Goal: Communication & Community: Answer question/provide support

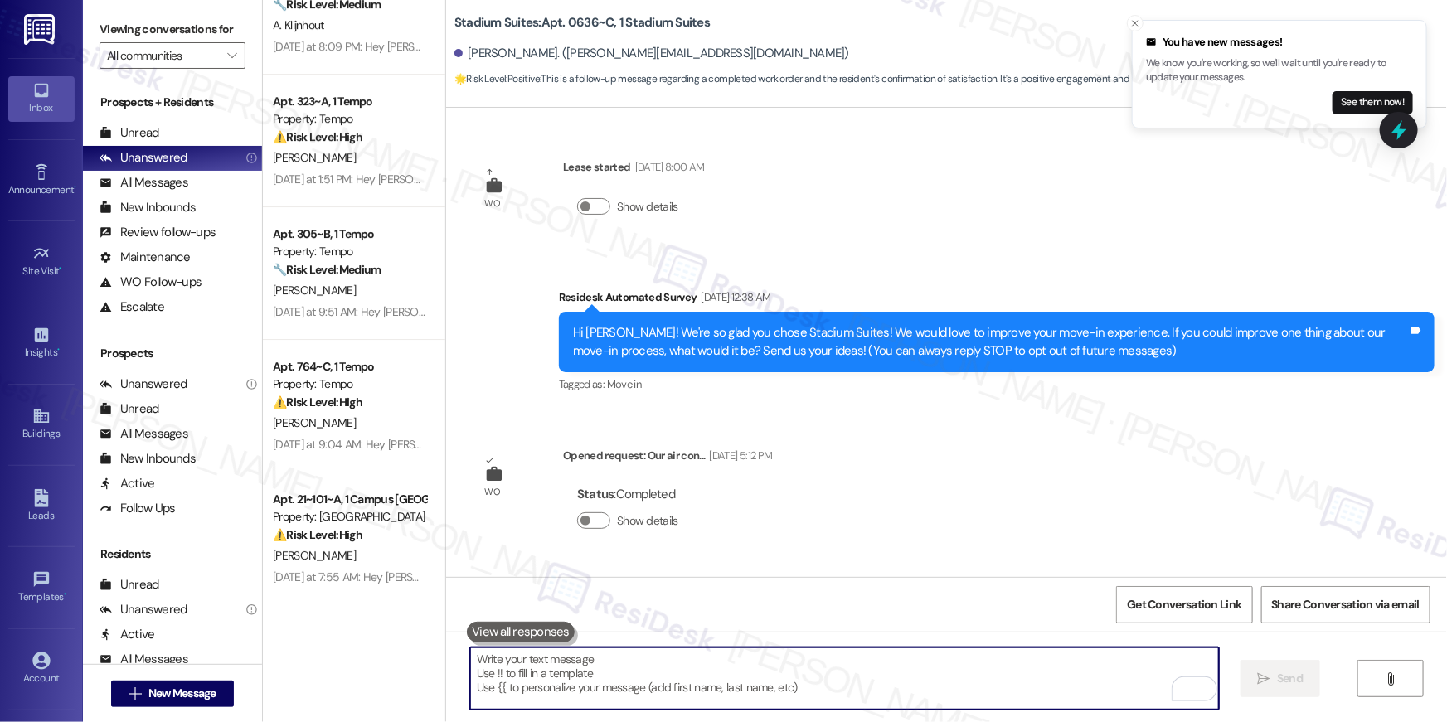
scroll to position [286, 0]
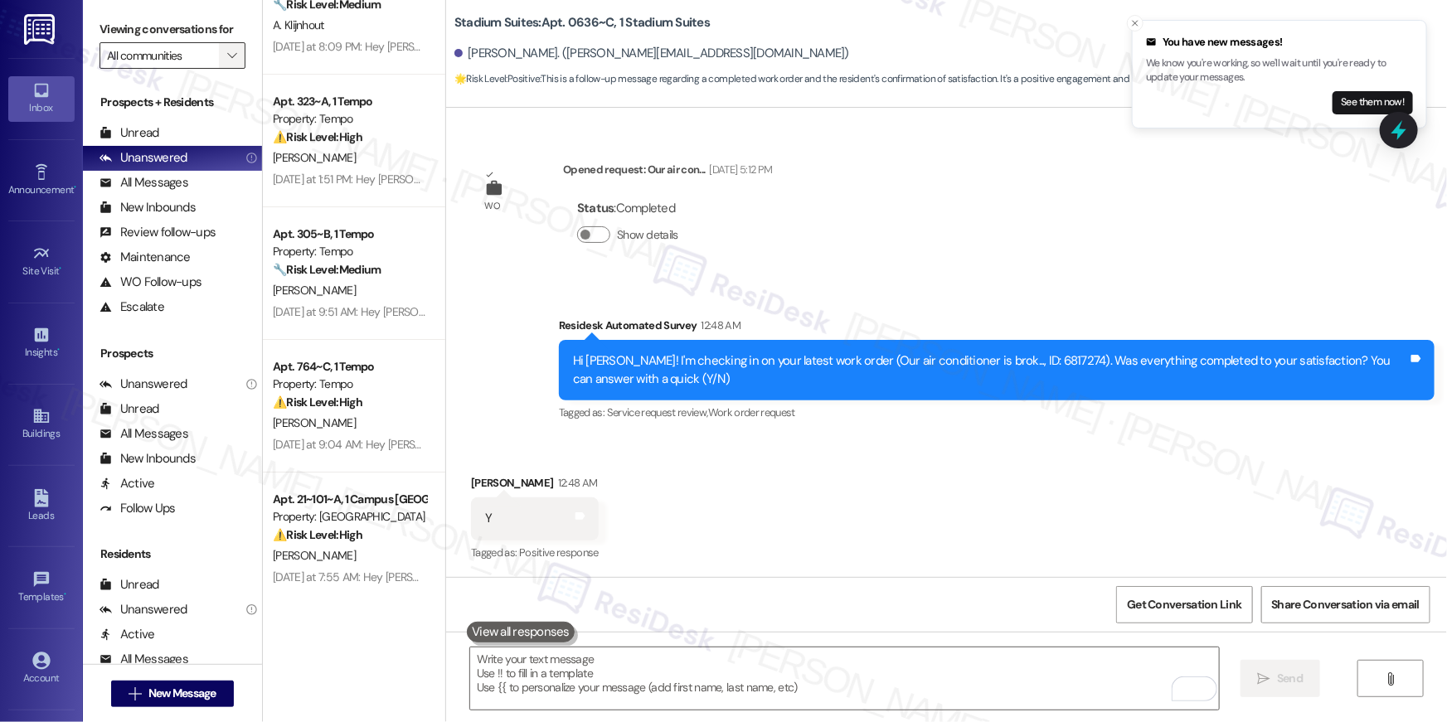
click at [230, 55] on button "" at bounding box center [232, 55] width 27 height 27
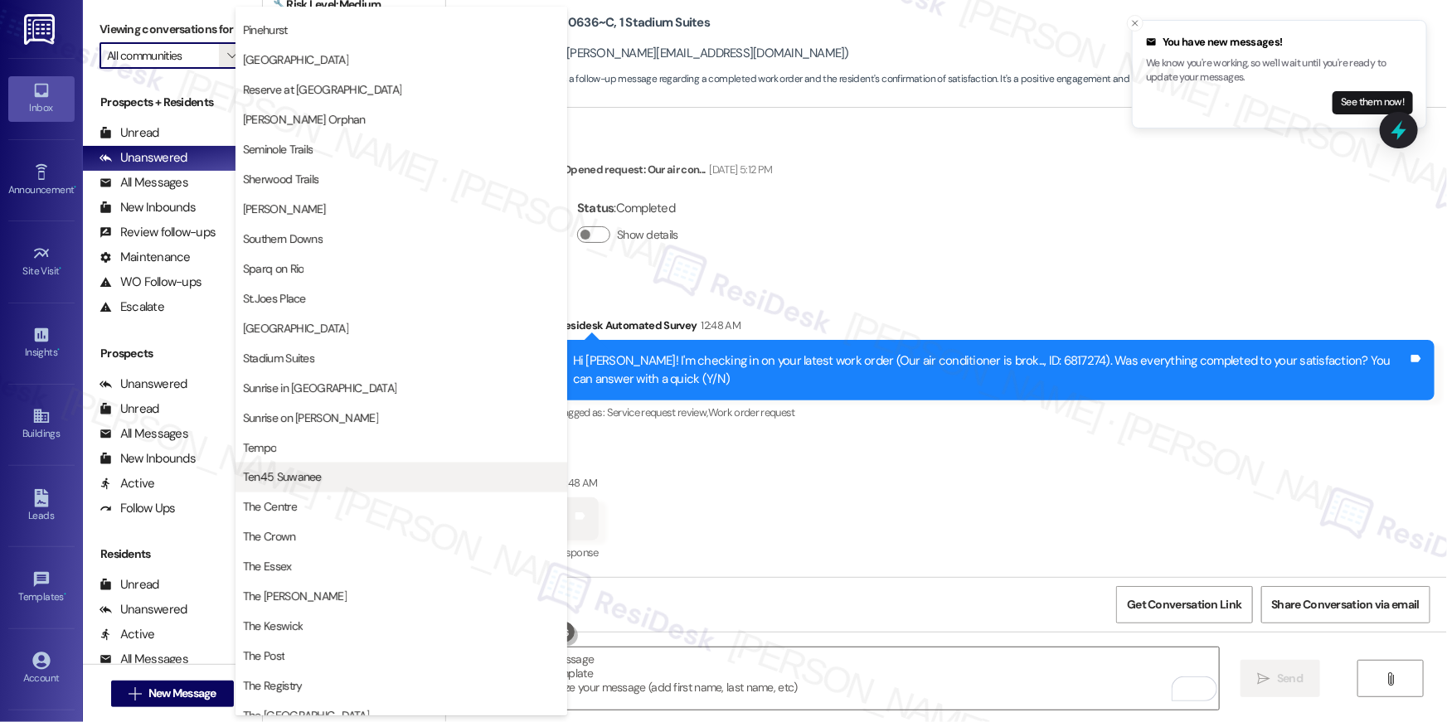
scroll to position [1326, 0]
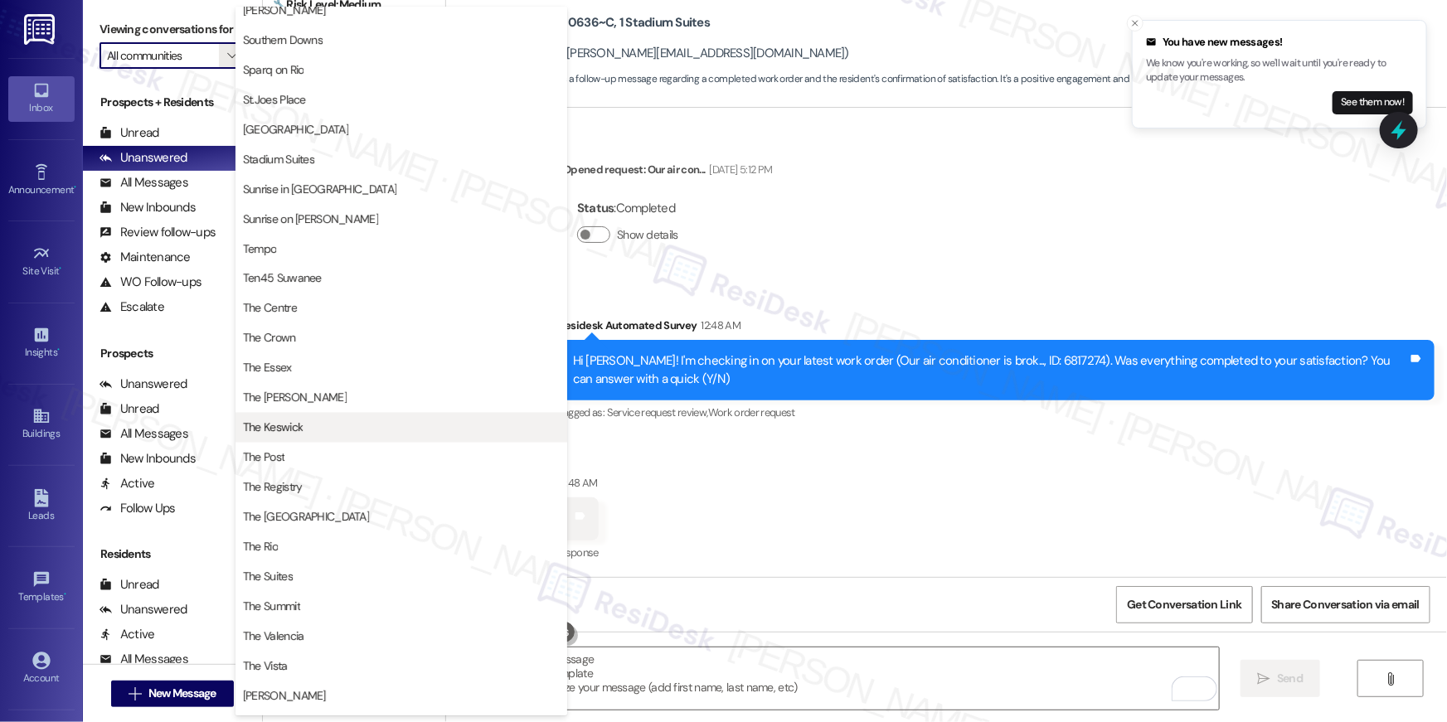
click at [317, 414] on button "The Keswick" at bounding box center [402, 428] width 332 height 30
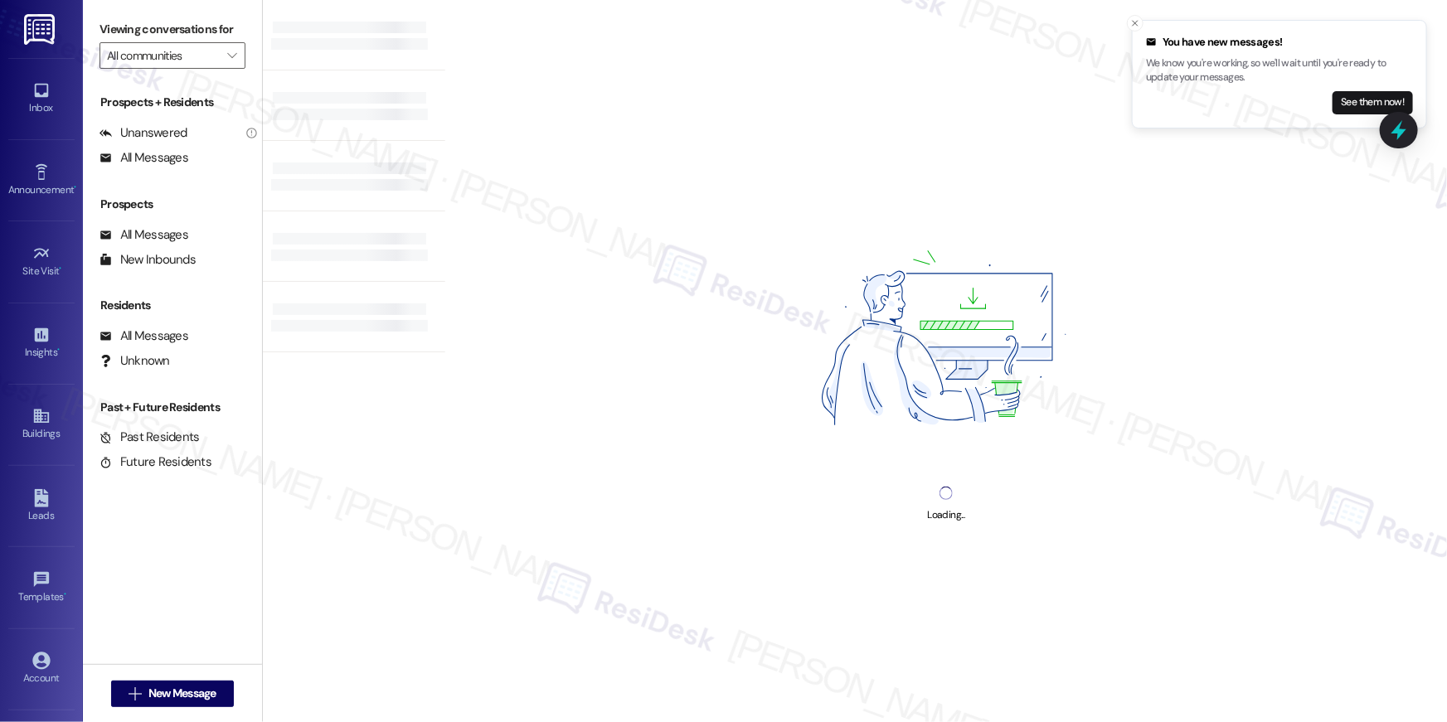
type input "The Keswick"
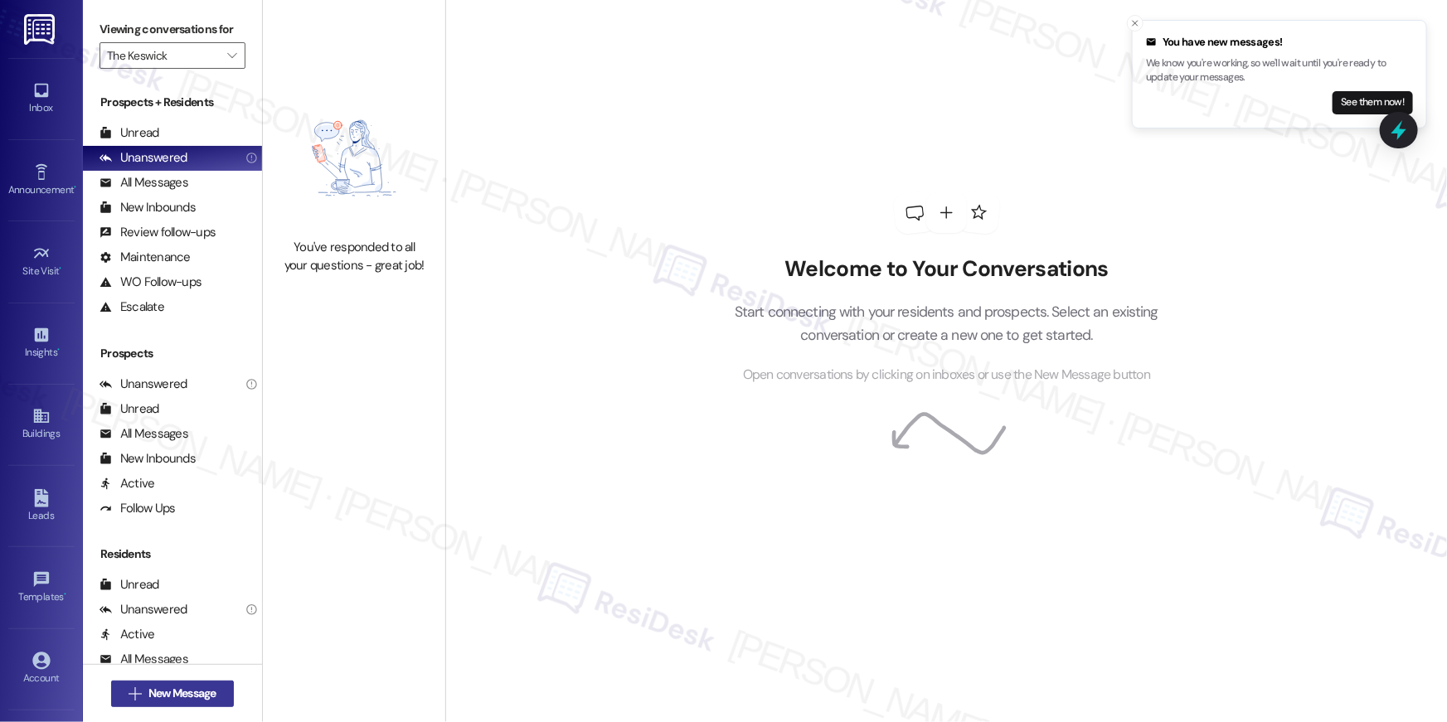
click at [177, 694] on span "New Message" at bounding box center [182, 693] width 68 height 17
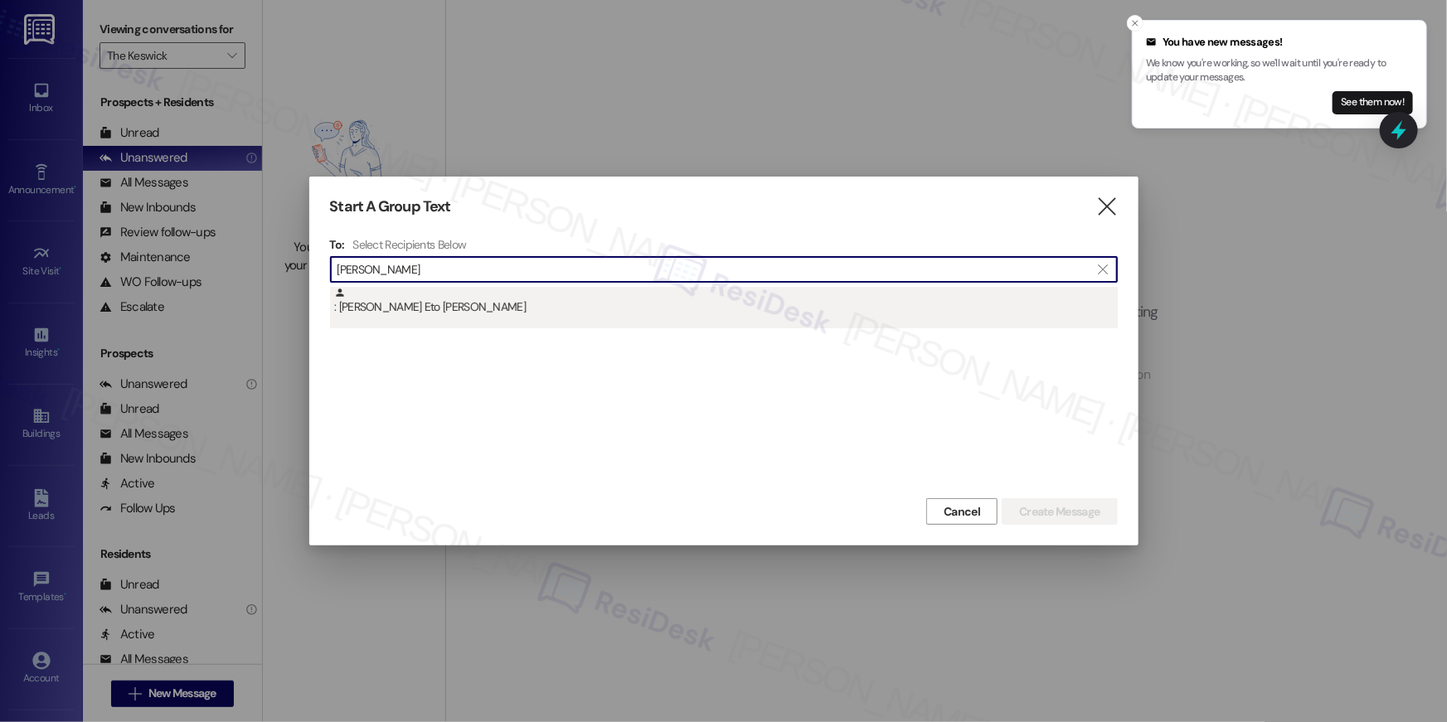
type input "maria minang"
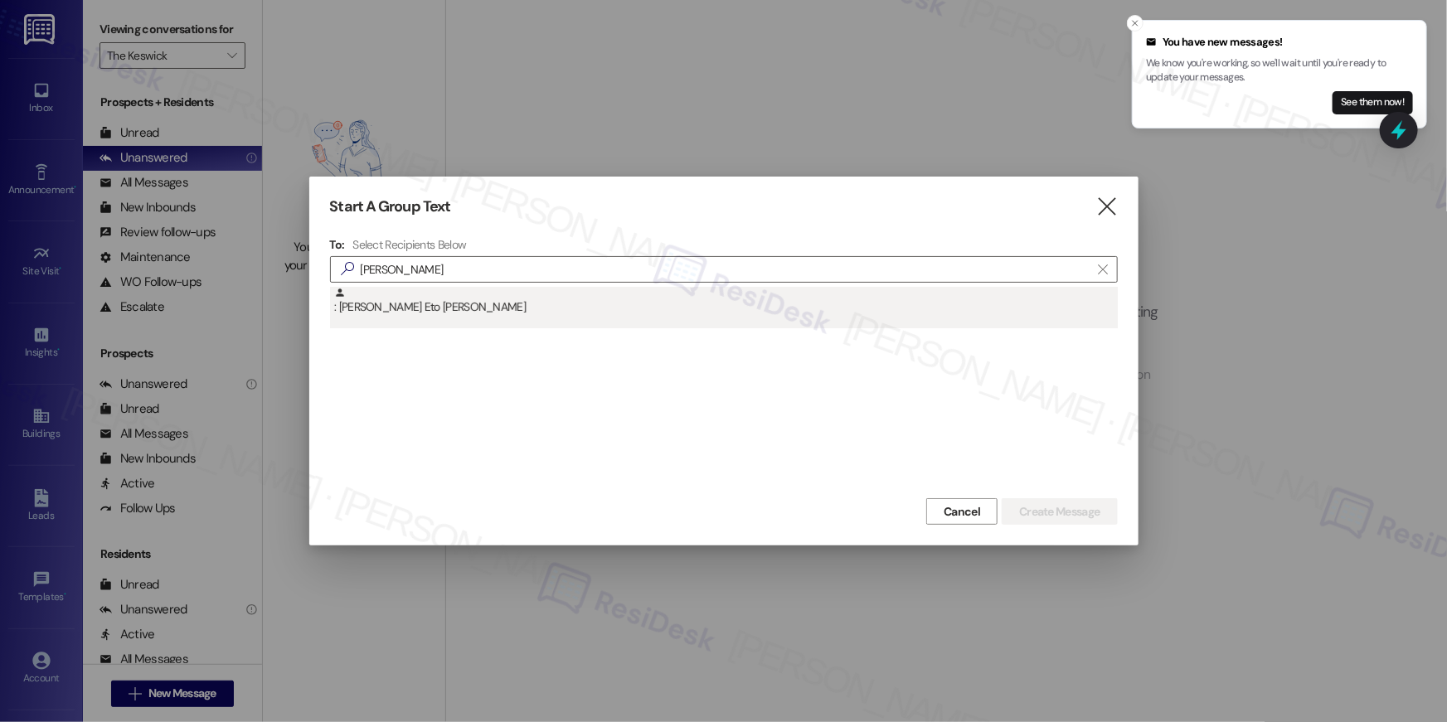
click at [474, 313] on div ": Justa Teresa Abogo Eto Alene" at bounding box center [726, 301] width 784 height 29
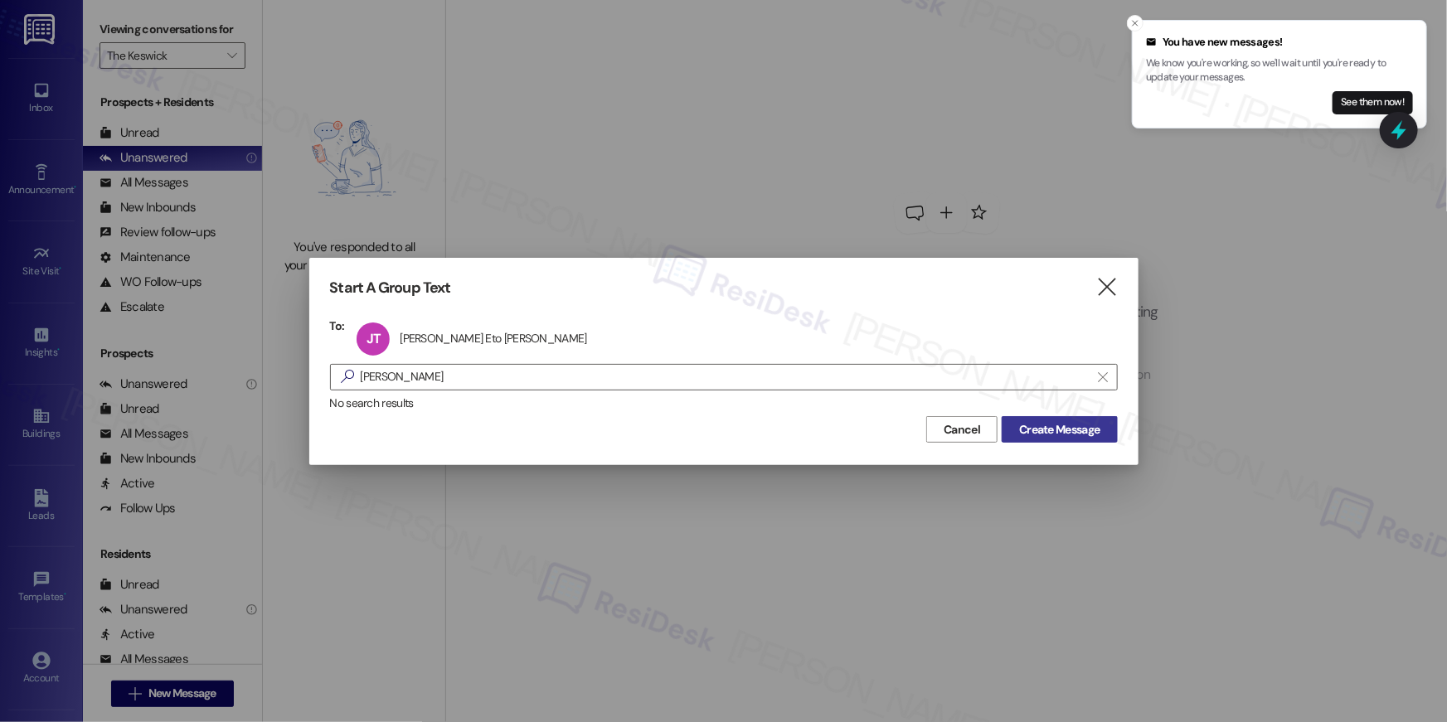
click at [1052, 432] on span "Create Message" at bounding box center [1059, 429] width 80 height 17
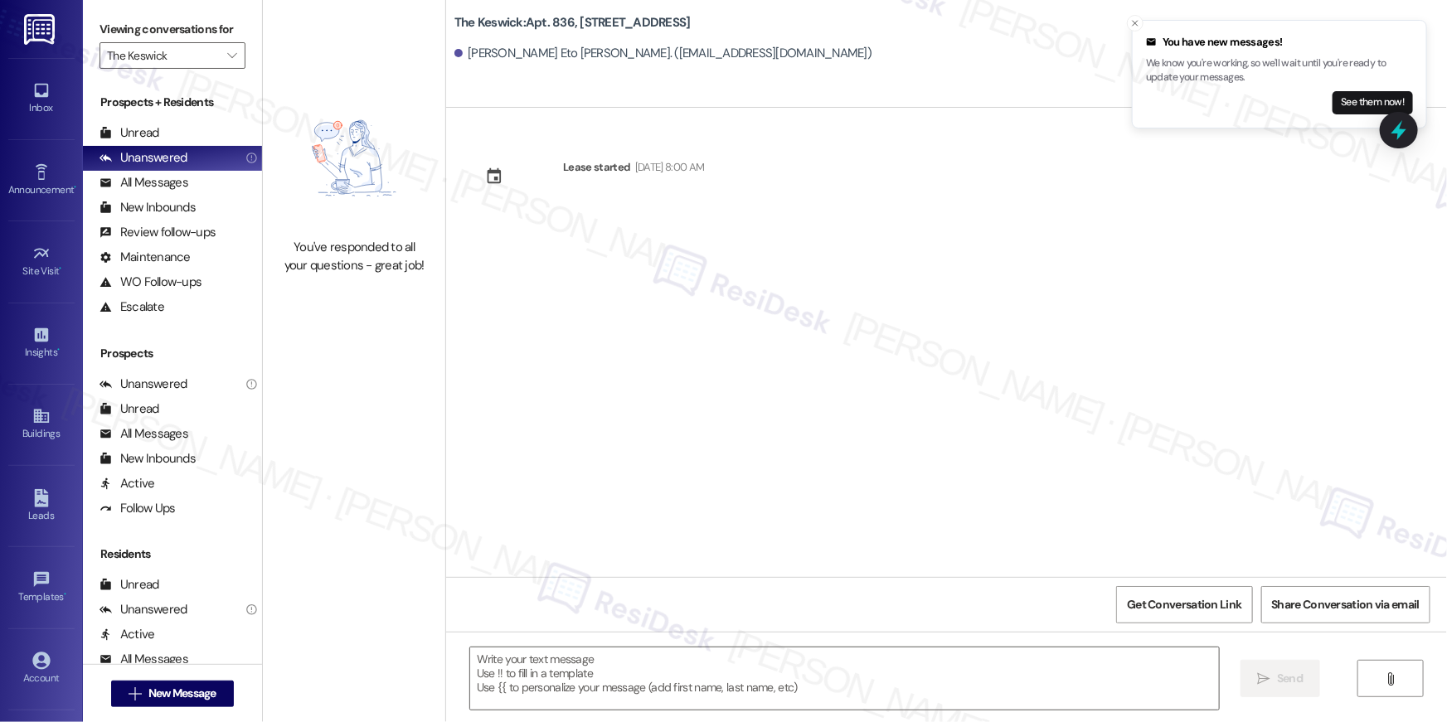
type textarea "Fetching suggested responses. Please feel free to read through the conversation…"
click at [156, 690] on span "New Message" at bounding box center [182, 693] width 68 height 17
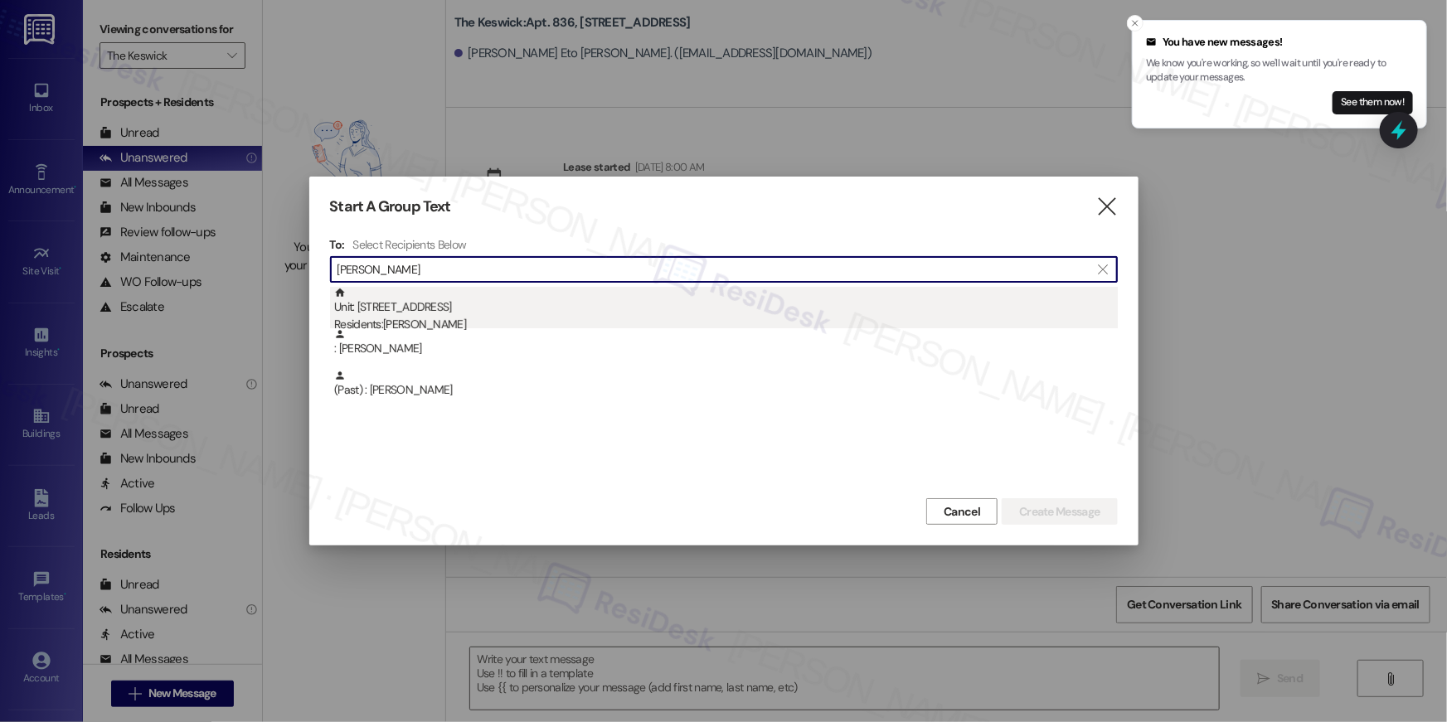
type input "witzel"
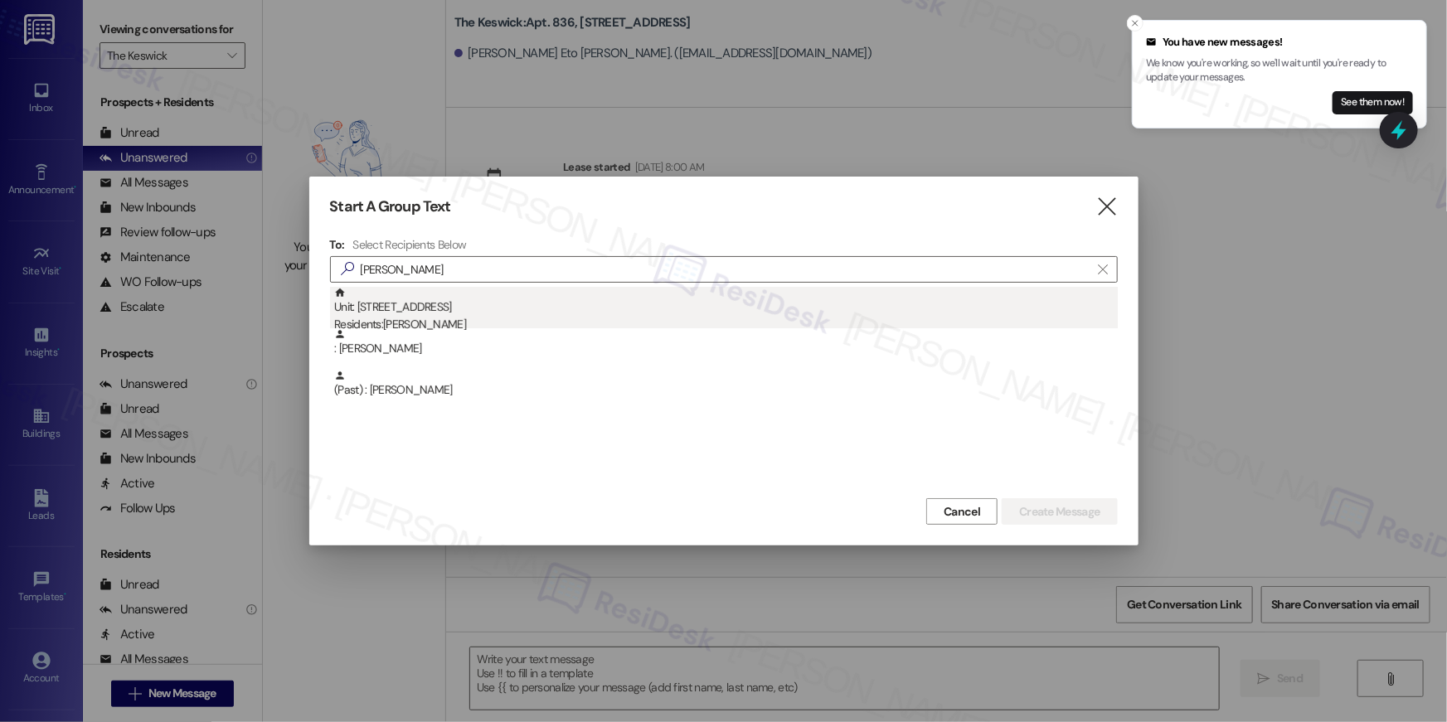
click at [474, 317] on div "Residents: Gregory Witzel" at bounding box center [726, 324] width 784 height 17
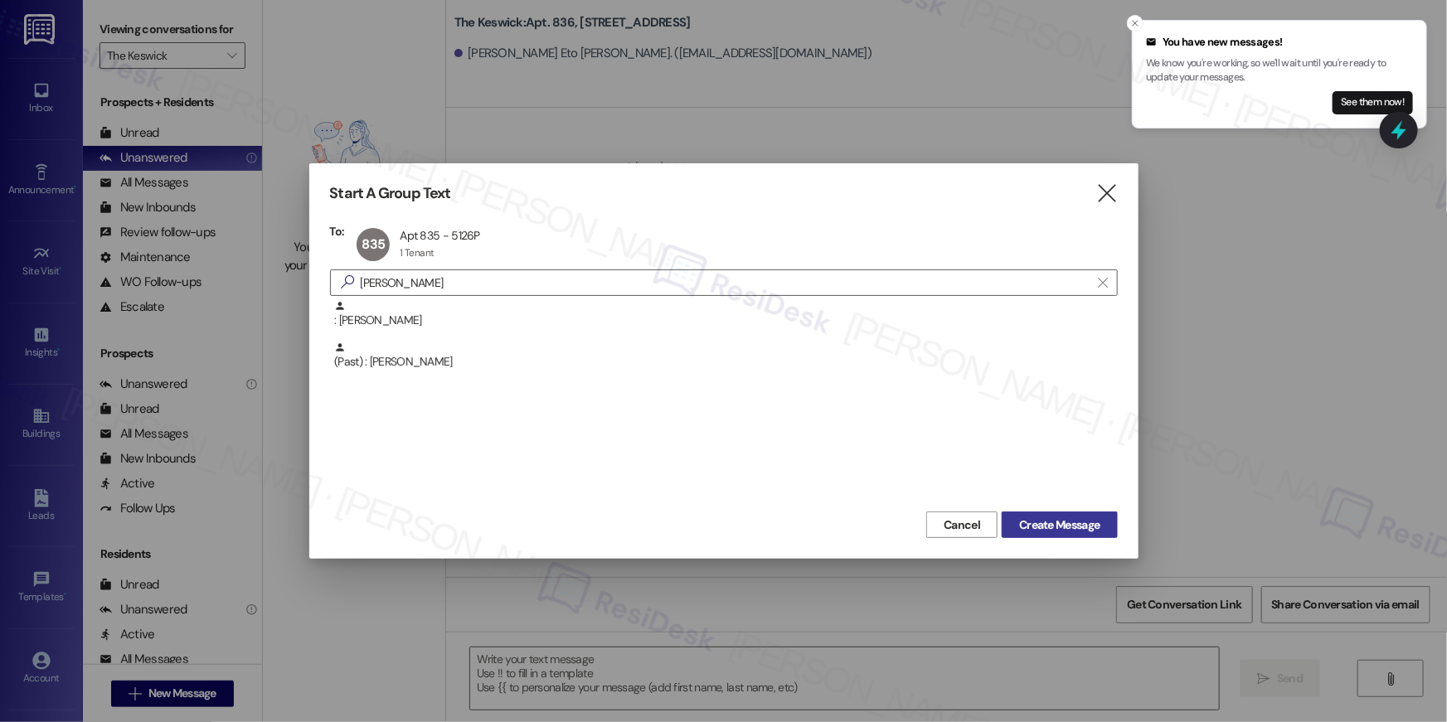
click at [1062, 530] on span "Create Message" at bounding box center [1059, 525] width 80 height 17
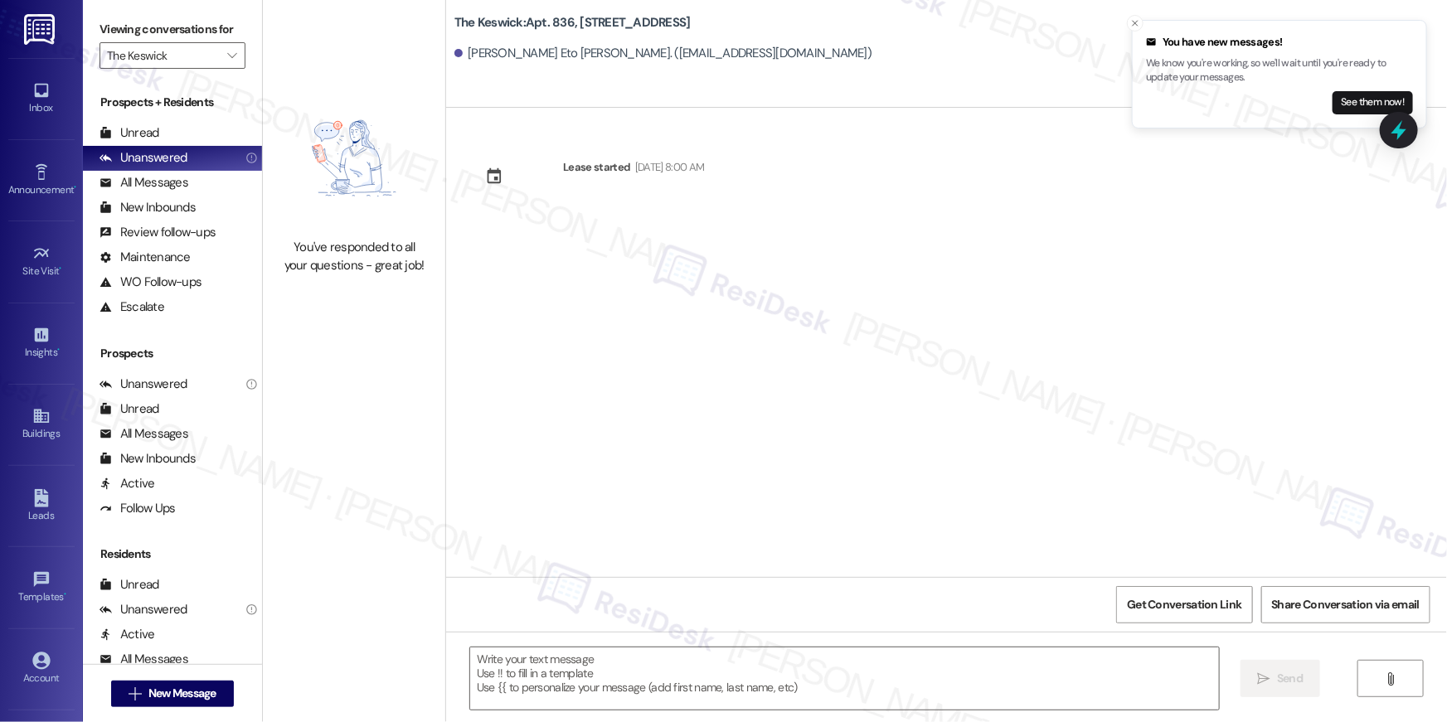
type textarea "Fetching suggested responses. Please feel free to read through the conversation…"
click at [165, 700] on span "New Message" at bounding box center [182, 693] width 68 height 17
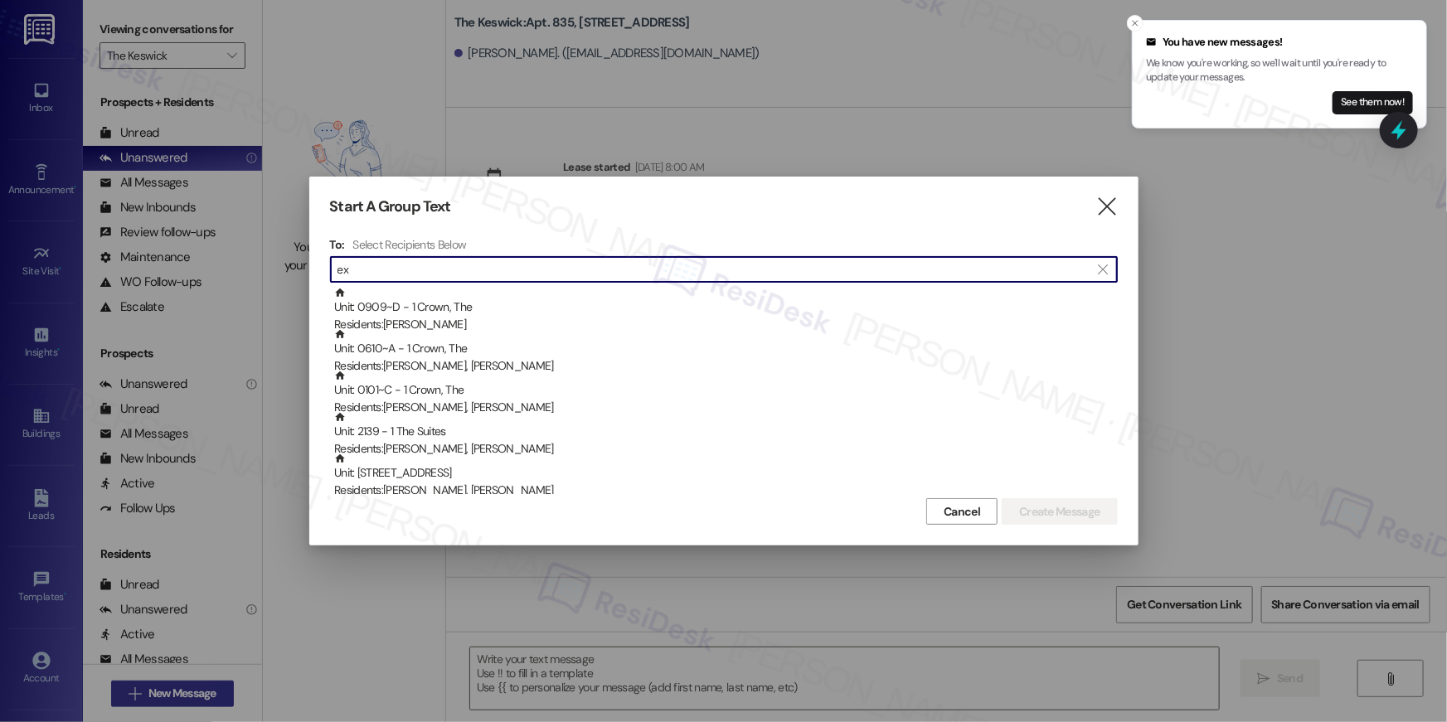
type input "e"
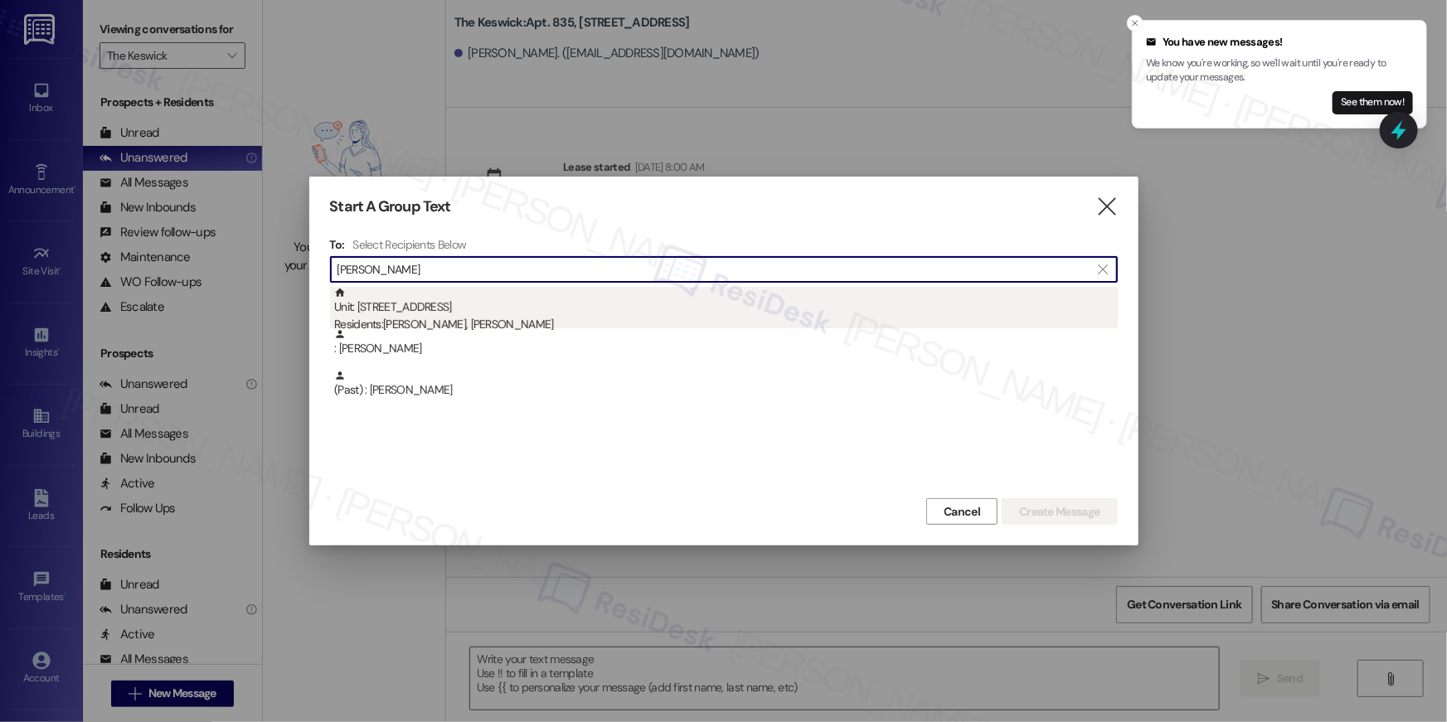
type input "alex byers"
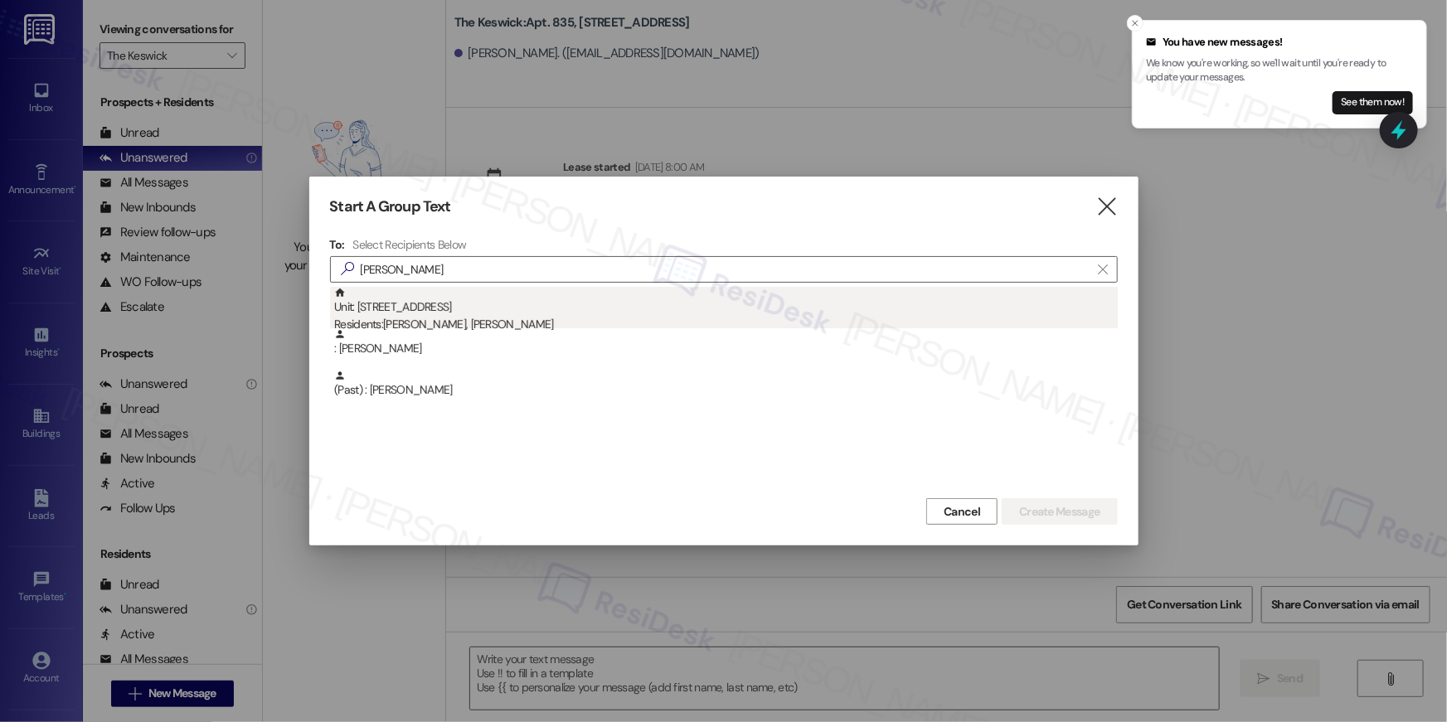
click at [600, 316] on div "Residents: Quinn Byers, Alex Byers" at bounding box center [726, 324] width 784 height 17
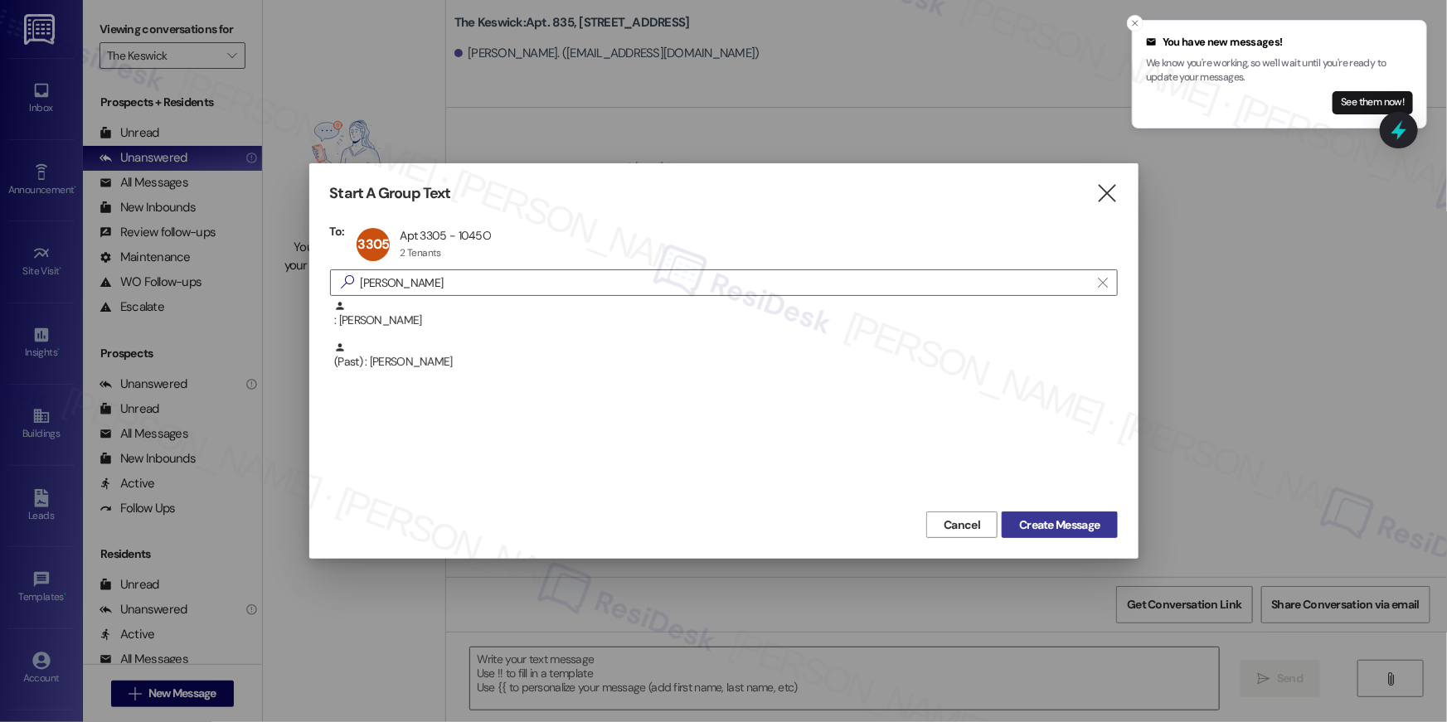
click at [1077, 536] on button "Create Message" at bounding box center [1059, 525] width 115 height 27
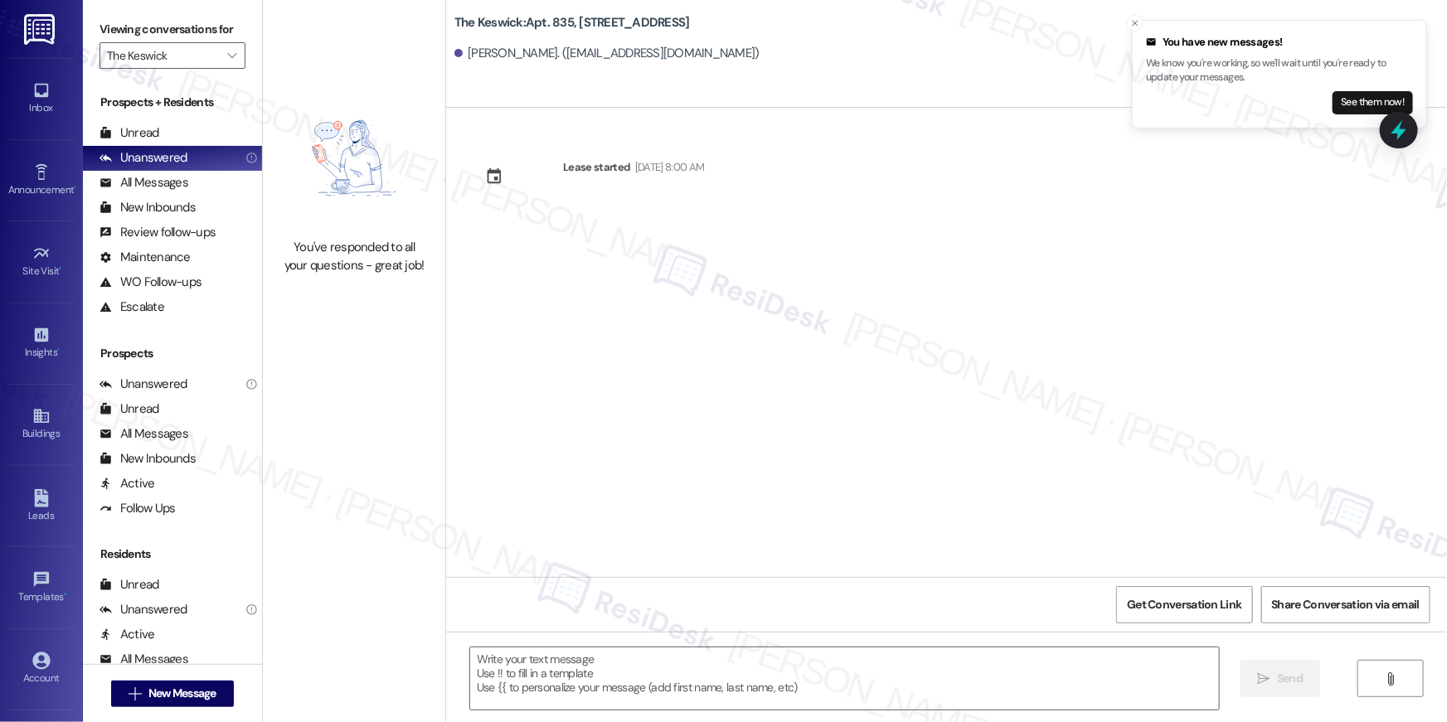
type textarea "Fetching suggested responses. Please feel free to read through the conversation…"
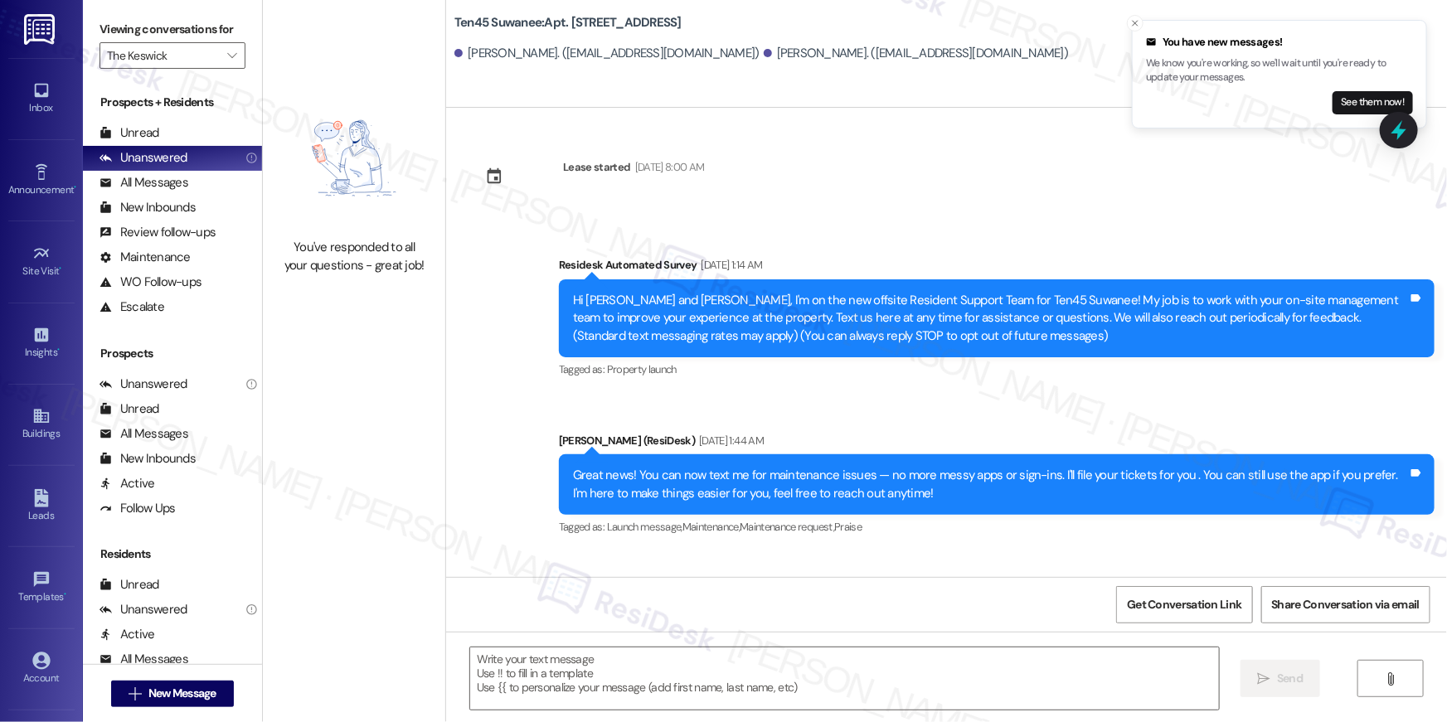
type textarea "Fetching suggested responses. Please feel free to read through the conversation…"
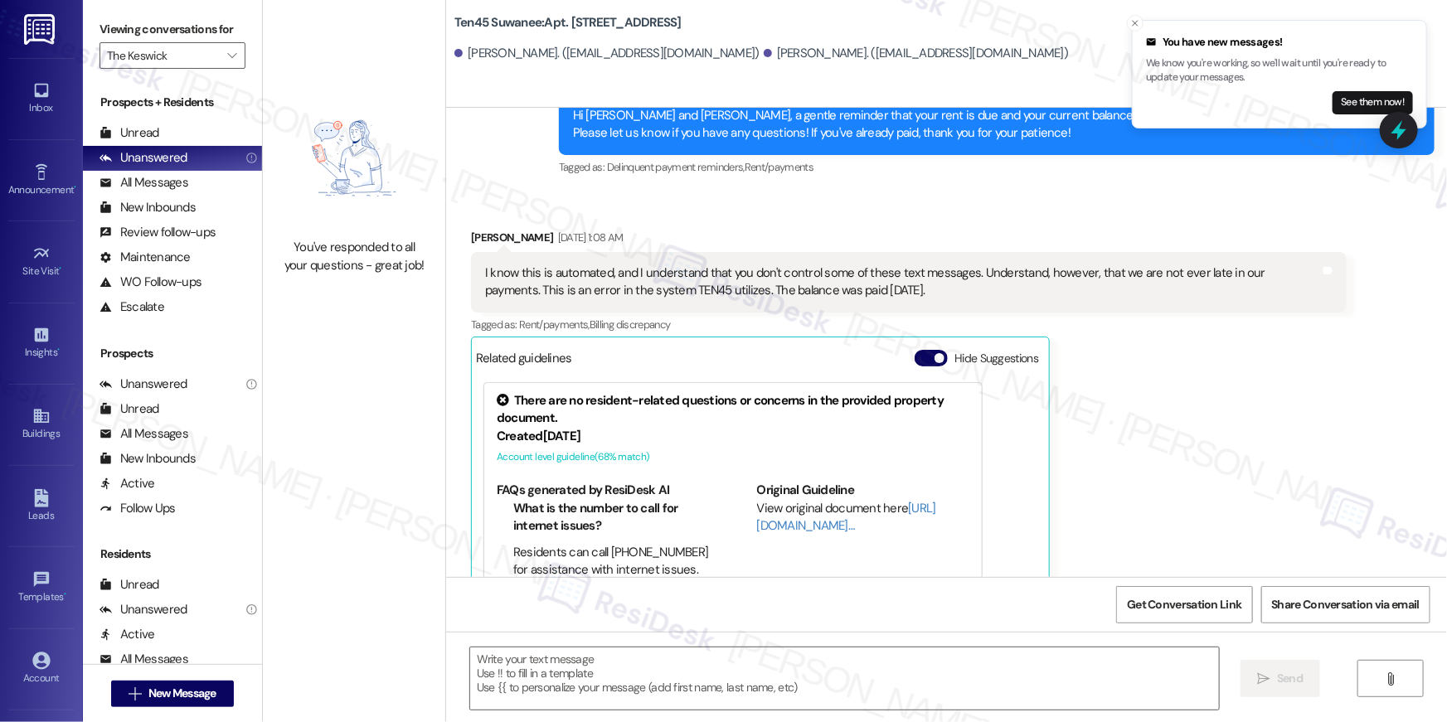
scroll to position [13581, 0]
click at [148, 696] on span "New Message" at bounding box center [182, 693] width 68 height 17
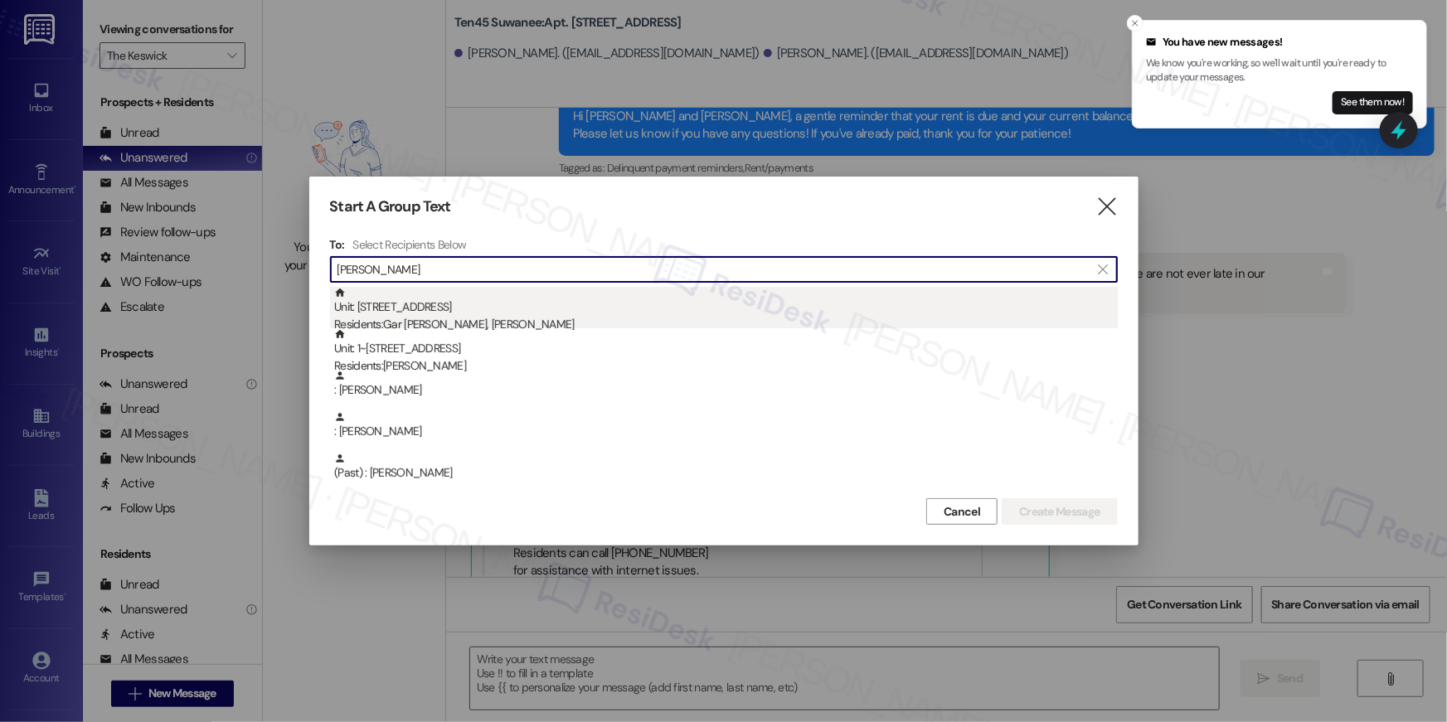
type input "tanisha b"
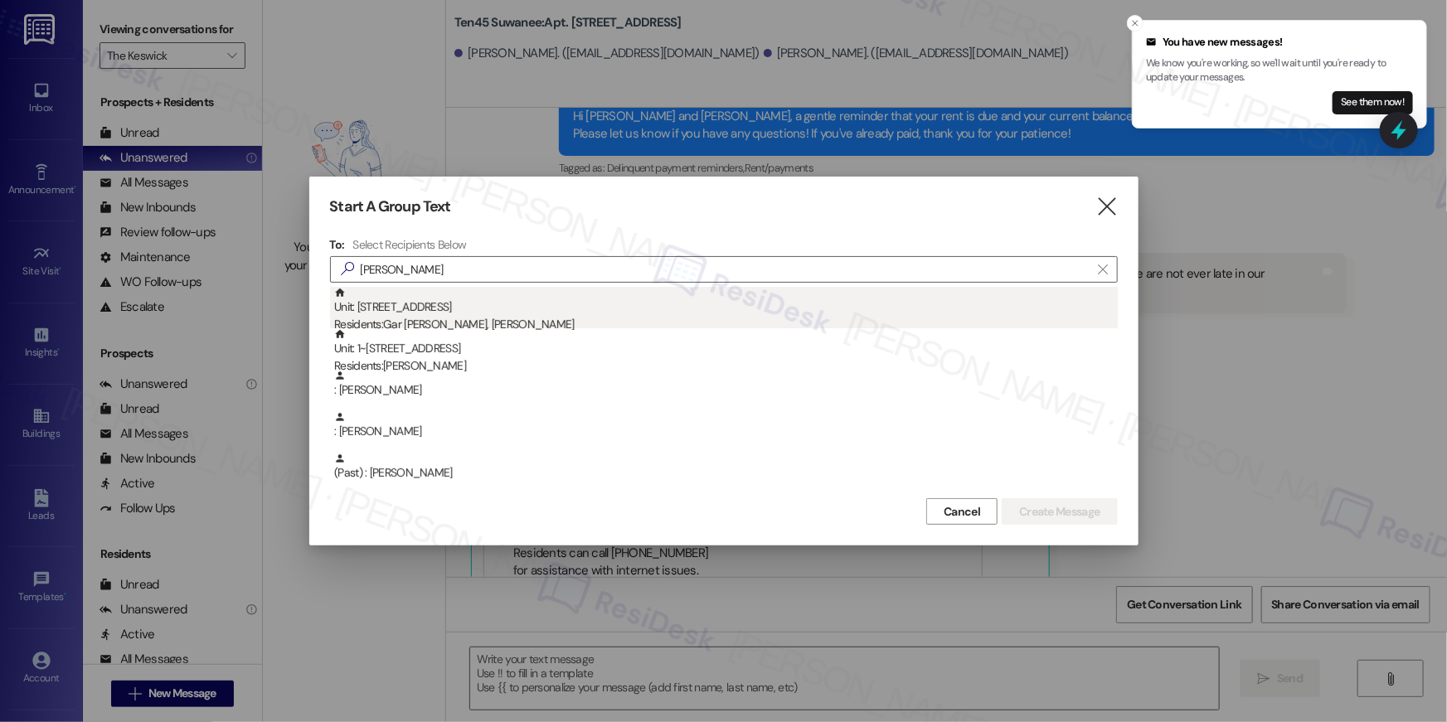
click at [564, 323] on div "Residents: Gar Worh Williams, Tanisha Blount" at bounding box center [726, 324] width 784 height 17
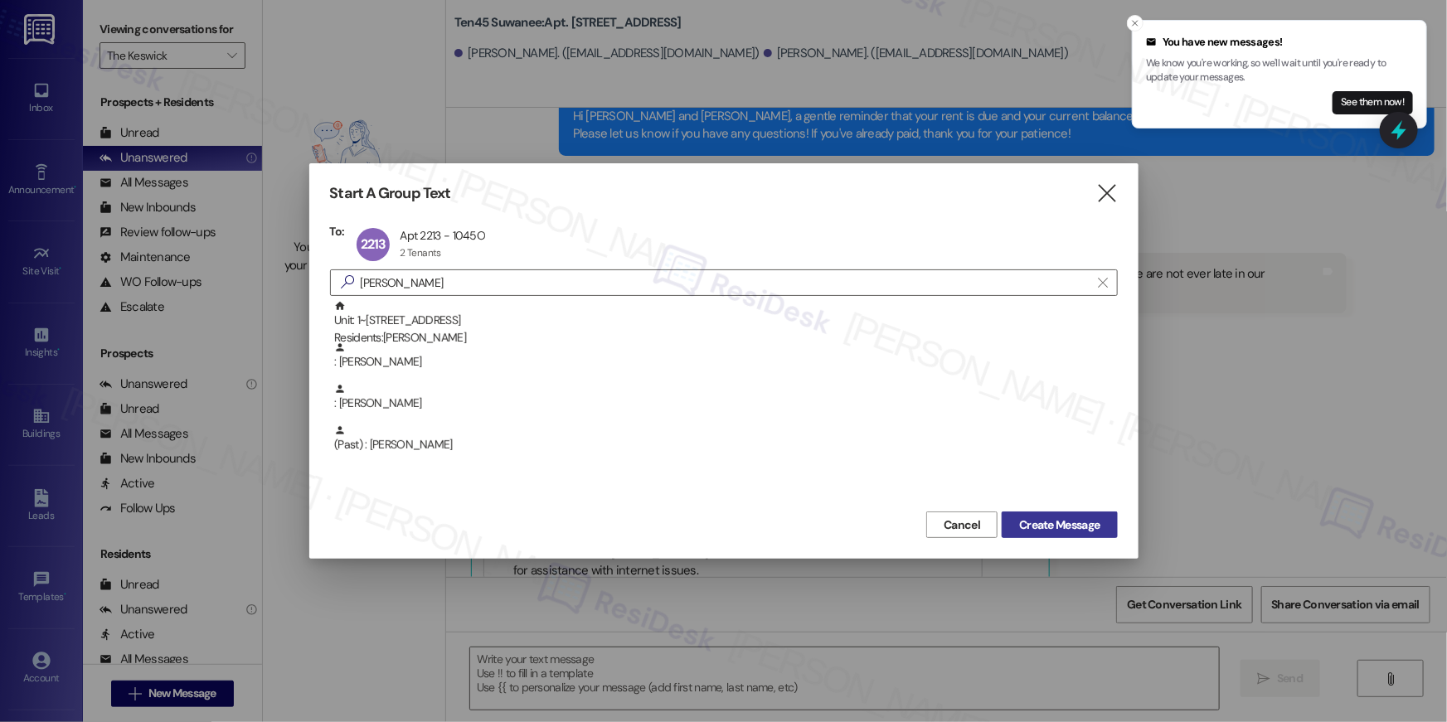
click at [1045, 520] on span "Create Message" at bounding box center [1059, 525] width 80 height 17
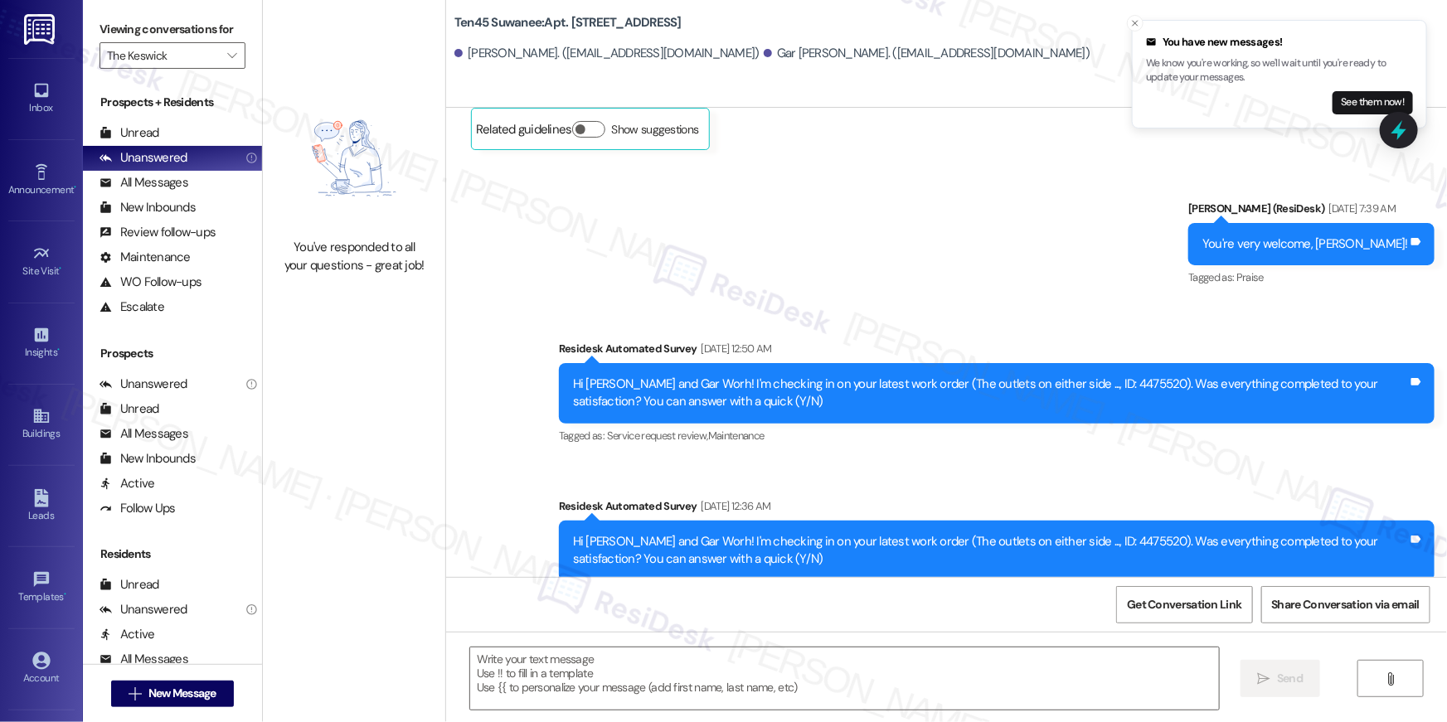
type textarea "Fetching suggested responses. Please feel free to read through the conversation…"
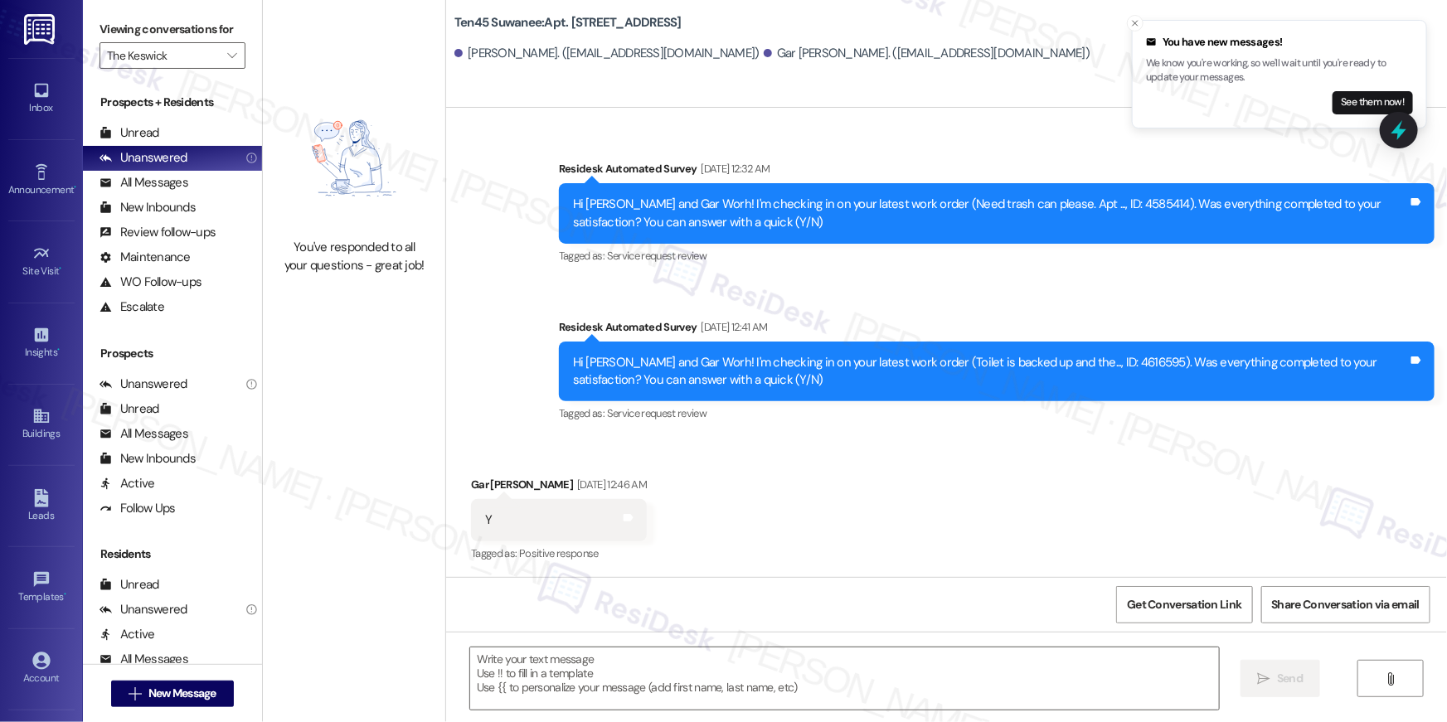
scroll to position [1869, 0]
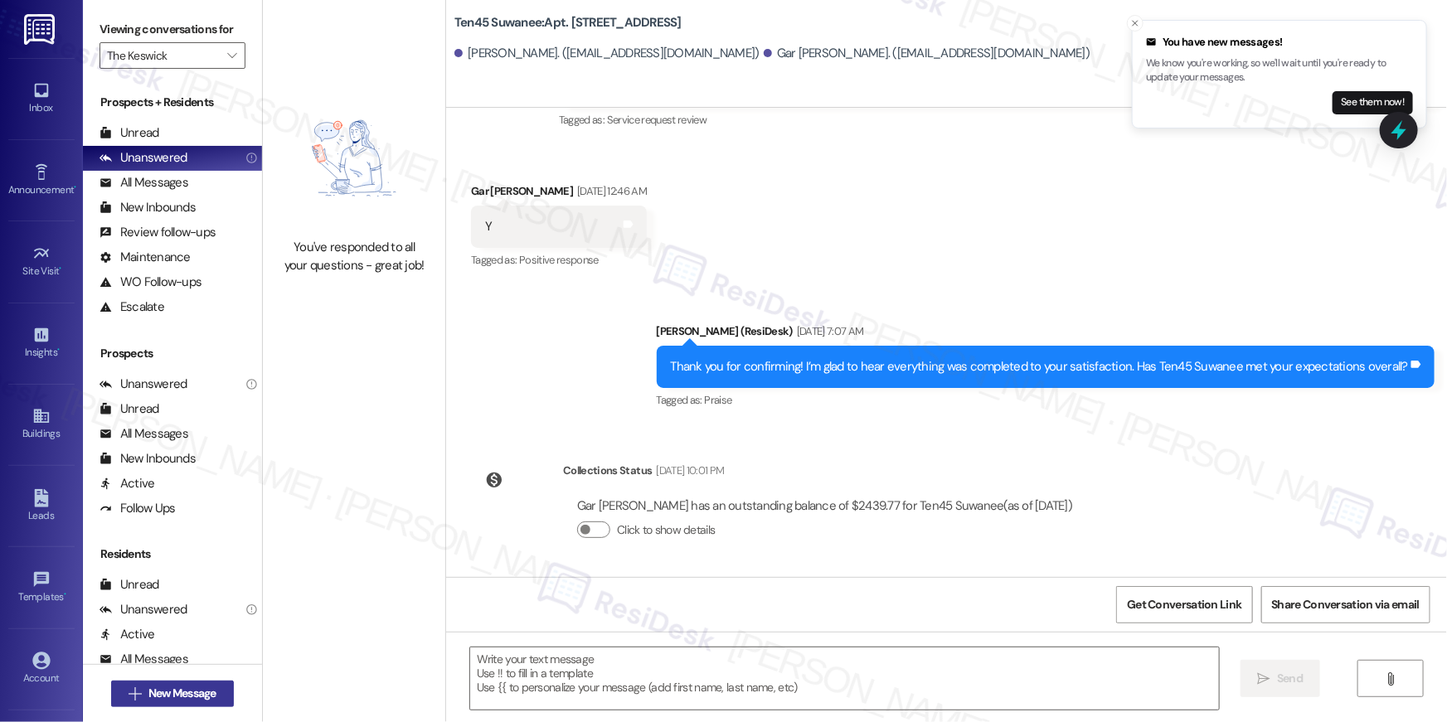
click at [200, 704] on button " New Message" at bounding box center [172, 694] width 123 height 27
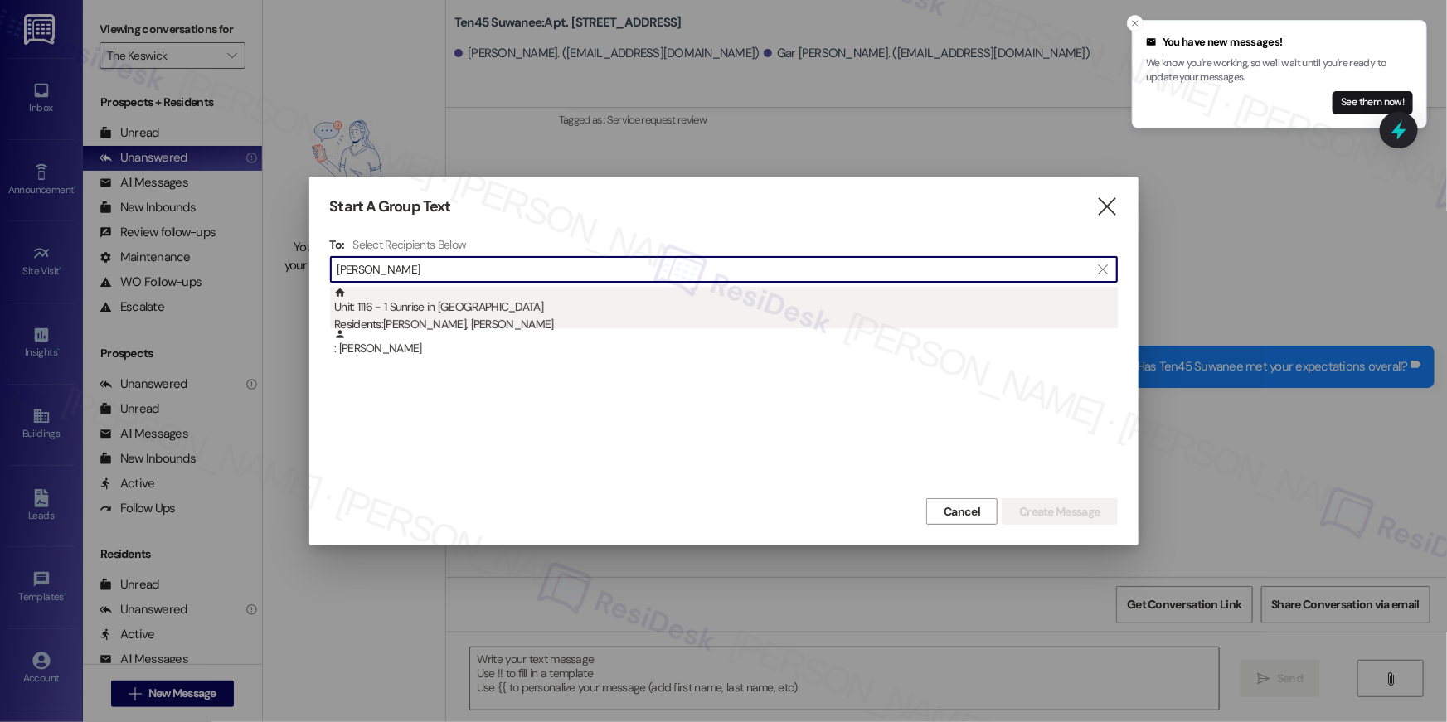
type input "normandin"
click at [730, 308] on div "Unit: 1116 - 1 Sunrise in Chandler Residents: Pamela Normandin, Daniel Clark" at bounding box center [726, 310] width 784 height 47
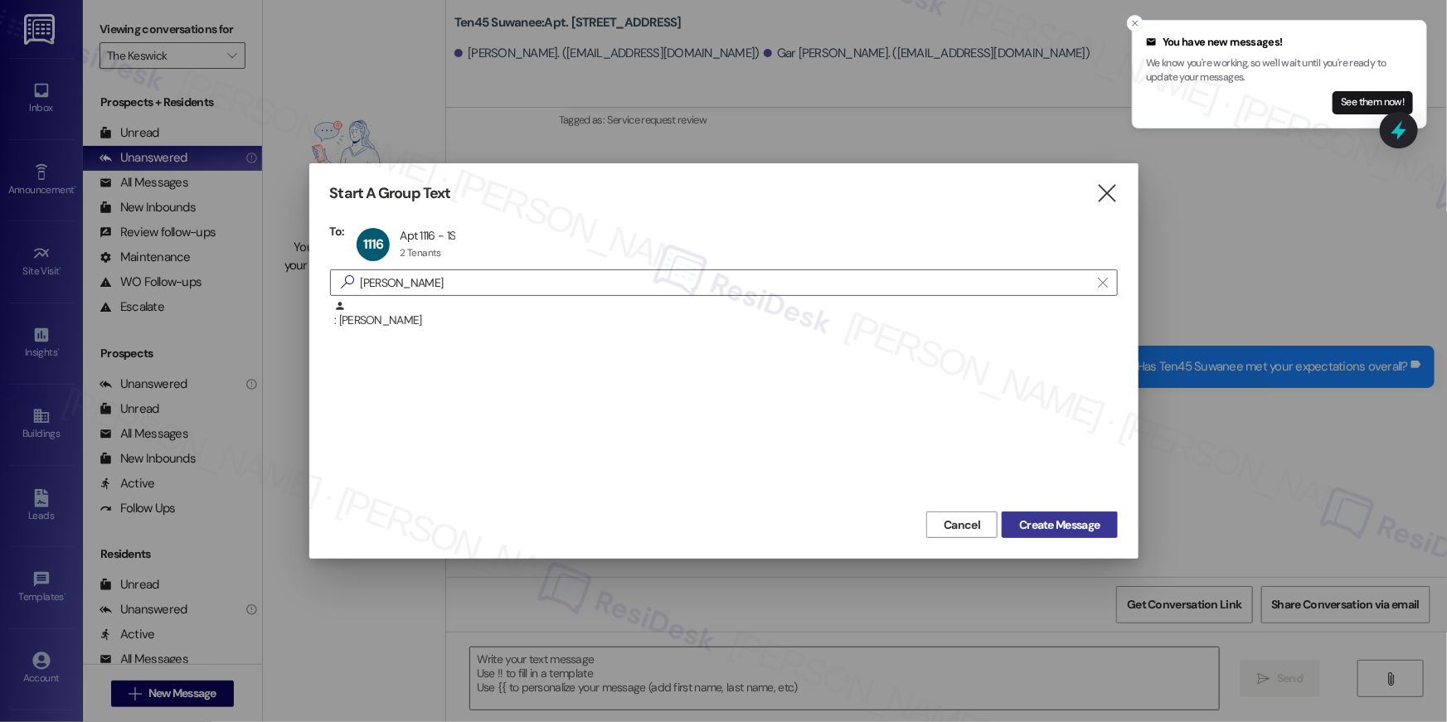
click at [1066, 527] on span "Create Message" at bounding box center [1059, 525] width 80 height 17
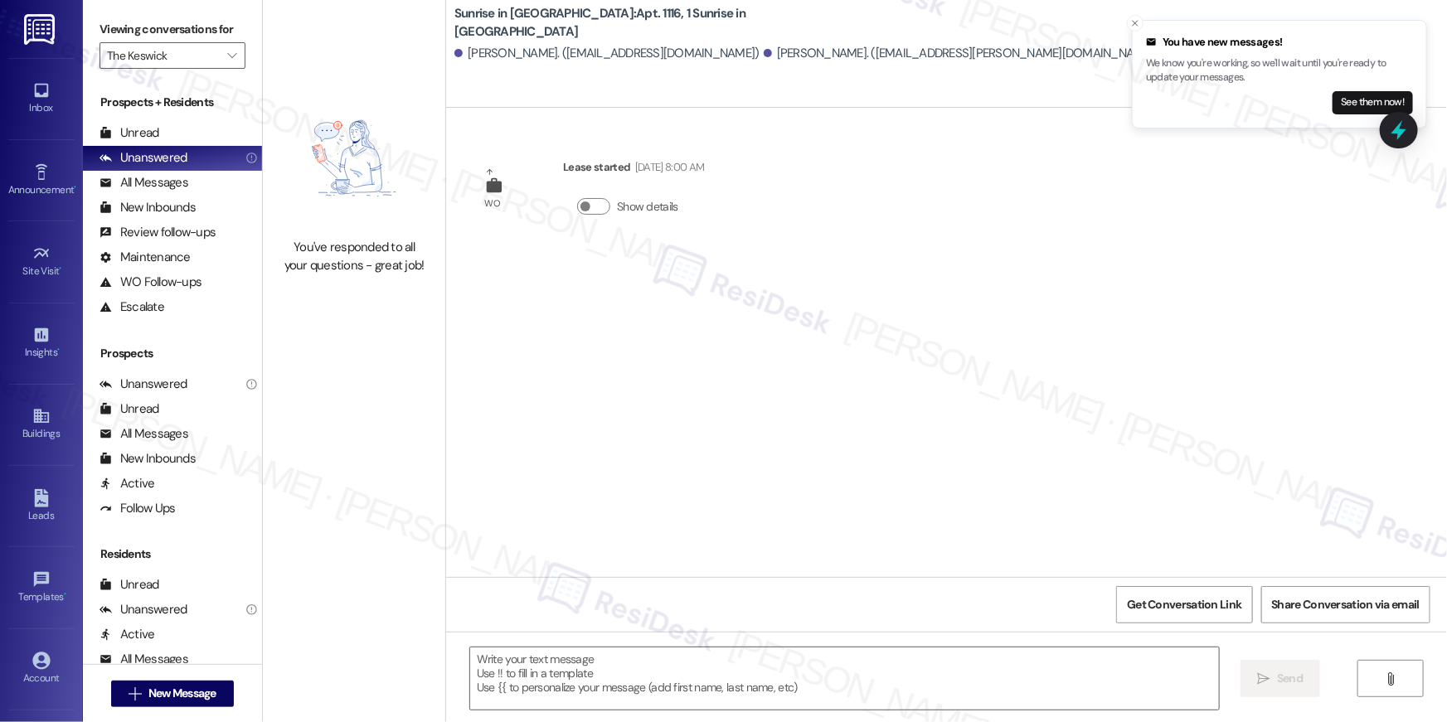
type textarea "Fetching suggested responses. Please feel free to read through the conversation…"
click at [173, 696] on span "New Message" at bounding box center [182, 693] width 68 height 17
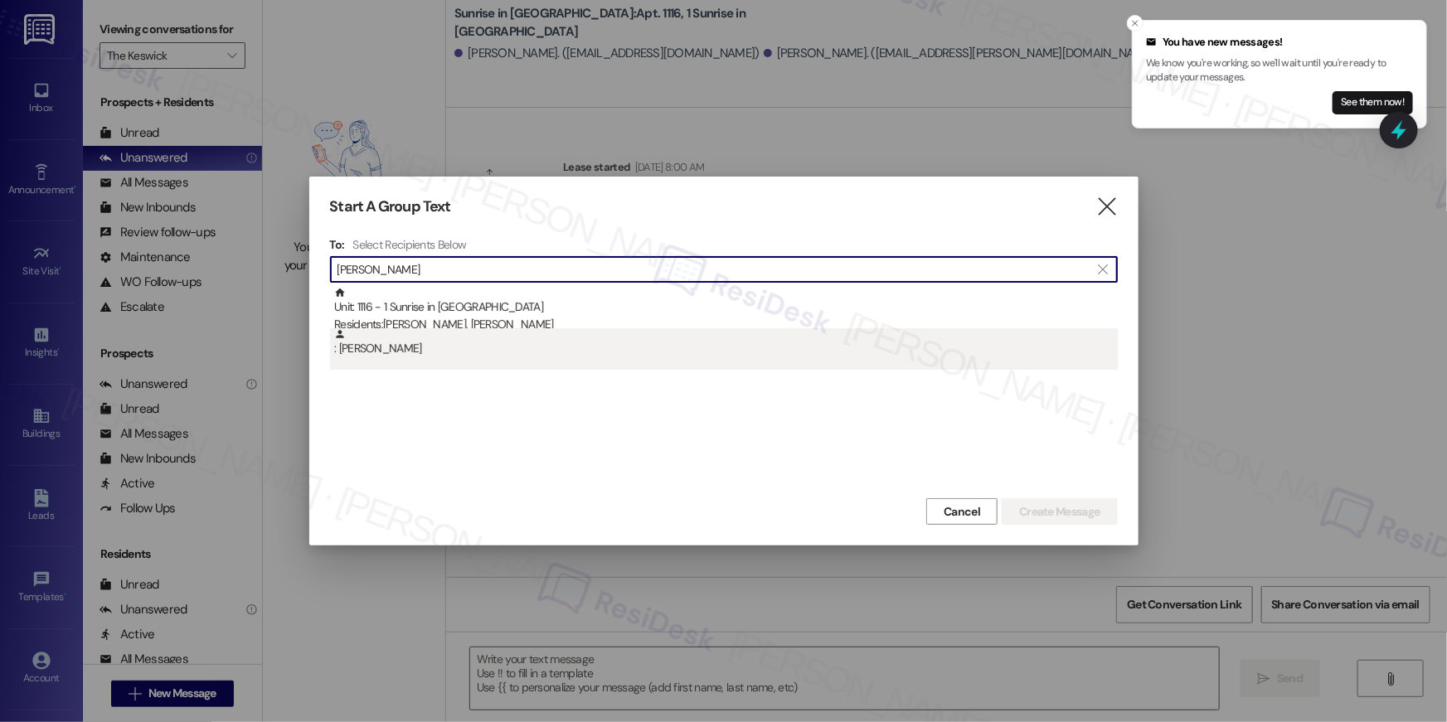
type input "normandin"
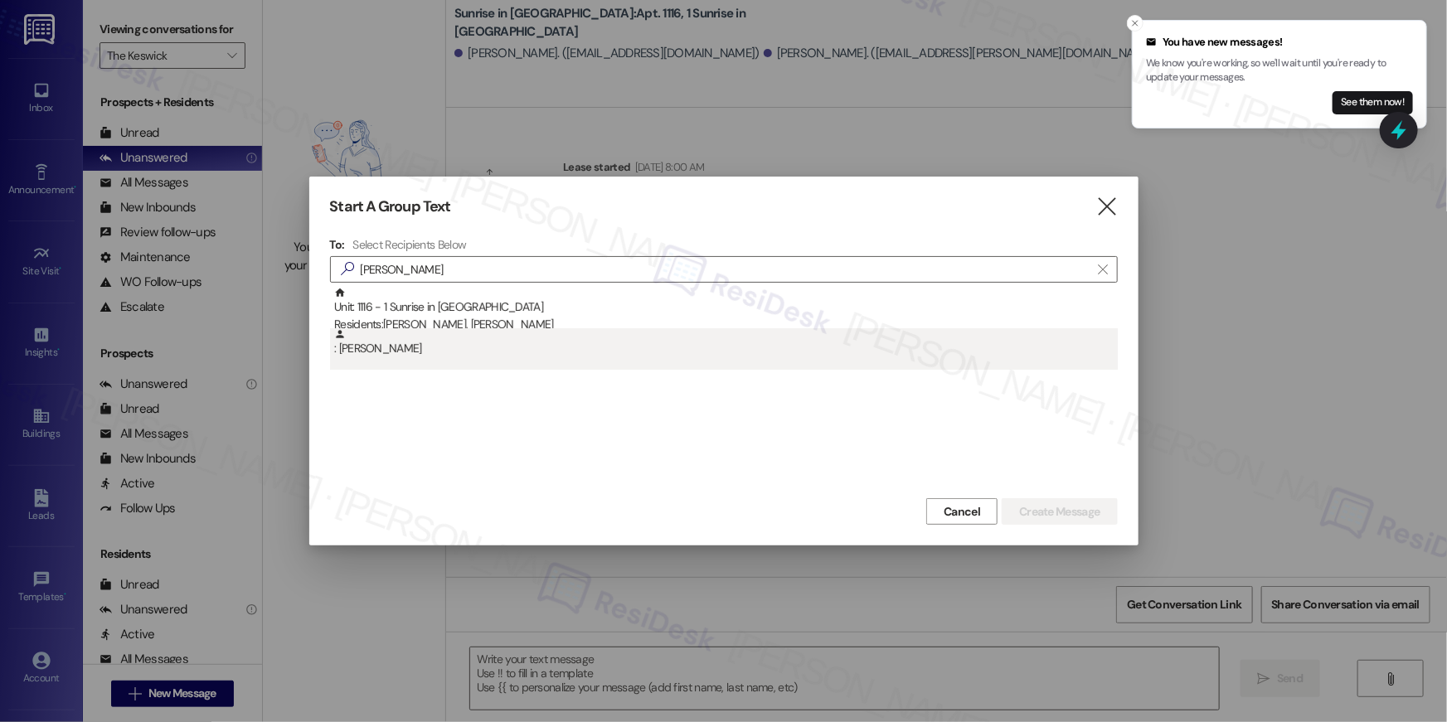
click at [473, 342] on div ": Pamela Normandin" at bounding box center [726, 342] width 784 height 29
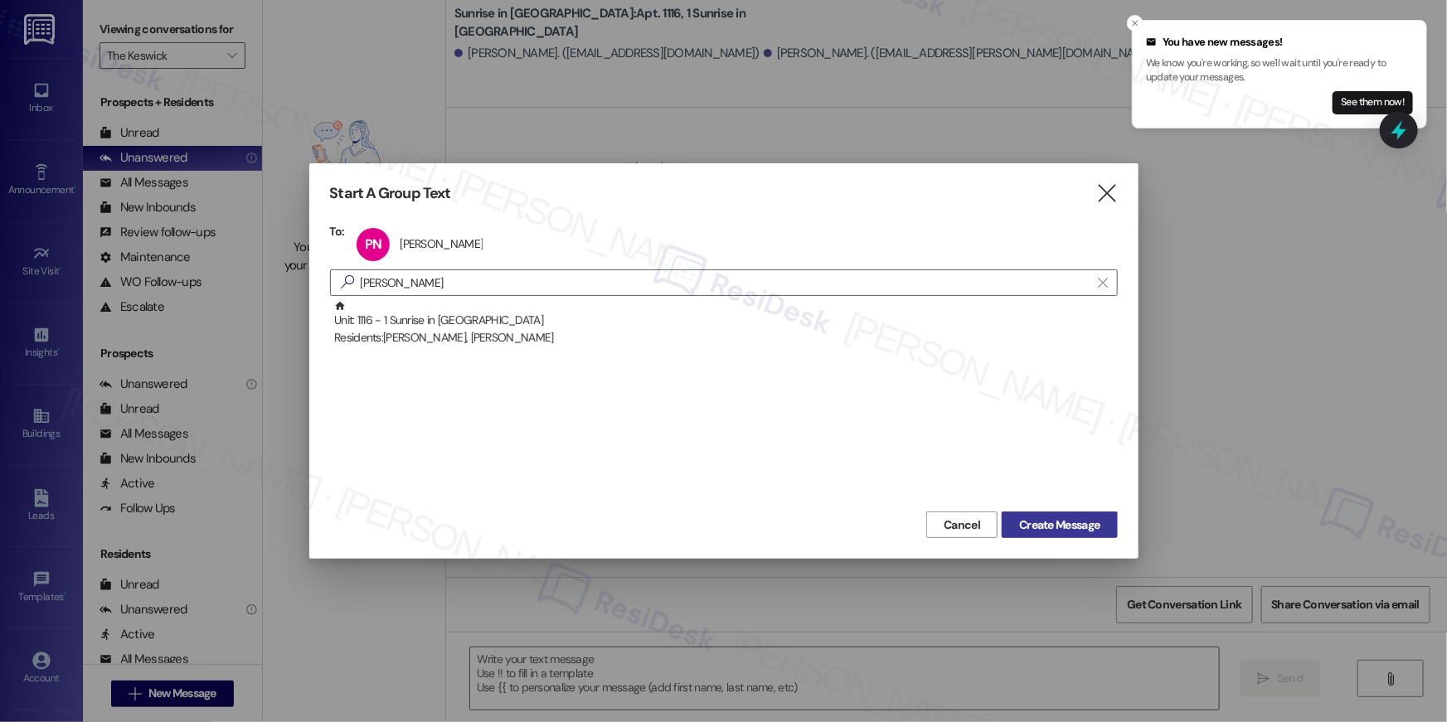
click at [1089, 521] on span "Create Message" at bounding box center [1059, 525] width 80 height 17
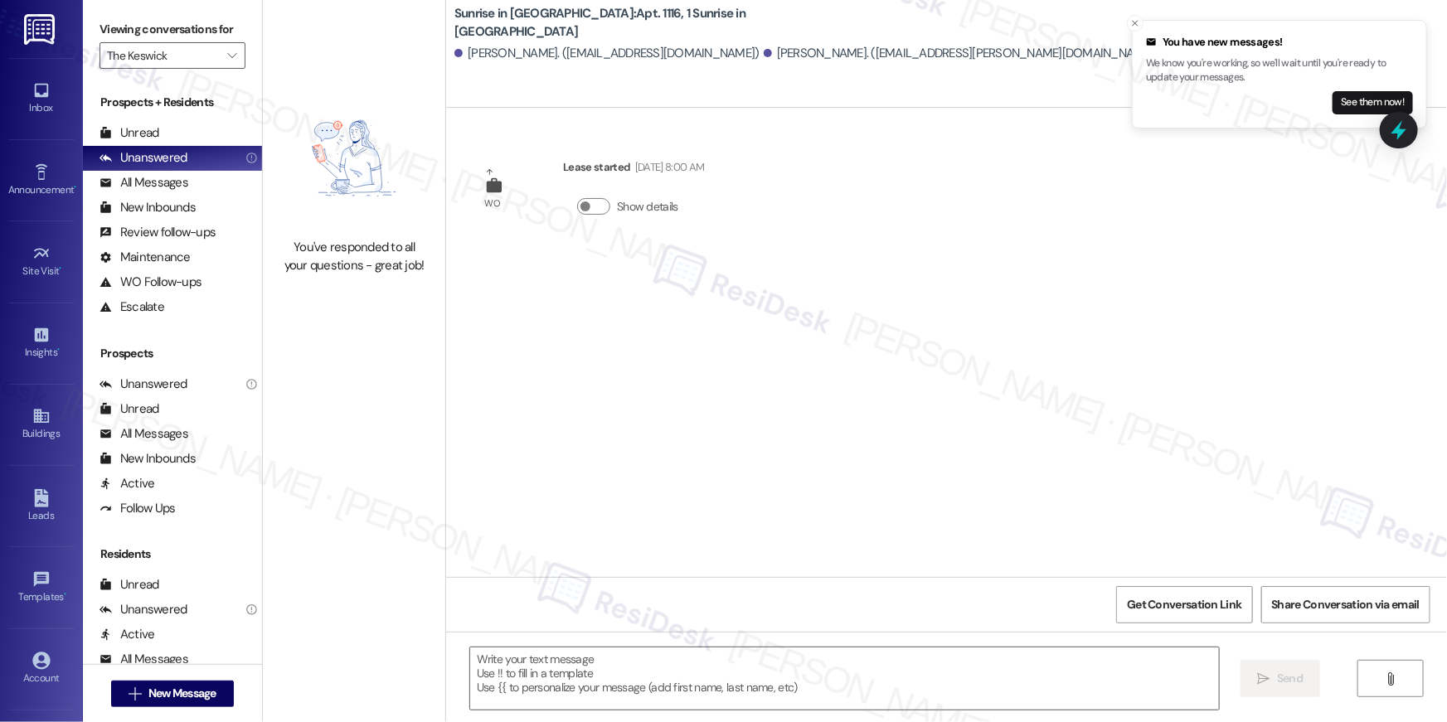
type textarea "Fetching suggested responses. Please feel free to read through the conversation…"
click at [182, 694] on span "New Message" at bounding box center [182, 693] width 68 height 17
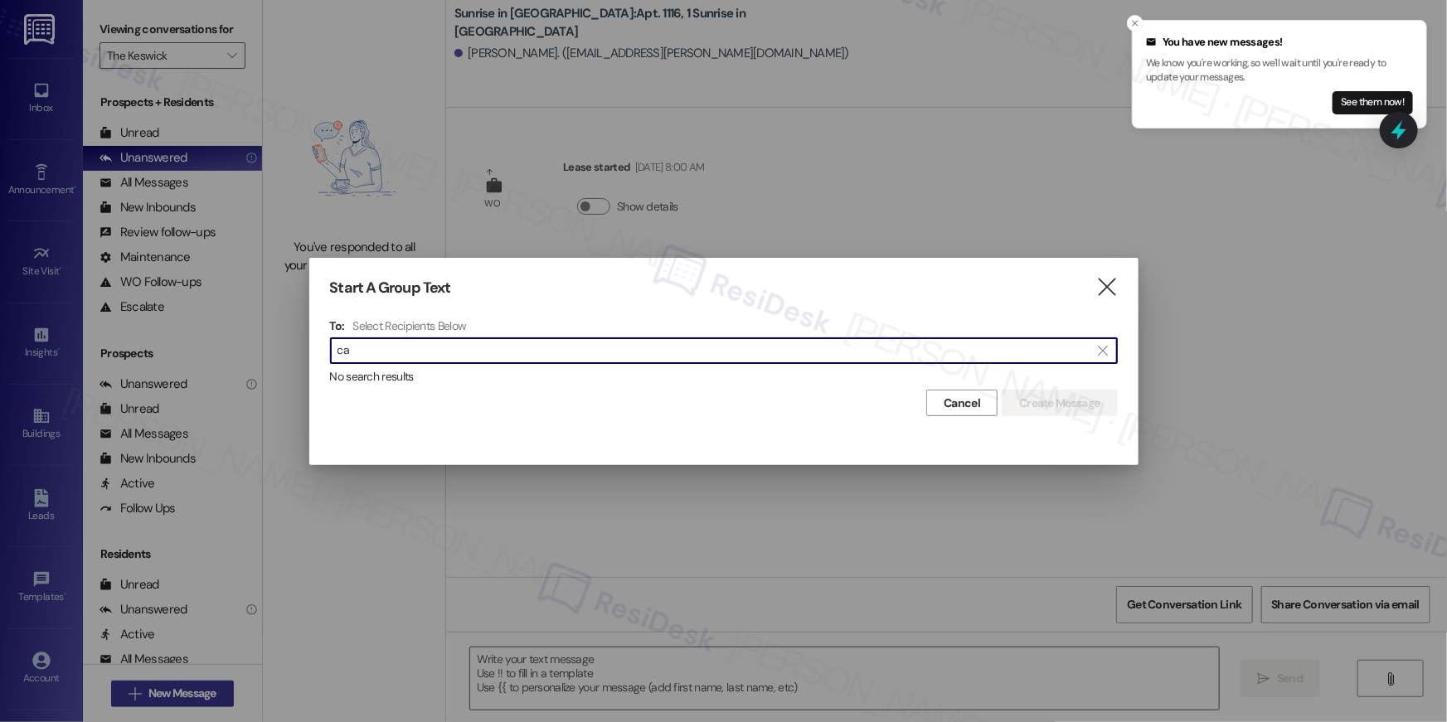
type input "c"
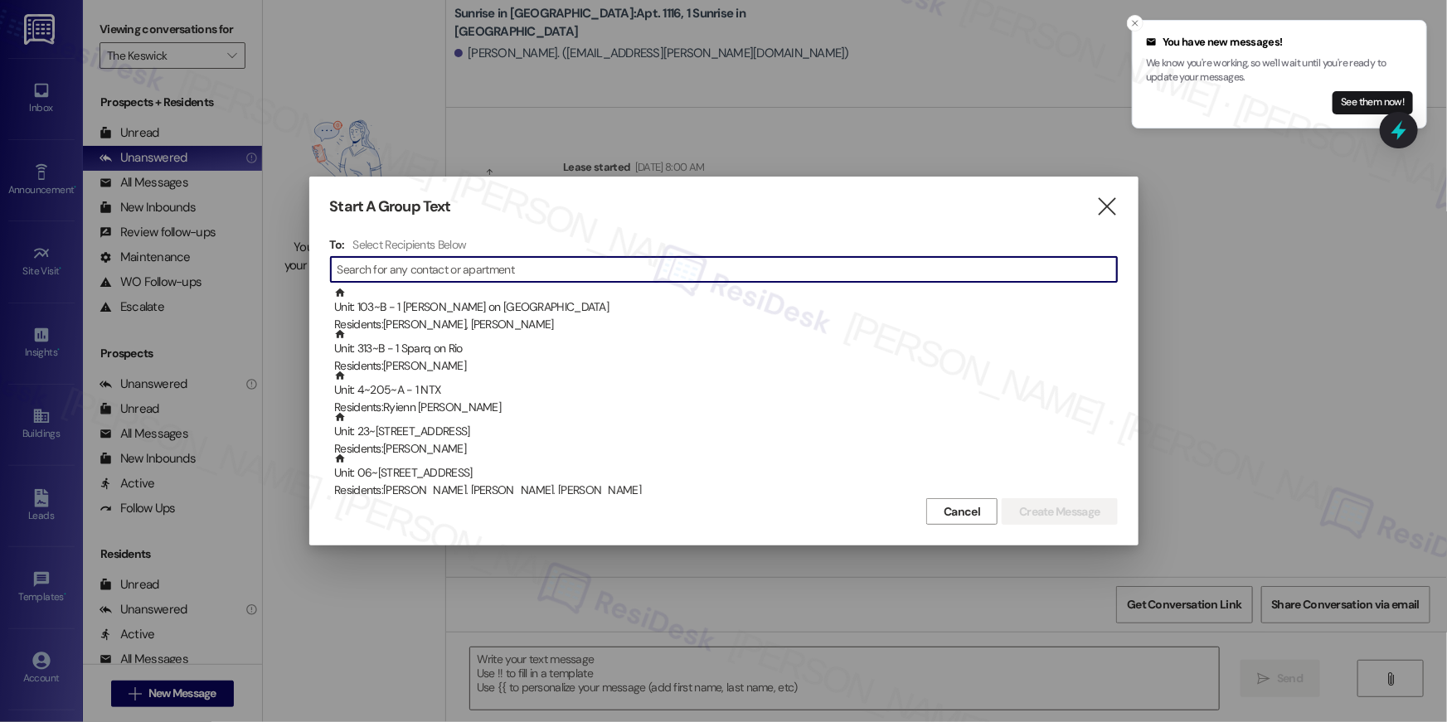
click at [634, 264] on input at bounding box center [728, 269] width 780 height 23
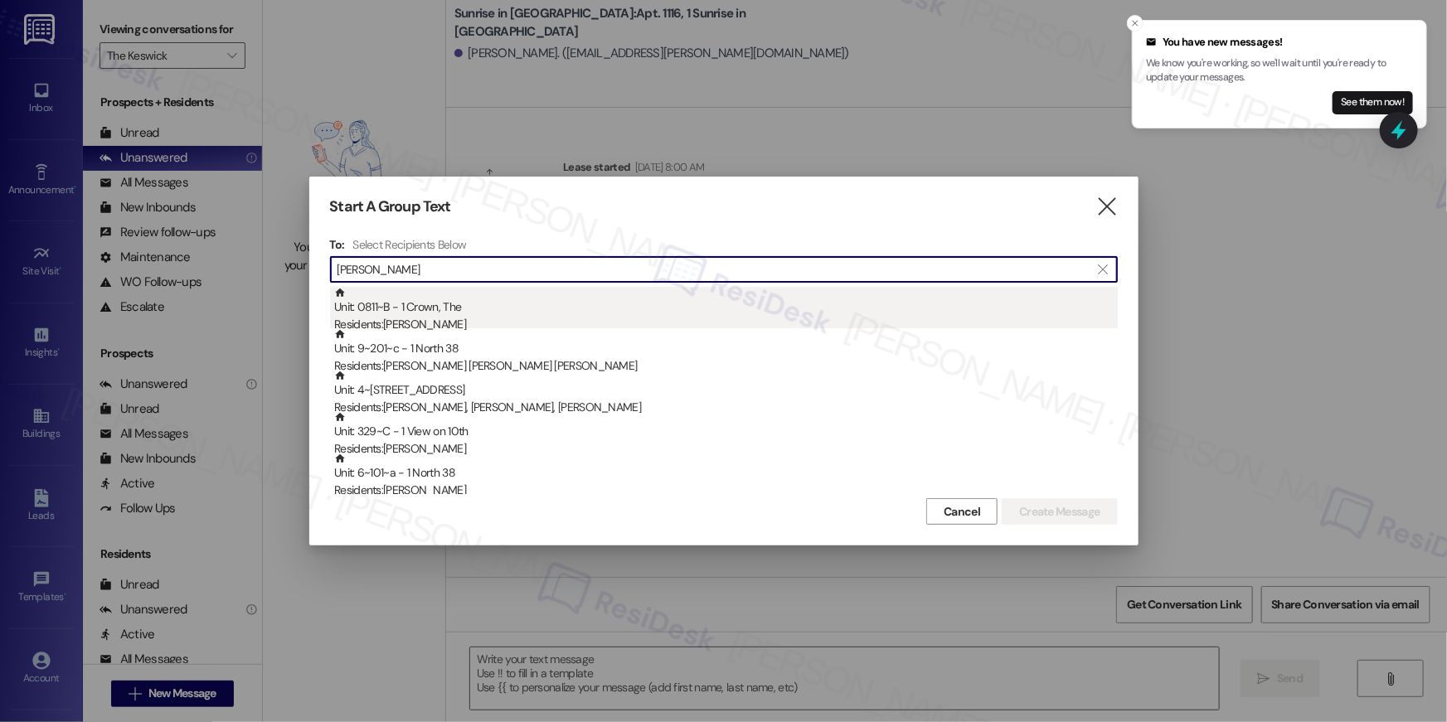
type input "deborah"
click at [502, 321] on div "Residents: Deborah Garcia" at bounding box center [726, 324] width 784 height 17
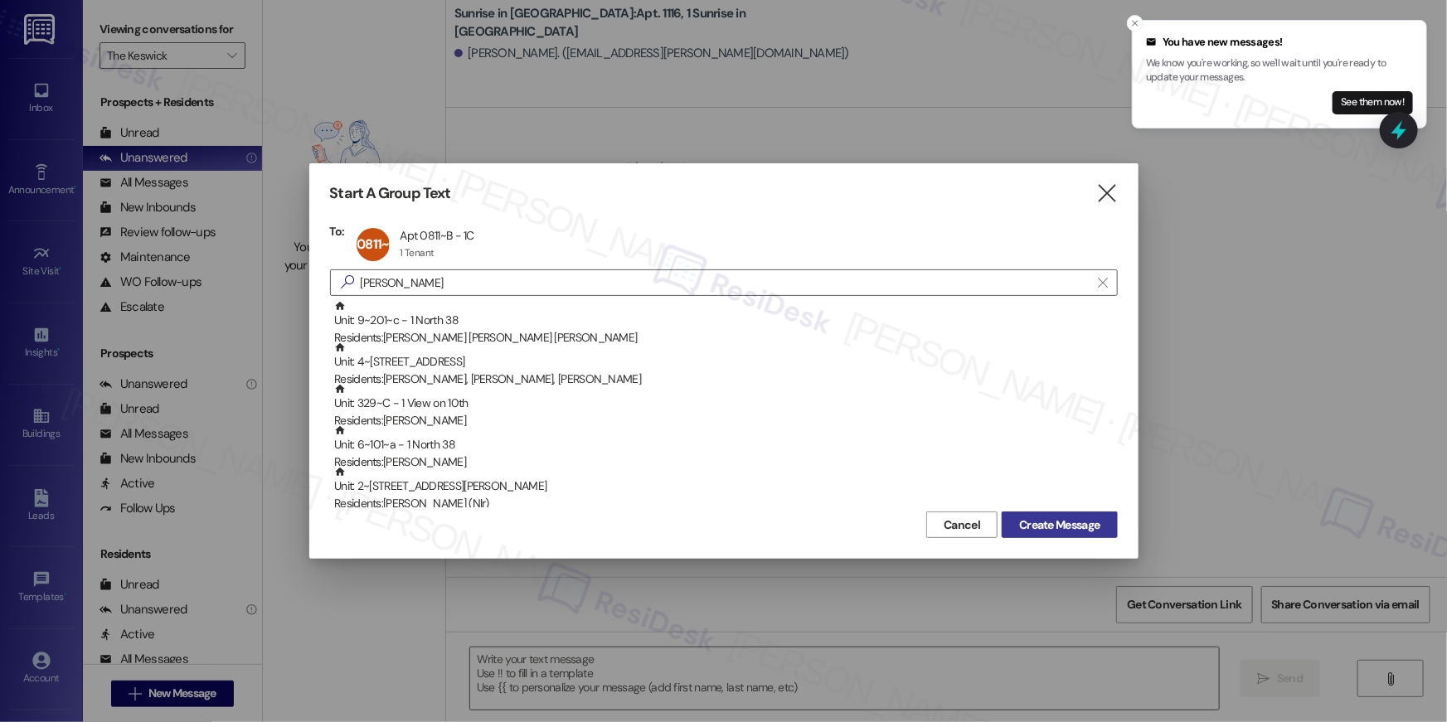
click at [1019, 525] on span "Create Message" at bounding box center [1059, 525] width 80 height 17
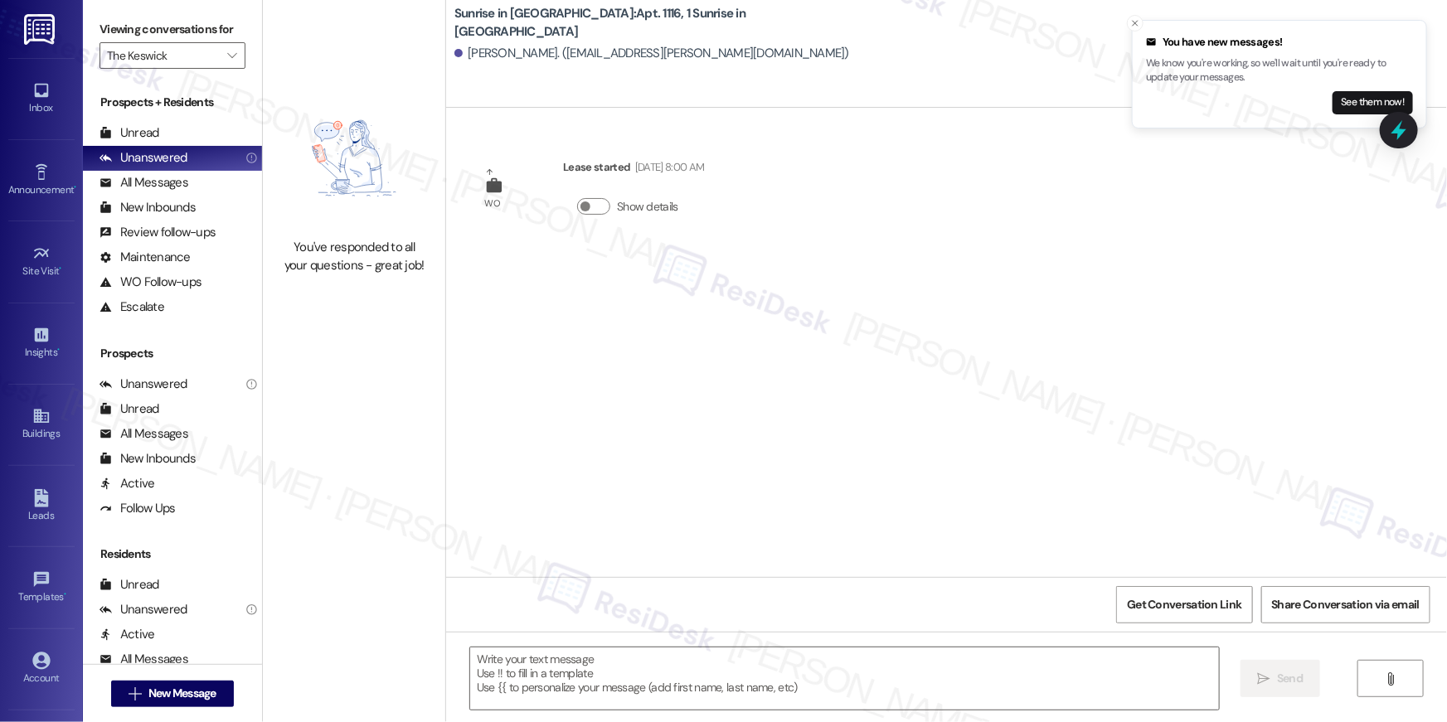
type textarea "Fetching suggested responses. Please feel free to read through the conversation…"
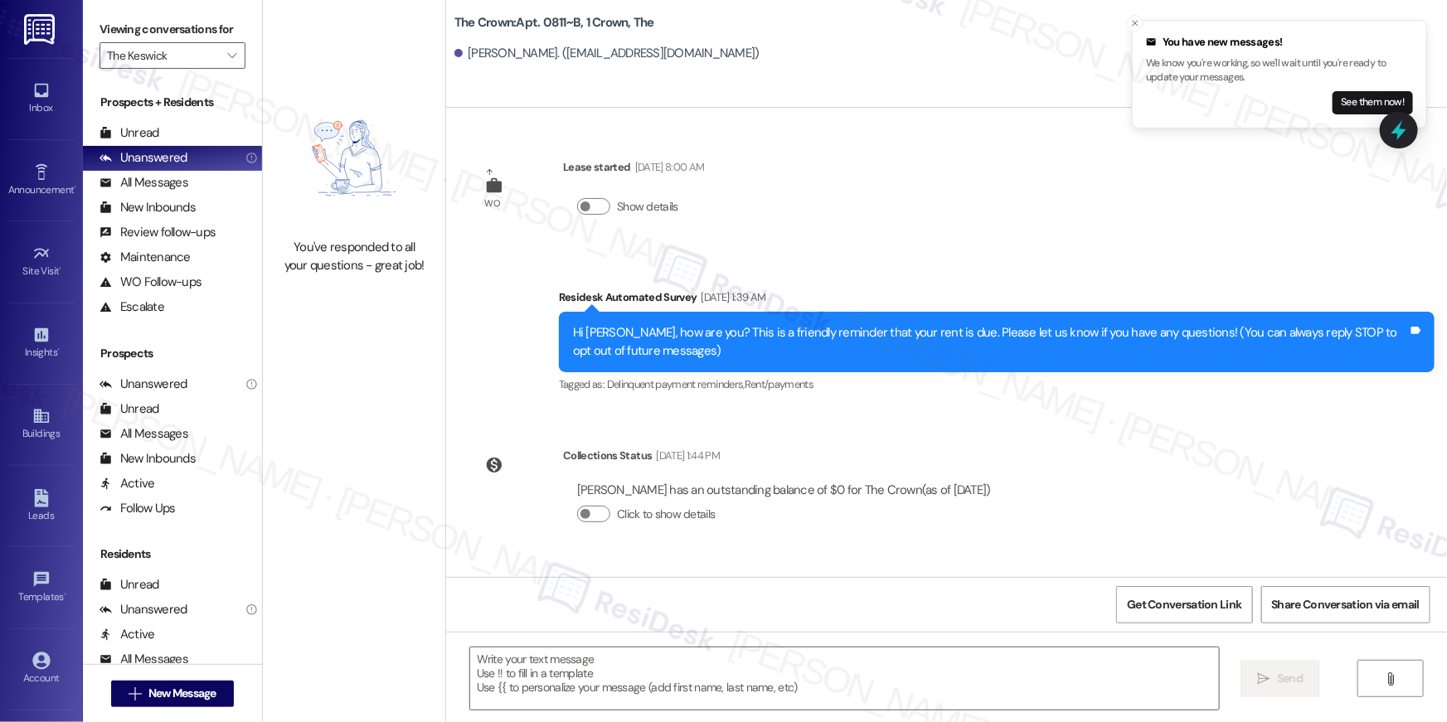
type textarea "Fetching suggested responses. Please feel free to read through the conversation…"
click at [227, 52] on icon "" at bounding box center [231, 55] width 9 height 13
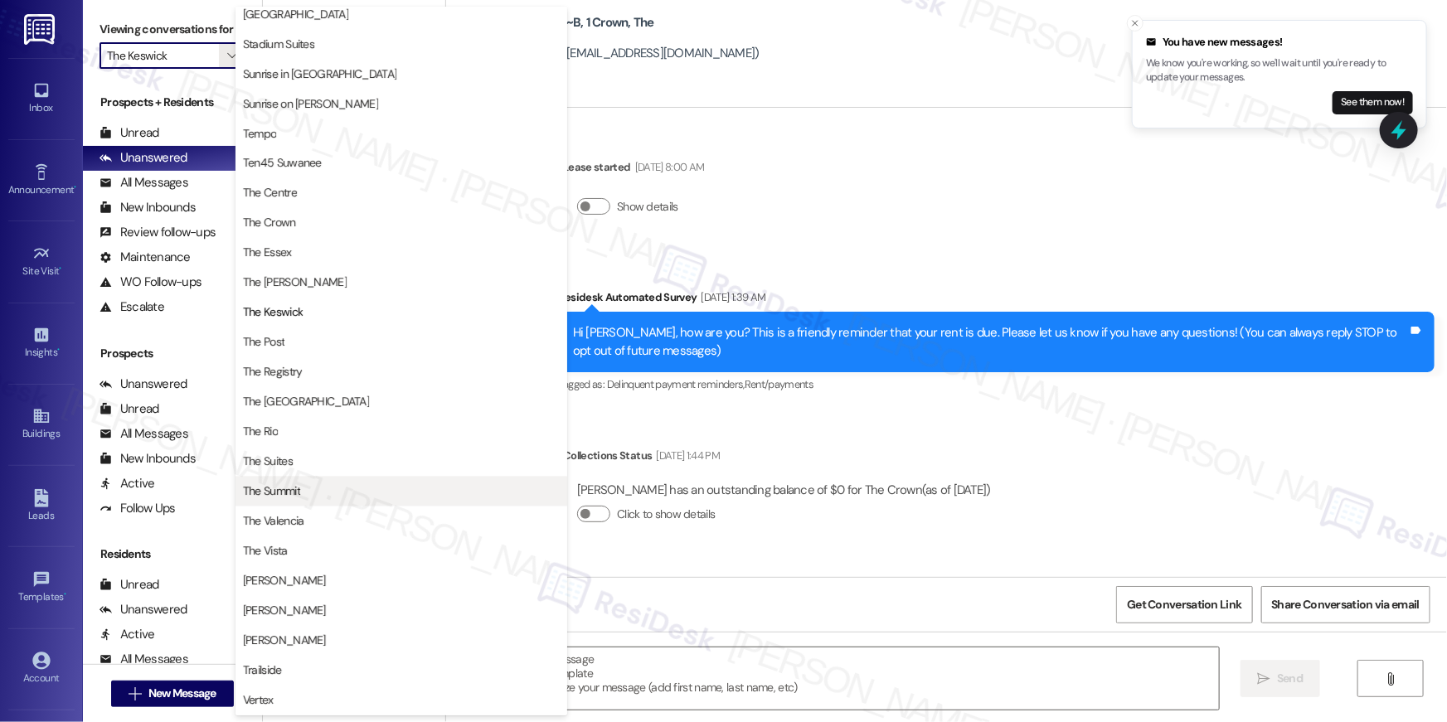
scroll to position [1294, 0]
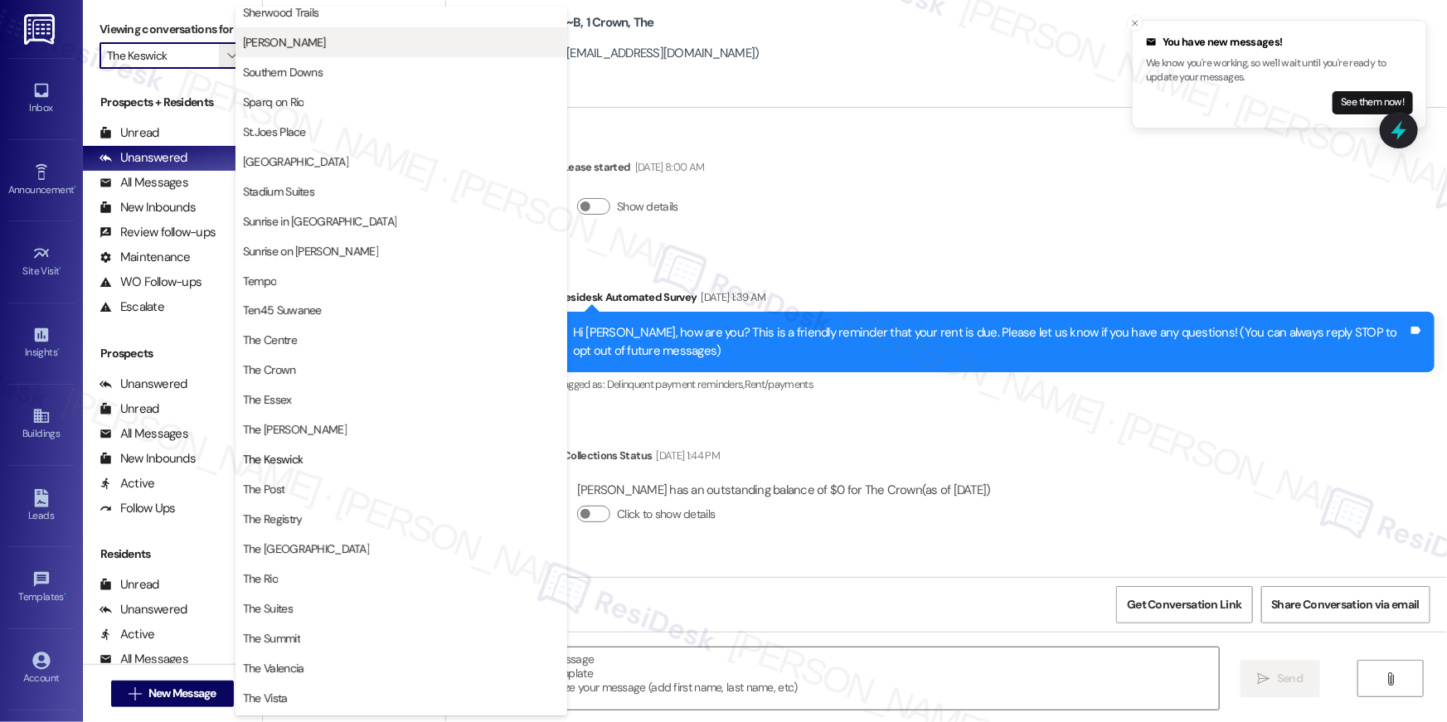
click at [308, 46] on span "Solano Belleair" at bounding box center [284, 42] width 83 height 17
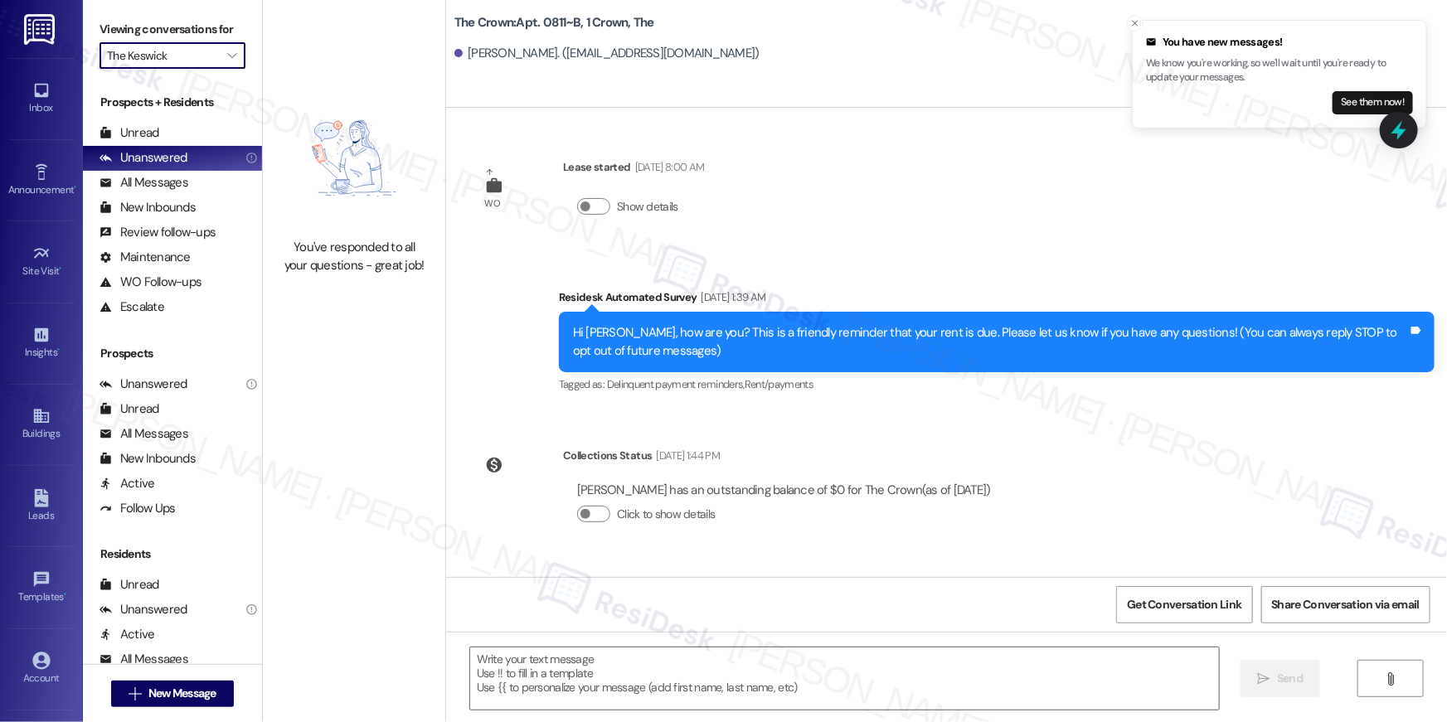
type input "Solano Belleair"
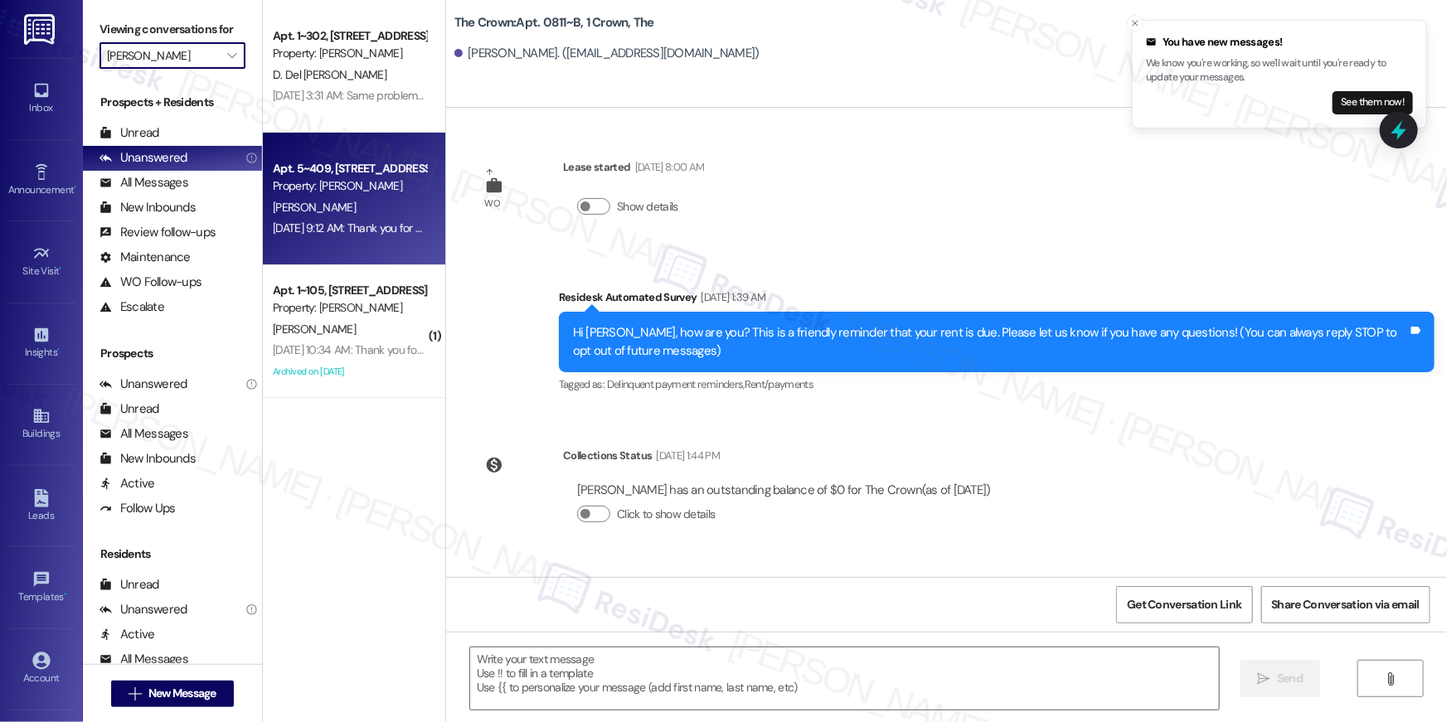
type textarea "Fetching suggested responses. Please feel free to read through the conversation…"
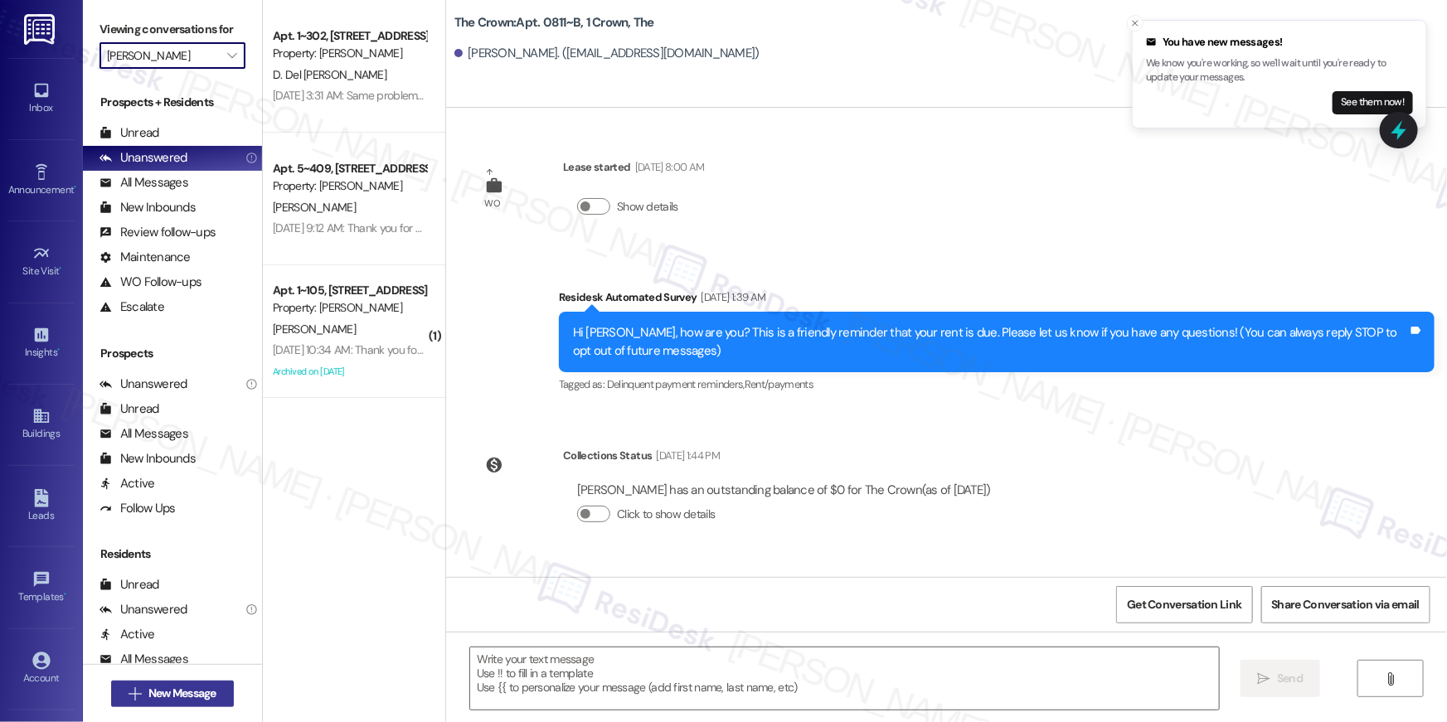
click at [208, 692] on span "New Message" at bounding box center [182, 693] width 68 height 17
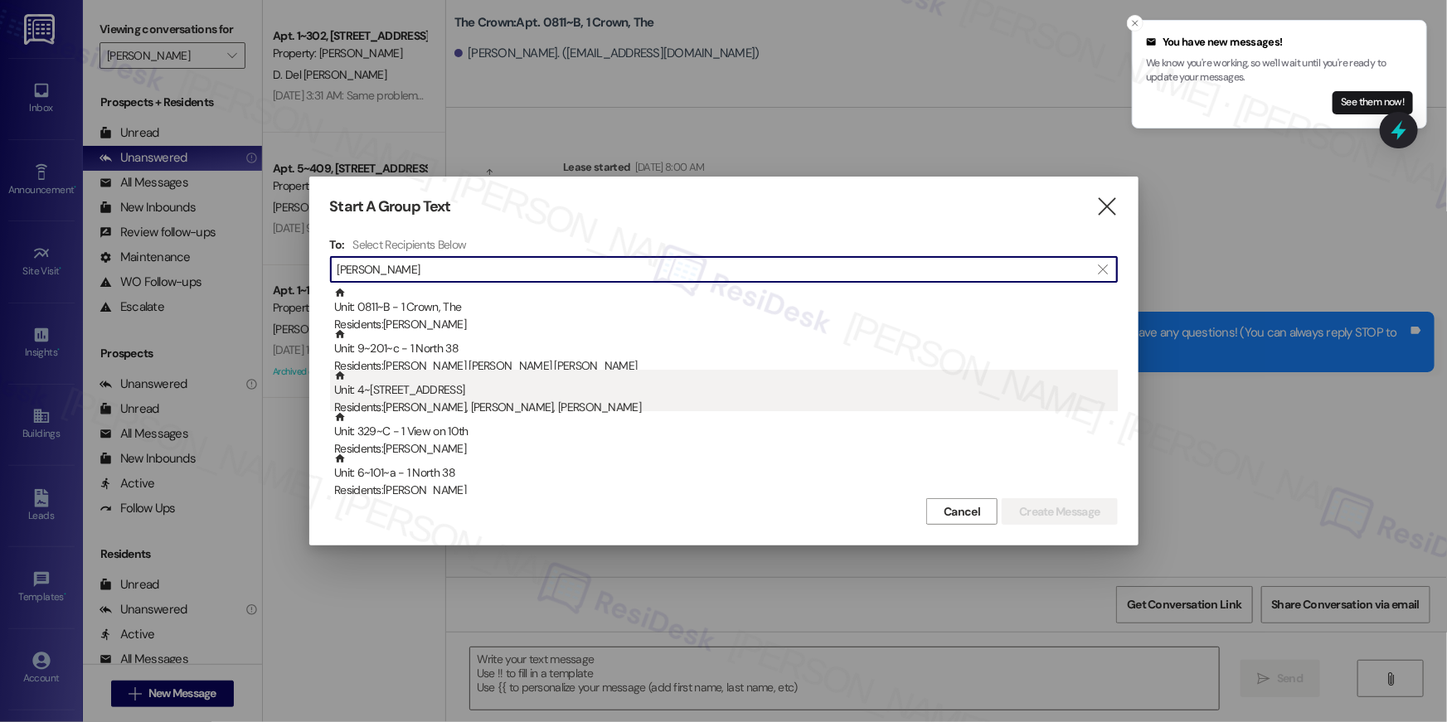
type input "deborah"
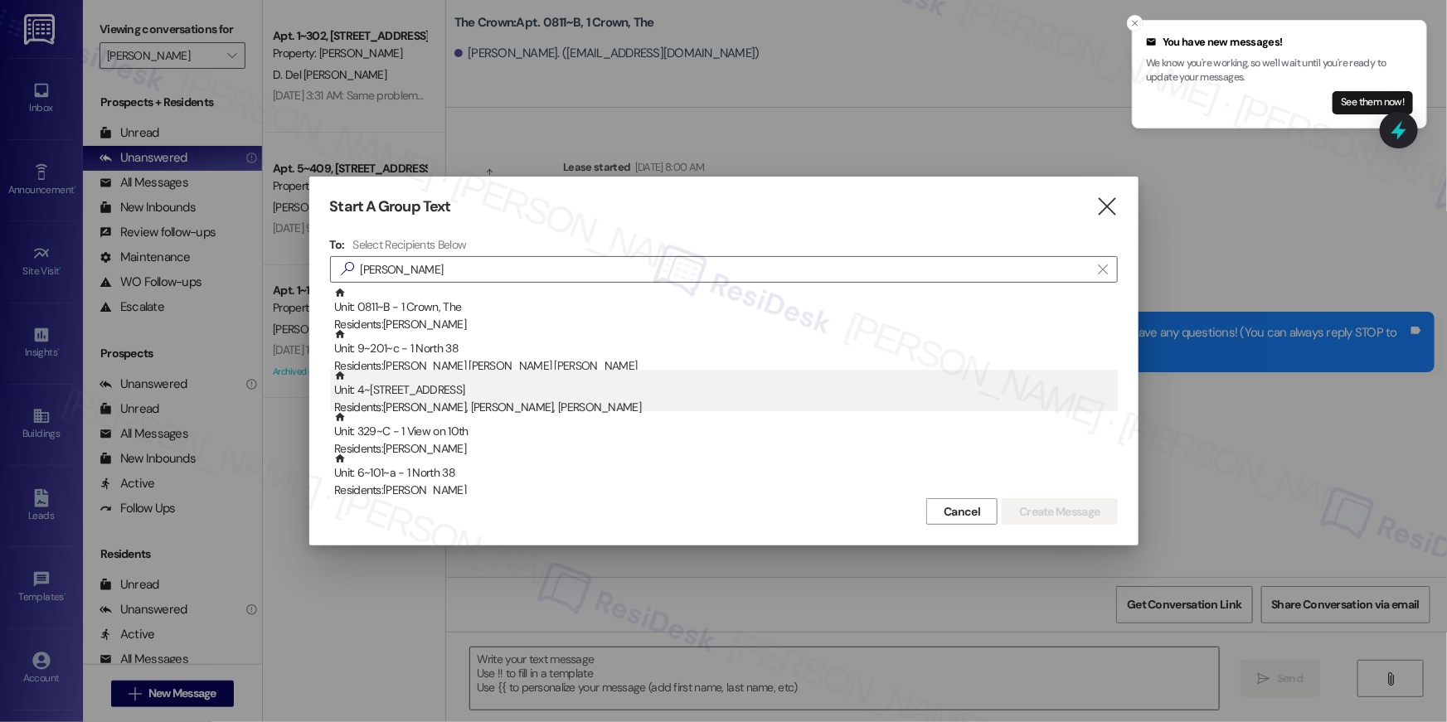
click at [648, 406] on div "Residents: Deborah Howard, David Eakley, Nicole Eakley" at bounding box center [726, 407] width 784 height 17
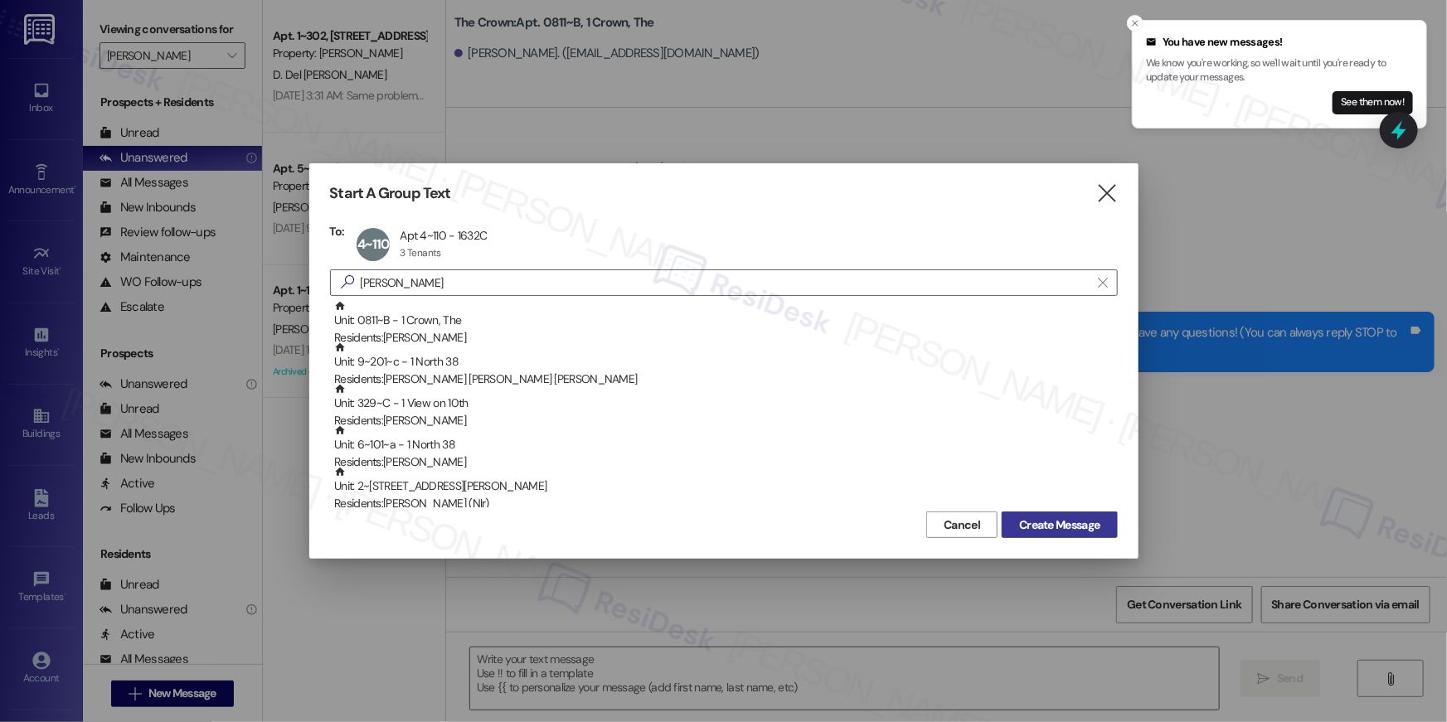
click at [1092, 530] on span "Create Message" at bounding box center [1059, 525] width 80 height 17
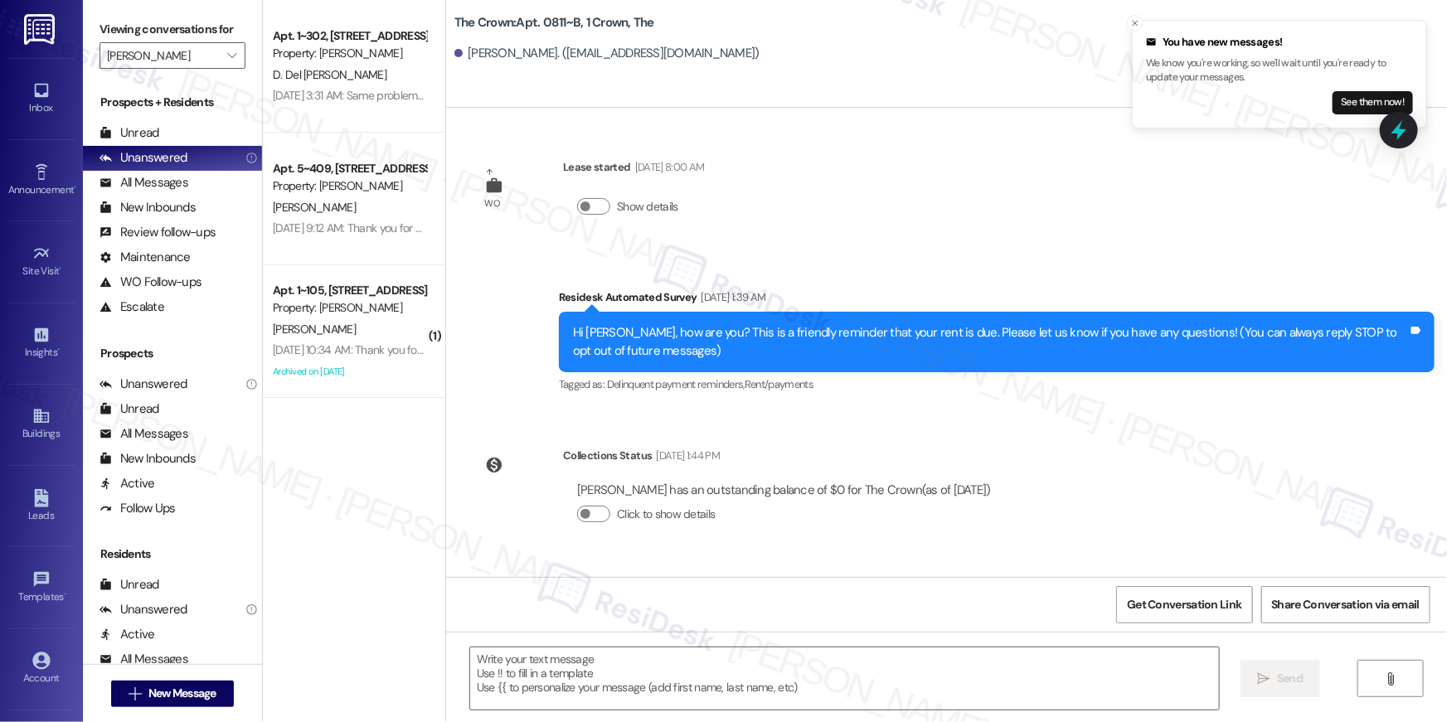
type textarea "Fetching suggested responses. Please feel free to read through the conversation…"
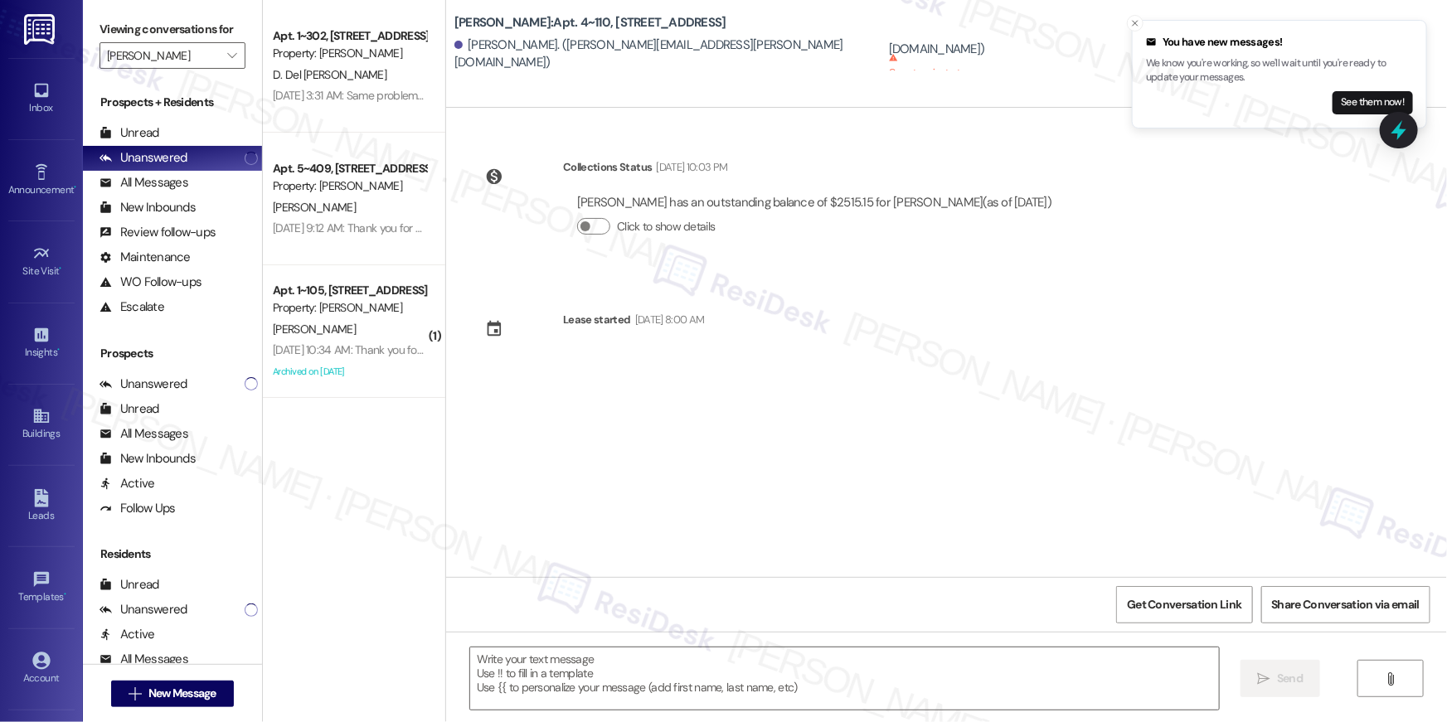
type textarea "Fetching suggested responses. Please feel free to read through the conversation…"
click at [182, 687] on span "New Message" at bounding box center [182, 693] width 68 height 17
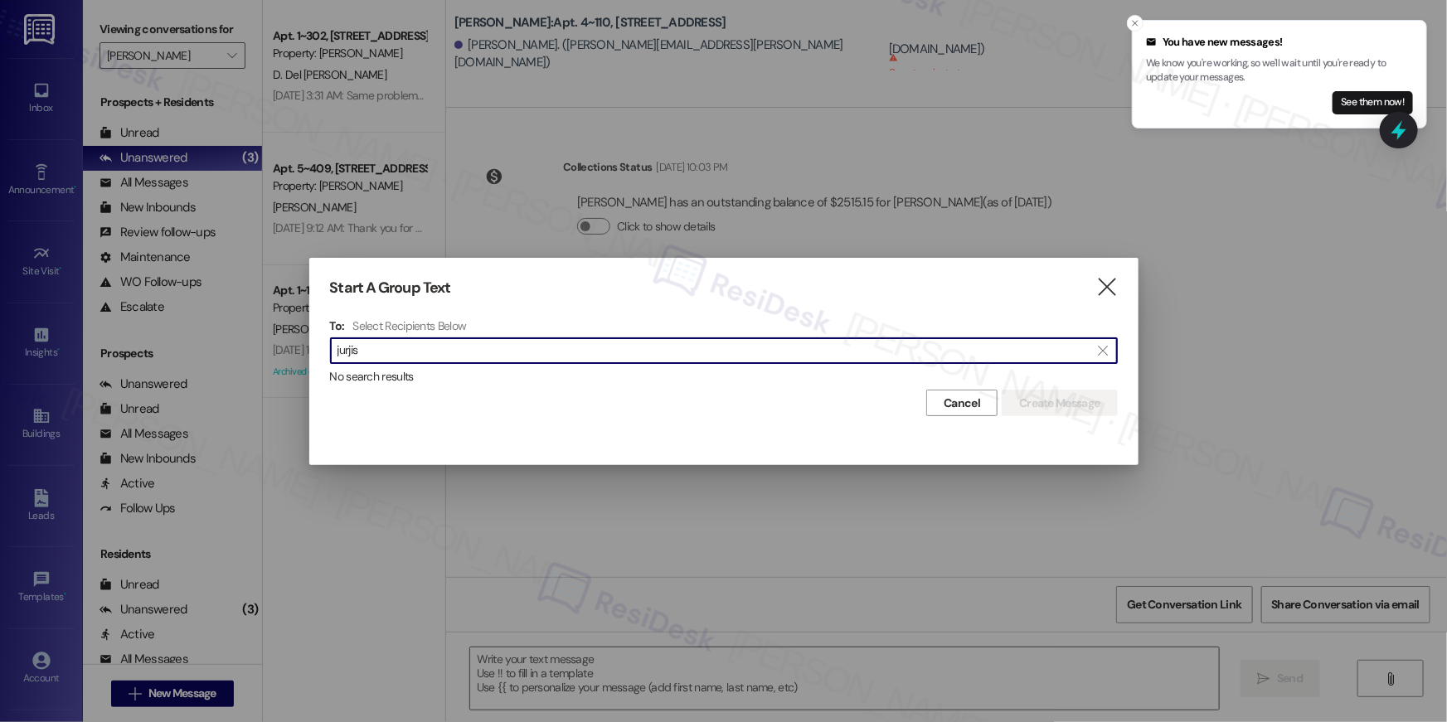
click at [474, 339] on input "jurjis" at bounding box center [714, 350] width 753 height 23
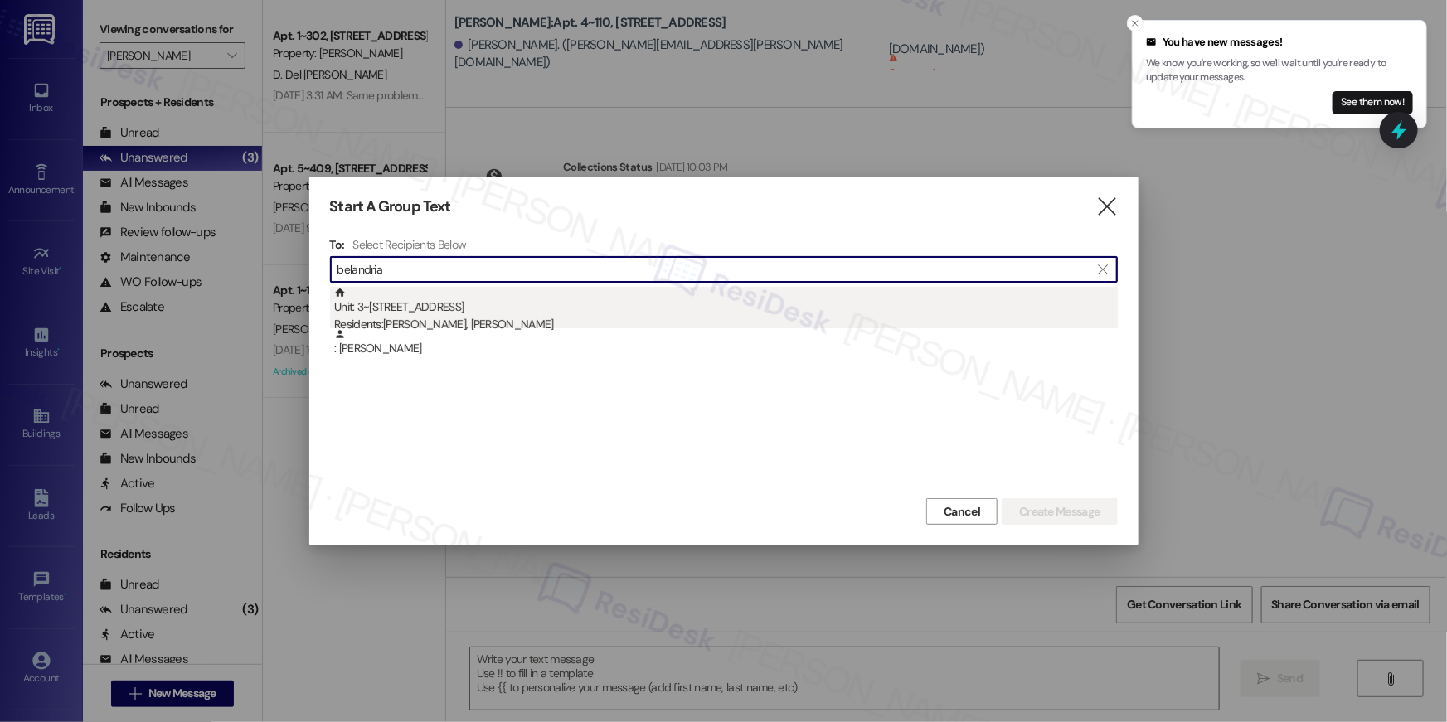
type input "belandria"
click at [707, 316] on div "Residents: Edgar Vera, Ana Belandria Espinoza" at bounding box center [726, 324] width 784 height 17
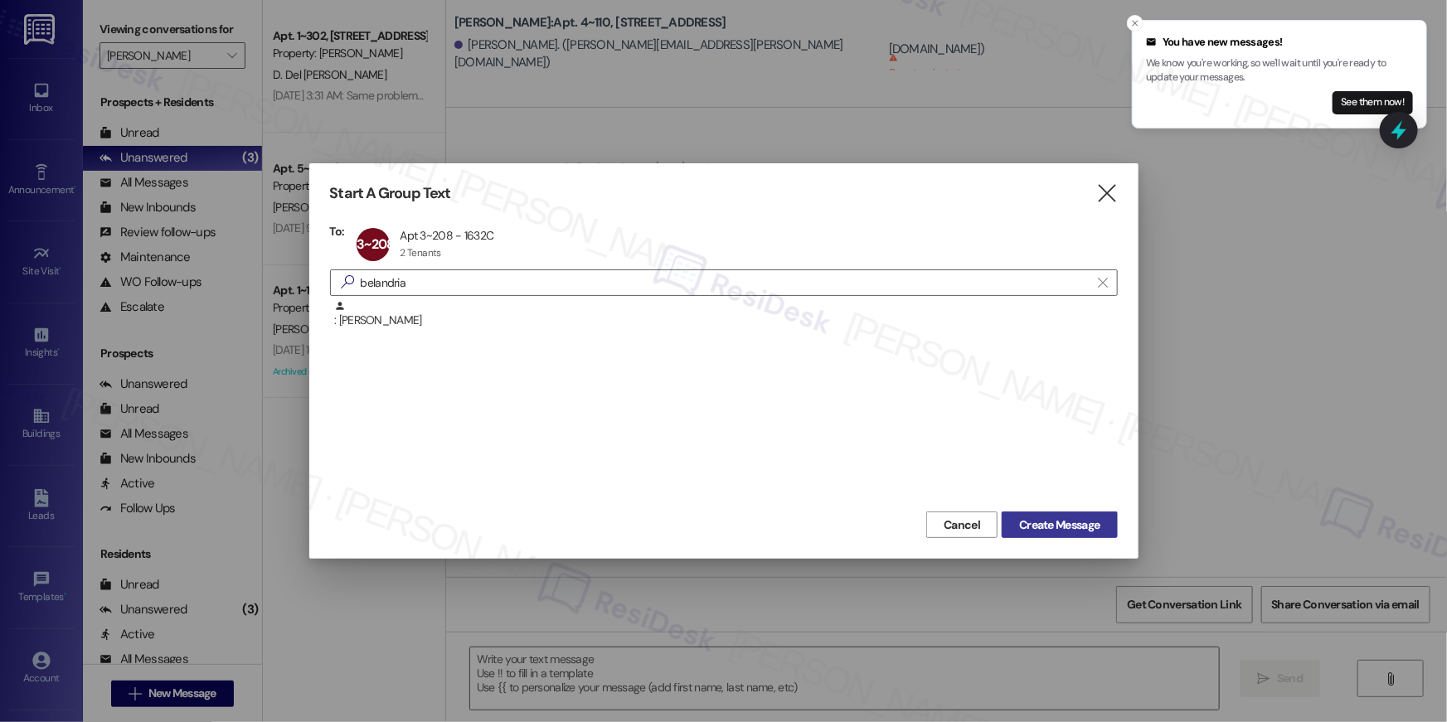
click at [1054, 524] on span "Create Message" at bounding box center [1059, 525] width 80 height 17
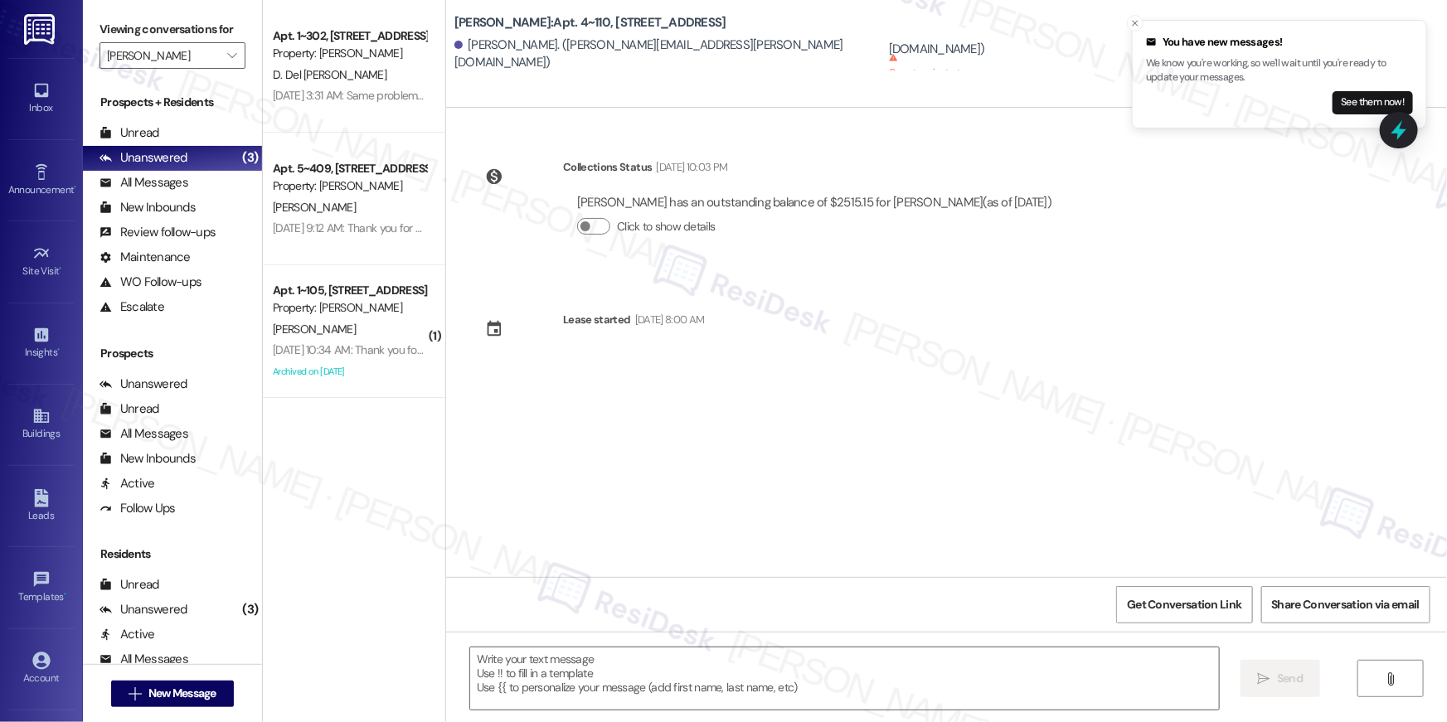
type textarea "Fetching suggested responses. Please feel free to read through the conversation…"
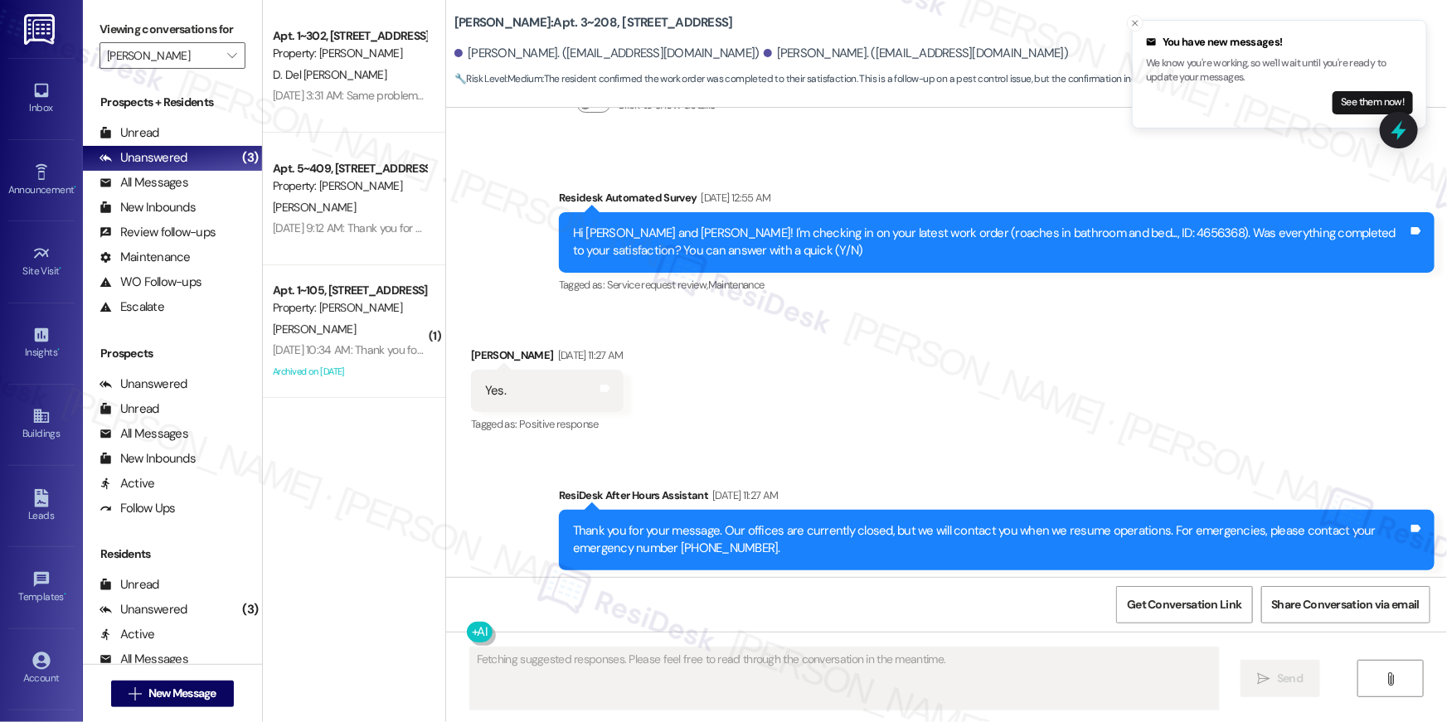
scroll to position [547, 0]
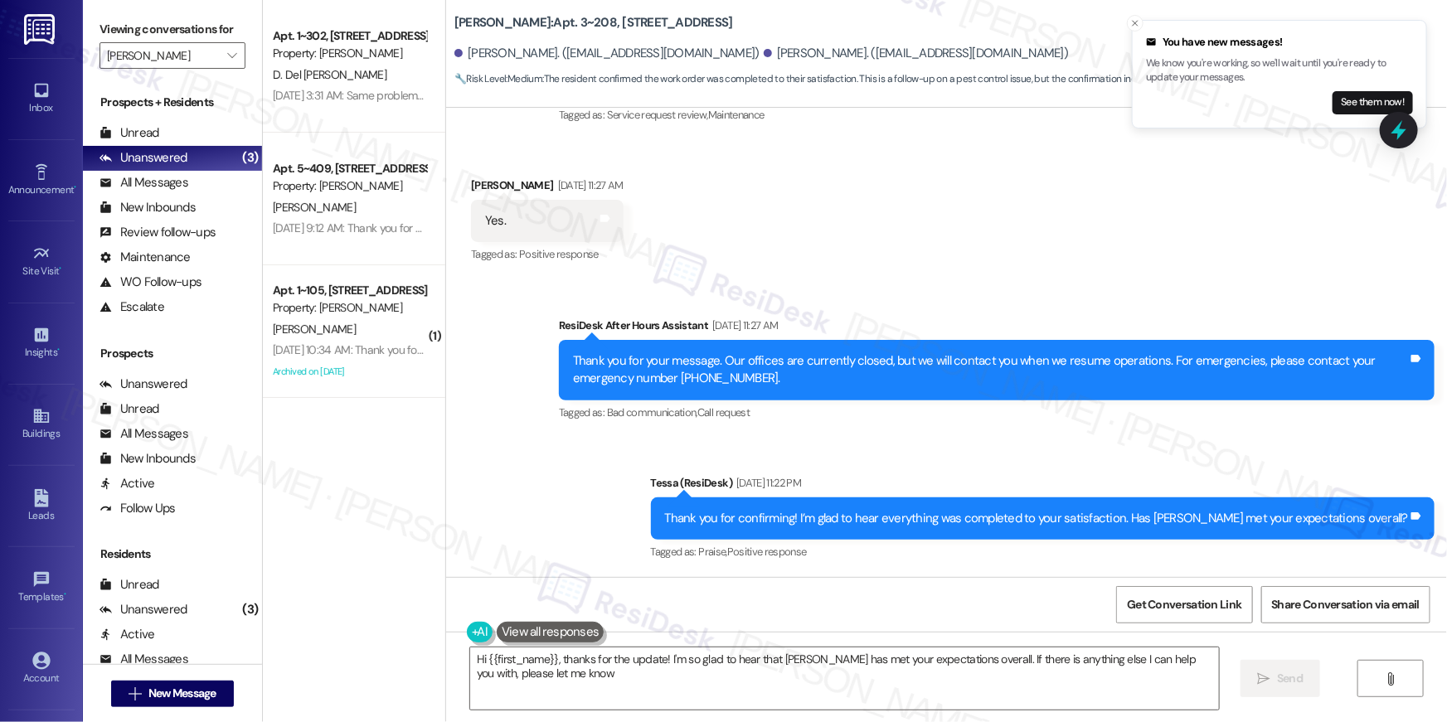
type textarea "Hi {{first_name}}, thanks for the update! I'm so glad to hear that Solano Belle…"
click at [202, 702] on button " New Message" at bounding box center [172, 694] width 123 height 27
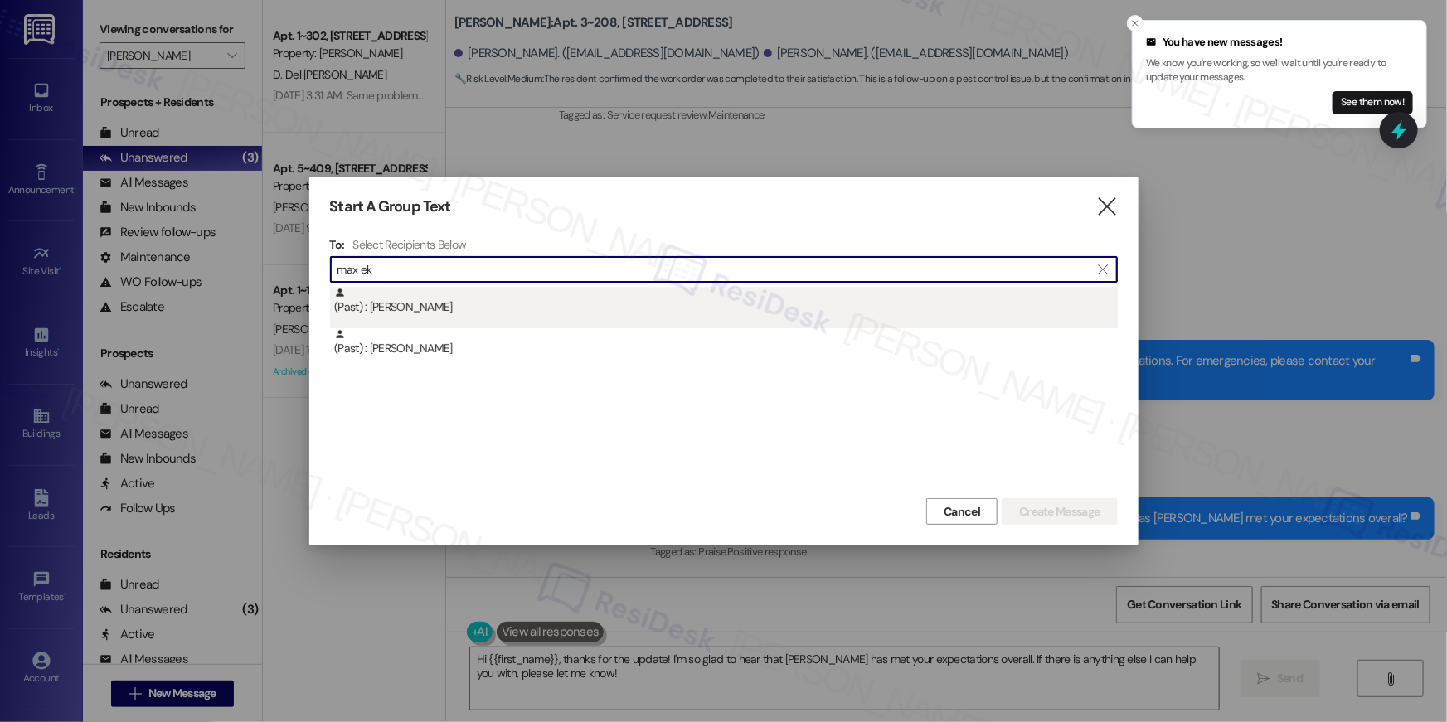
type input "max ek"
click at [435, 314] on div "(Past) : Maxine Ekereuke" at bounding box center [726, 301] width 784 height 29
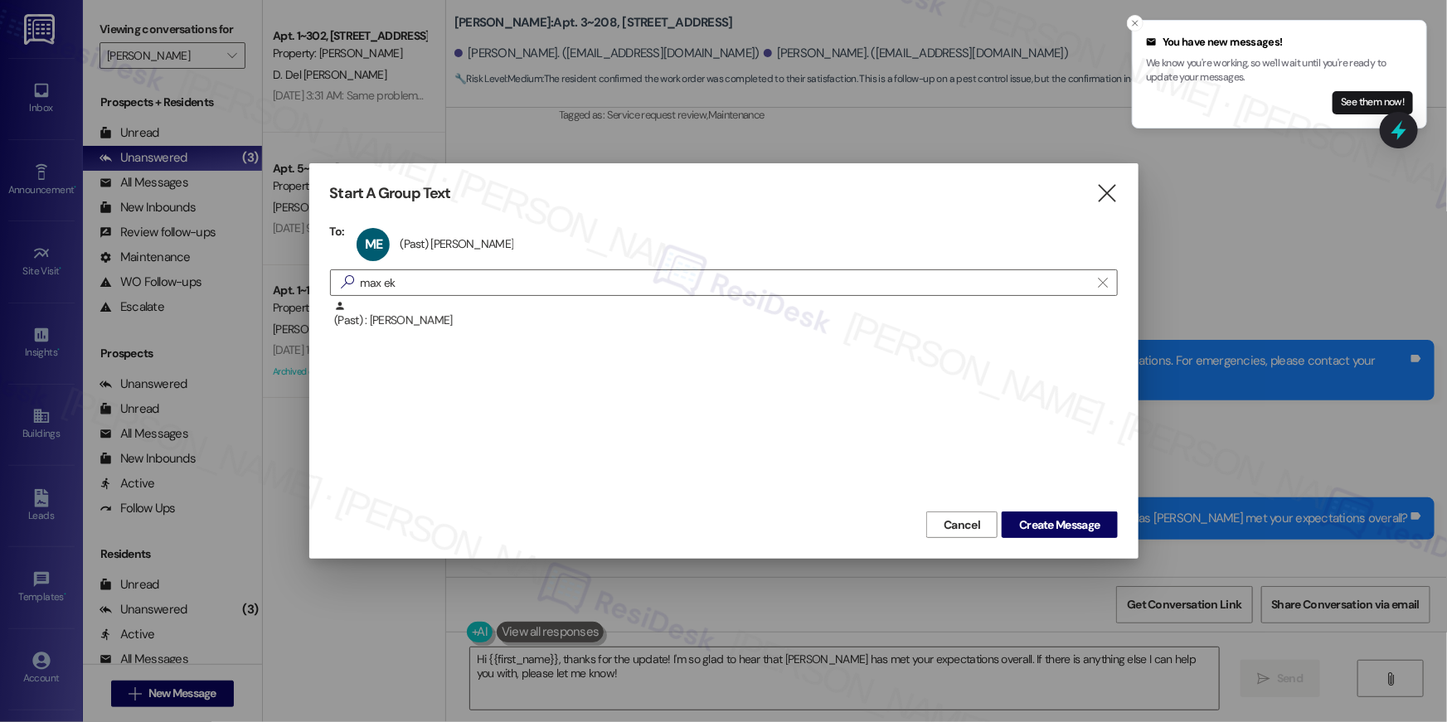
click at [1091, 538] on div "Start A Group Text  To: ME (Past) Maxine Ekereuke (Past) Maxine Ekereuke click…" at bounding box center [723, 361] width 829 height 396
click at [1090, 532] on span "Create Message" at bounding box center [1059, 525] width 80 height 17
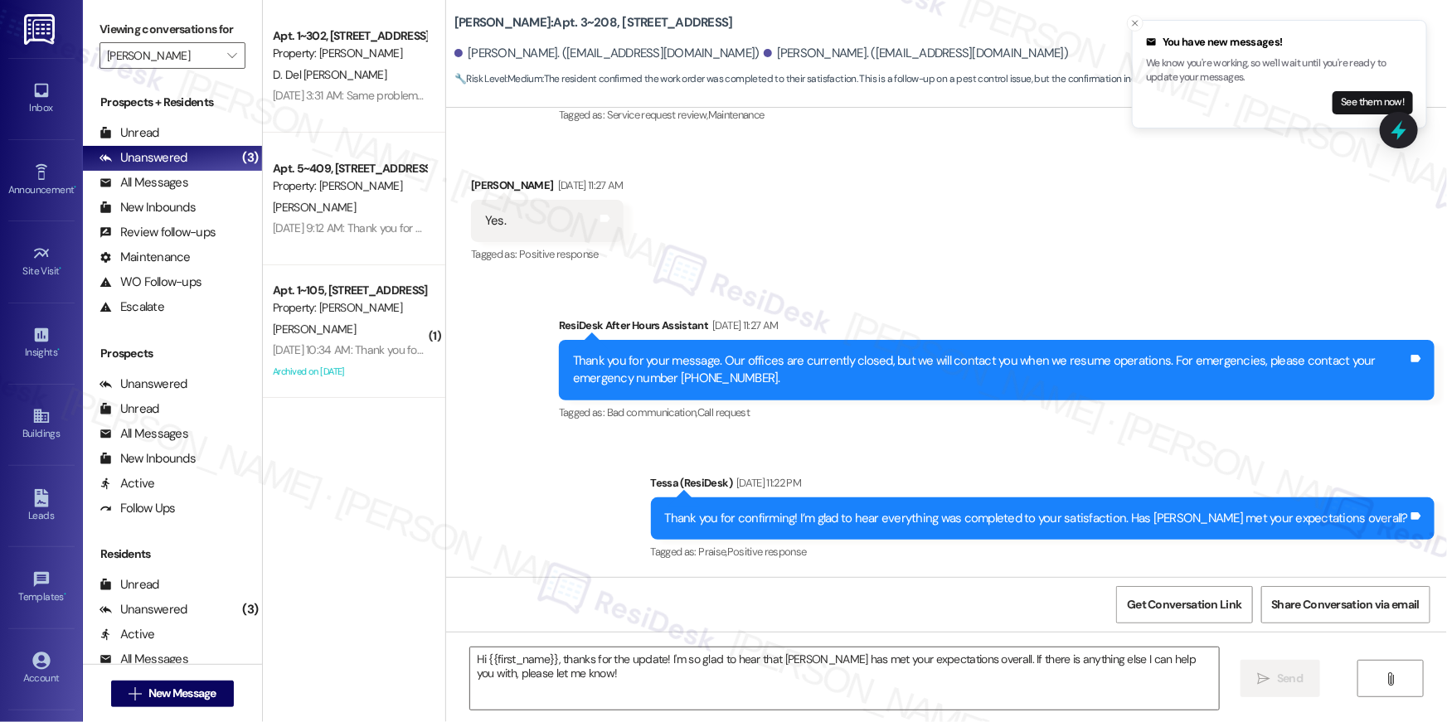
type textarea "Fetching suggested responses. Please feel free to read through the conversation…"
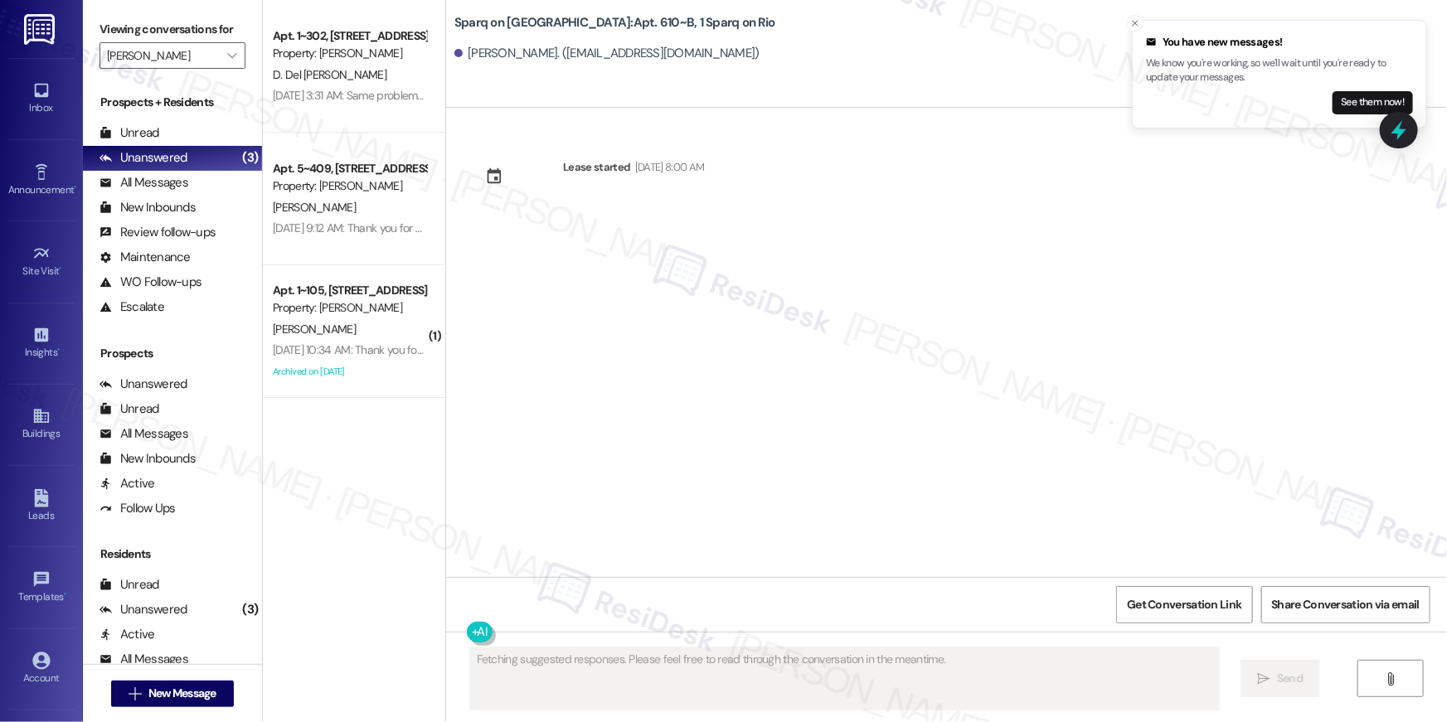
scroll to position [0, 0]
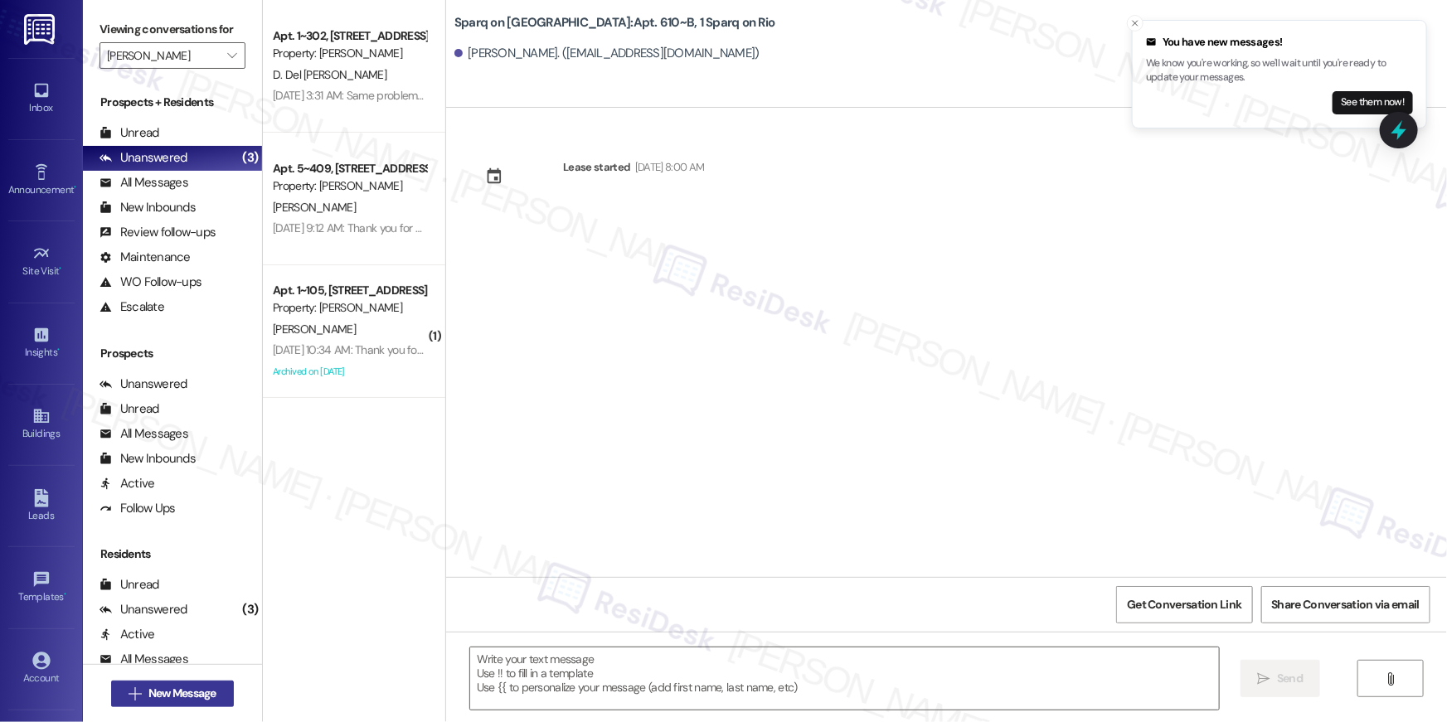
click at [179, 692] on span "New Message" at bounding box center [182, 693] width 68 height 17
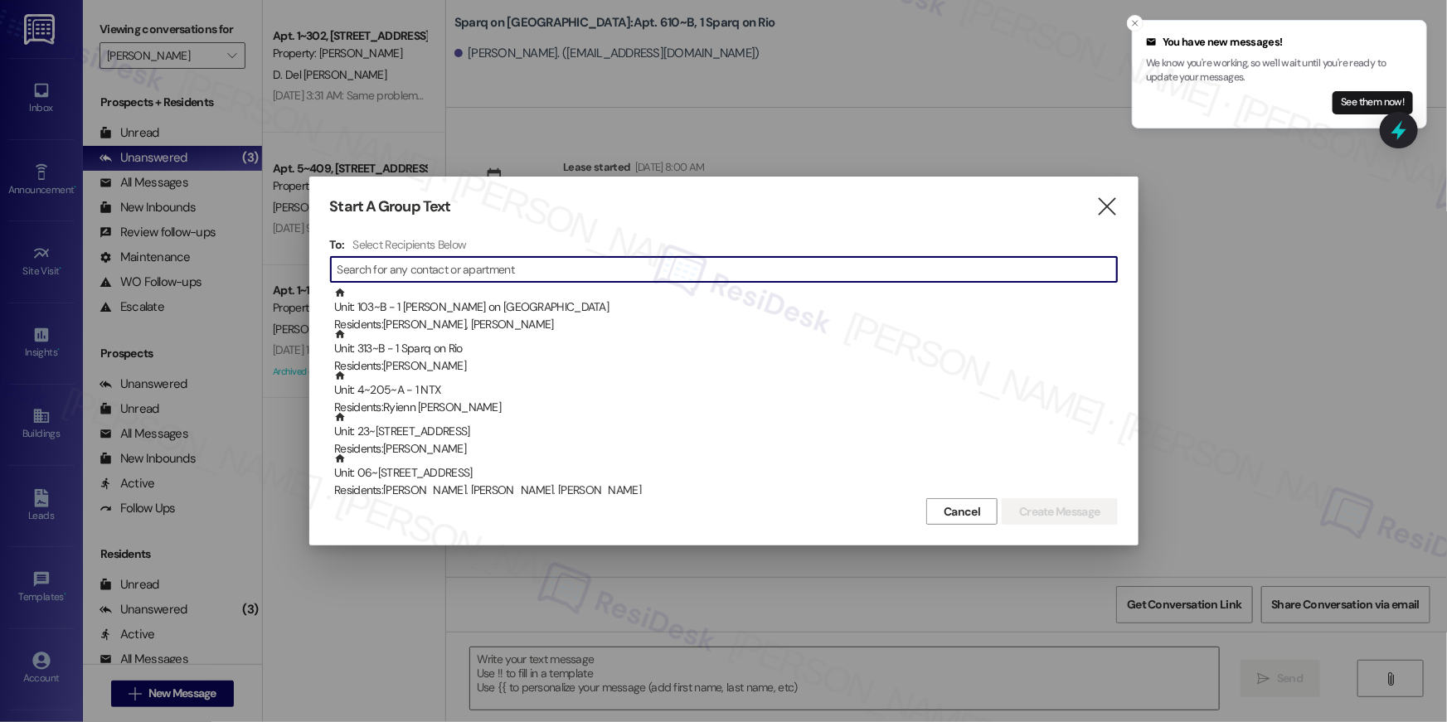
click at [529, 268] on input at bounding box center [728, 269] width 780 height 23
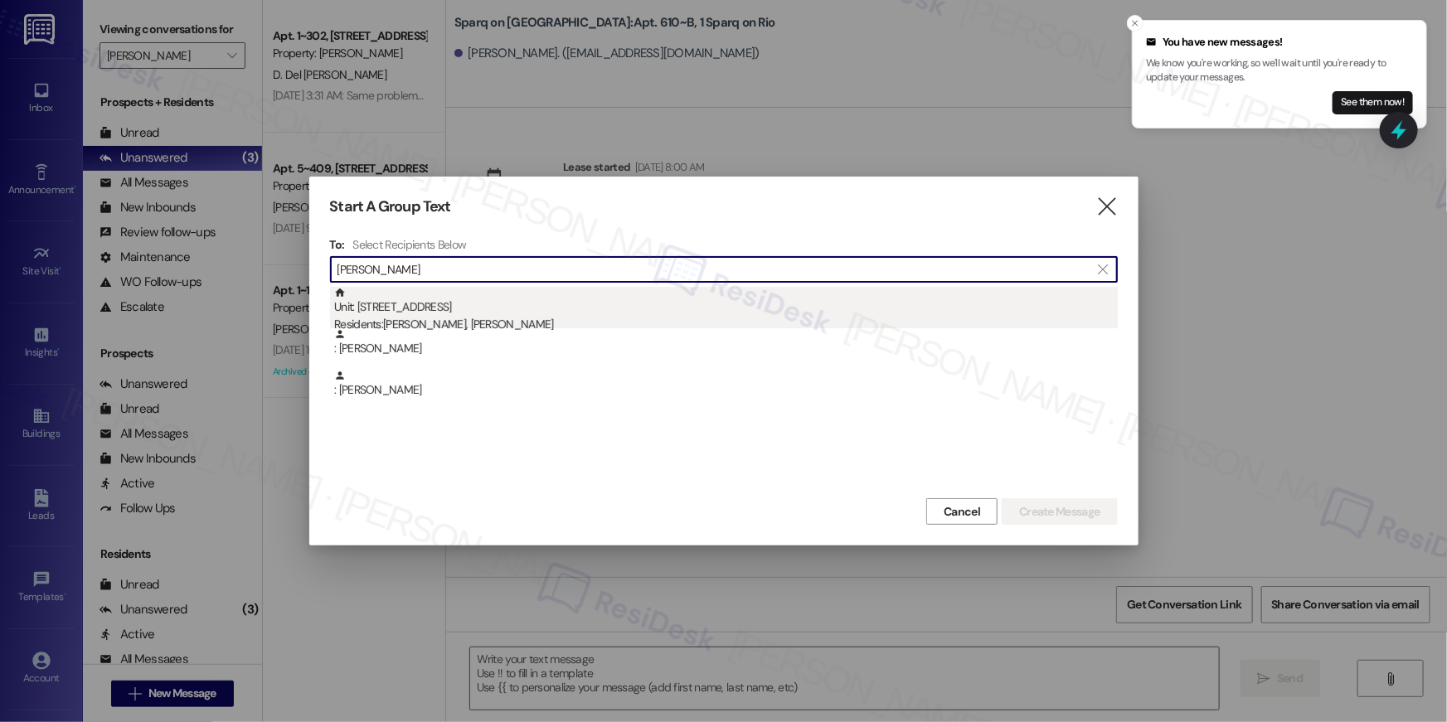
type input "cornick"
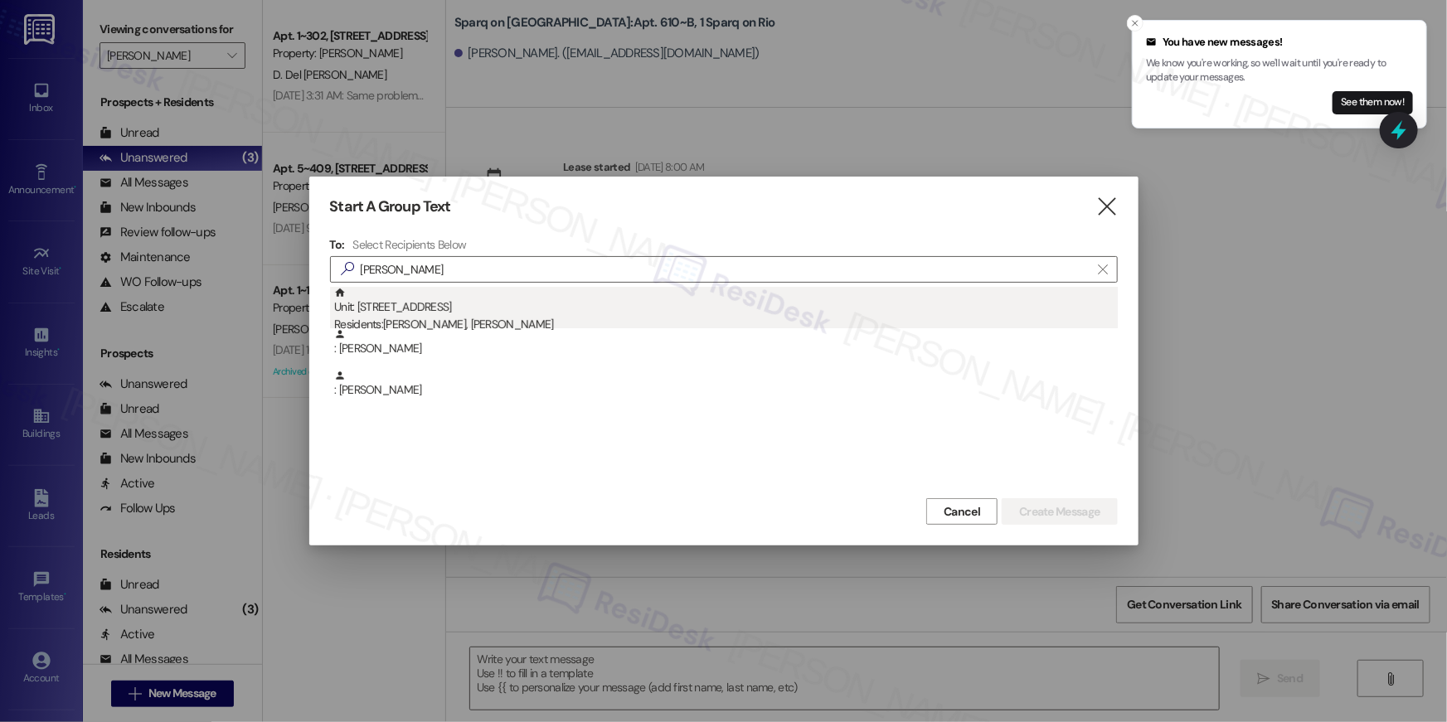
click at [649, 320] on div "Residents: Thaddeus Cornick, Valerie Cornick" at bounding box center [726, 324] width 784 height 17
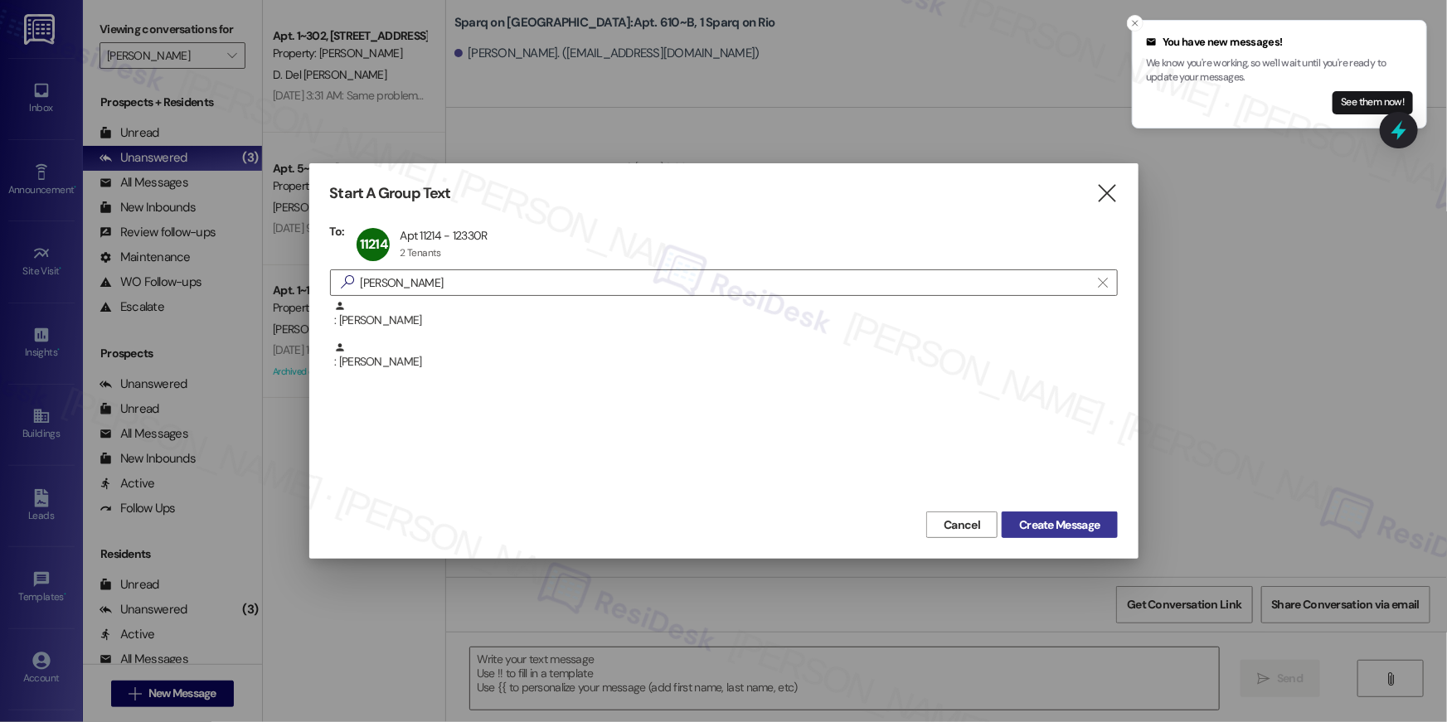
click at [1039, 524] on span "Create Message" at bounding box center [1059, 525] width 80 height 17
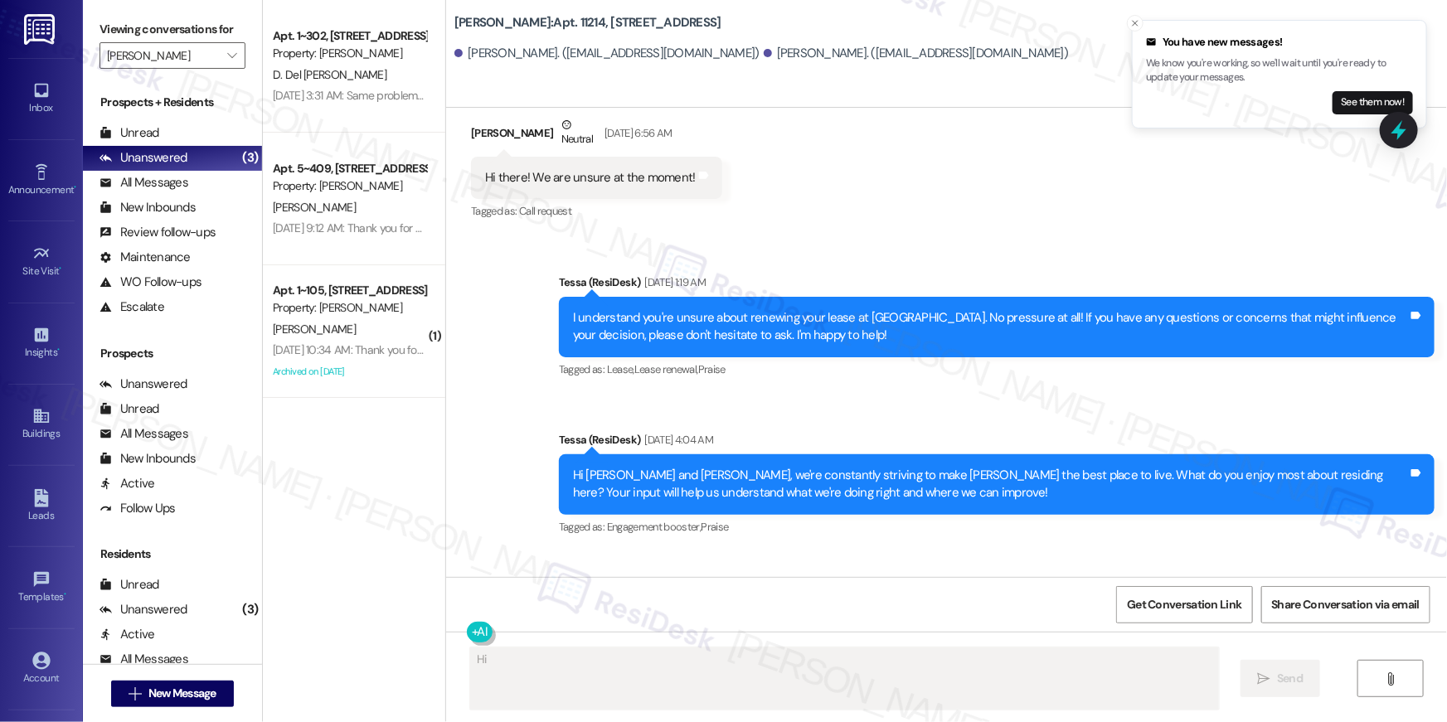
scroll to position [2072, 0]
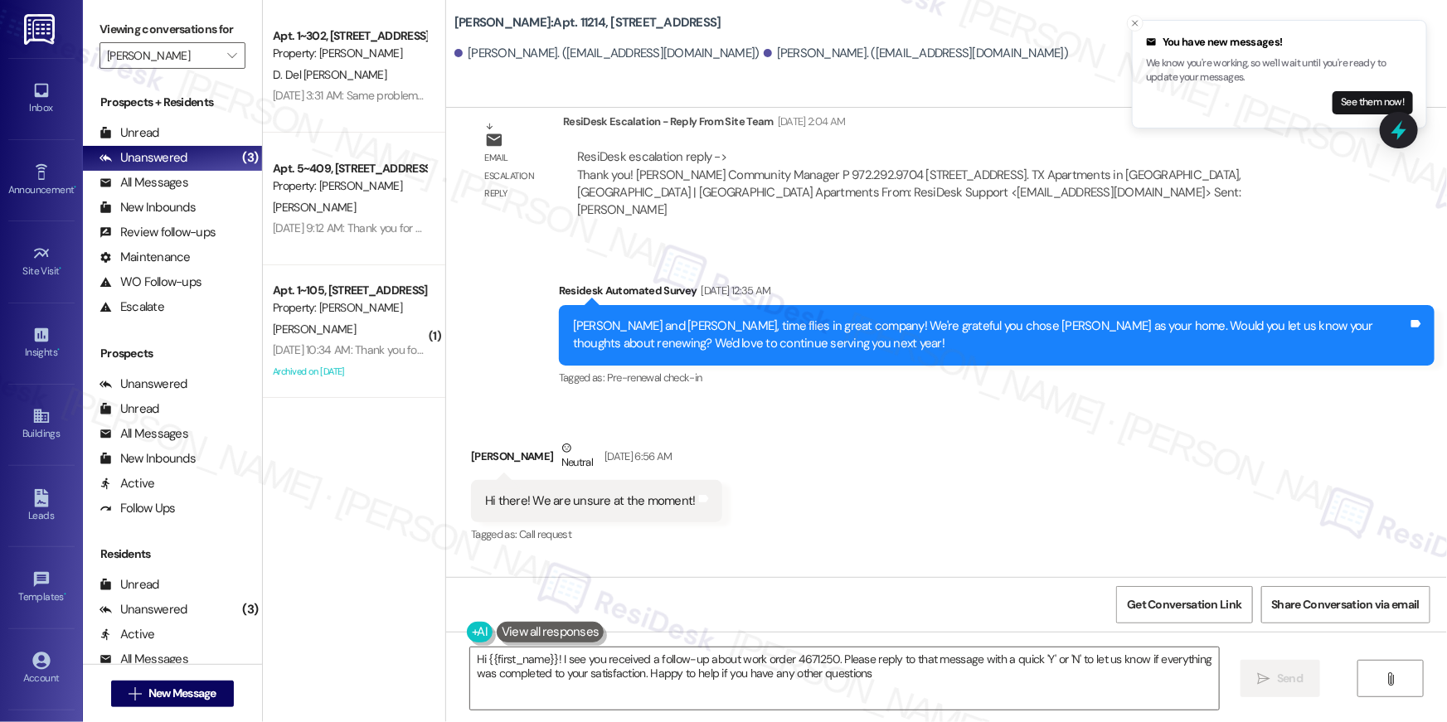
type textarea "Hi {{first_name}}! I see you received a follow-up about work order 4671250. Ple…"
click at [188, 690] on span "New Message" at bounding box center [182, 693] width 68 height 17
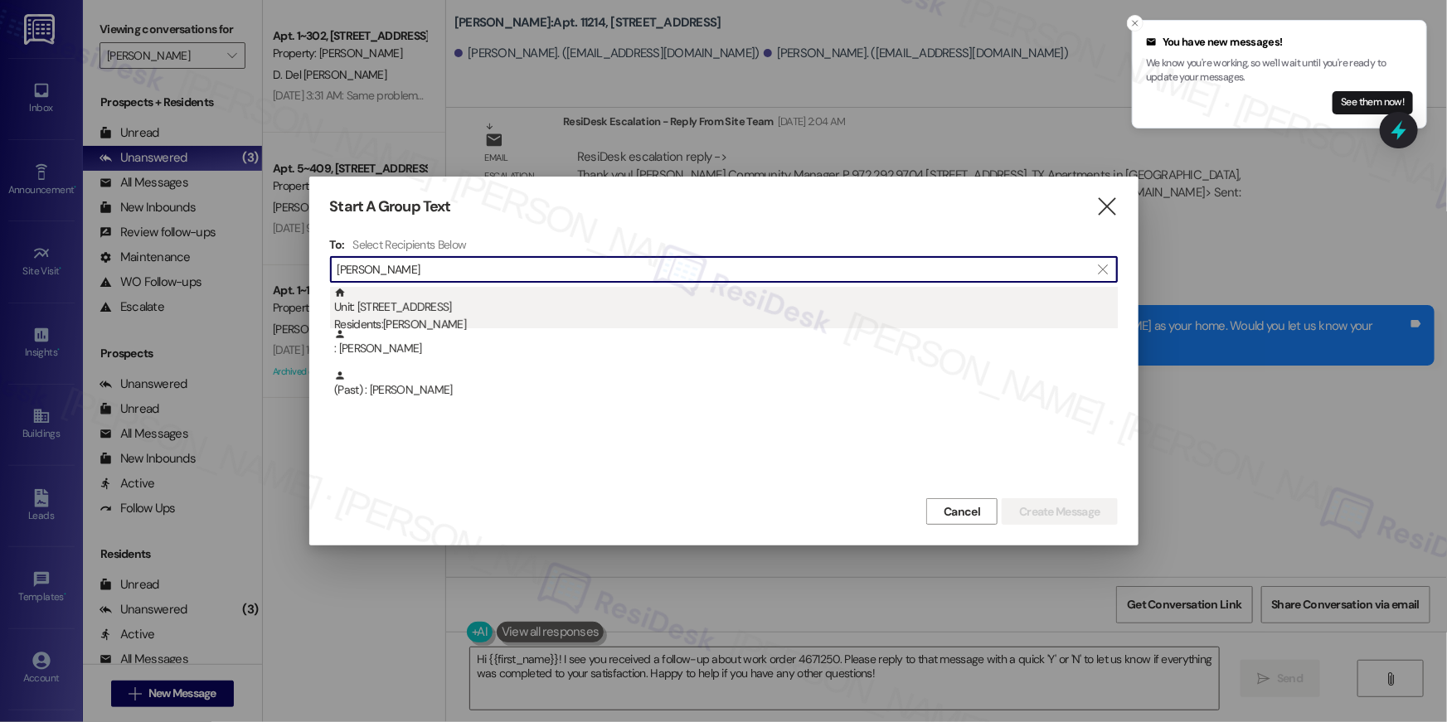
type input "patsy"
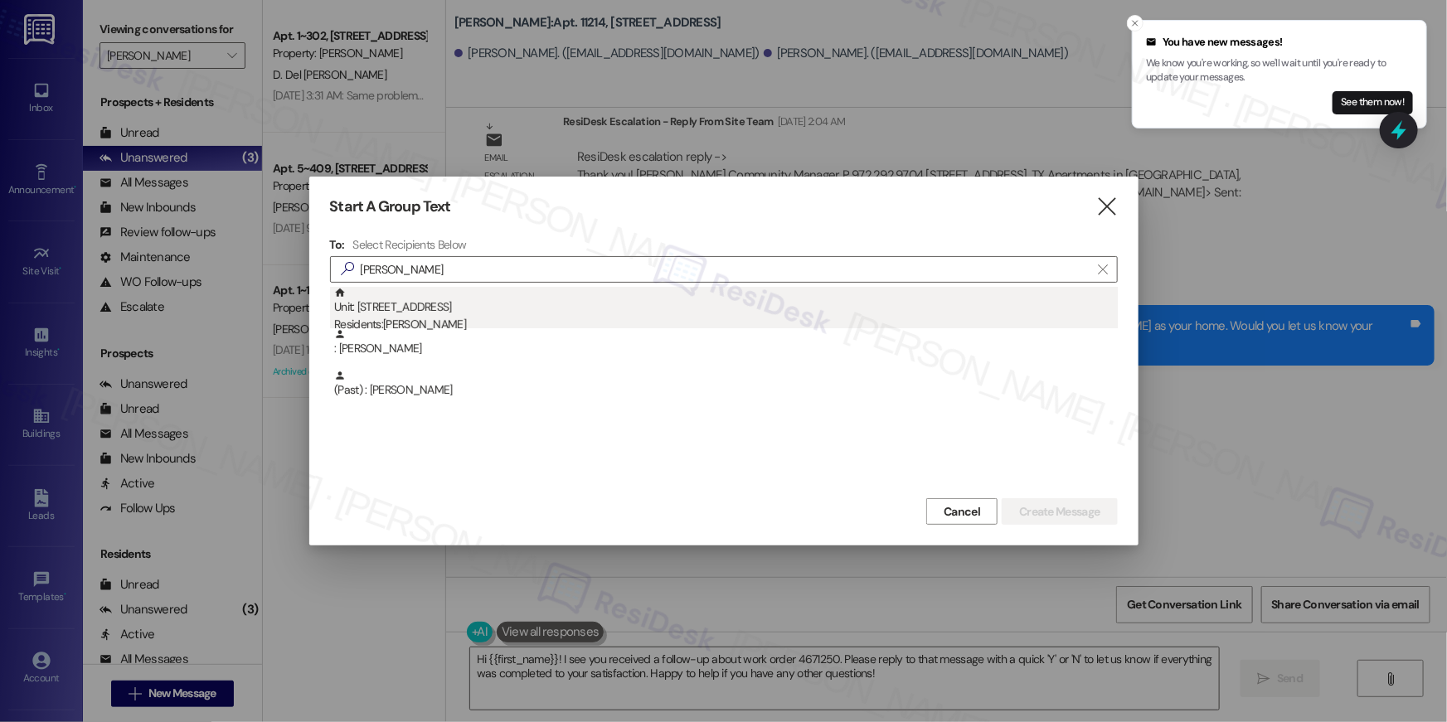
click at [623, 296] on div "Unit: 13404 - 12330 Research Road Residents: Patsy Schmid" at bounding box center [726, 310] width 784 height 47
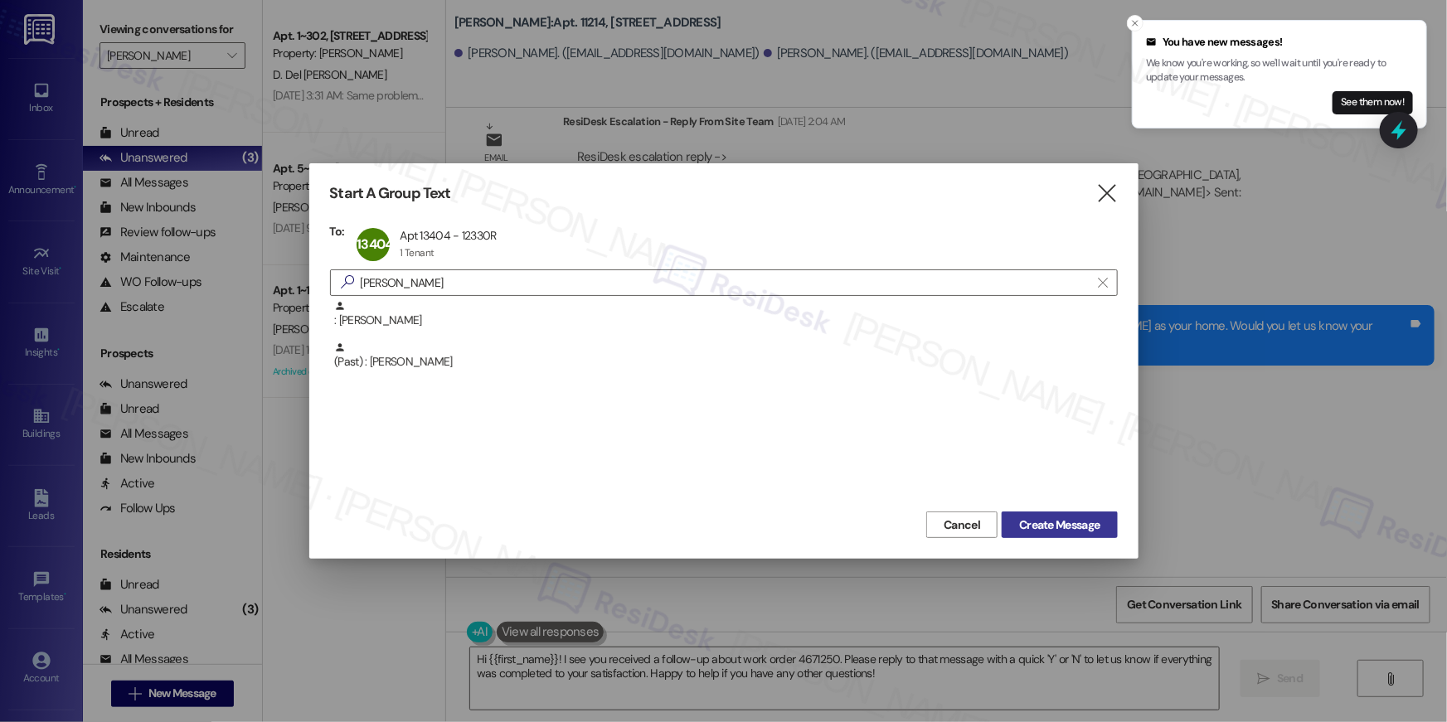
click at [1100, 525] on span "Create Message" at bounding box center [1059, 525] width 87 height 17
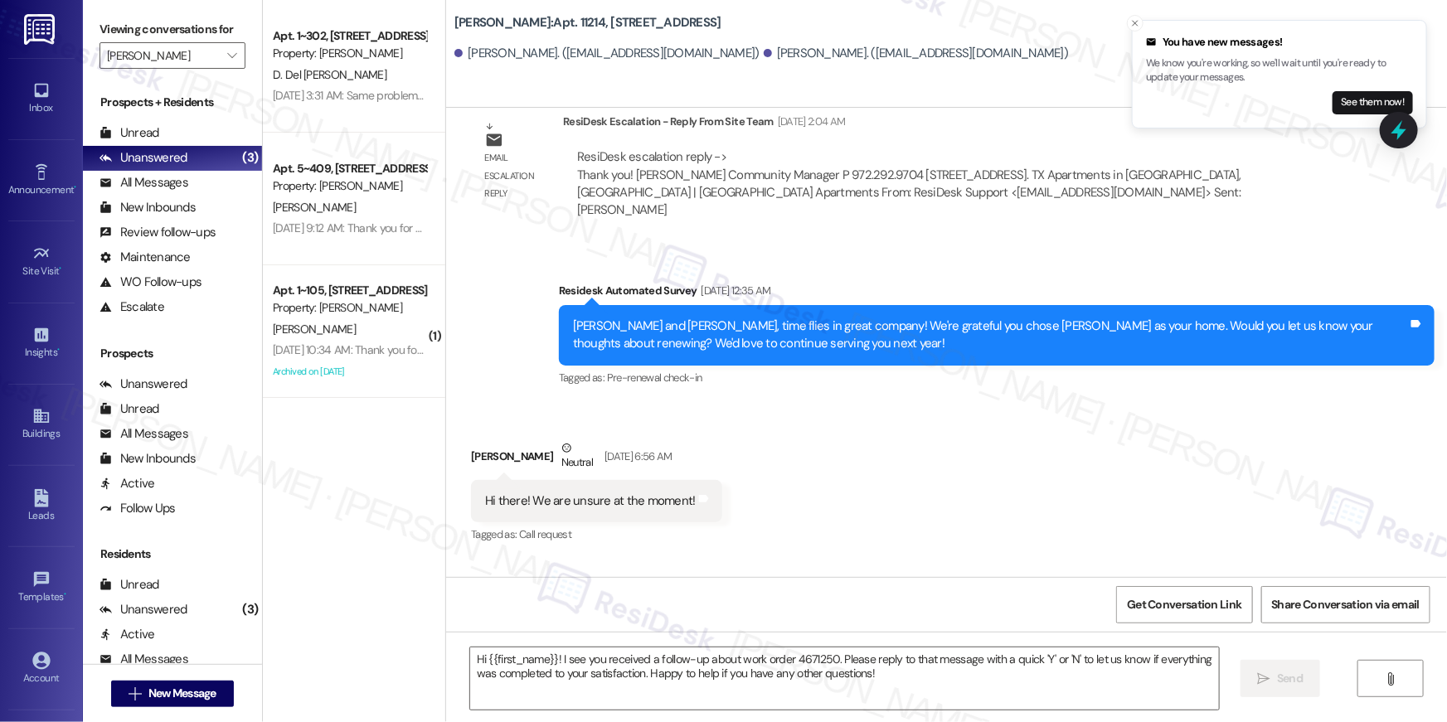
type textarea "Fetching suggested responses. Please feel free to read through the conversation…"
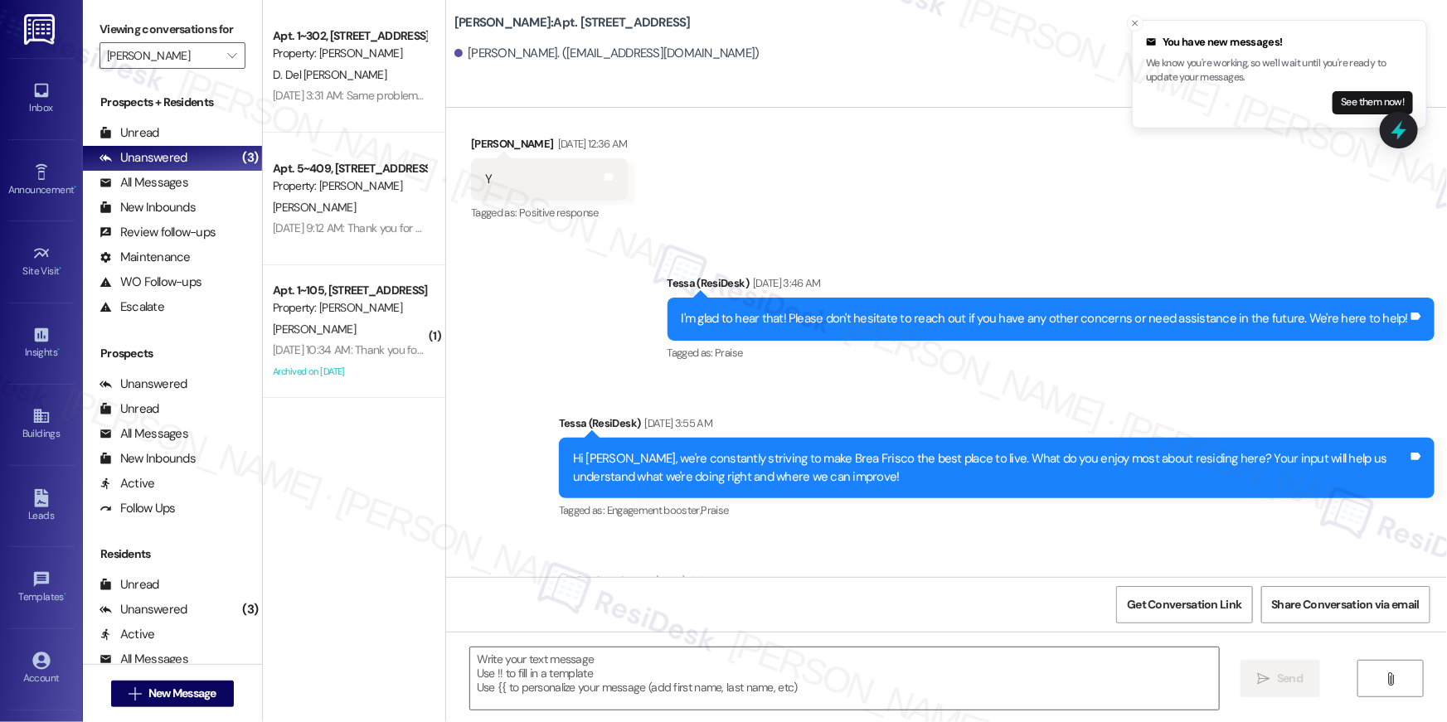
scroll to position [1160, 0]
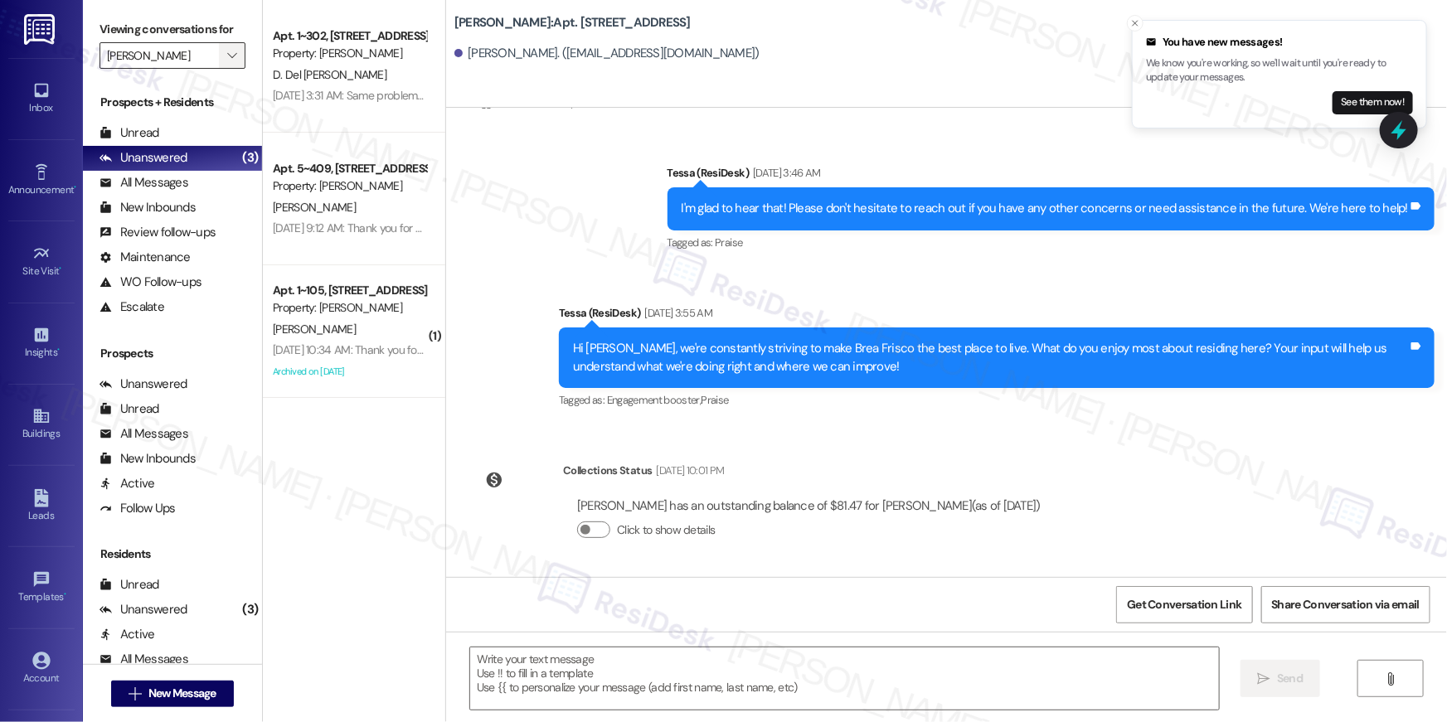
click at [227, 55] on icon "" at bounding box center [231, 55] width 9 height 13
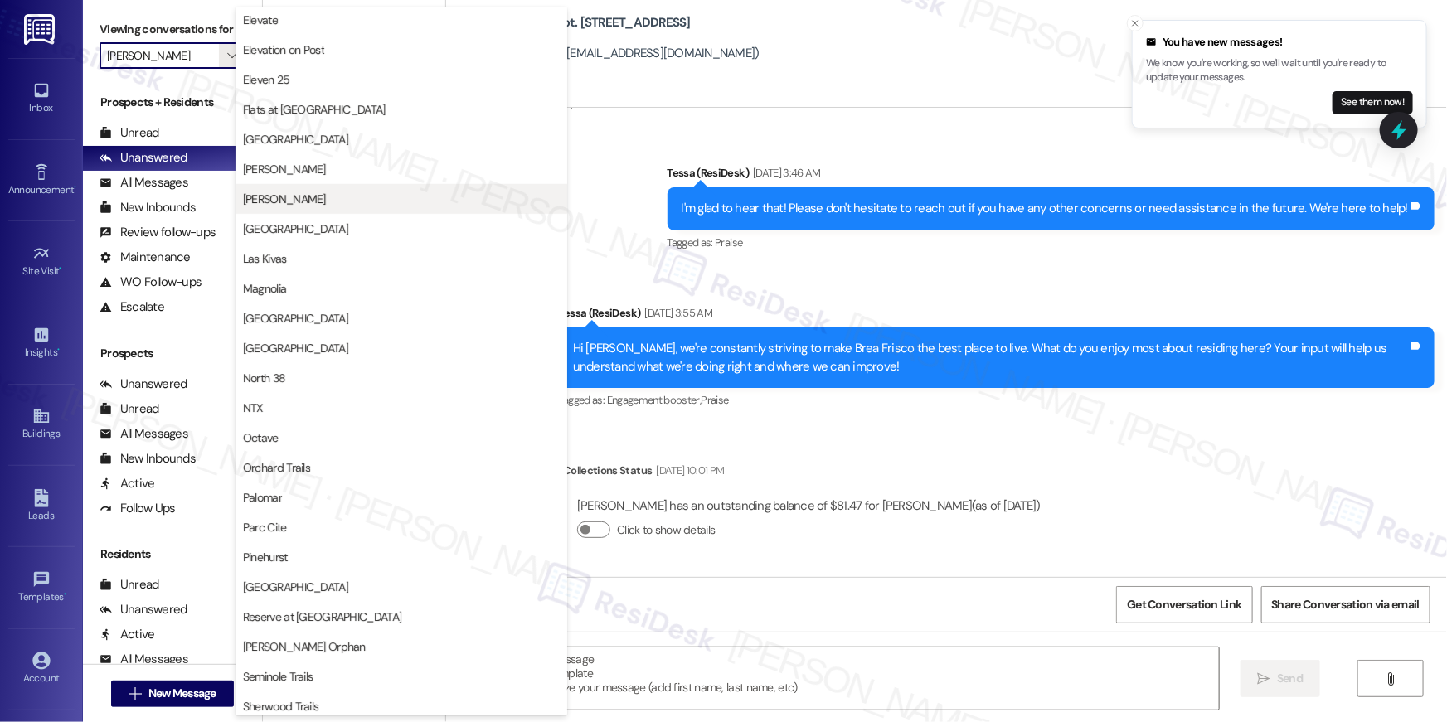
scroll to position [0, 0]
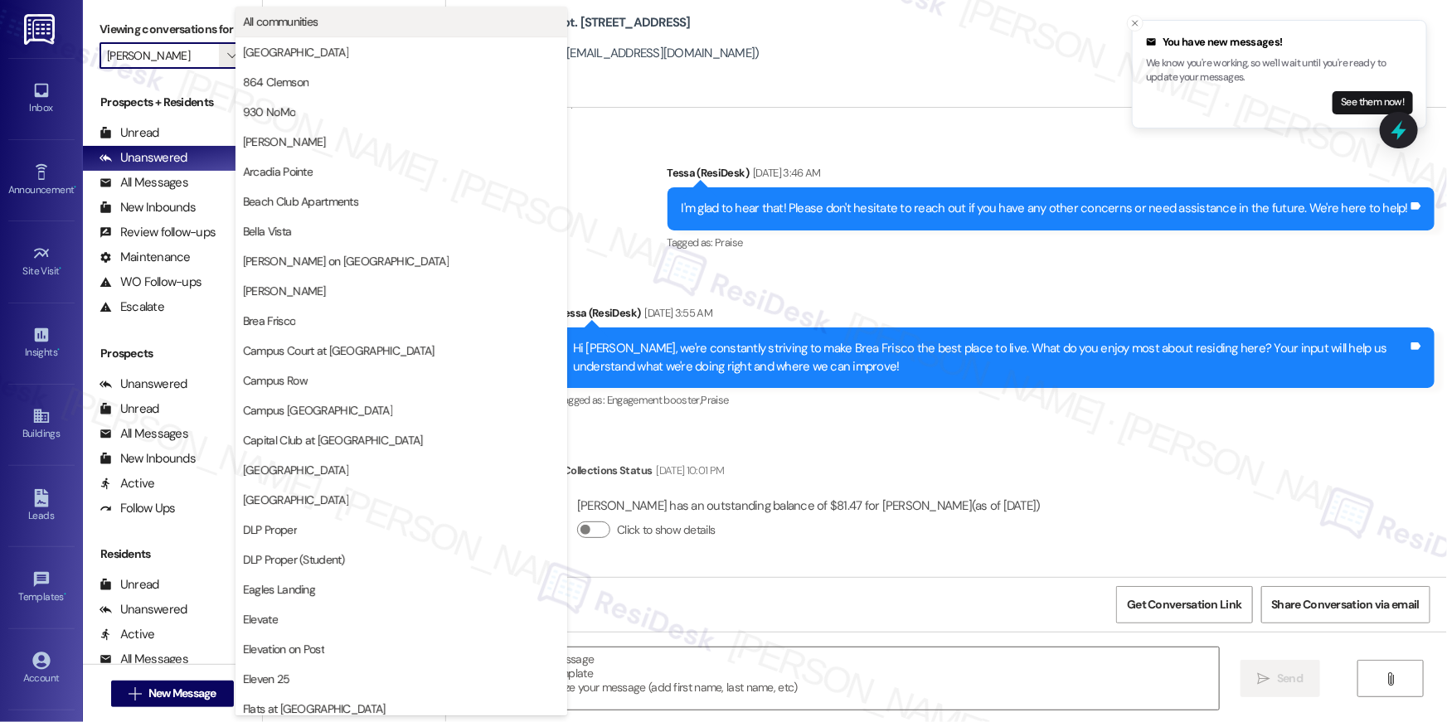
click at [334, 24] on span "All communities" at bounding box center [401, 21] width 317 height 17
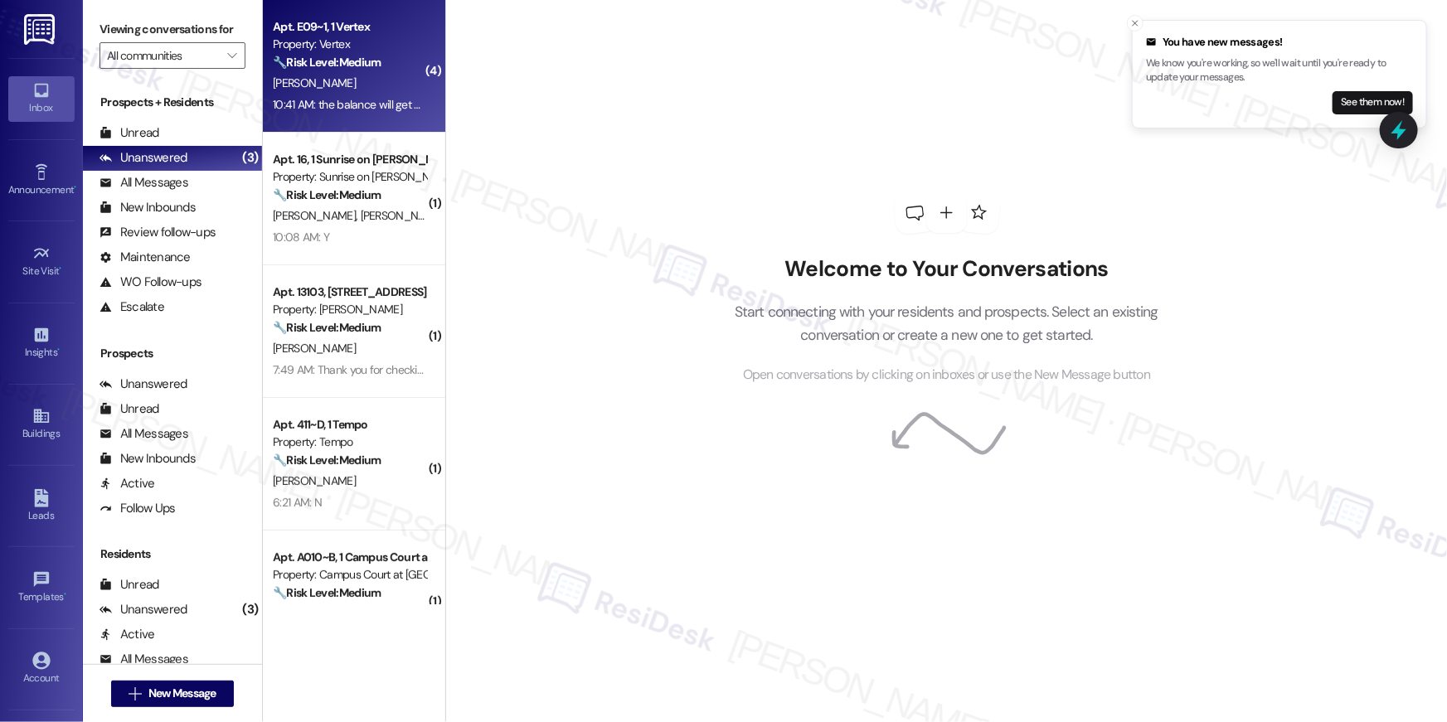
click at [358, 85] on div "I. Pringle" at bounding box center [349, 83] width 157 height 21
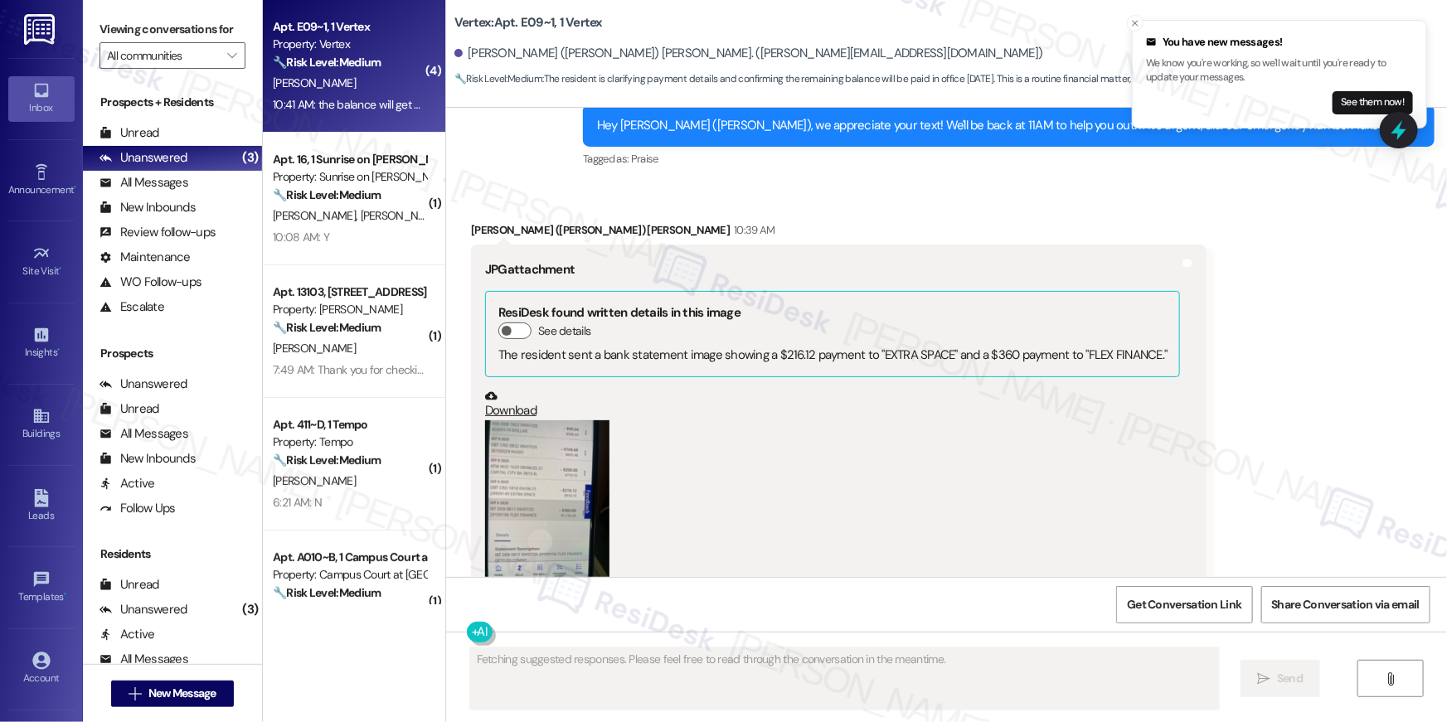
scroll to position [3315, 0]
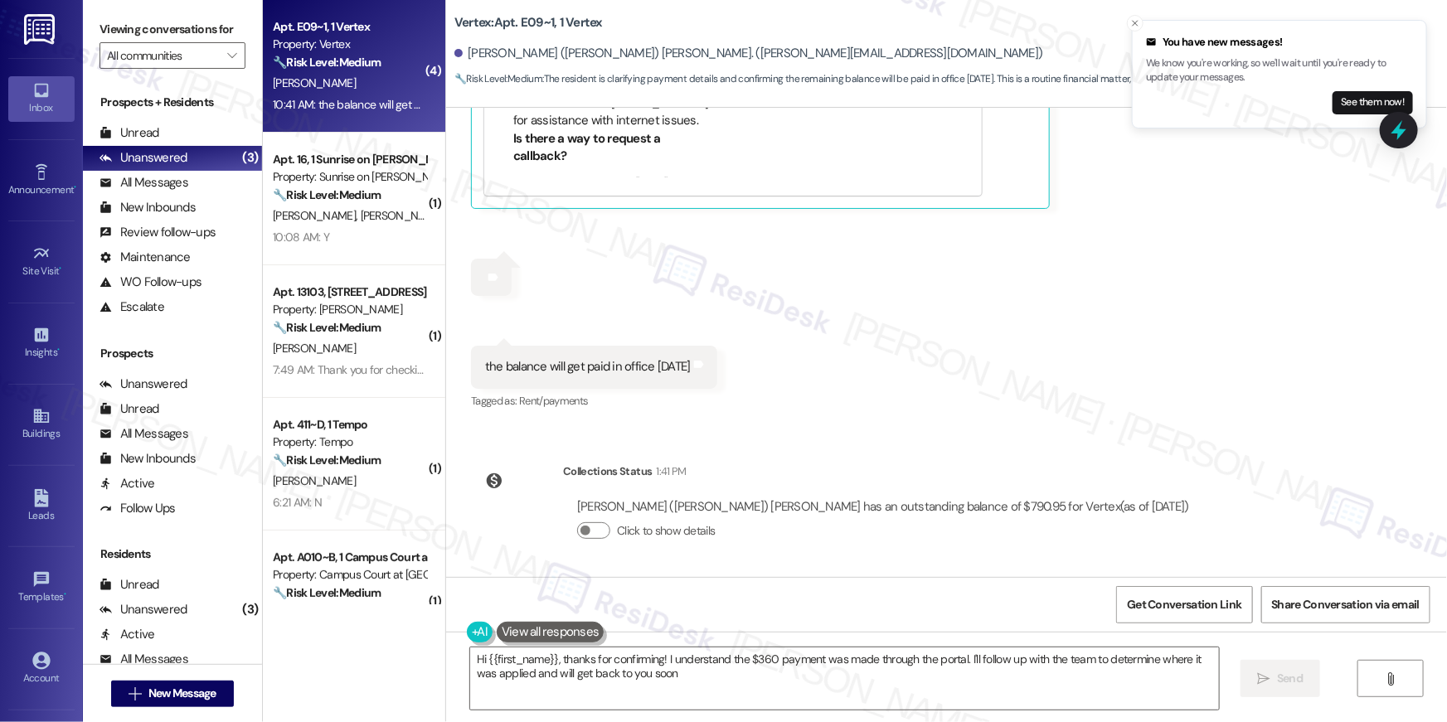
type textarea "Hi {{first_name}}, thanks for confirming! I understand the $360 payment was mad…"
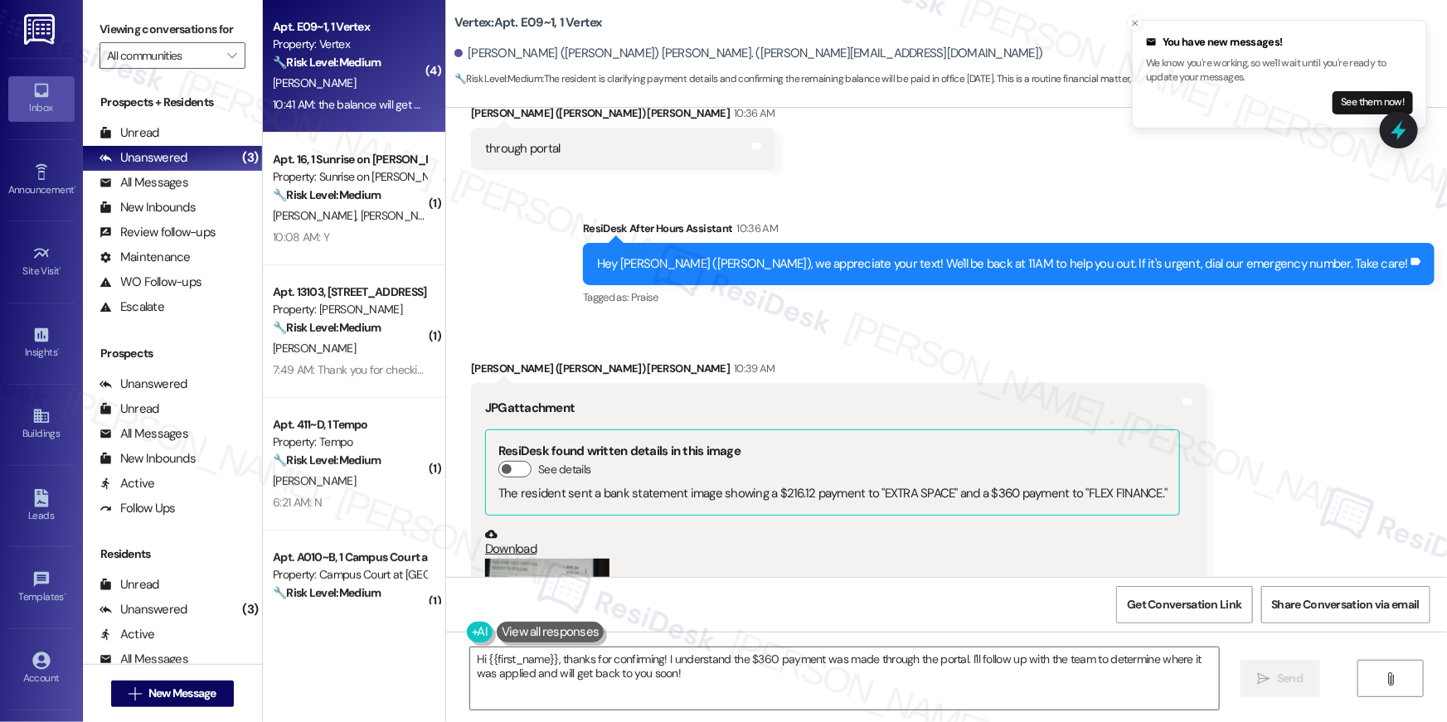
scroll to position [2115, 0]
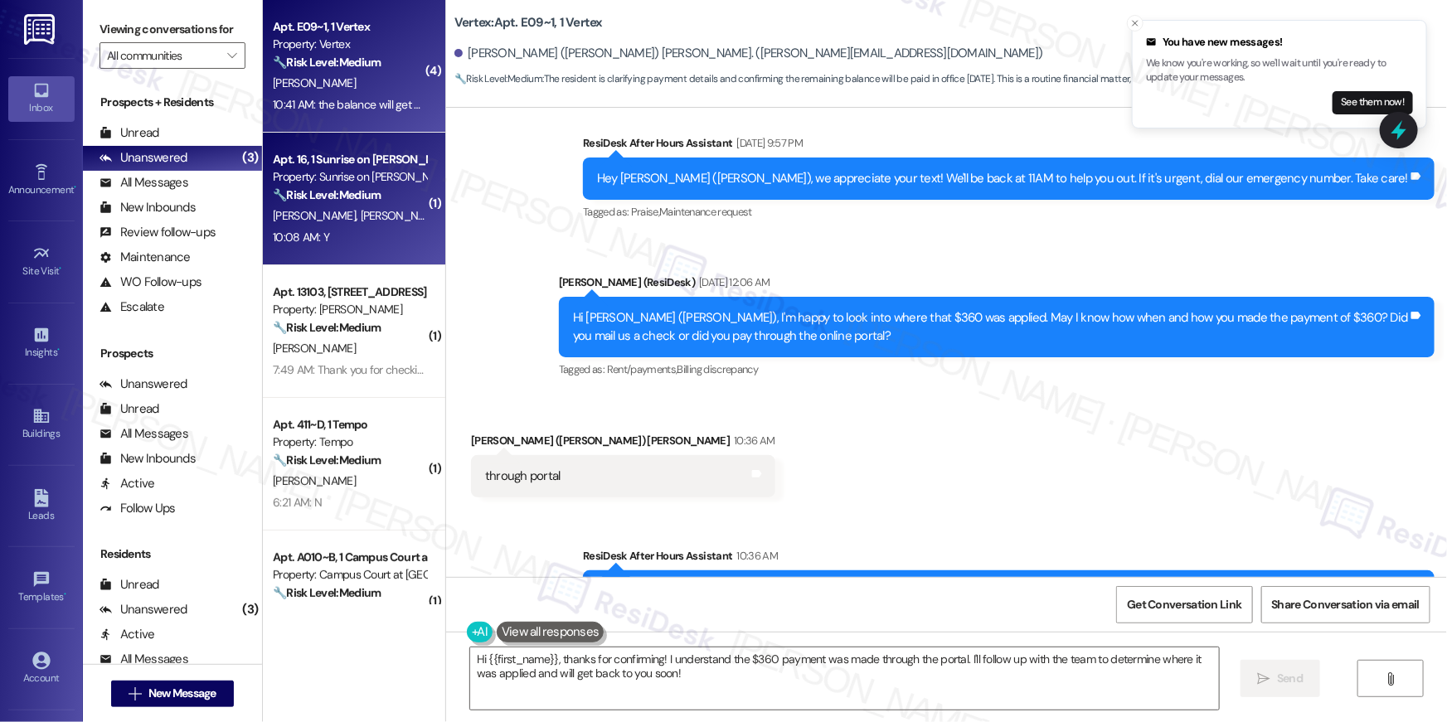
click at [350, 235] on div "10:08 AM: Y 10:08 AM: Y" at bounding box center [349, 237] width 157 height 21
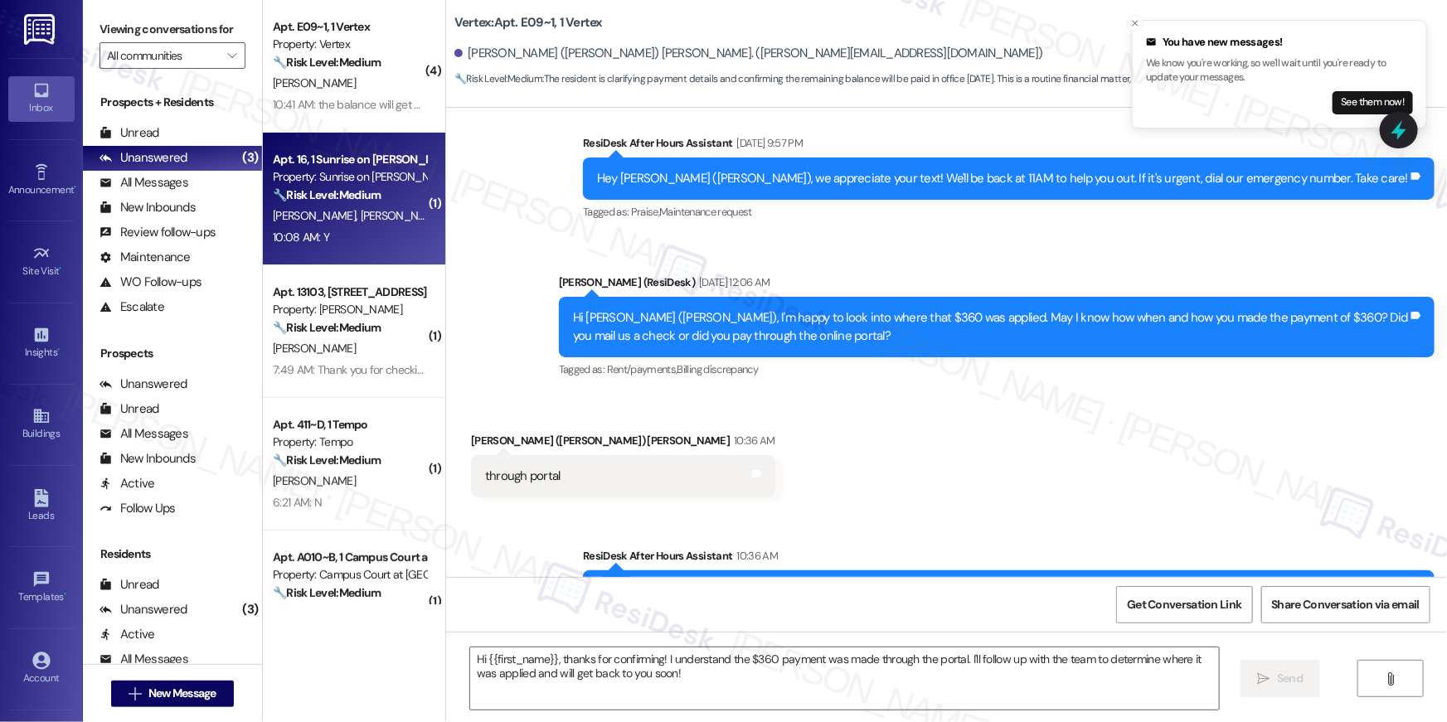
type textarea "Fetching suggested responses. Please feel free to read through the conversation…"
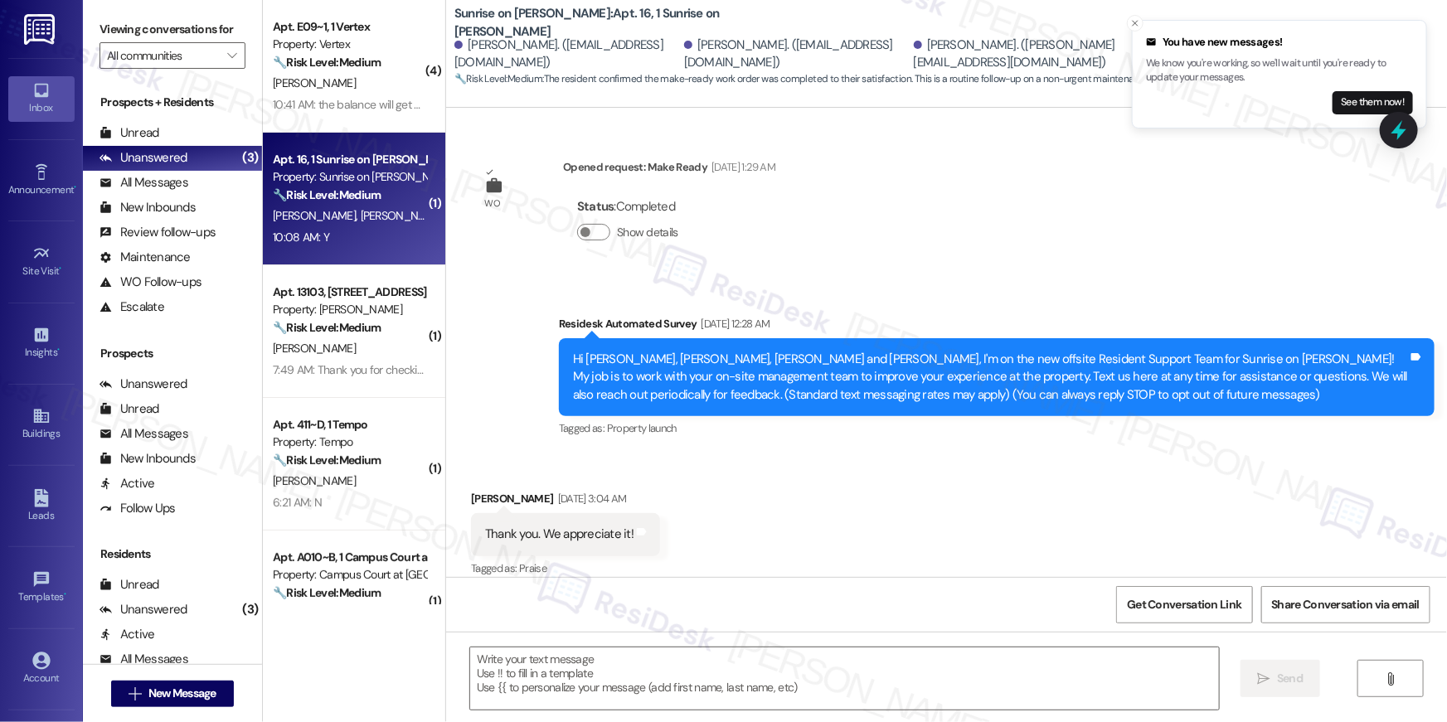
scroll to position [7897, 0]
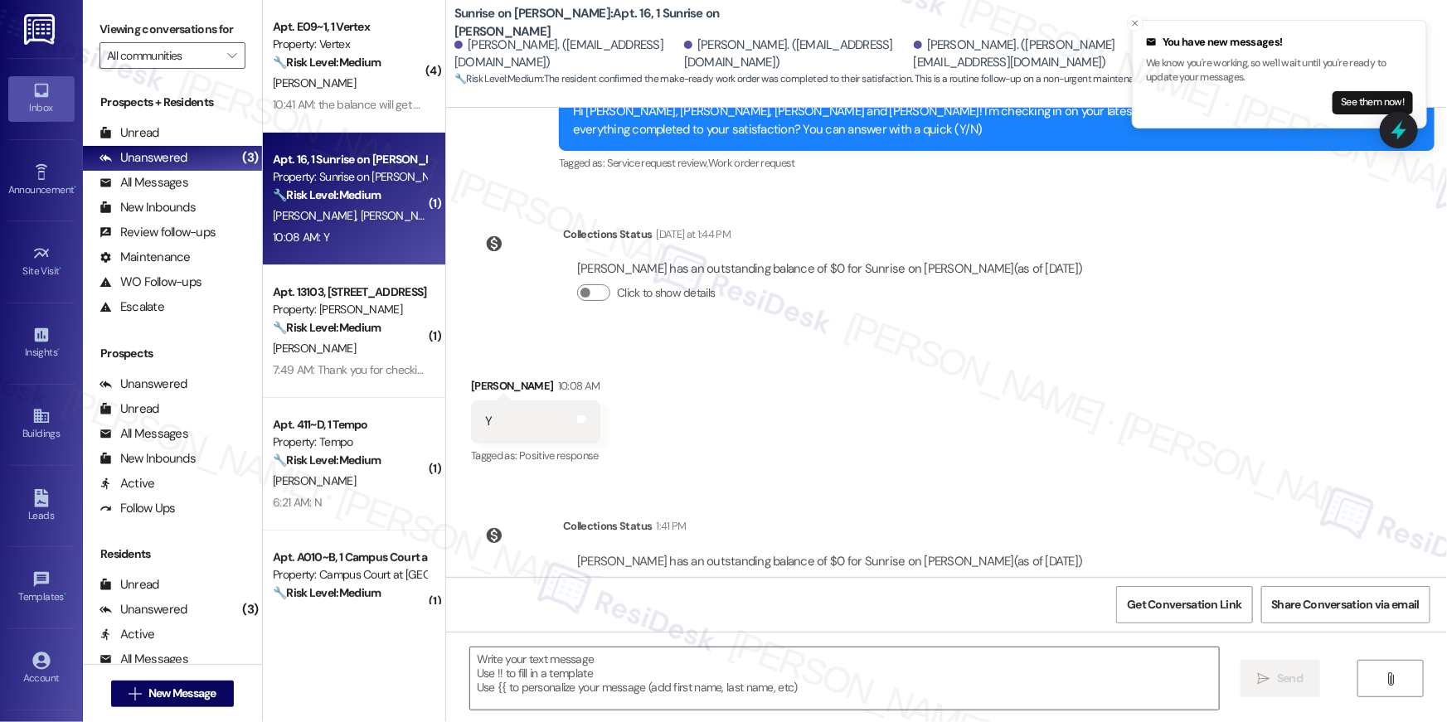
type textarea "Fetching suggested responses. Please feel free to read through the conversation…"
click at [660, 678] on textarea at bounding box center [844, 679] width 749 height 62
click at [661, 671] on textarea at bounding box center [844, 679] width 749 height 62
paste textarea "Hi {{first_name}}, I’m glad to hear your work order has been completed! If anyt…"
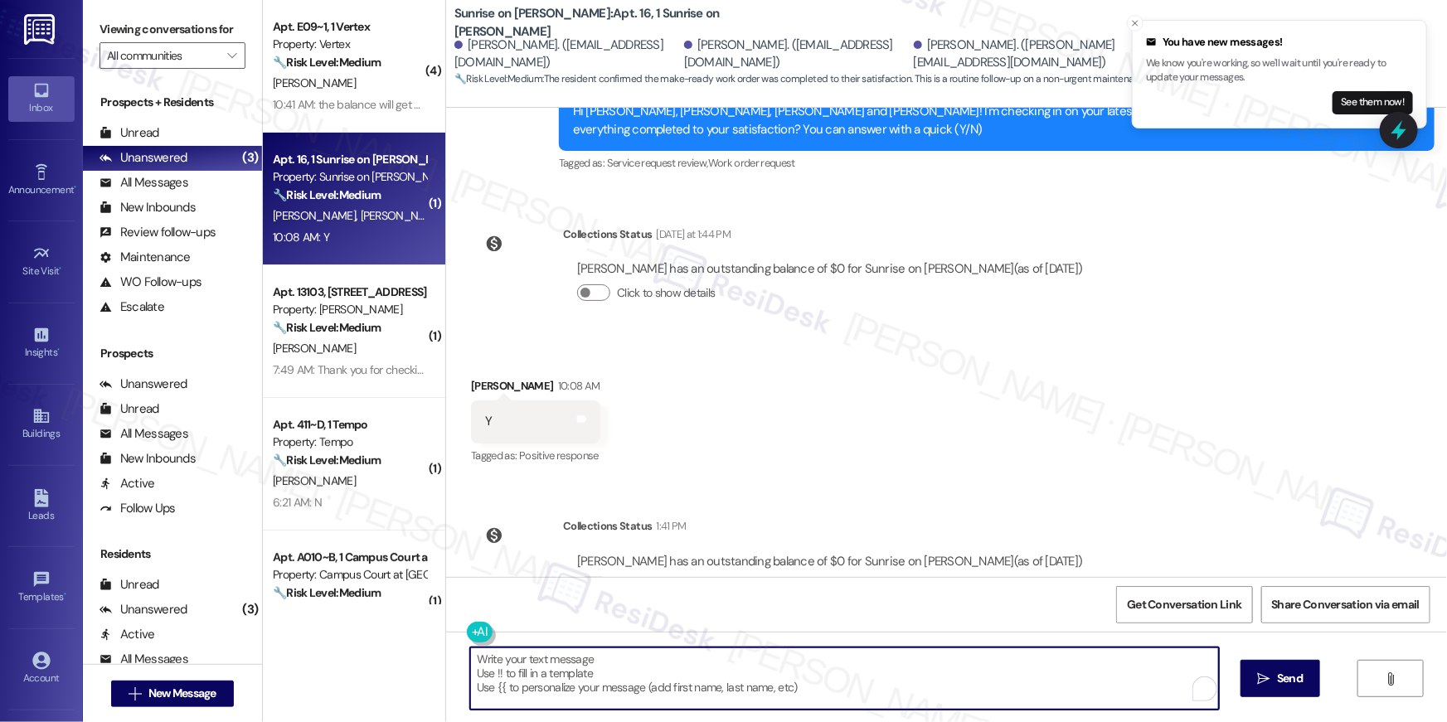
type textarea "Hi {{first_name}}, I’m glad to hear your work order has been completed! If anyt…"
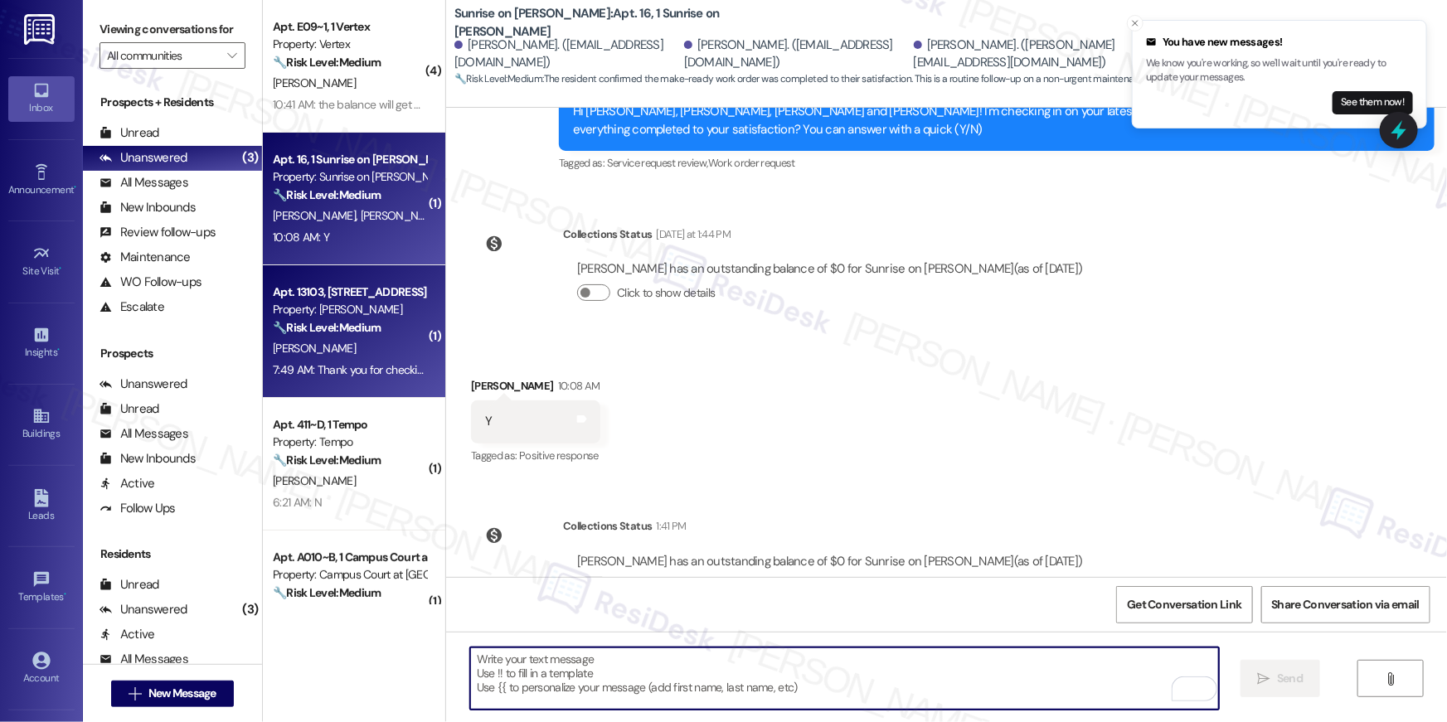
scroll to position [7744, 0]
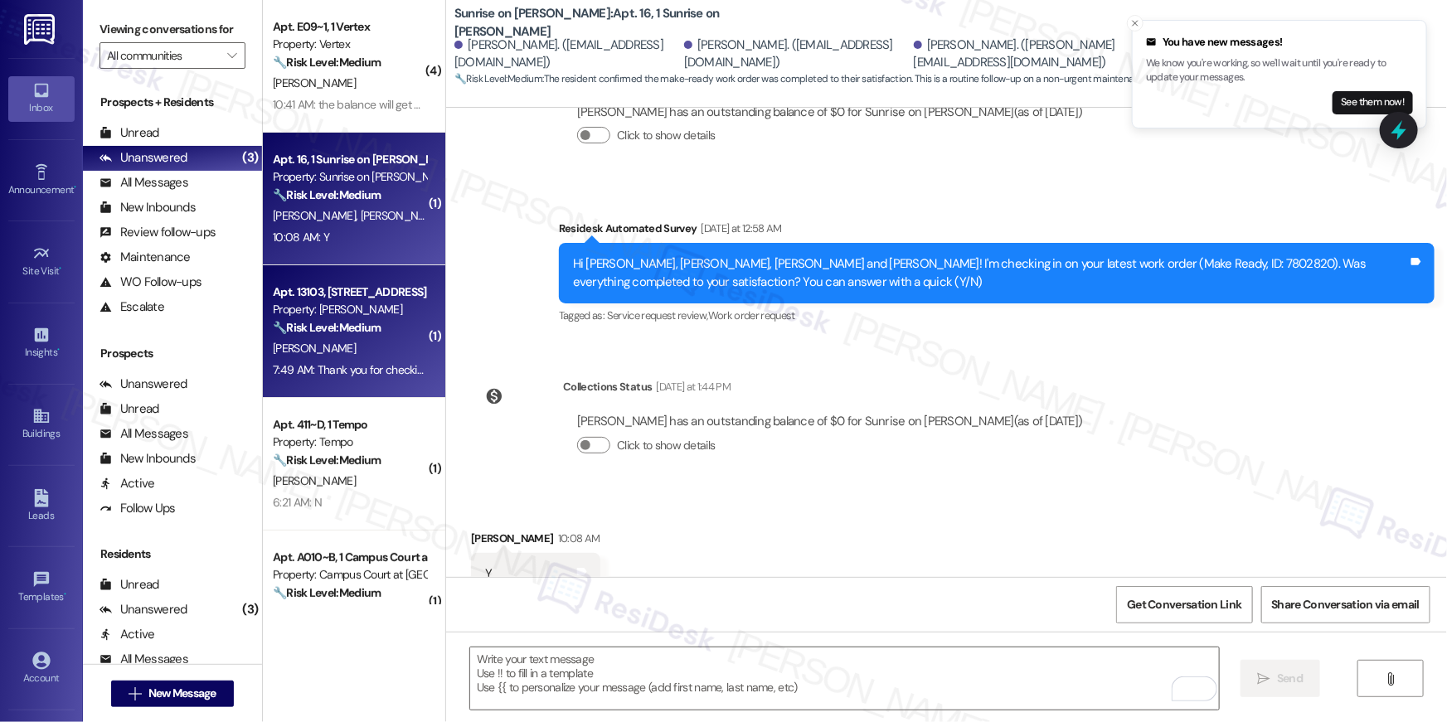
click at [386, 297] on div "Apt. 13103, 12330 Research Road" at bounding box center [349, 292] width 153 height 17
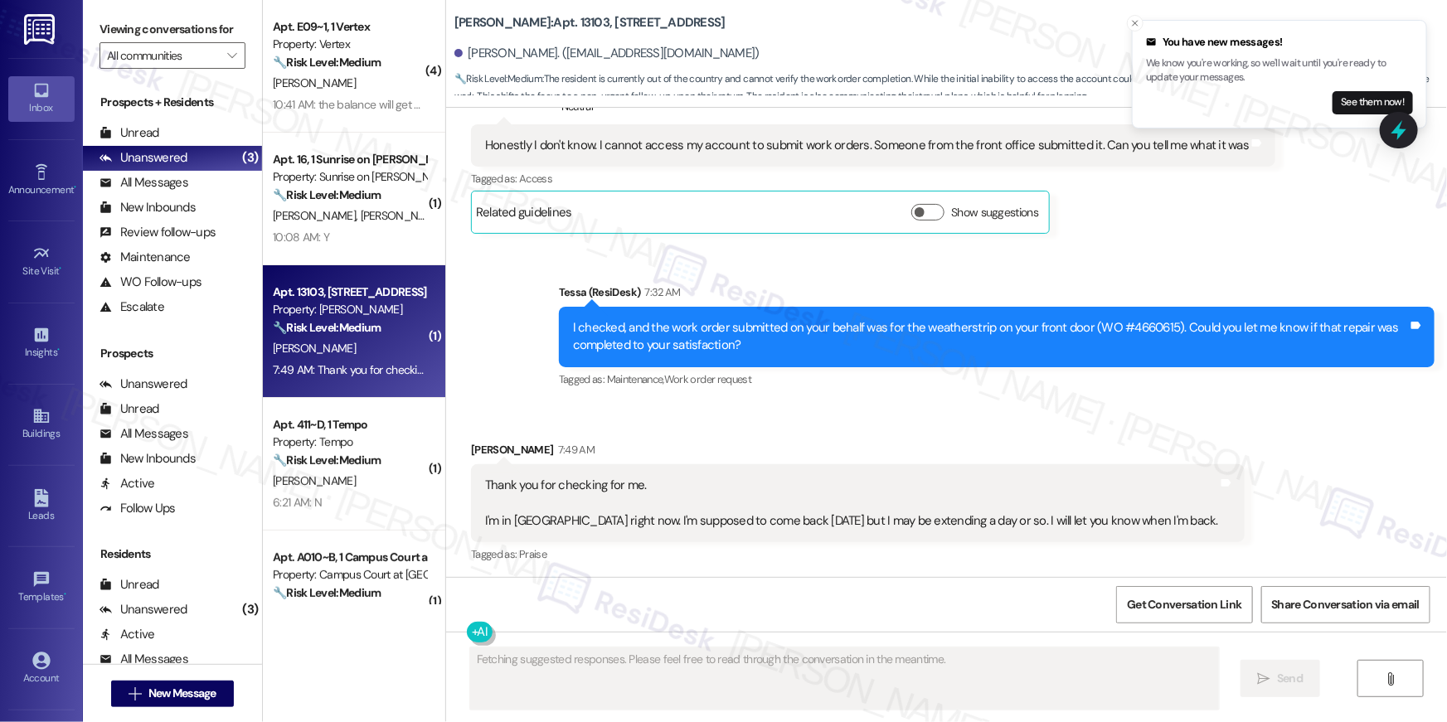
scroll to position [1416, 0]
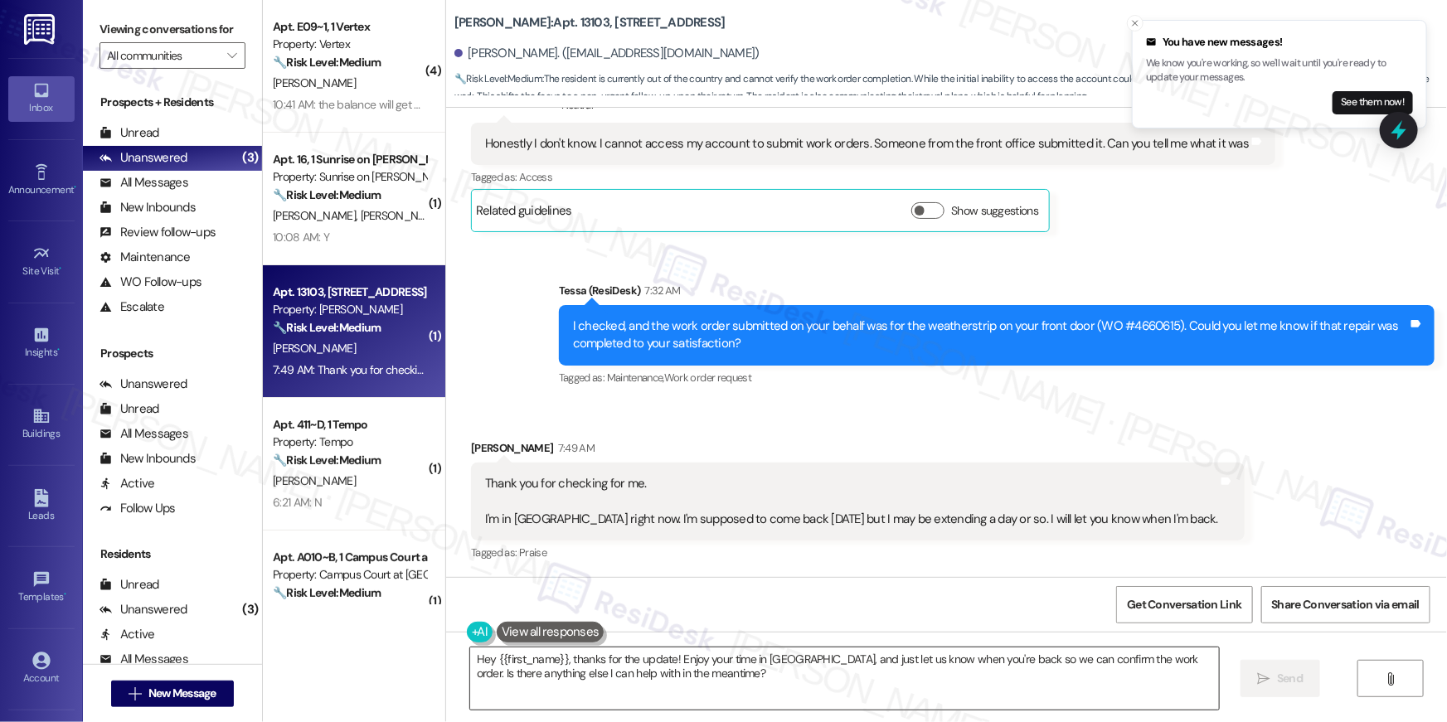
click at [742, 683] on textarea "Hey {{first_name}}, thanks for the update! Enjoy your time in Mexico, and just …" at bounding box center [844, 679] width 749 height 62
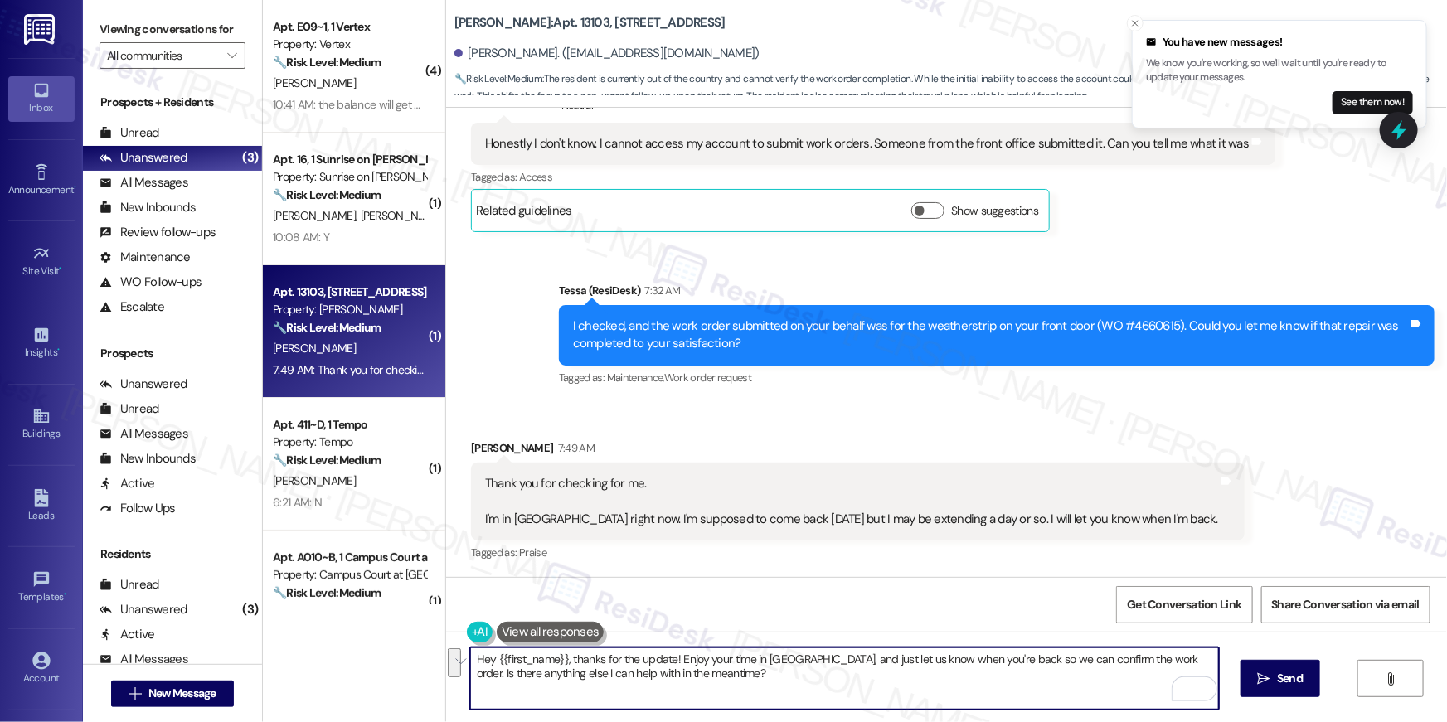
drag, startPoint x: 757, startPoint y: 680, endPoint x: 1144, endPoint y: 658, distance: 387.1
click at [1144, 658] on textarea "Hey {{first_name}}, thanks for the update! Enjoy your time in Mexico, and just …" at bounding box center [844, 679] width 749 height 62
type textarea "Hey {{first_name}}, thanks for the update! Enjoy your time in Mexico, and just …"
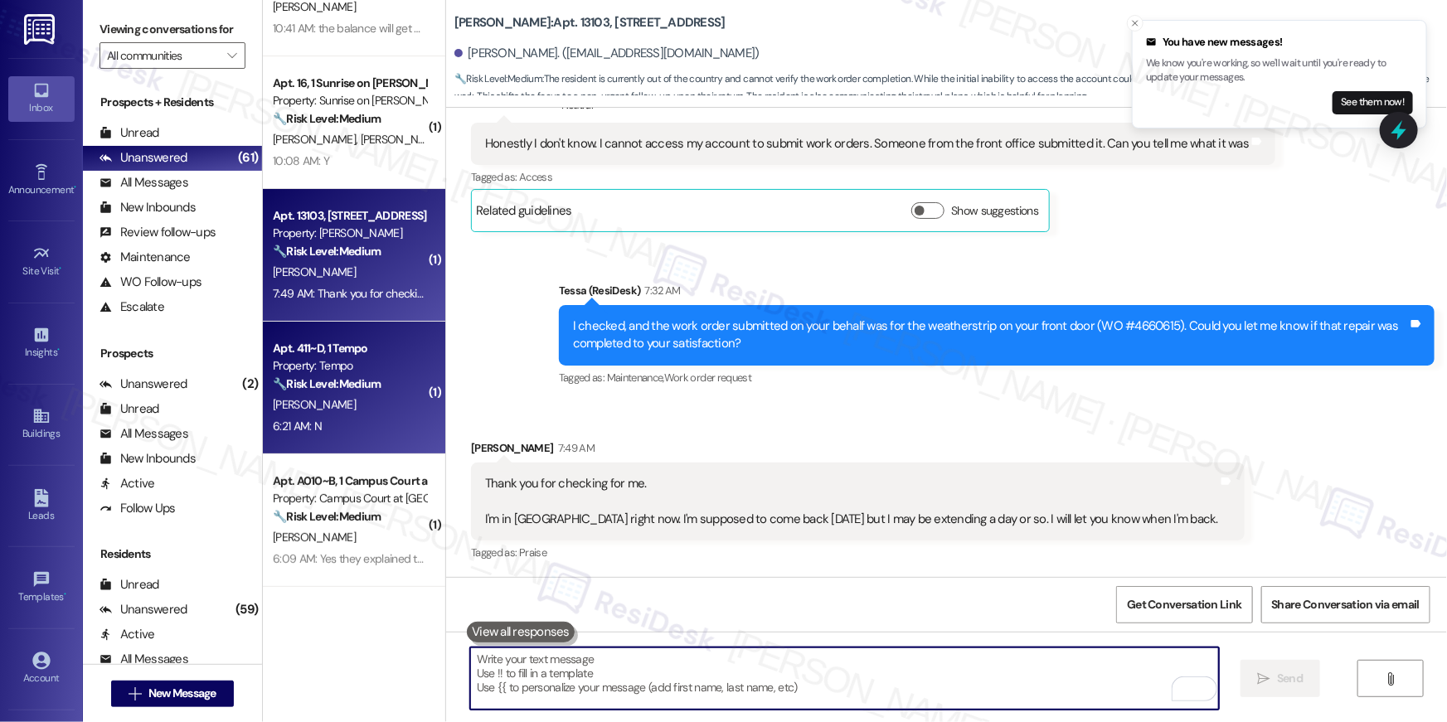
scroll to position [92, 0]
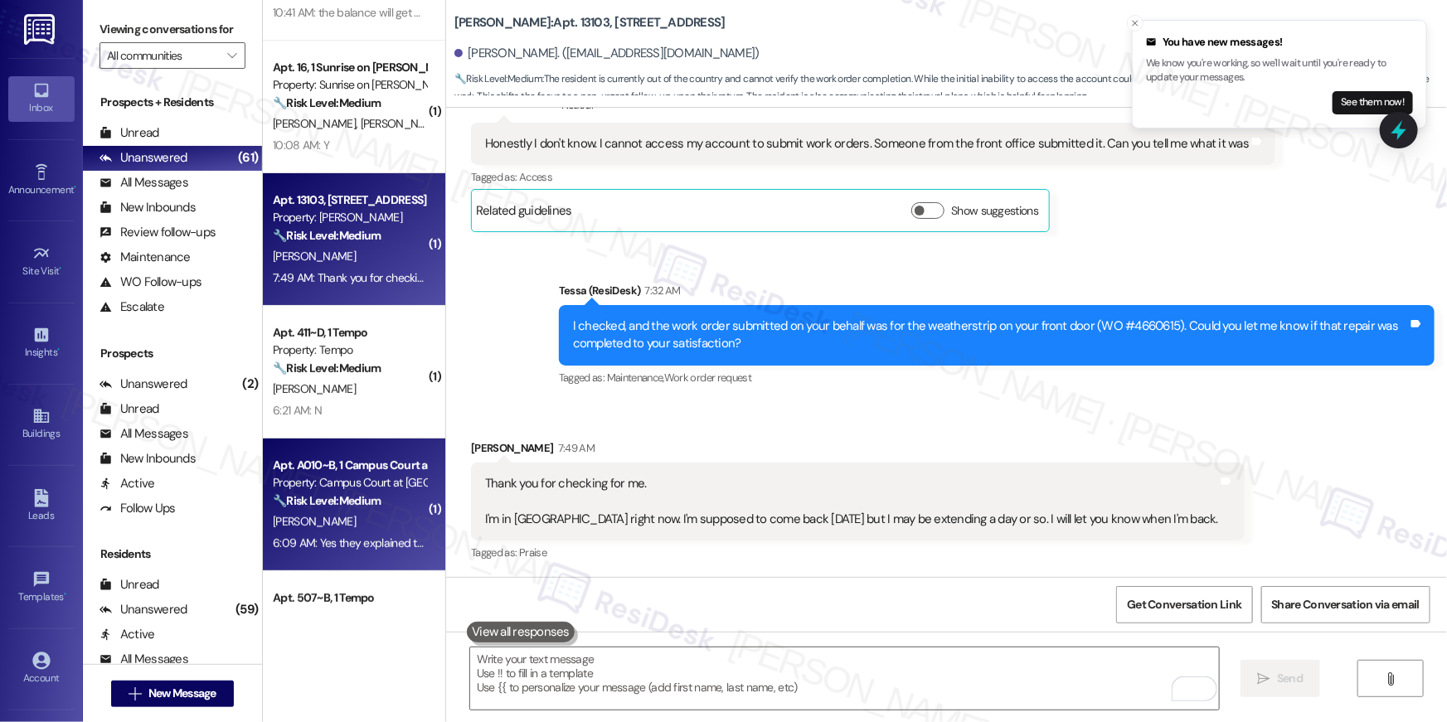
click at [371, 501] on strong "🔧 Risk Level: Medium" at bounding box center [327, 500] width 108 height 15
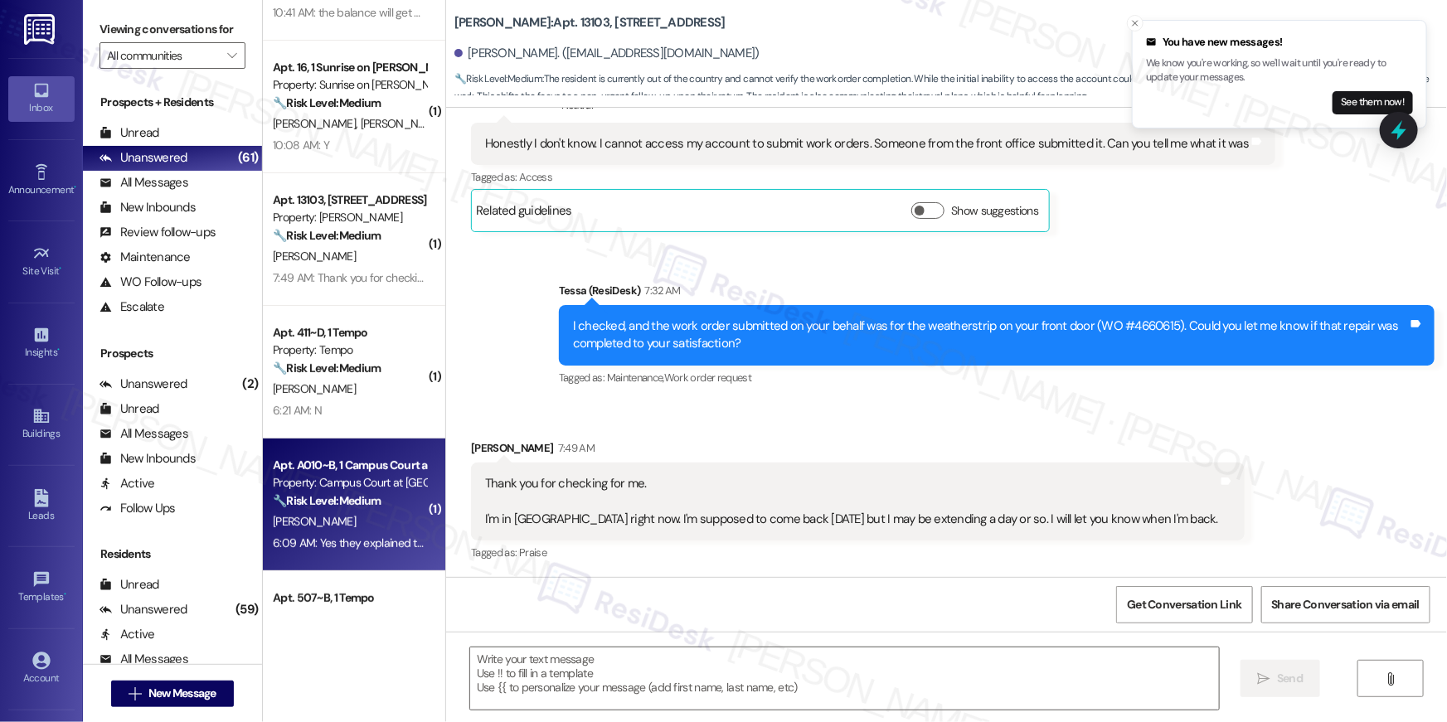
type textarea "Fetching suggested responses. Please feel free to read through the conversation…"
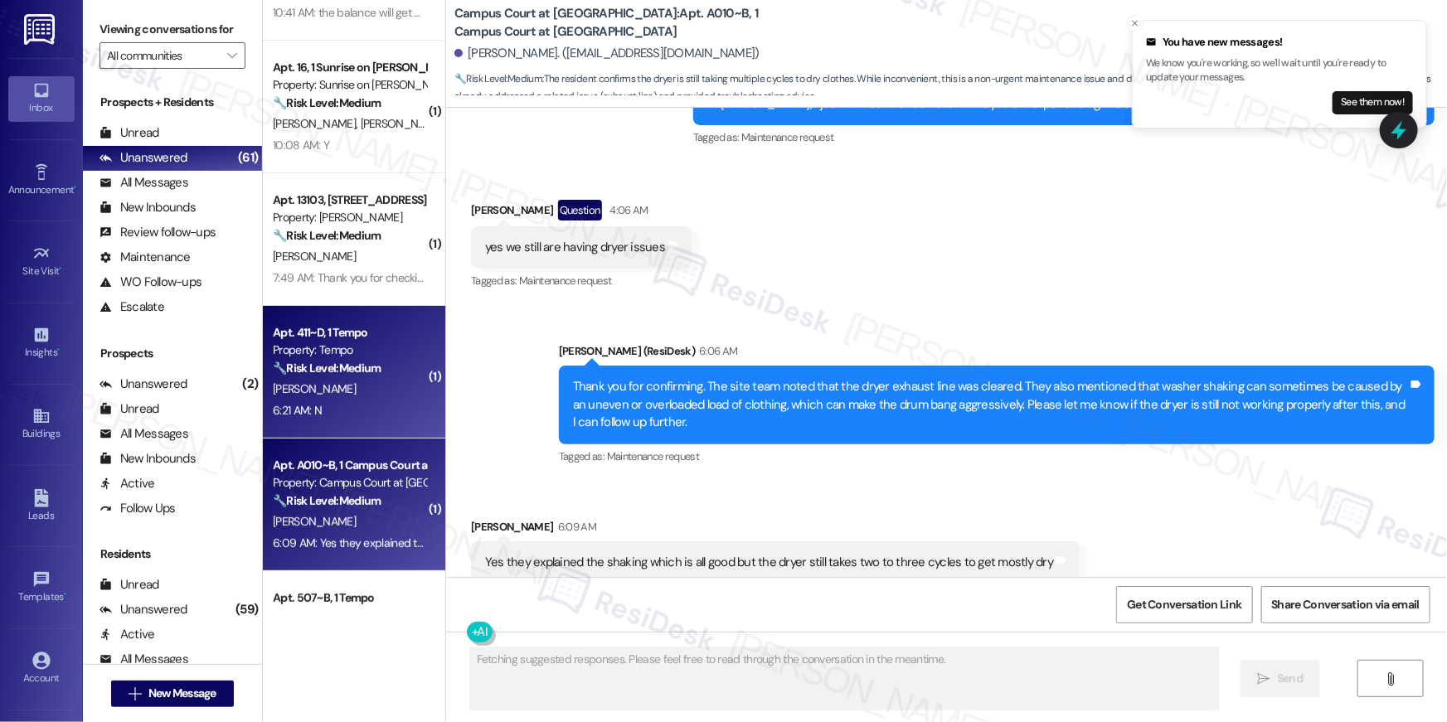
scroll to position [839, 0]
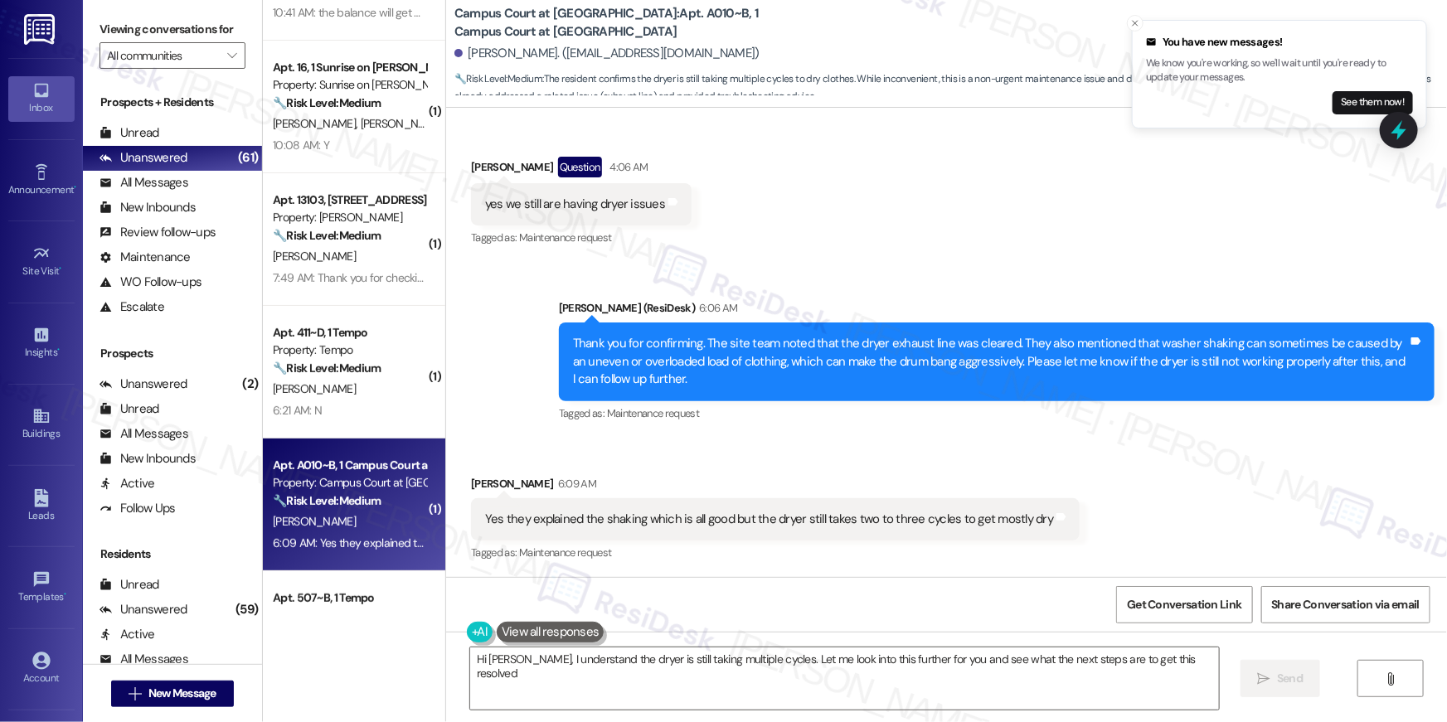
type textarea "Hi Ella, I understand the dryer is still taking multiple cycles. Let me look in…"
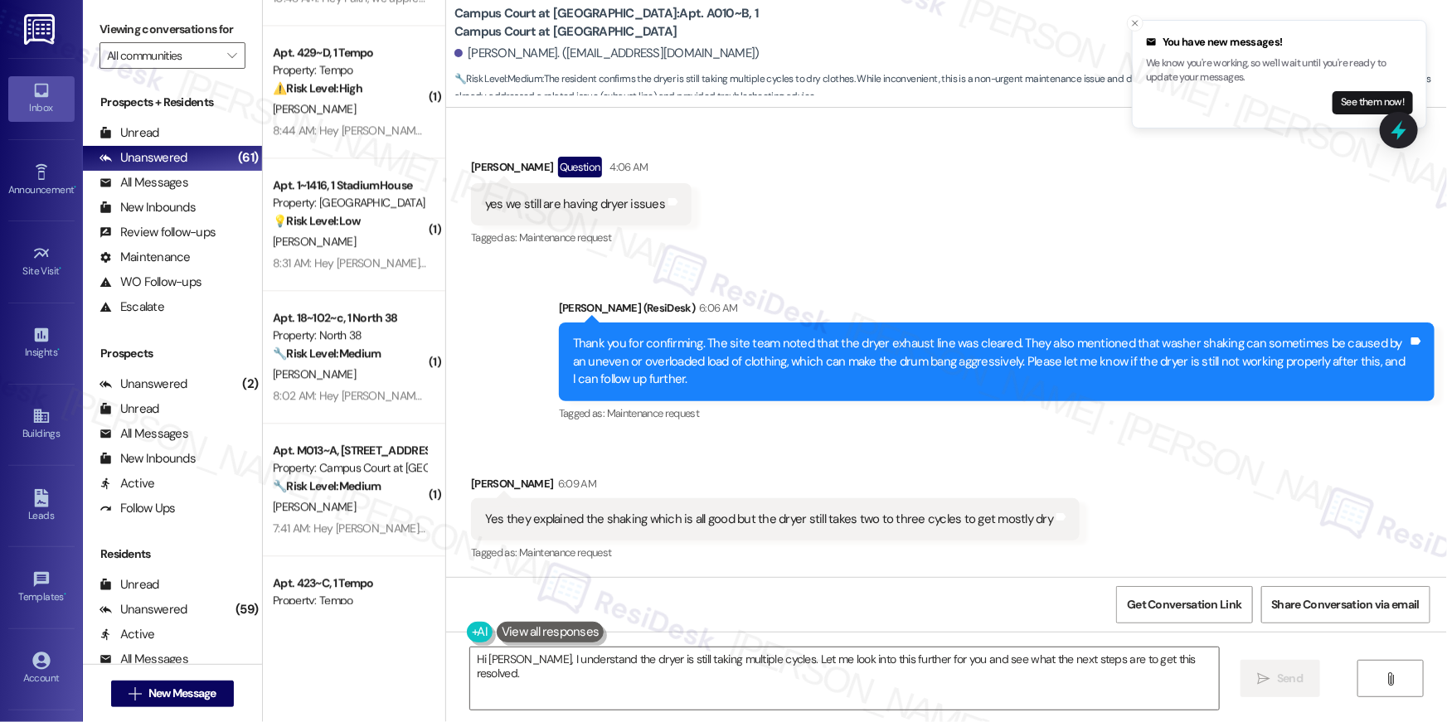
scroll to position [6029, 0]
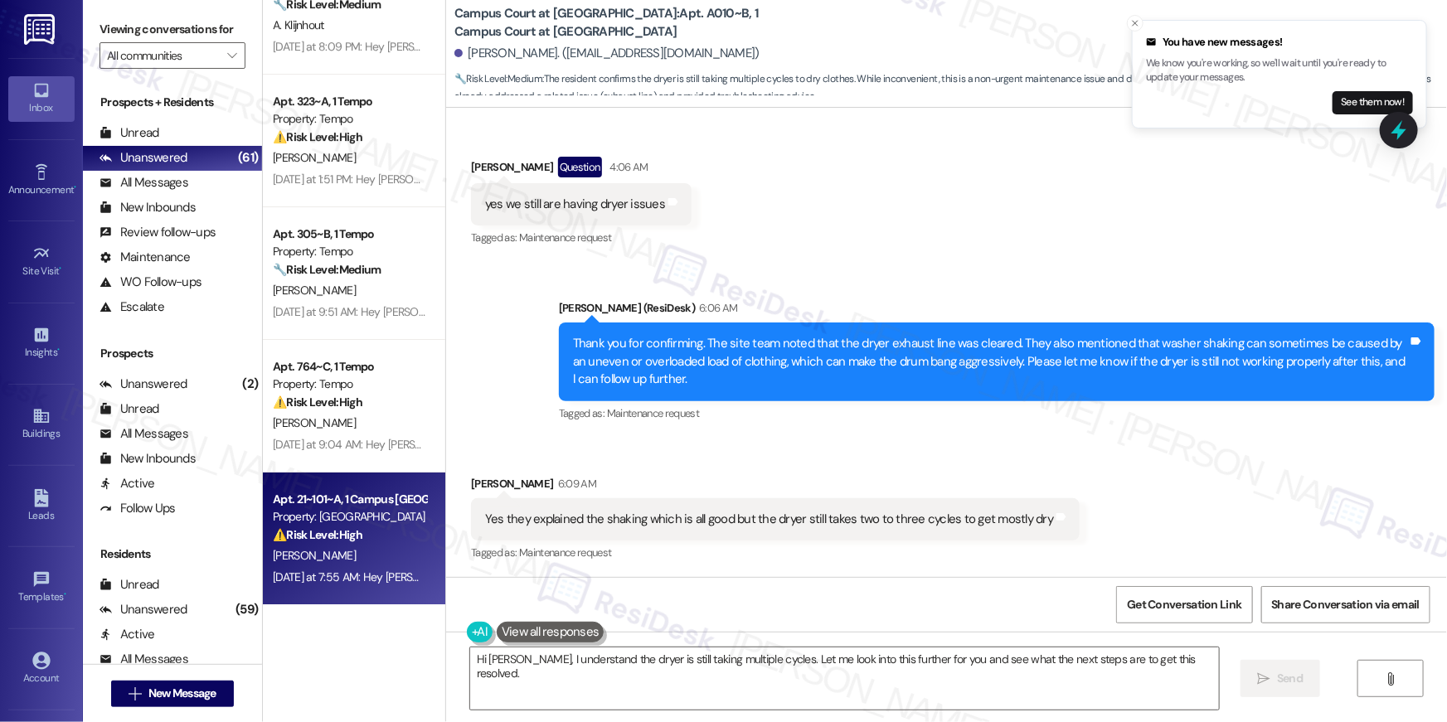
click at [391, 550] on div "L. Mathews" at bounding box center [349, 556] width 157 height 21
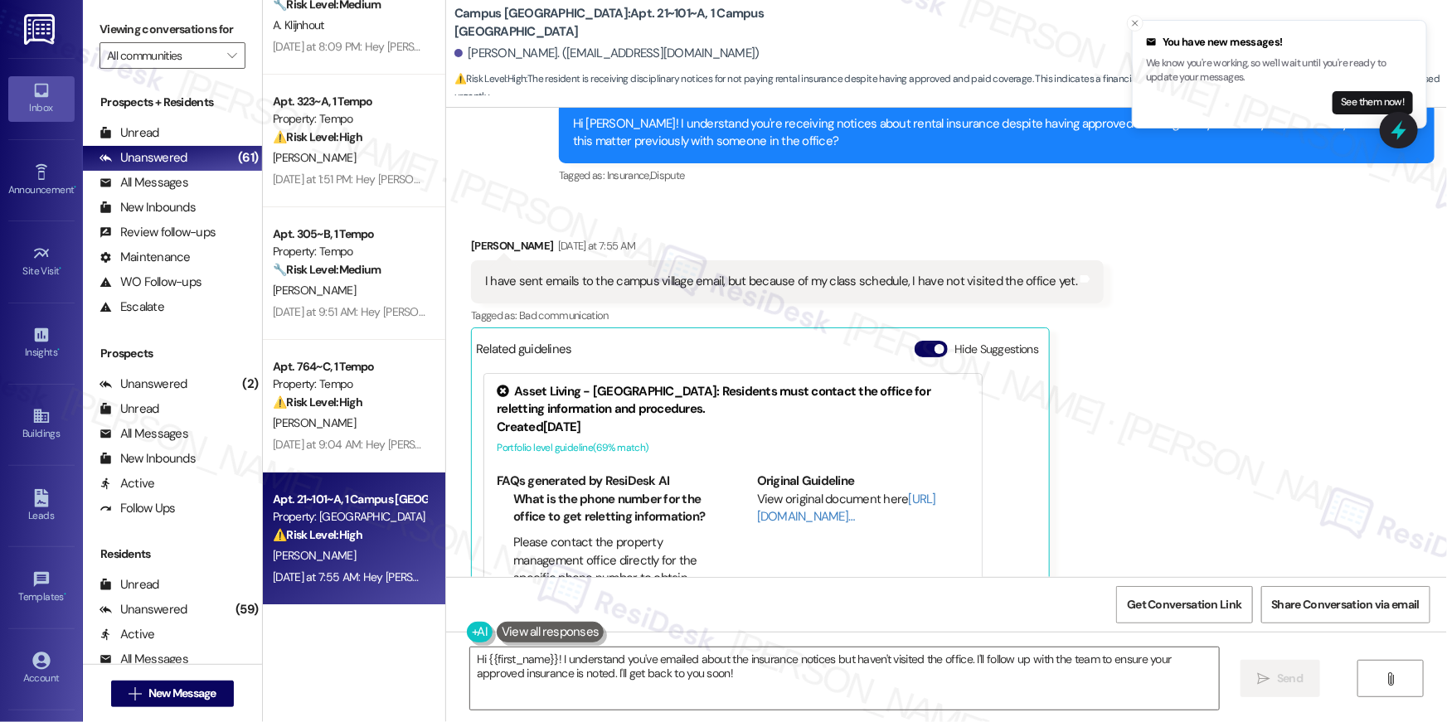
scroll to position [1981, 0]
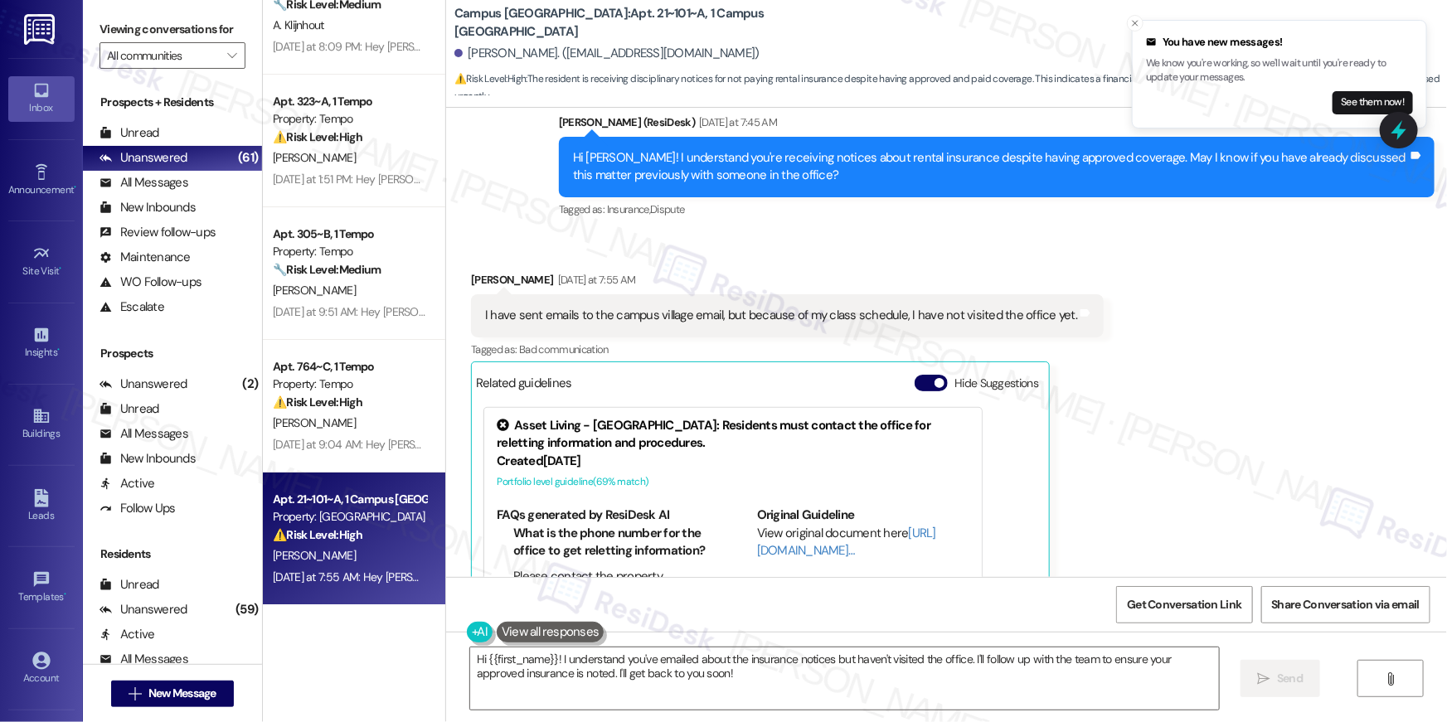
click at [716, 687] on textarea "Hi {{first_name}}! I understand you've emailed about the insurance notices but …" at bounding box center [844, 679] width 749 height 62
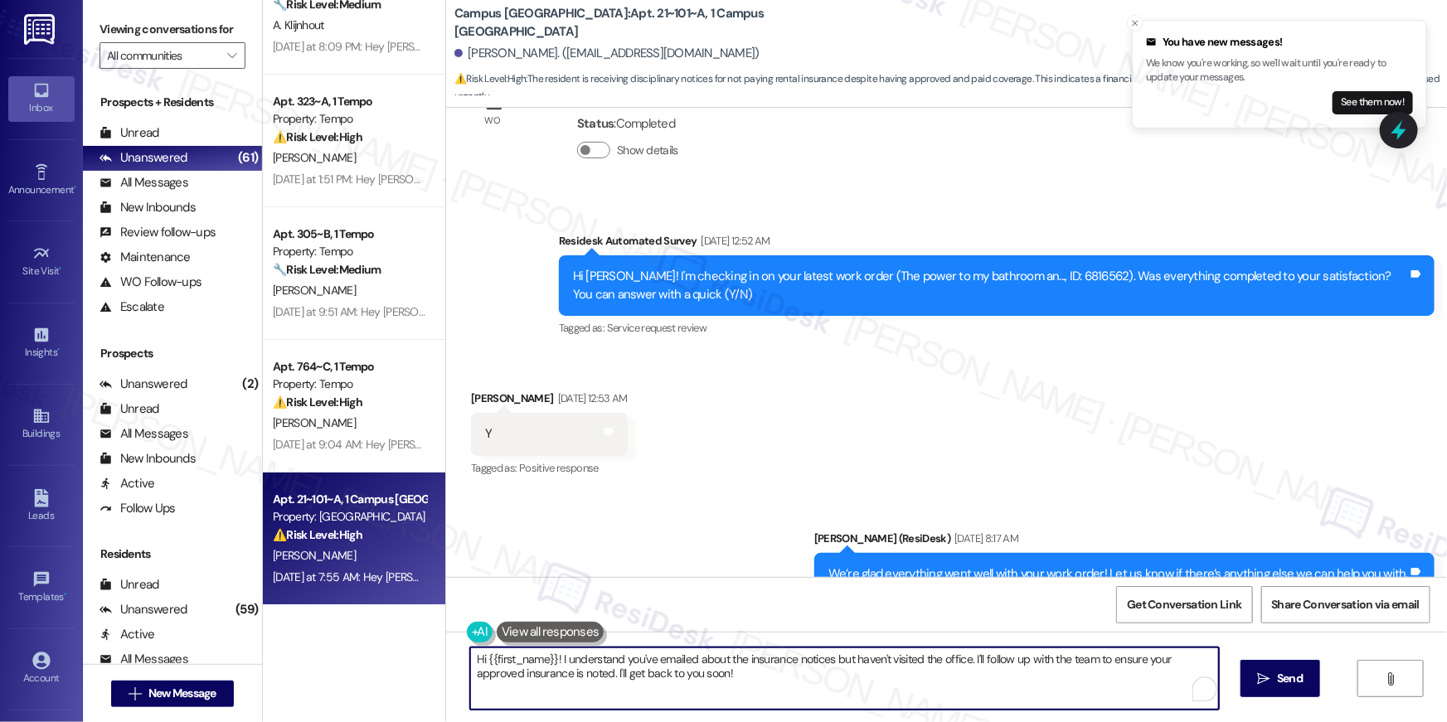
scroll to position [1332, 0]
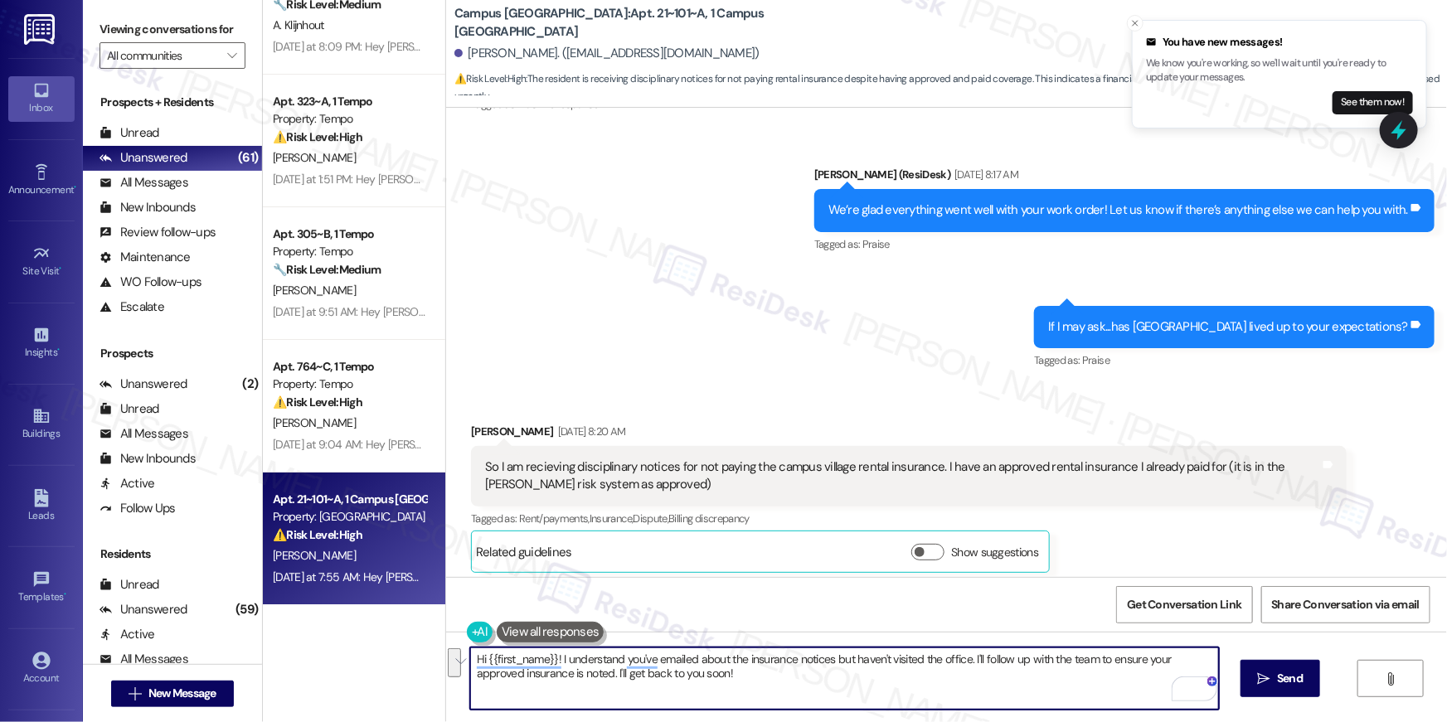
drag, startPoint x: 762, startPoint y: 682, endPoint x: 424, endPoint y: 625, distance: 343.0
click at [424, 625] on div "Apt. 423~C, 1 Tempo Property: Tempo ⚠️ Risk Level: High The resident indicates …" at bounding box center [855, 361] width 1184 height 722
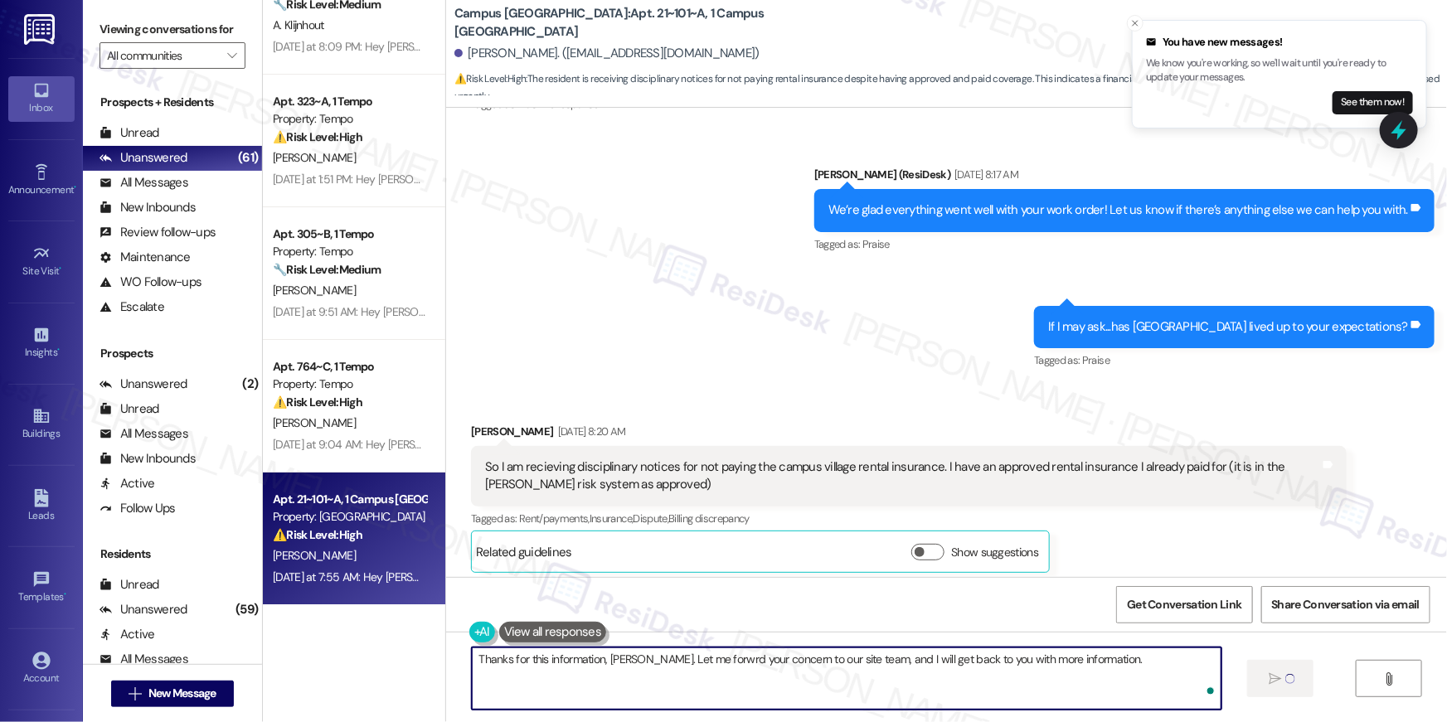
type textarea "Thanks for this information, Leah. Let me forwrd your concern to our site team,…"
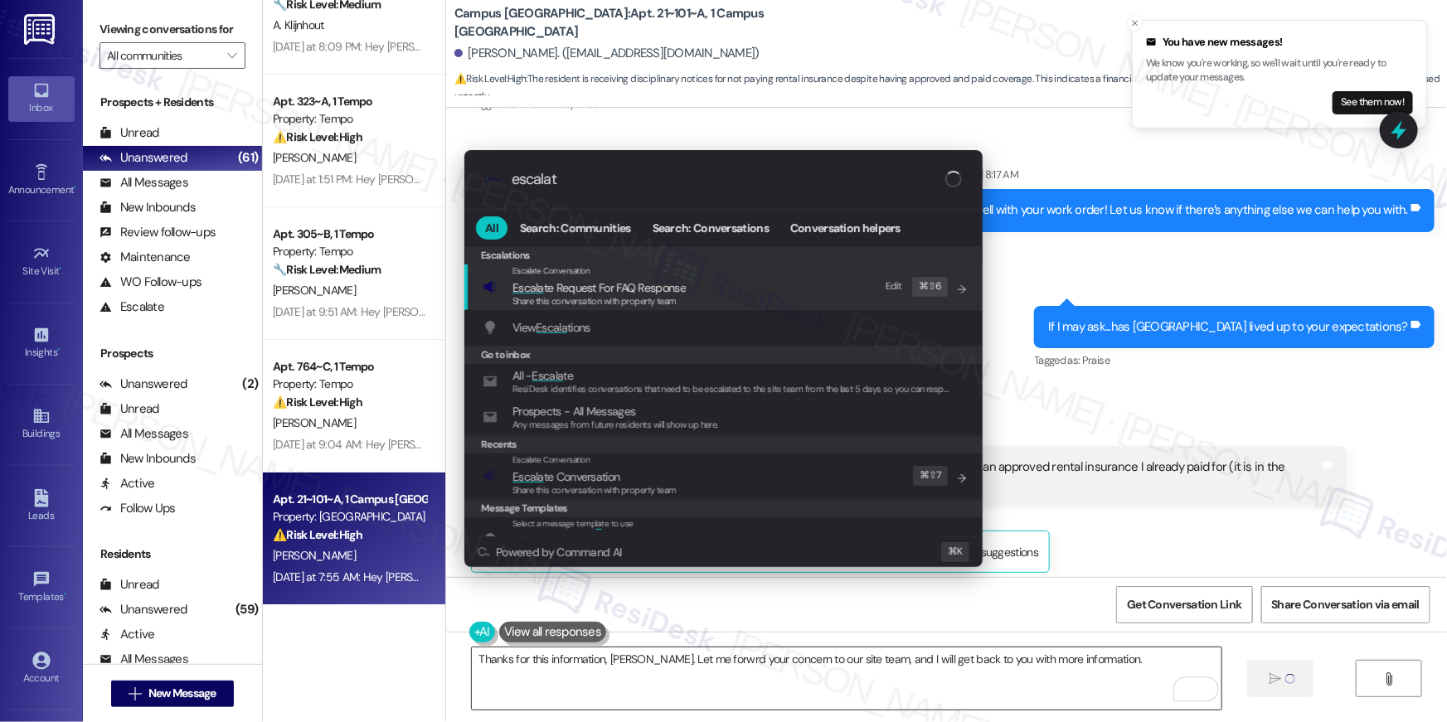
type input "escalate"
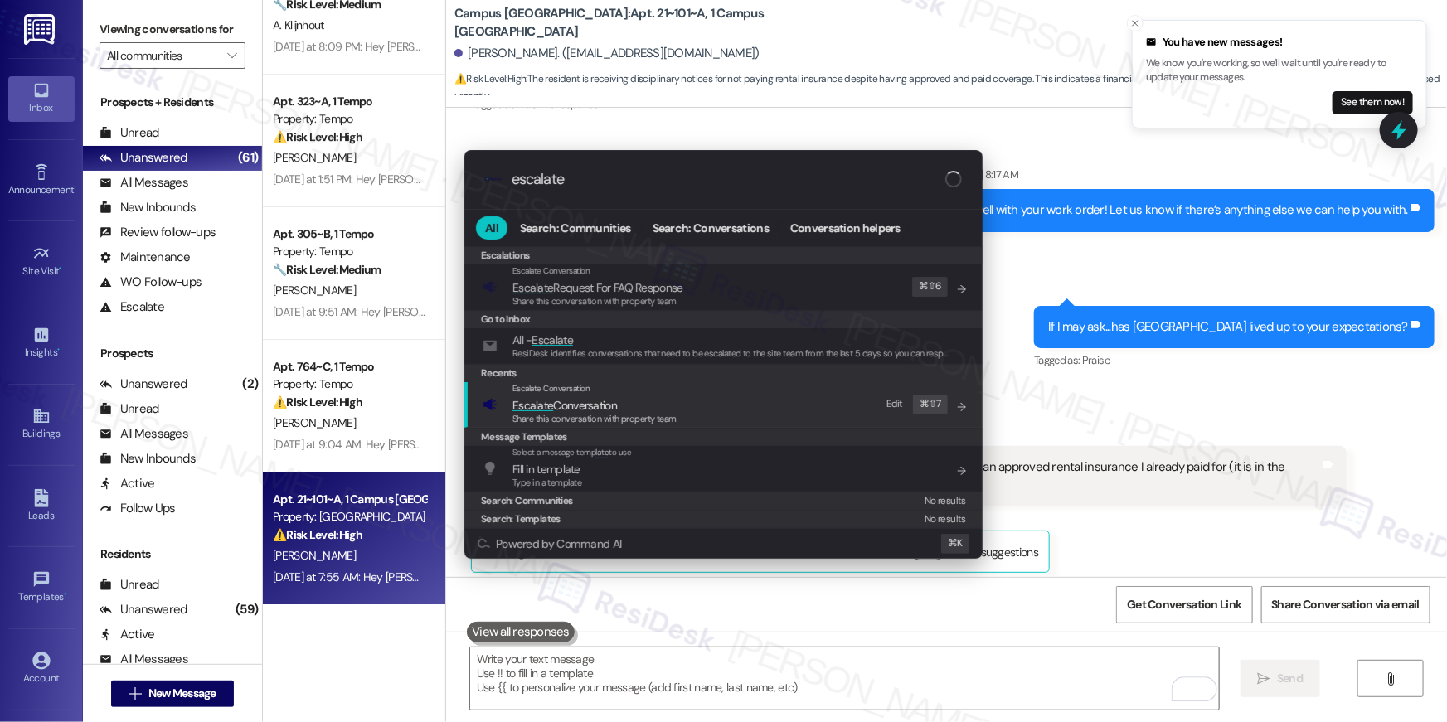
type input "escalate"
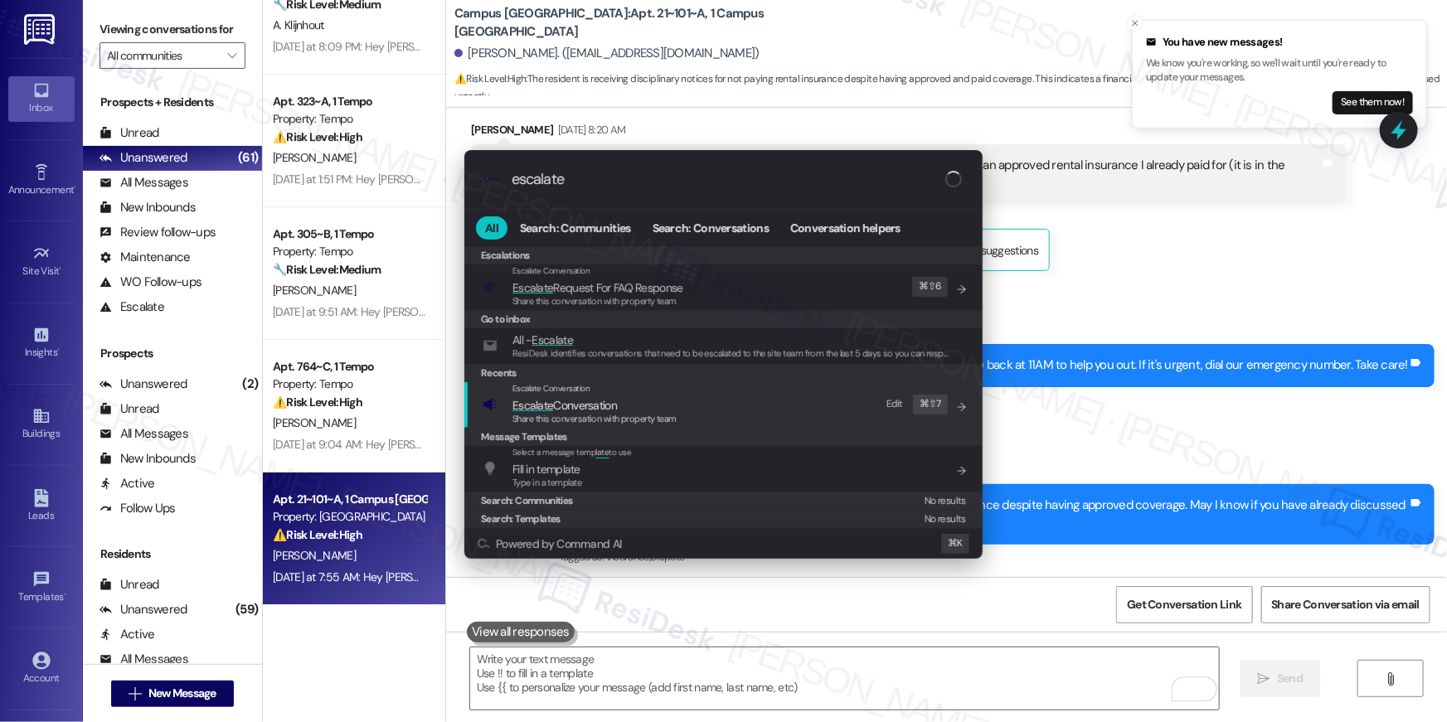
click at [595, 406] on span "Escalate Conversation" at bounding box center [565, 405] width 104 height 15
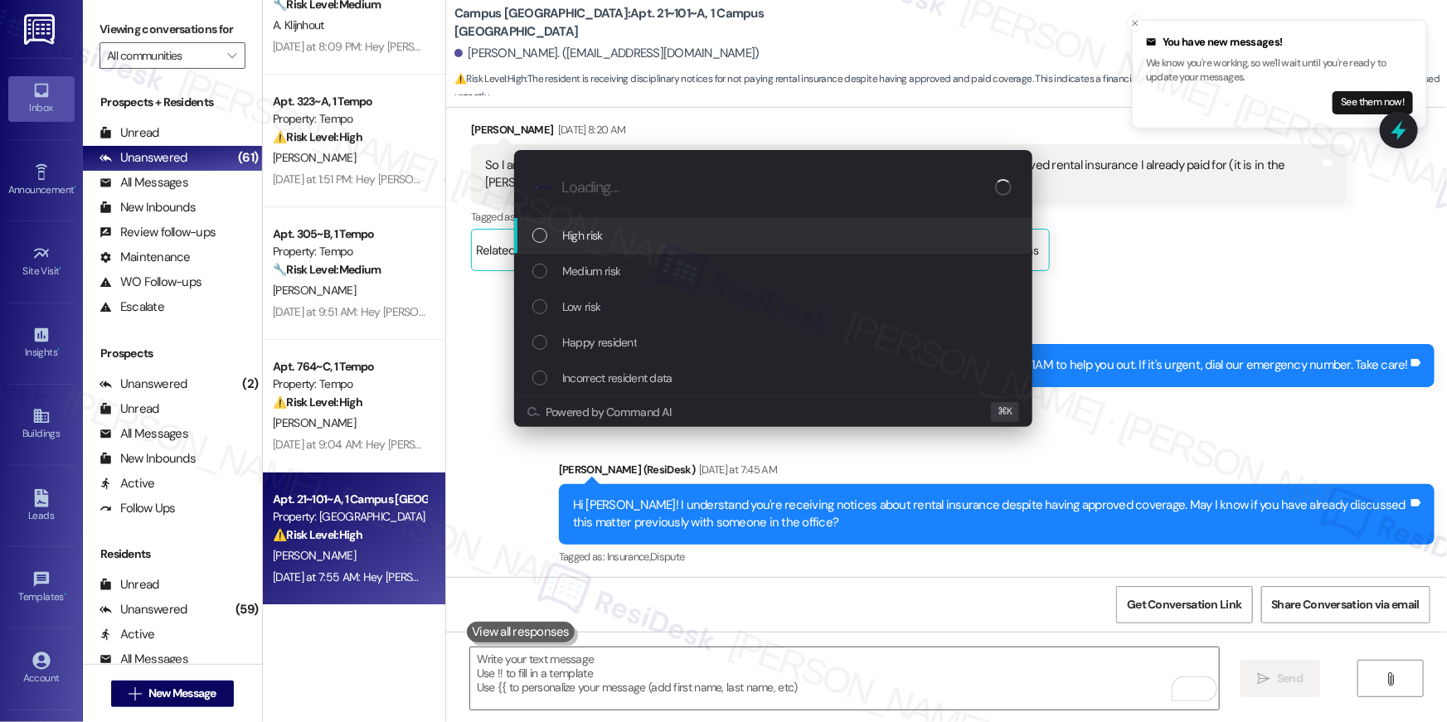
scroll to position [2109, 0]
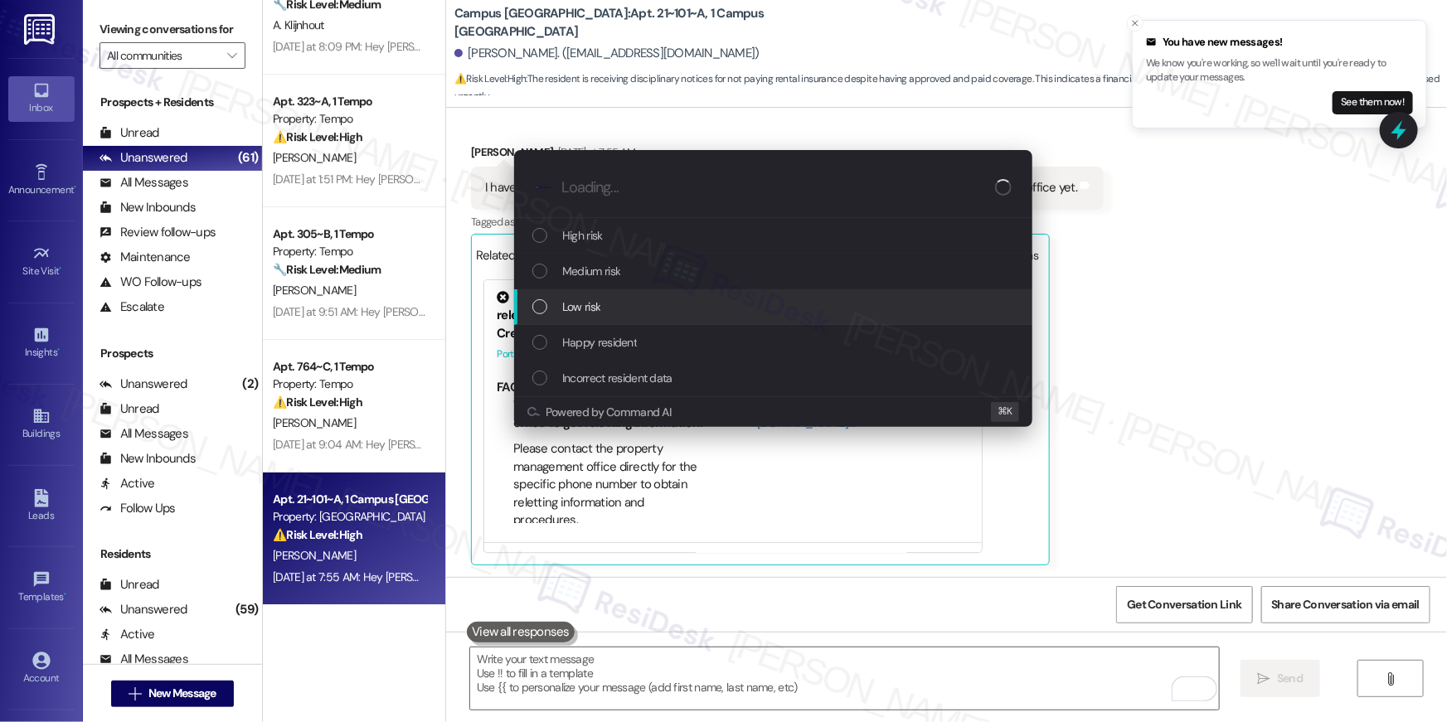
click at [583, 303] on span "Low risk" at bounding box center [581, 307] width 38 height 18
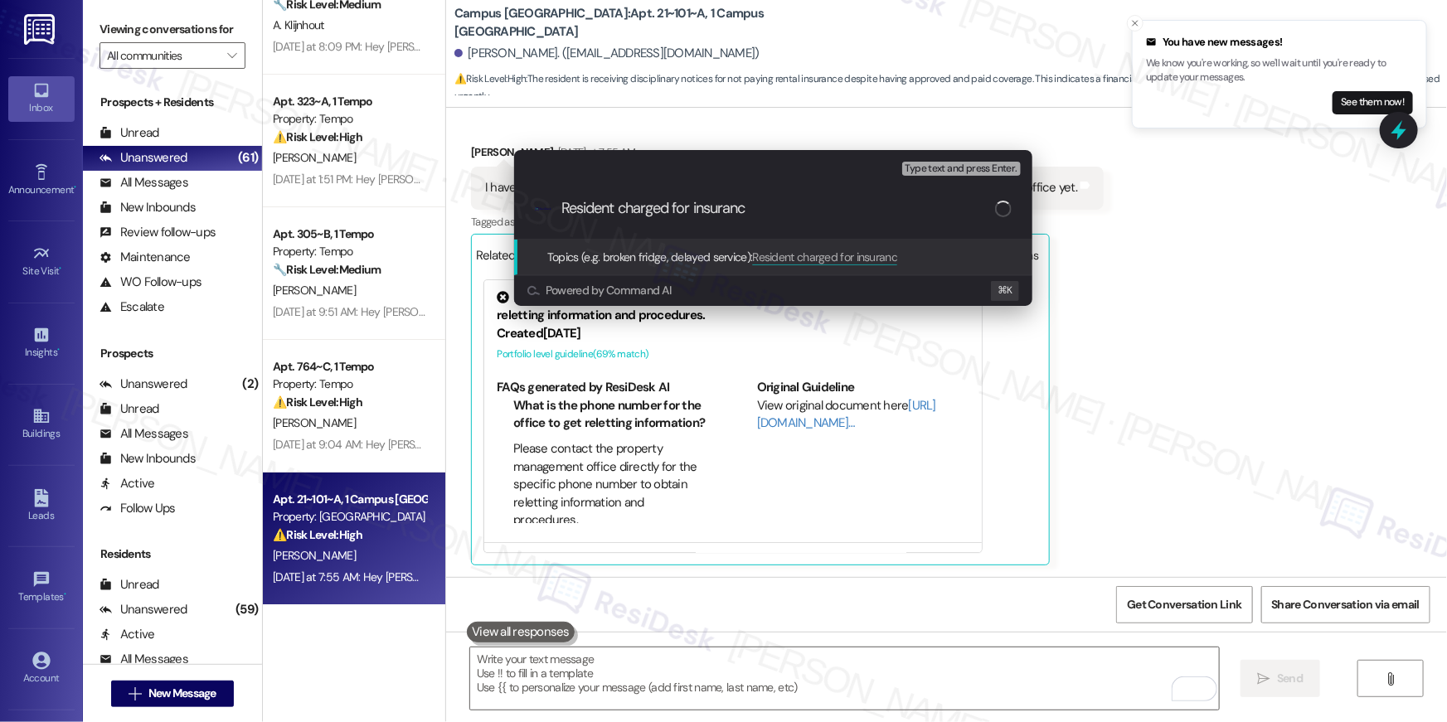
type input "Resident charged for insurance"
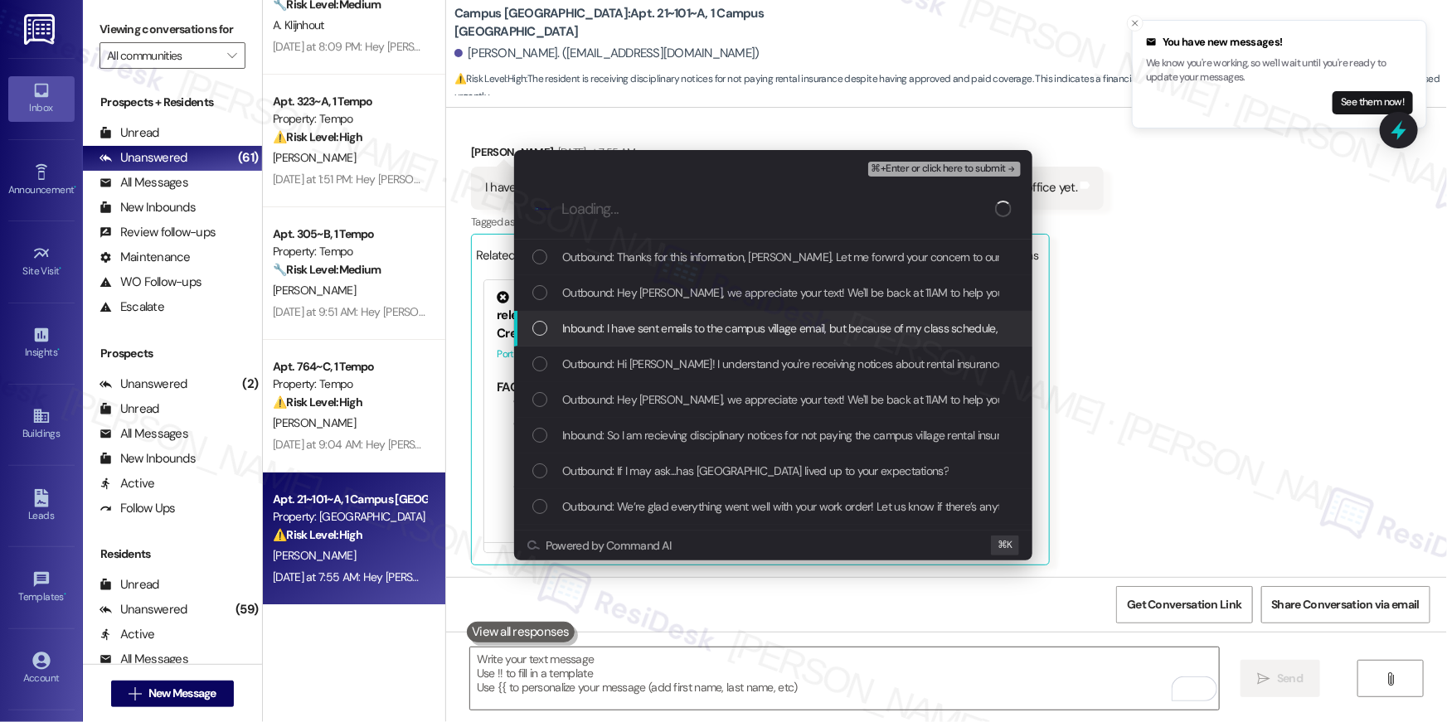
click at [639, 322] on span "Inbound: I have sent emails to the campus village email, but because of my clas…" at bounding box center [855, 328] width 586 height 18
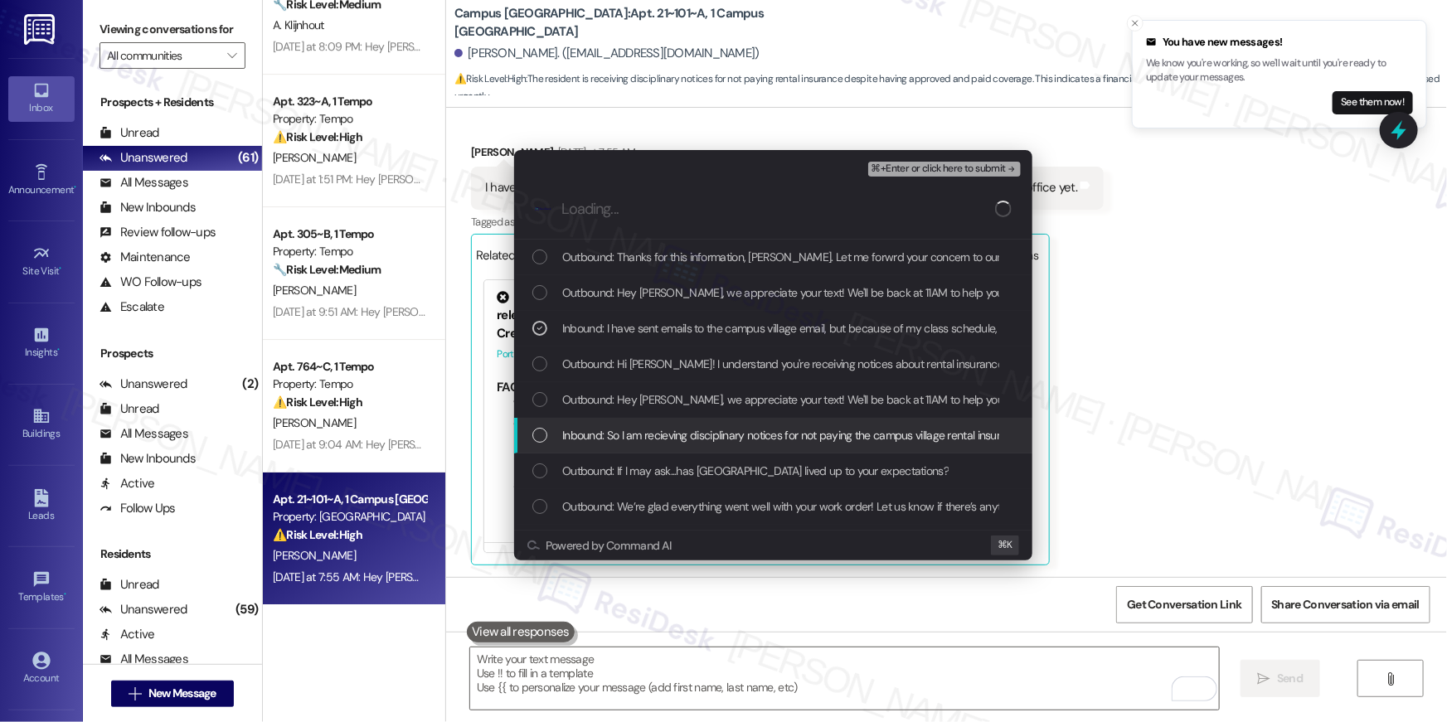
click at [644, 434] on span "Inbound: So I am recieving disciplinary notices for not paying the campus villa…" at bounding box center [1054, 435] width 985 height 18
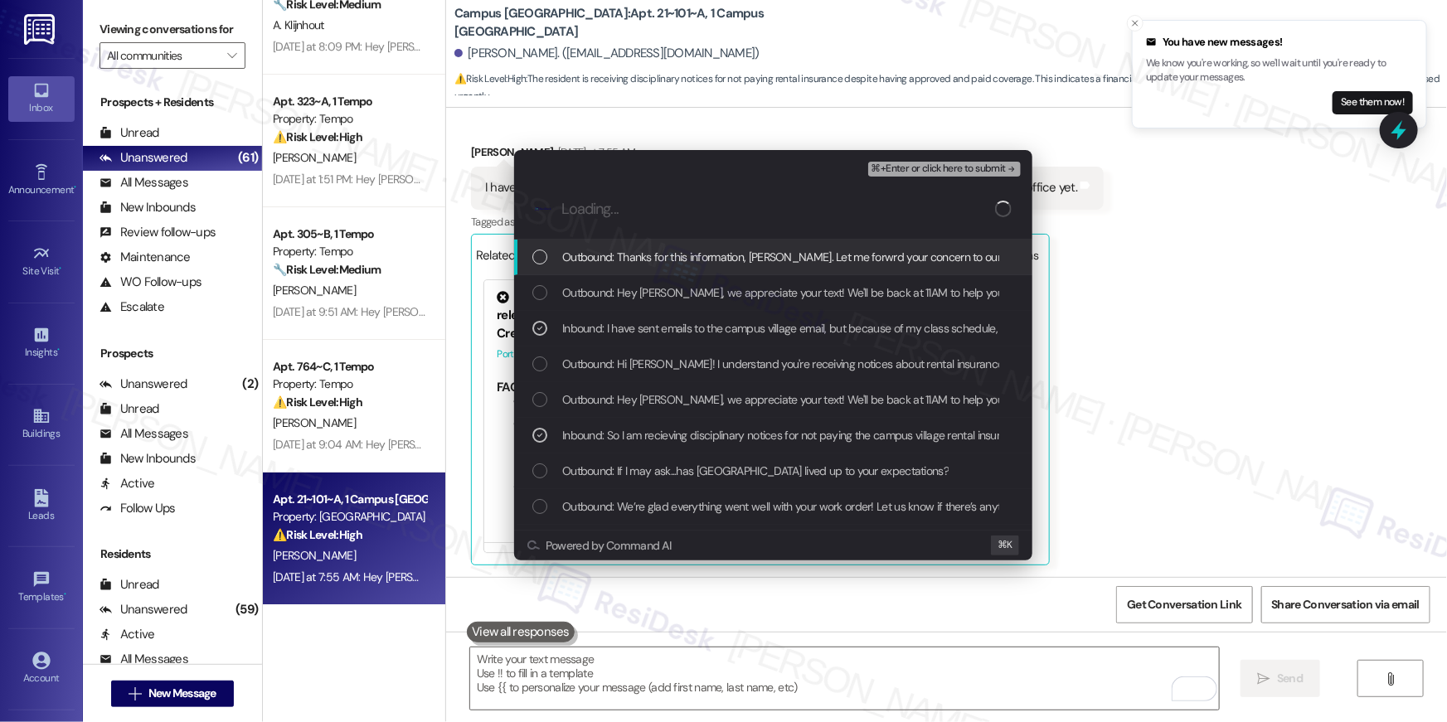
drag, startPoint x: 907, startPoint y: 170, endPoint x: 901, endPoint y: 187, distance: 17.9
click at [909, 171] on span "⌘+Enter or click here to submit" at bounding box center [939, 169] width 134 height 12
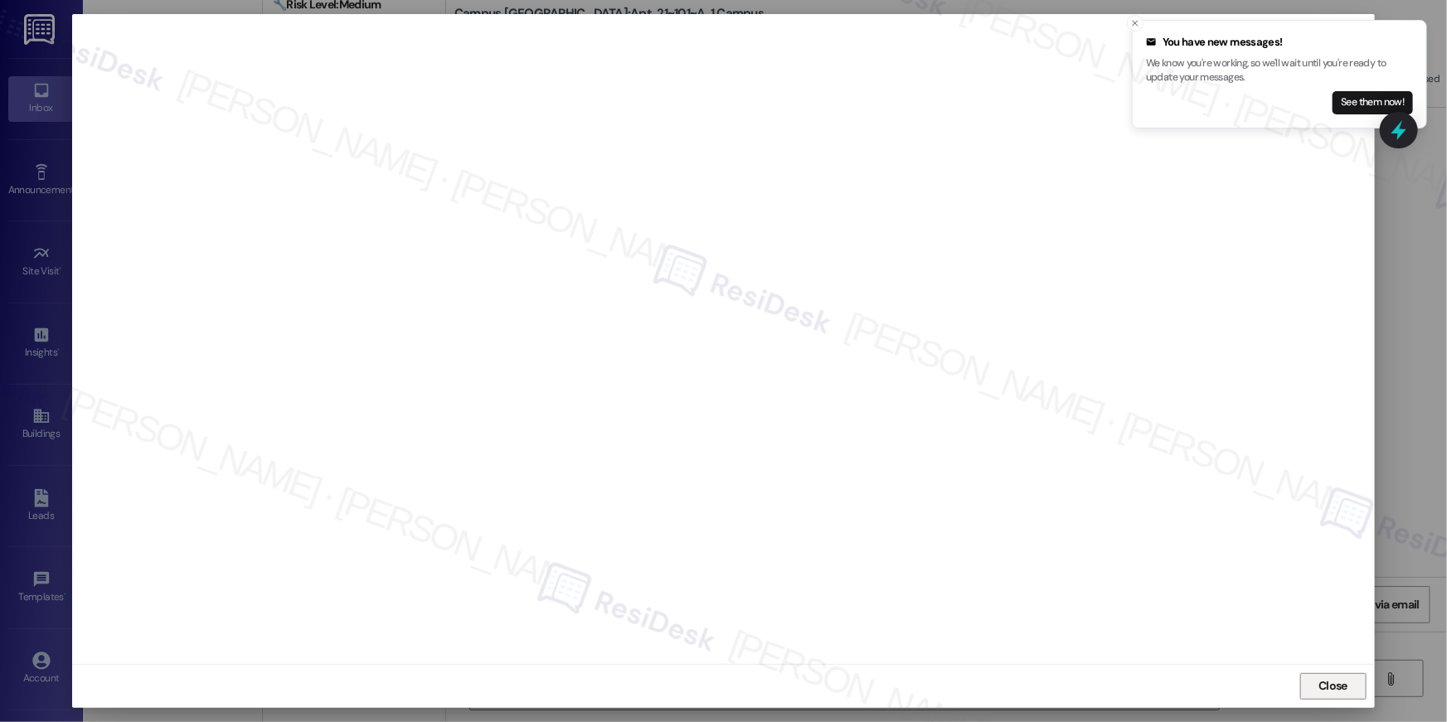
click at [1334, 689] on span "Close" at bounding box center [1333, 686] width 29 height 17
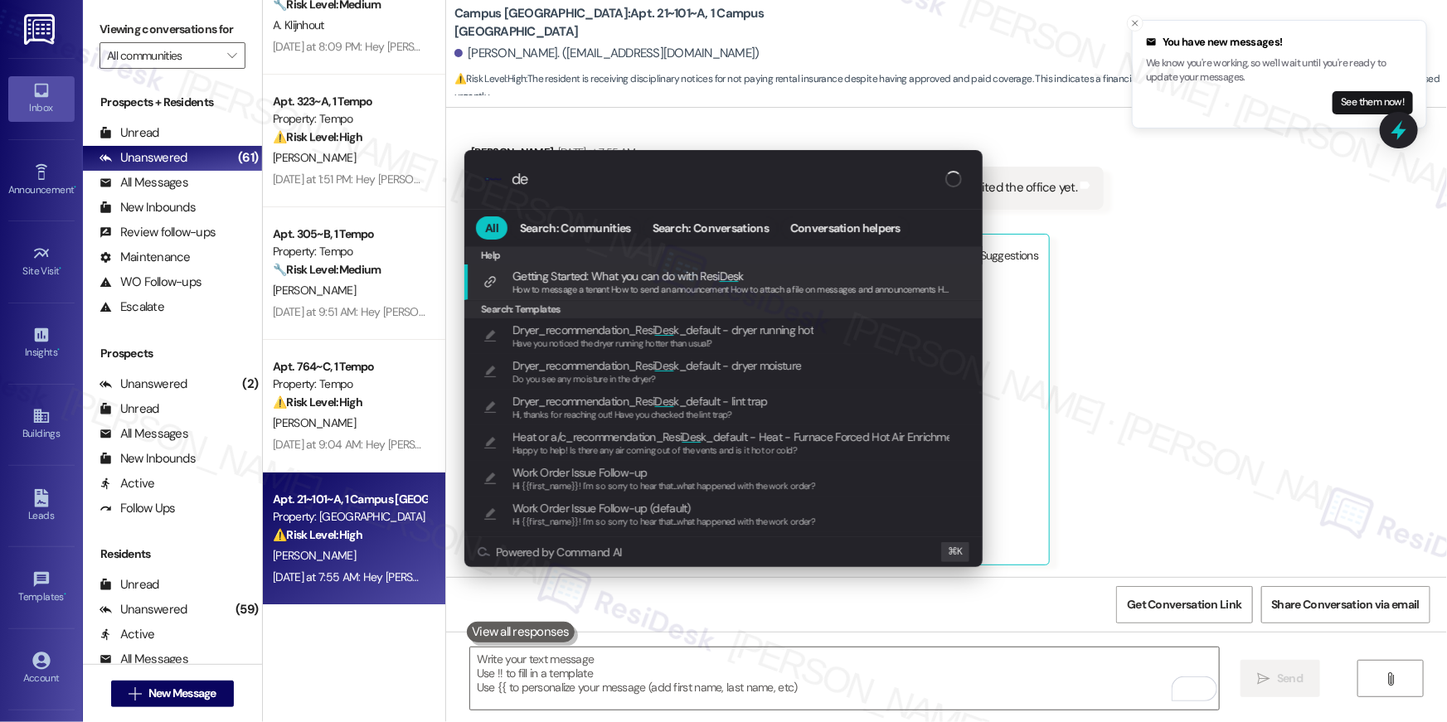
type input "d"
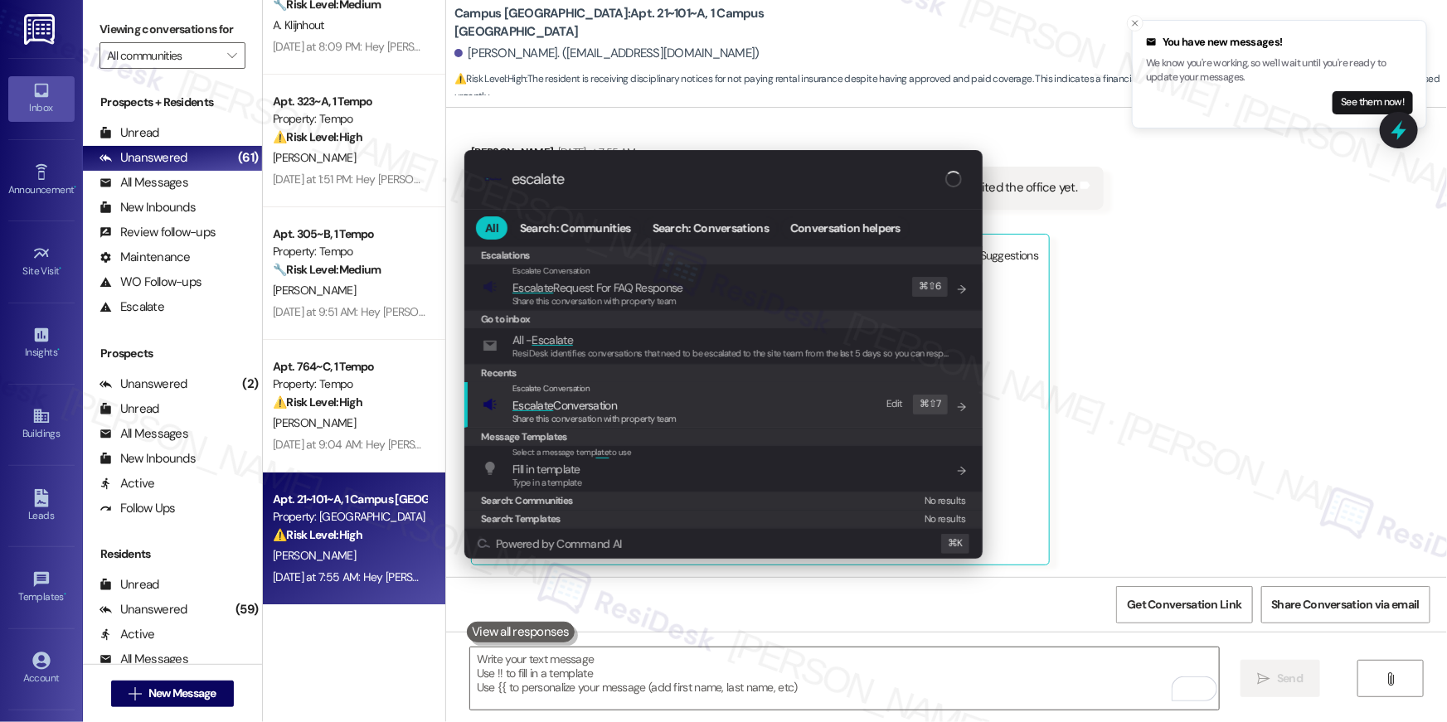
type input "escalate"
click at [635, 407] on span "Escalate Conversation" at bounding box center [595, 405] width 164 height 18
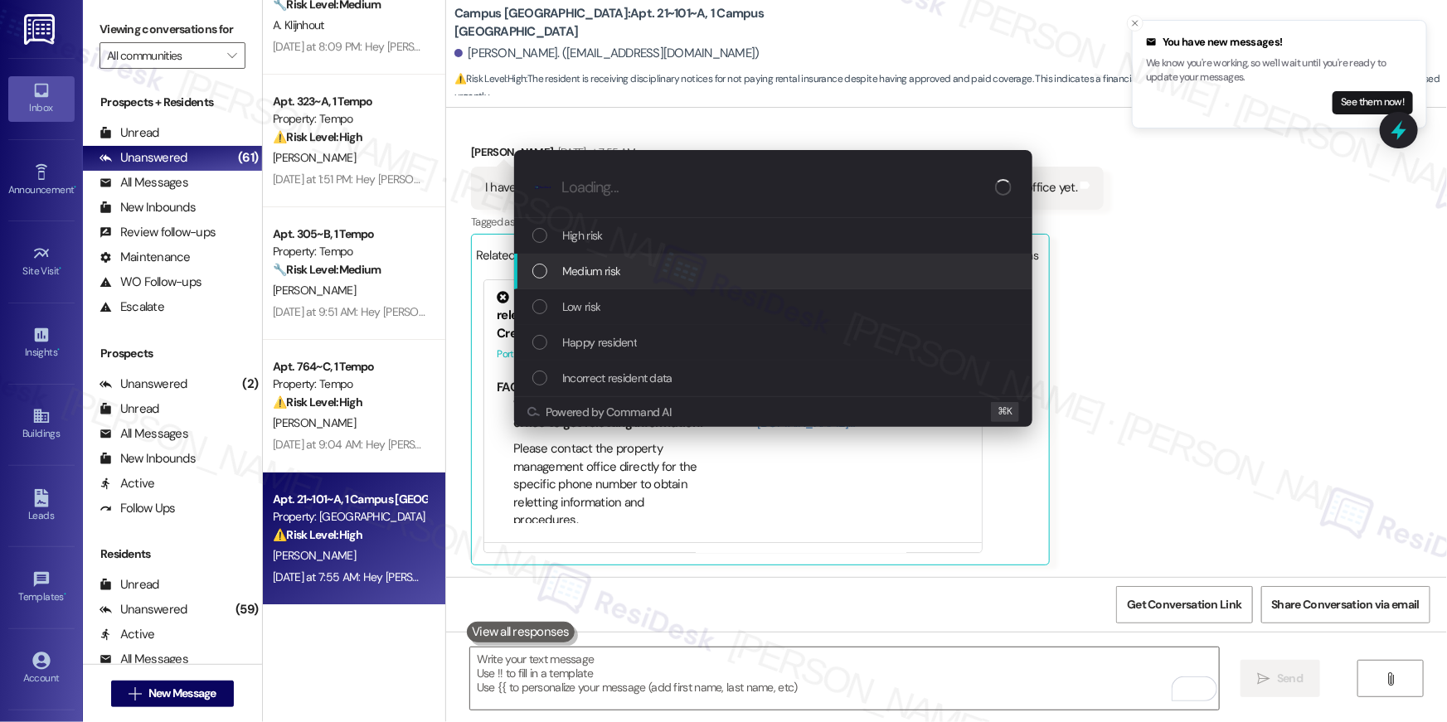
click at [597, 279] on span "Medium risk" at bounding box center [591, 271] width 58 height 18
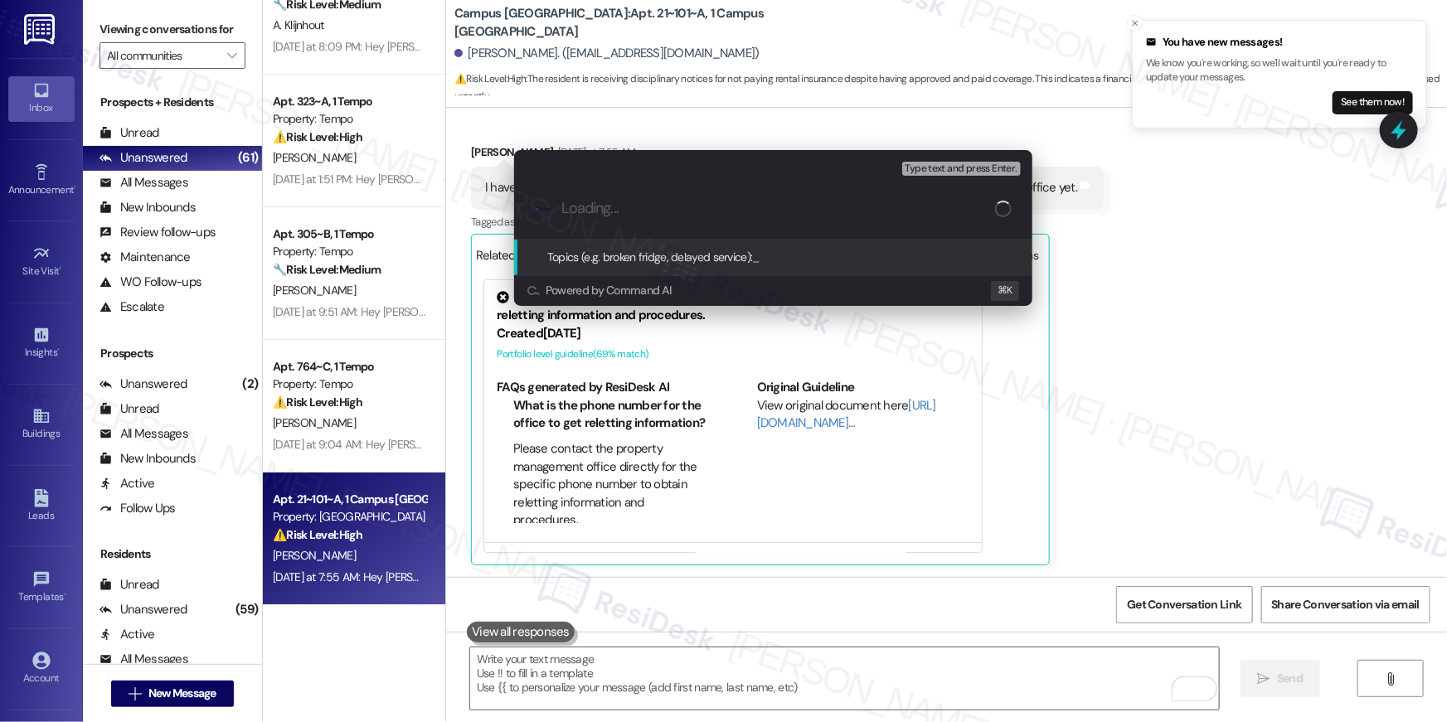
paste input "Resident charged for insurance"
type input "Resident charged for insurance"
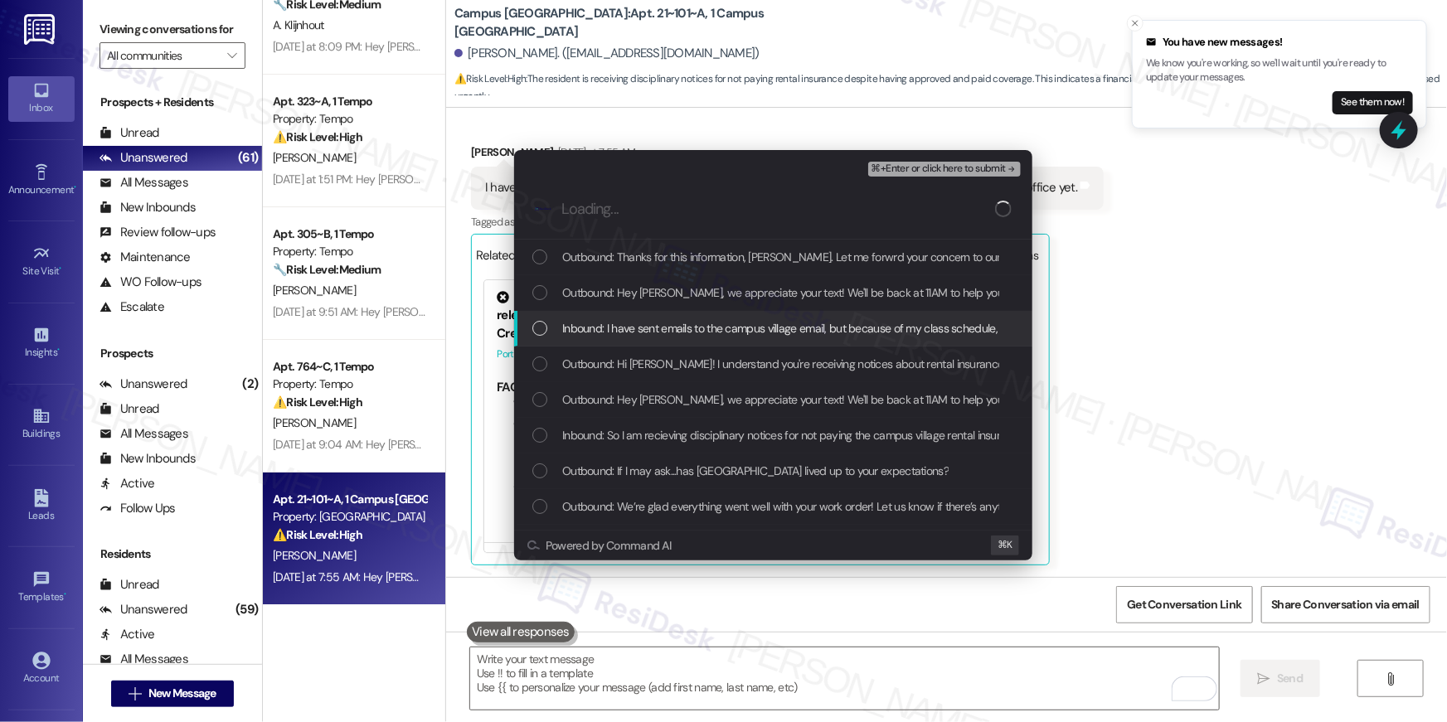
click at [601, 329] on span "Inbound: I have sent emails to the campus village email, but because of my clas…" at bounding box center [855, 328] width 586 height 18
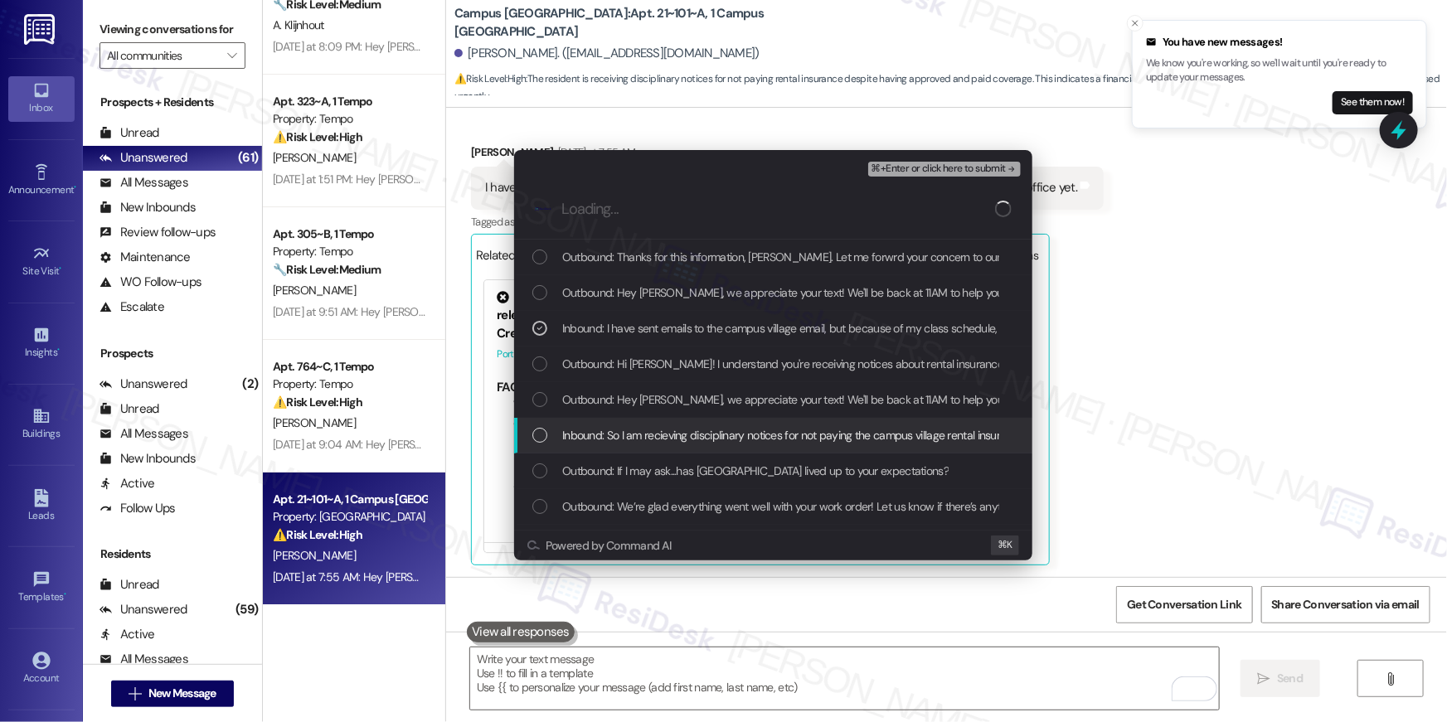
click at [598, 423] on div "Inbound: So I am recieving disciplinary notices for not paying the campus villa…" at bounding box center [773, 436] width 518 height 36
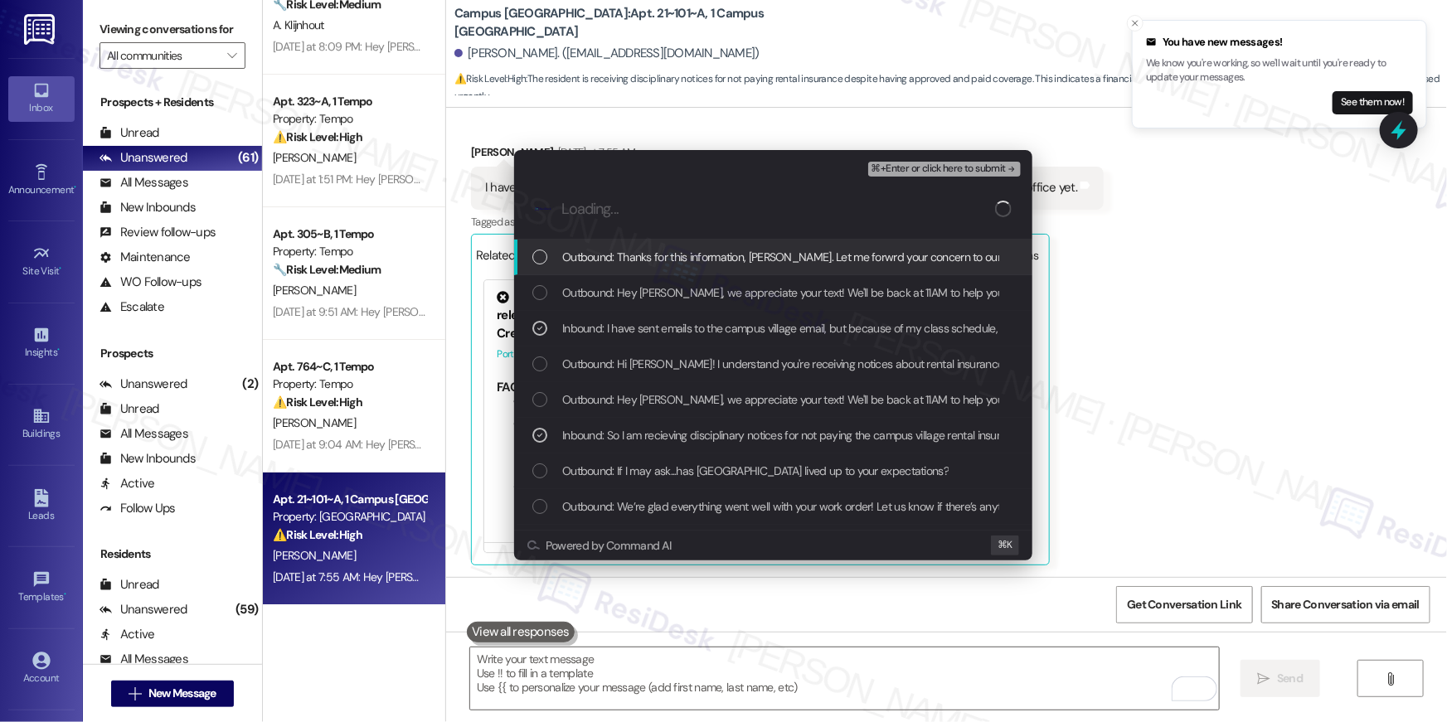
click at [976, 168] on span "⌘+Enter or click here to submit" at bounding box center [939, 169] width 134 height 12
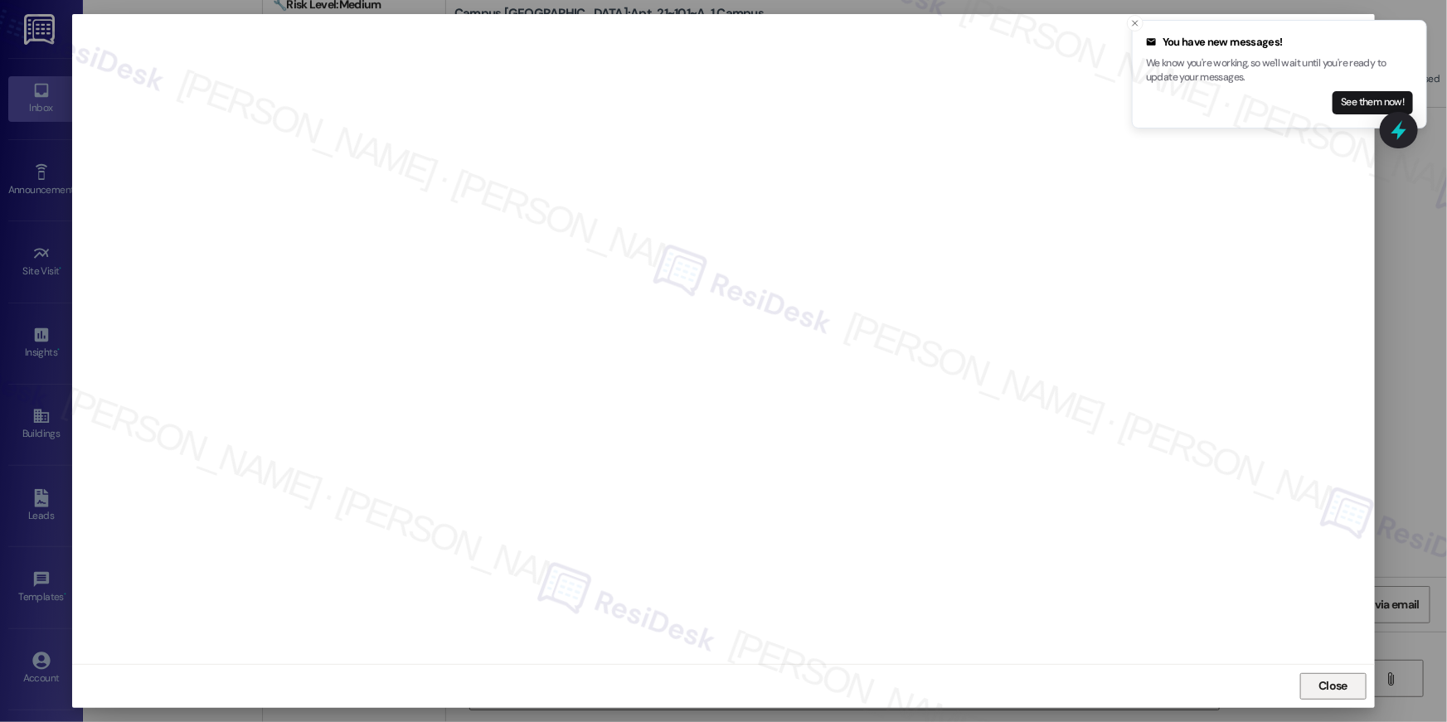
click at [1330, 692] on span "Close" at bounding box center [1333, 686] width 29 height 17
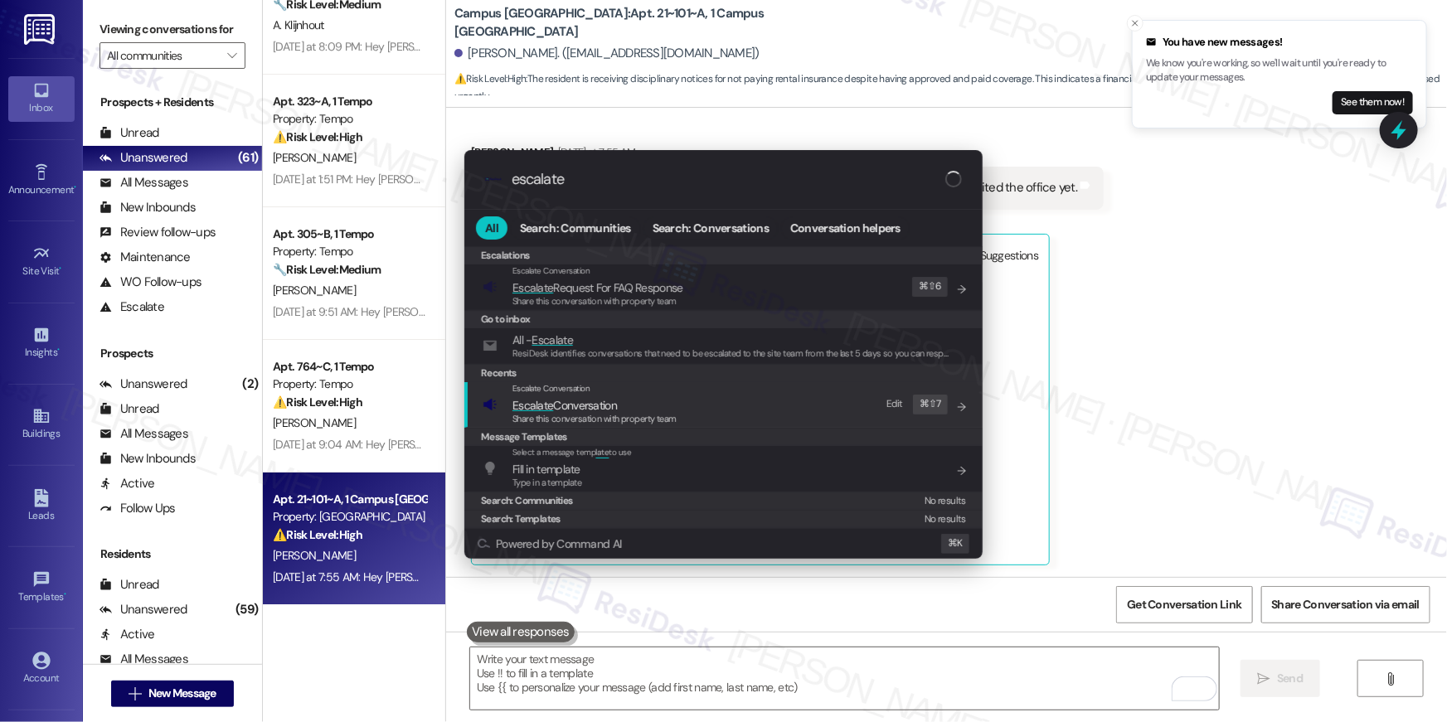
type input "escalate"
click at [549, 408] on span "Escalate" at bounding box center [533, 405] width 41 height 15
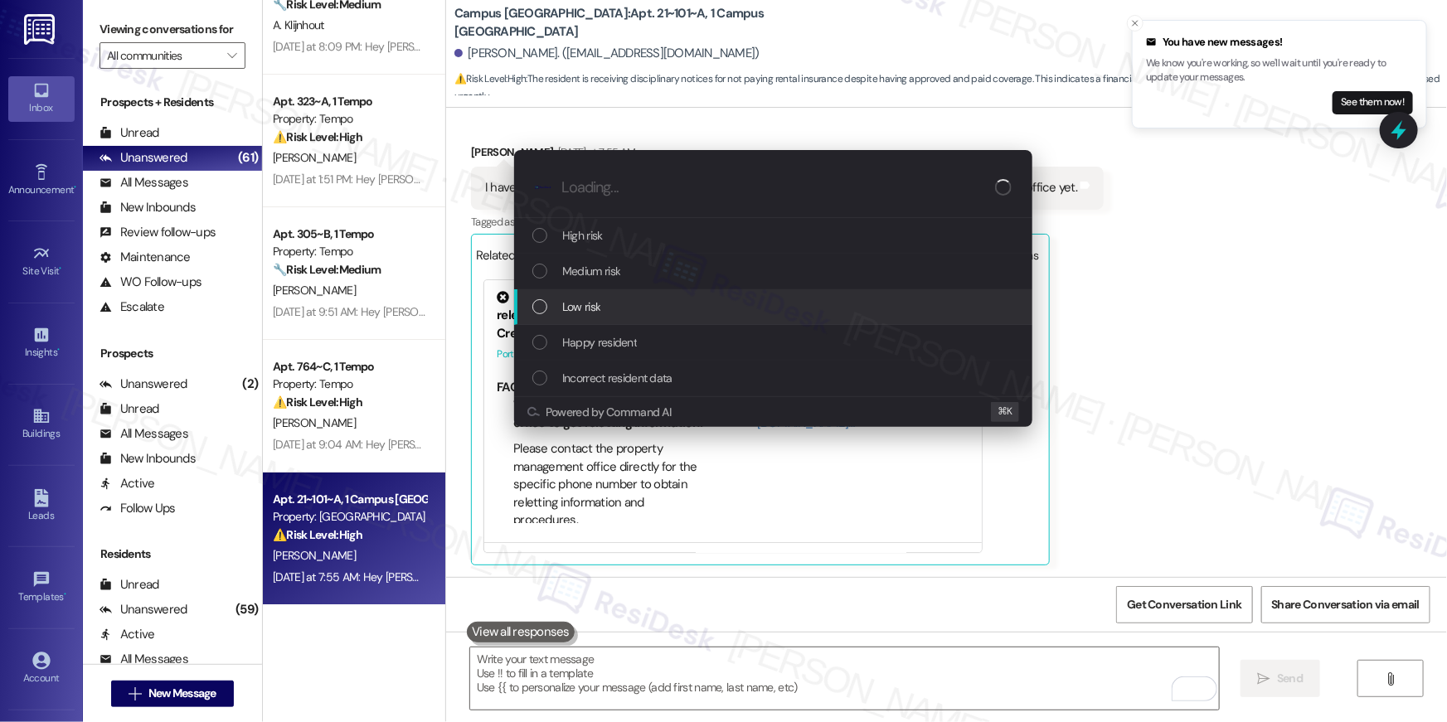
click at [587, 313] on span "Low risk" at bounding box center [581, 307] width 38 height 18
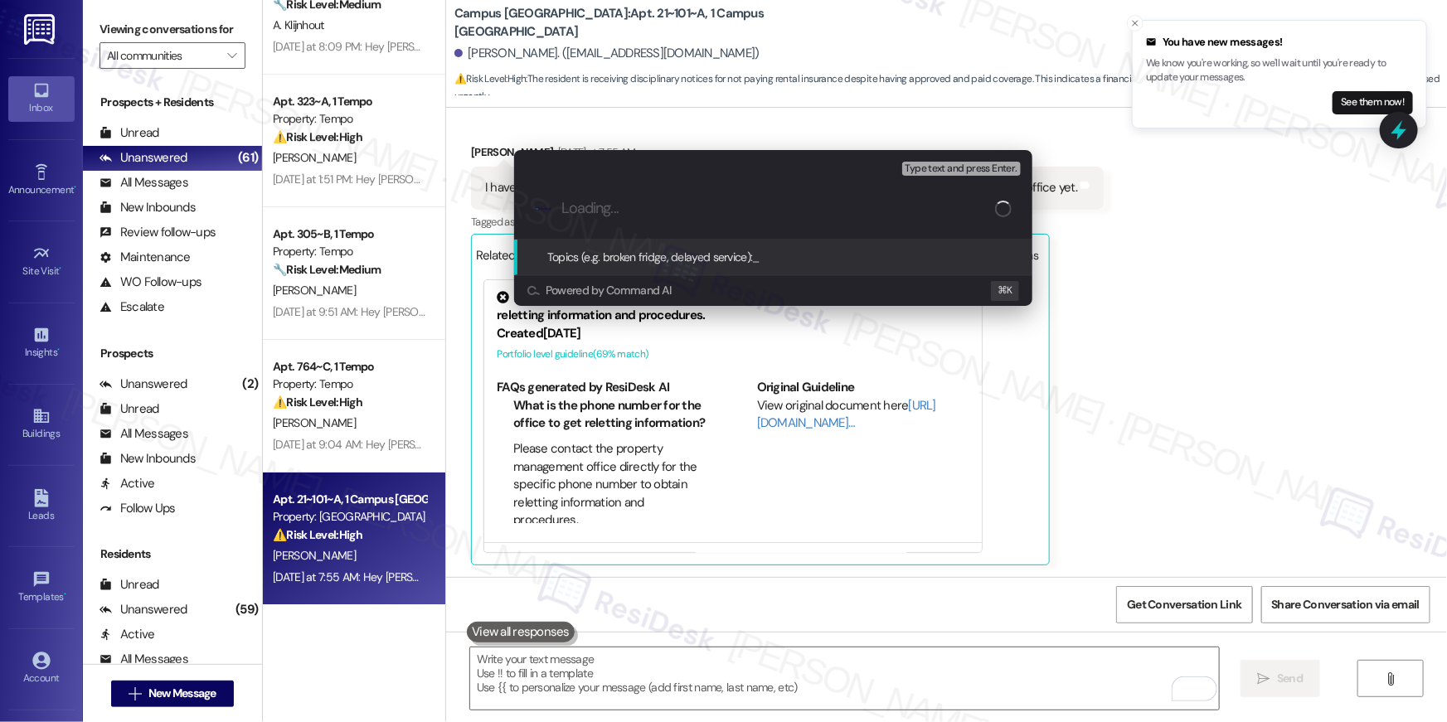
paste input "Resident charged for insurance"
type input "Resident charged for insurance"
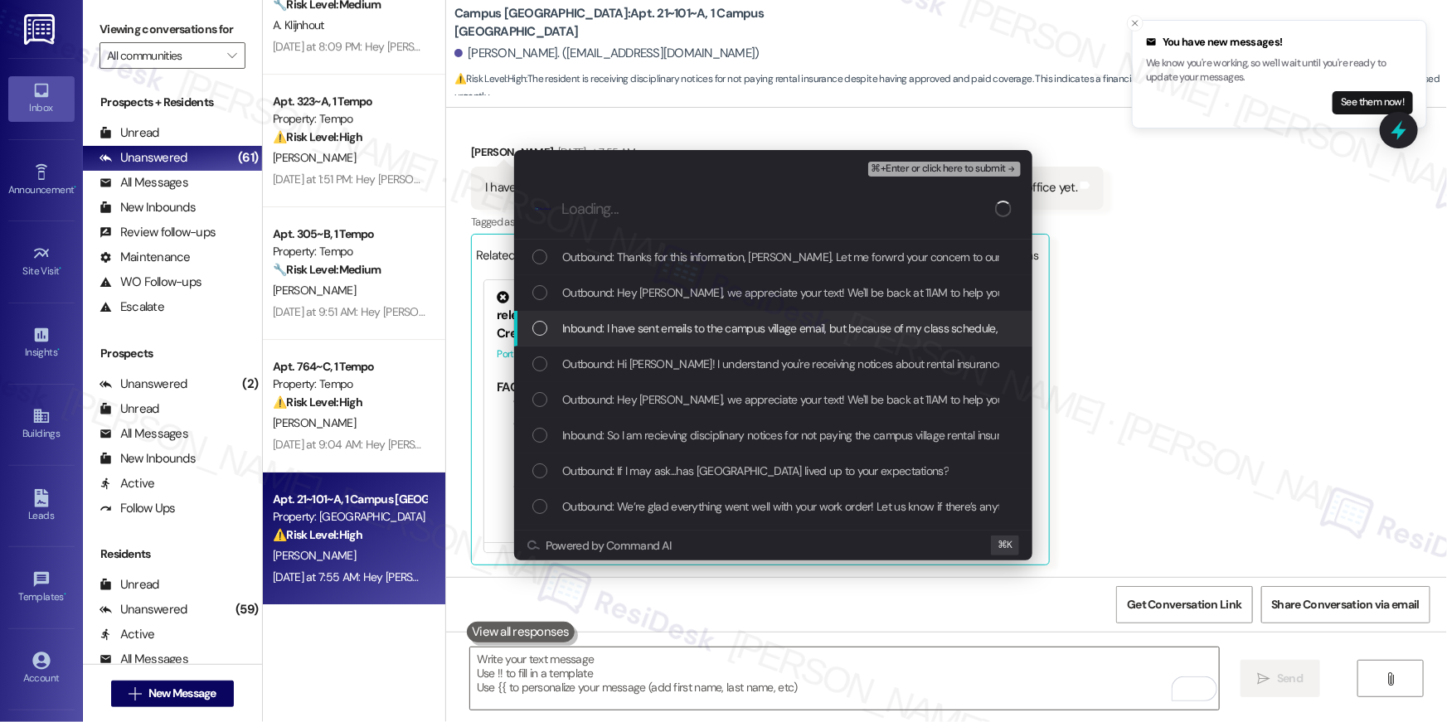
click at [615, 332] on span "Inbound: I have sent emails to the campus village email, but because of my clas…" at bounding box center [855, 328] width 586 height 18
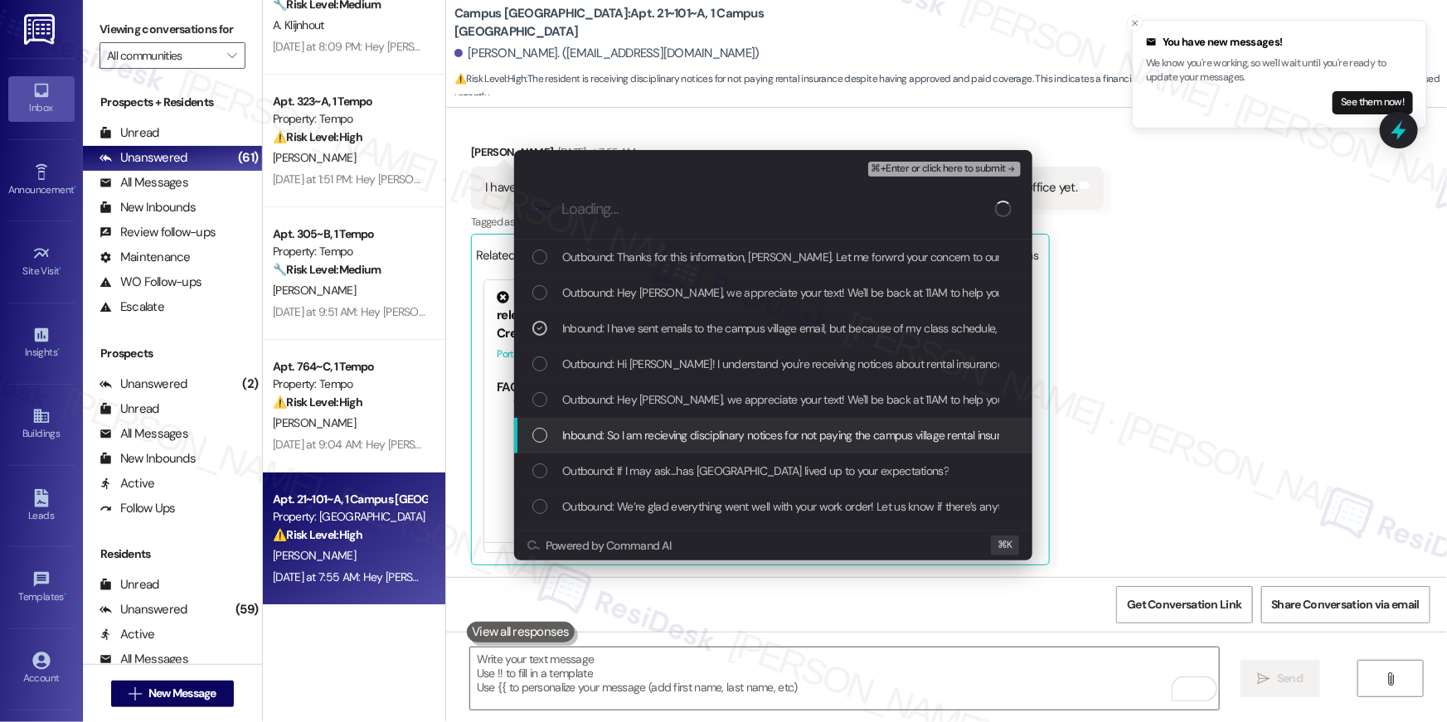
click at [612, 429] on span "Inbound: So I am recieving disciplinary notices for not paying the campus villa…" at bounding box center [1054, 435] width 985 height 18
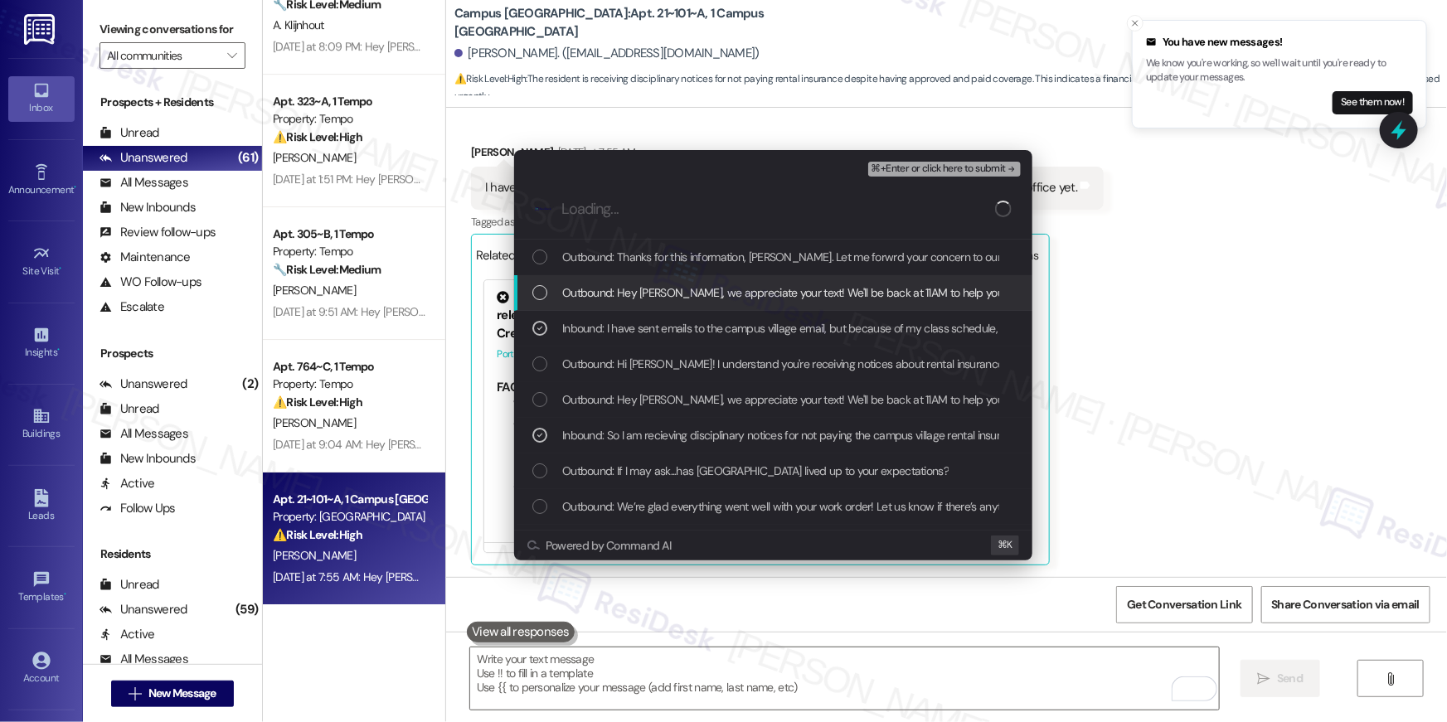
click at [982, 174] on span "⌘+Enter or click here to submit" at bounding box center [939, 169] width 134 height 12
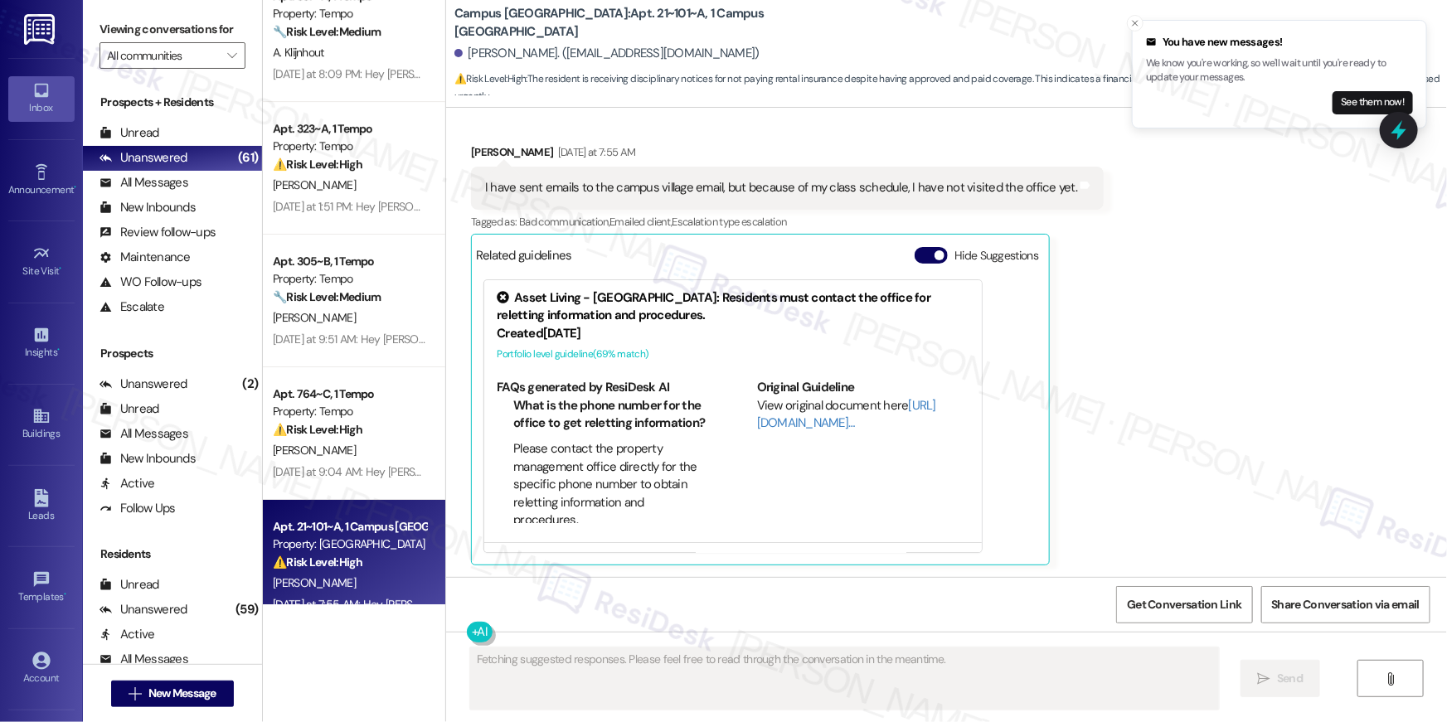
scroll to position [5999, 0]
click at [228, 53] on span "" at bounding box center [232, 55] width 16 height 27
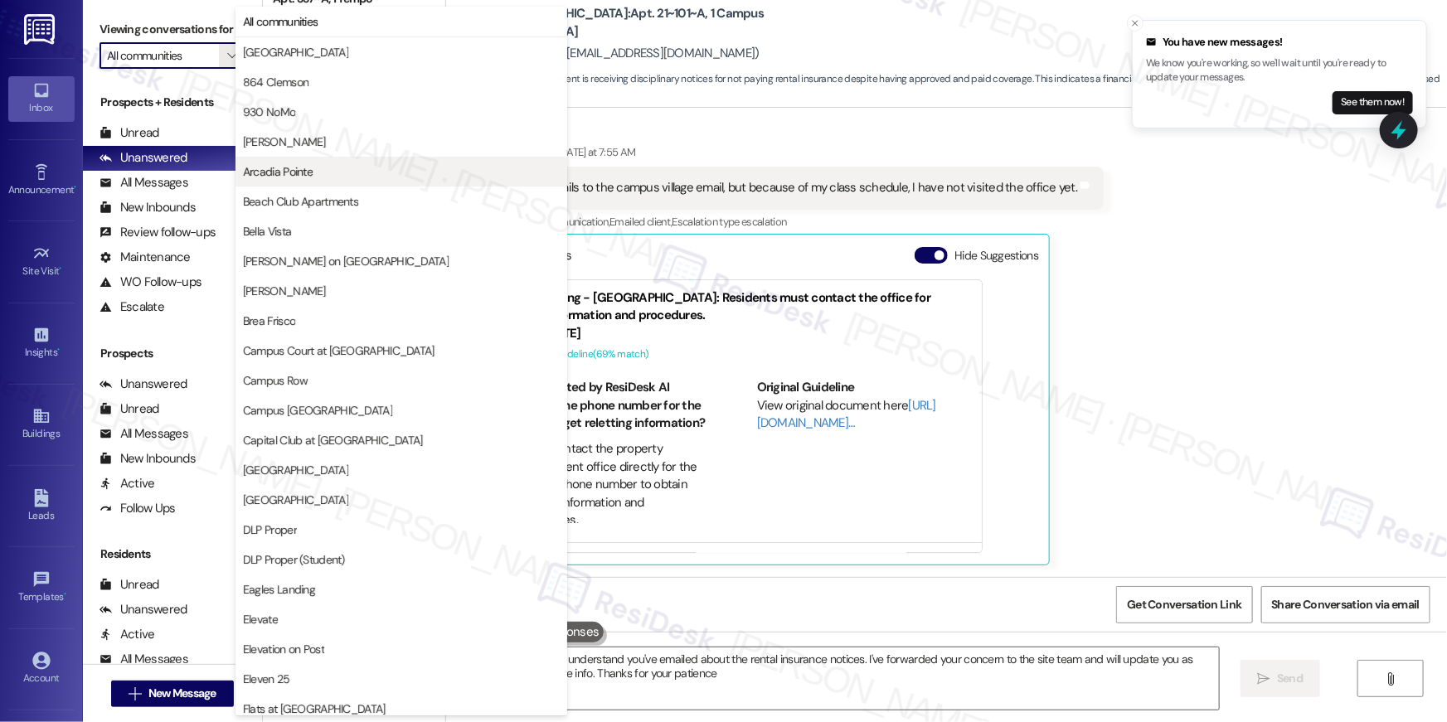
type textarea "Hi {{first_name}}, I understand you've emailed about the rental insurance notic…"
click at [332, 172] on span "Arcadia Pointe" at bounding box center [401, 171] width 317 height 17
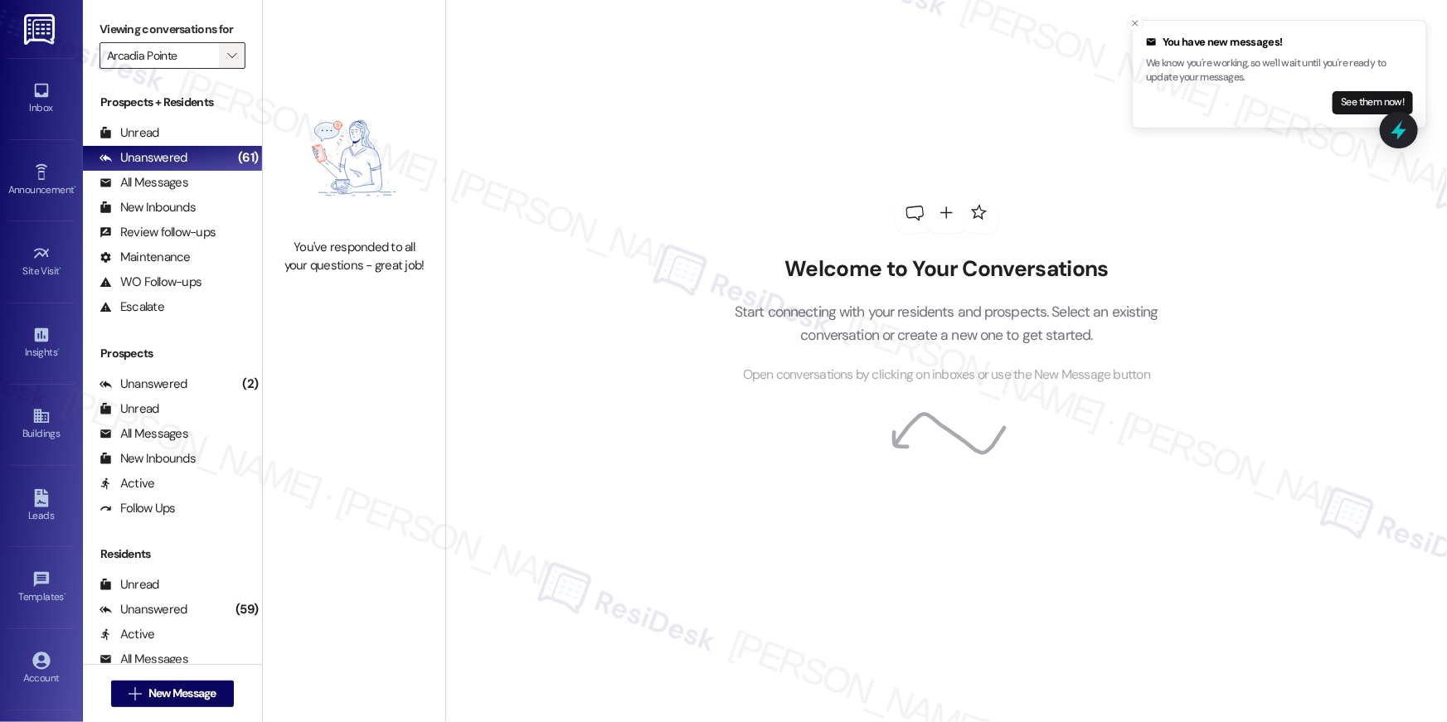
click at [227, 58] on icon "" at bounding box center [231, 55] width 9 height 13
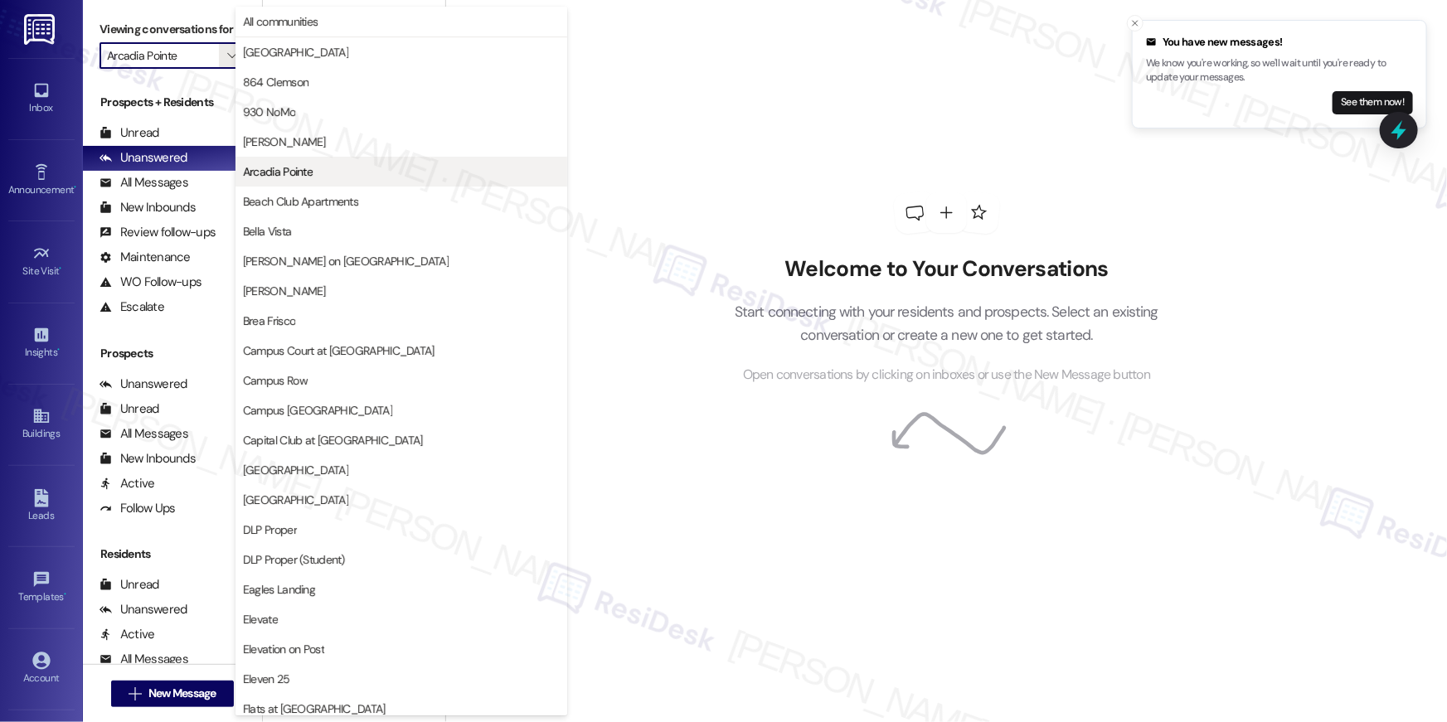
click at [290, 175] on span "Arcadia Pointe" at bounding box center [278, 171] width 70 height 17
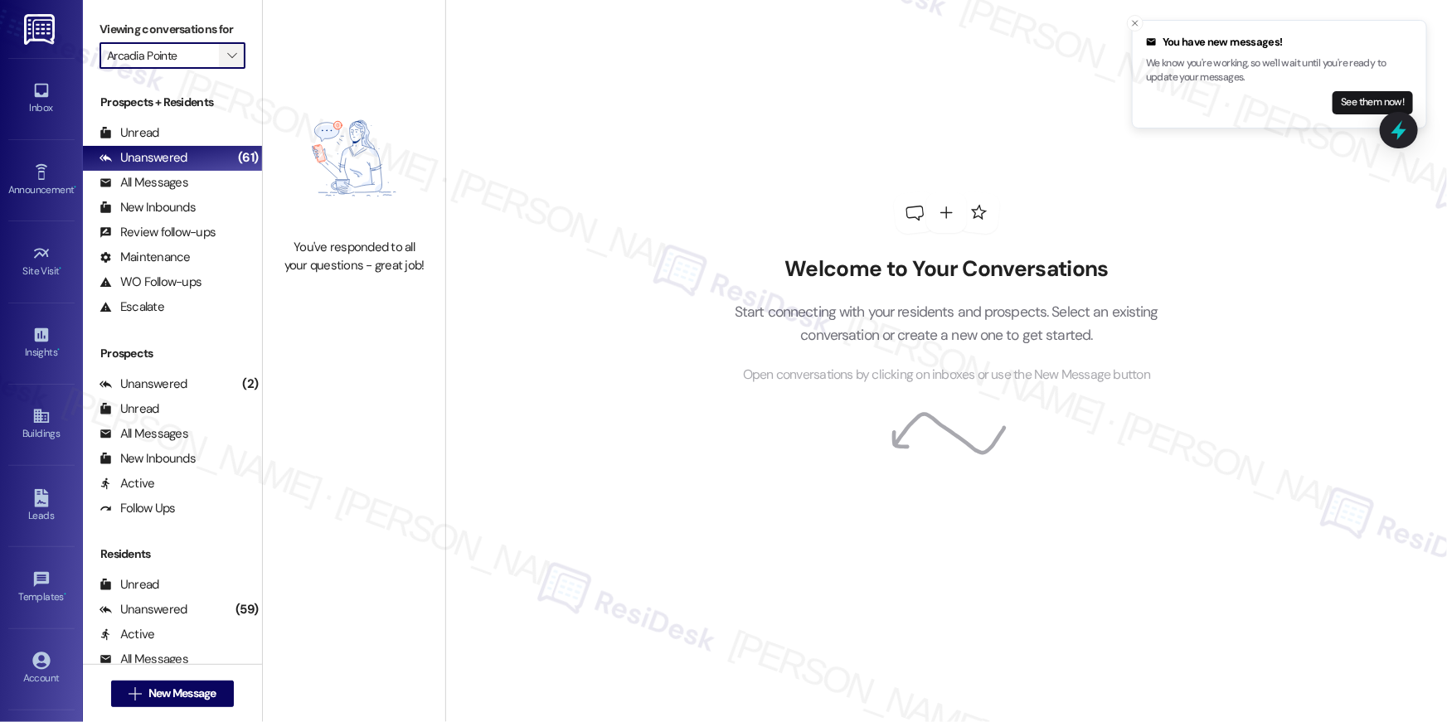
click at [227, 56] on icon "" at bounding box center [231, 55] width 9 height 13
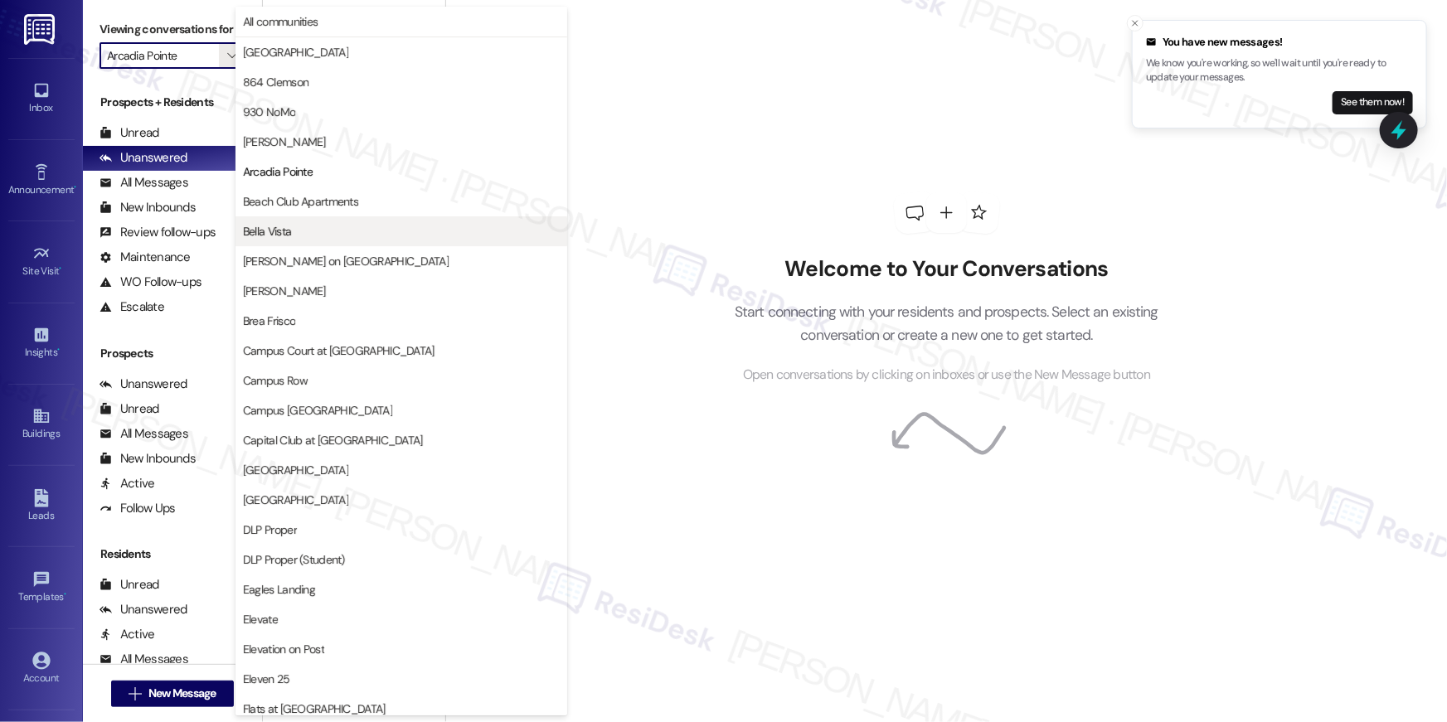
click at [333, 236] on span "Bella Vista" at bounding box center [401, 231] width 317 height 17
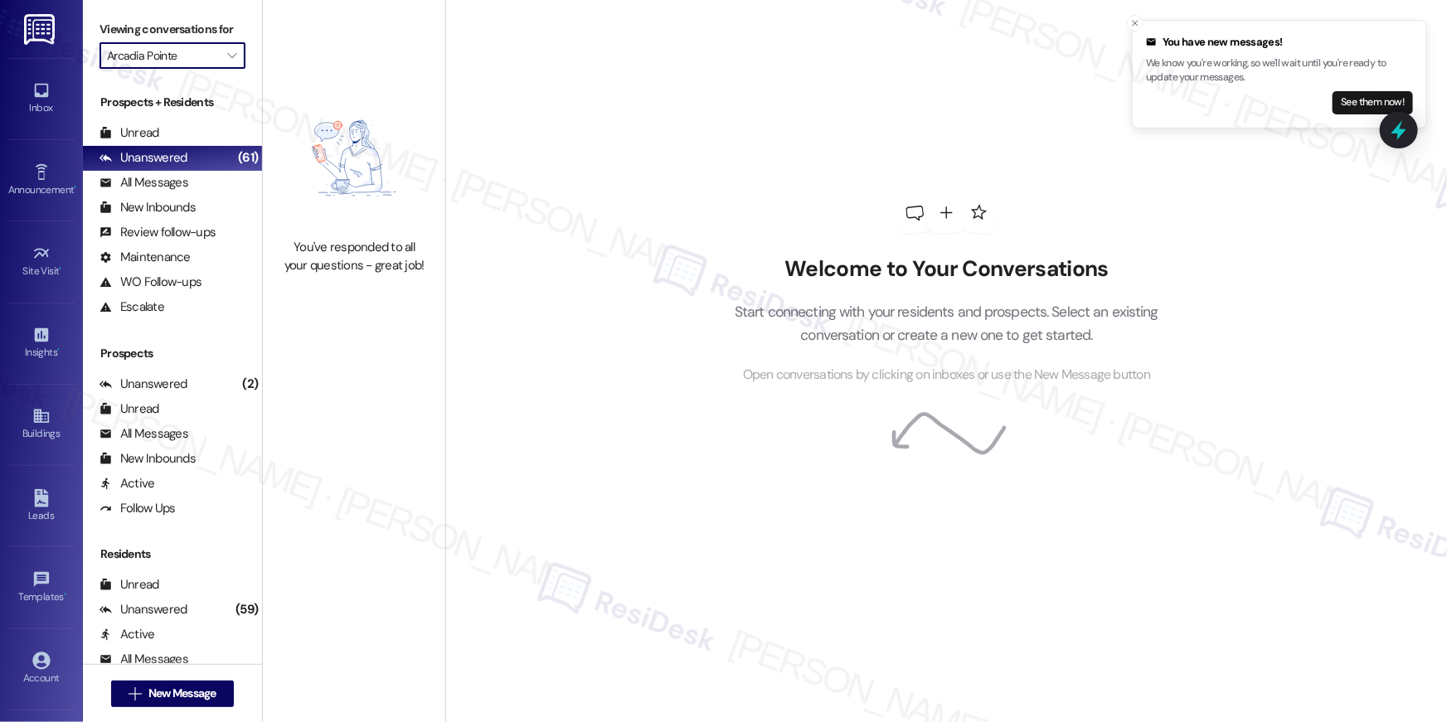
type input "Bella Vista"
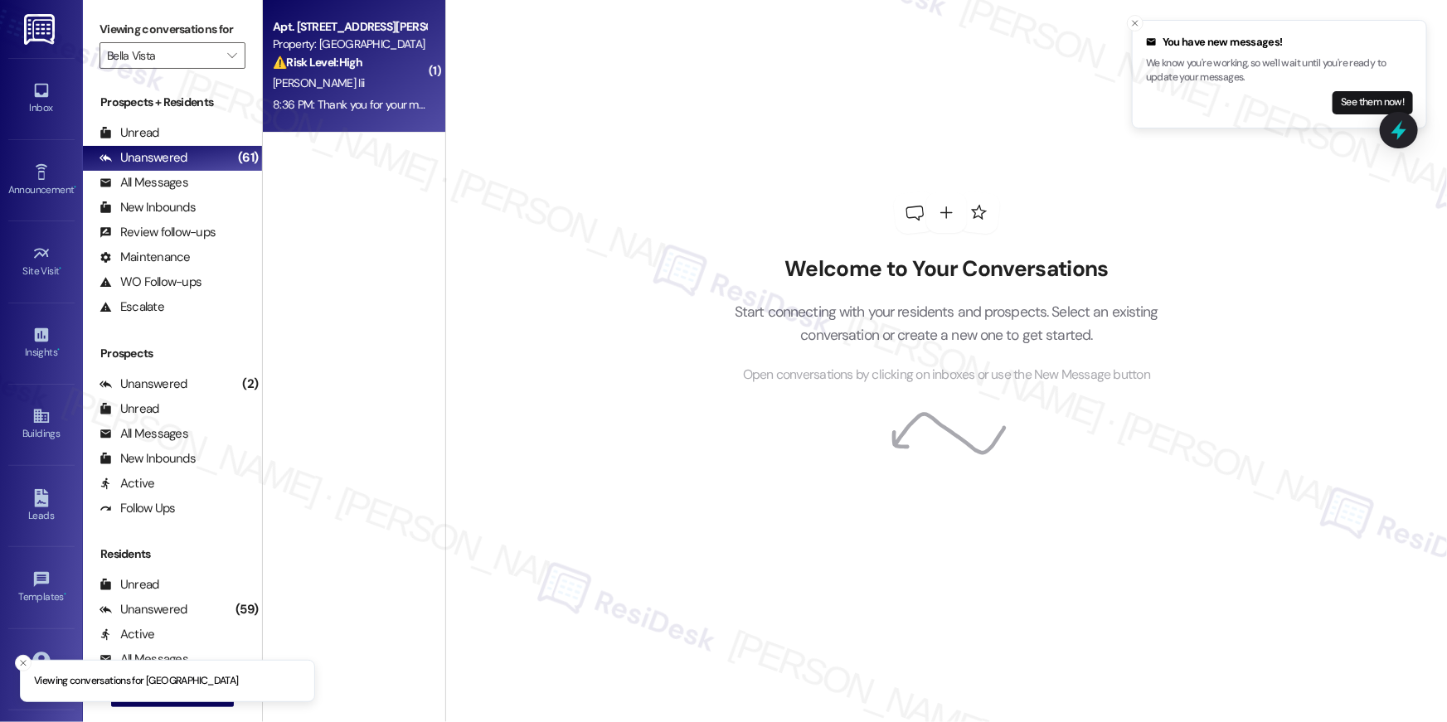
click at [313, 66] on strong "⚠️ Risk Level: High" at bounding box center [318, 62] width 90 height 15
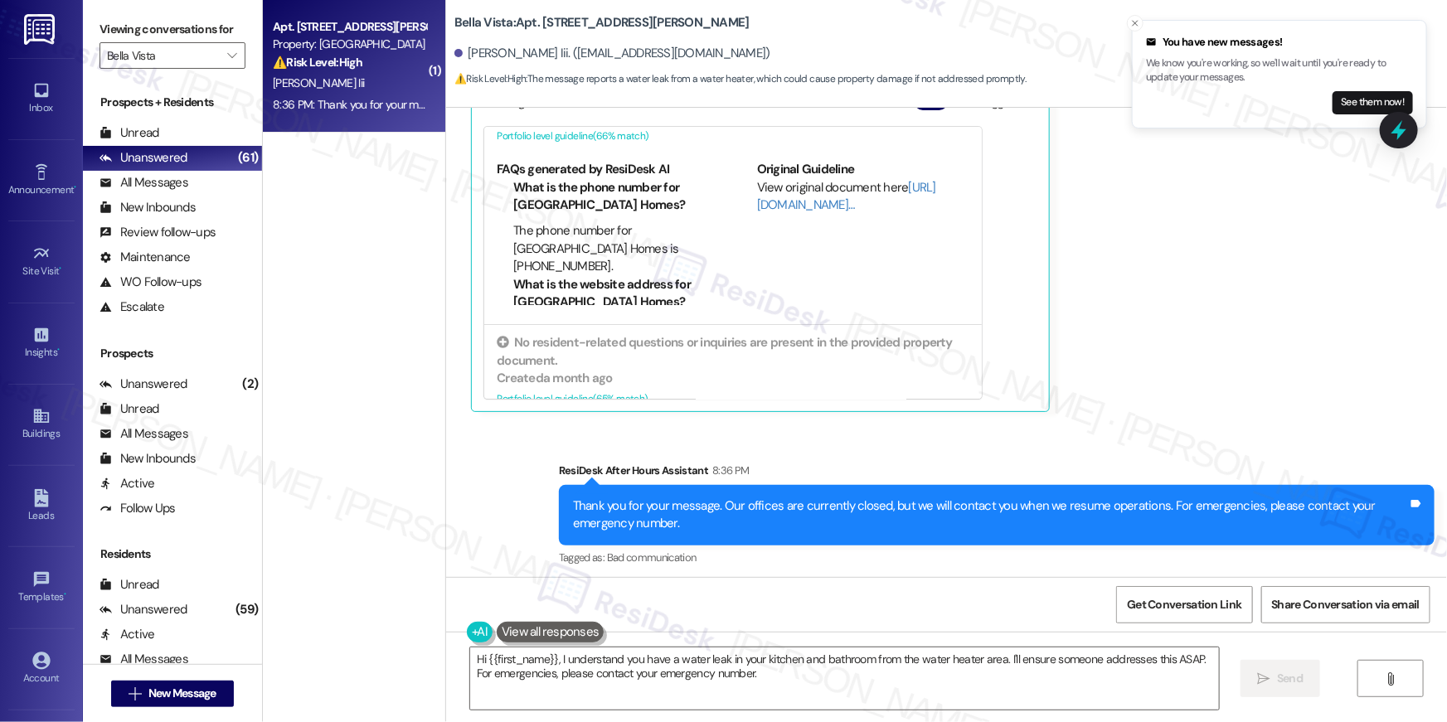
scroll to position [2655, 0]
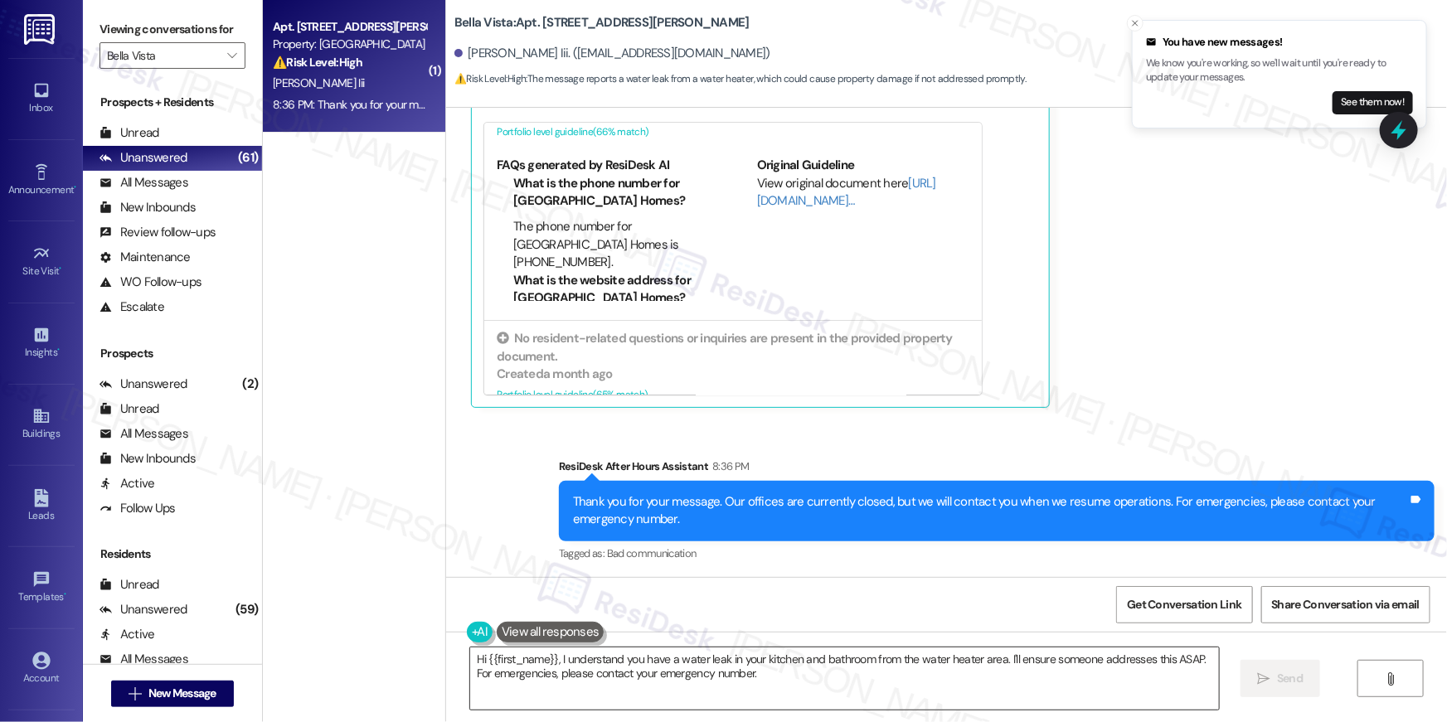
click at [742, 673] on textarea "Hi {{first_name}}, I understand you have a water leak in your kitchen and bathr…" at bounding box center [844, 679] width 749 height 62
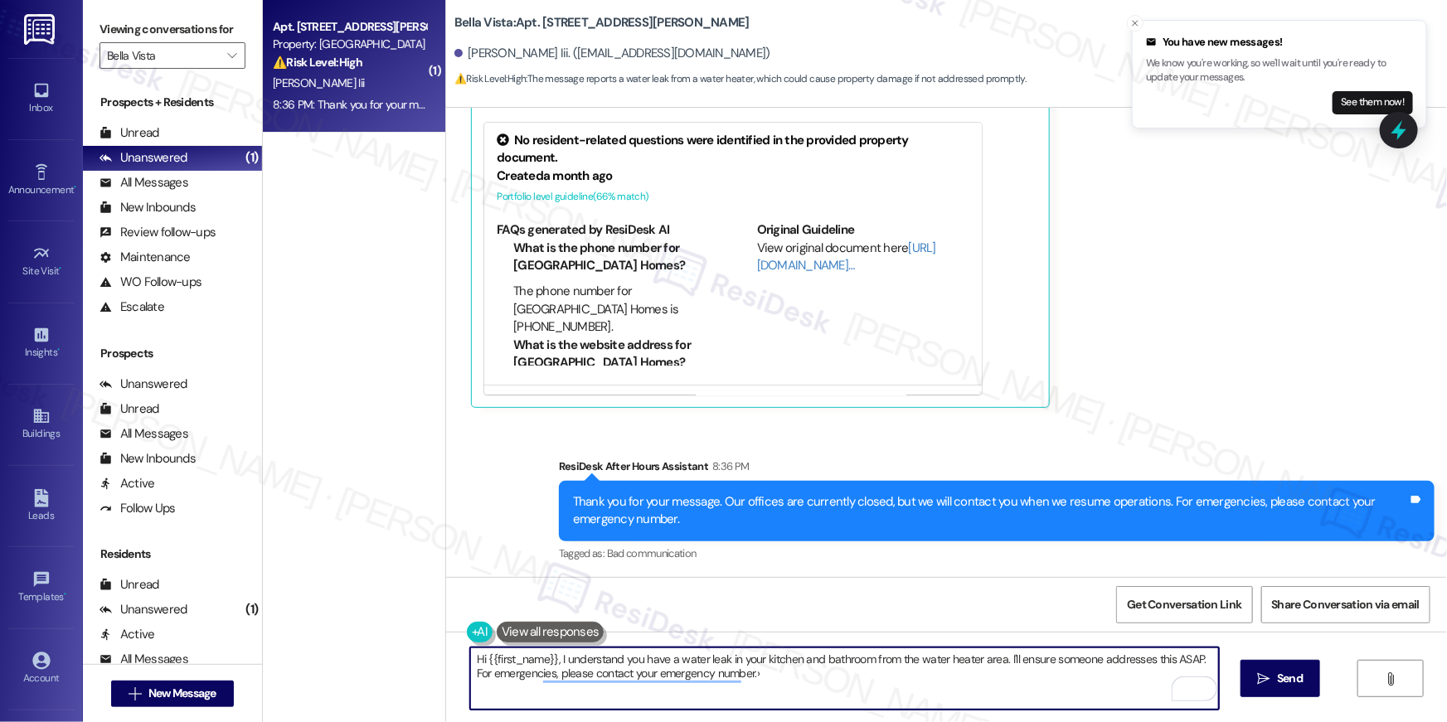
type textarea "Hi {{first_name}}, I understand you have a water leak in your kitchen and bathr…"
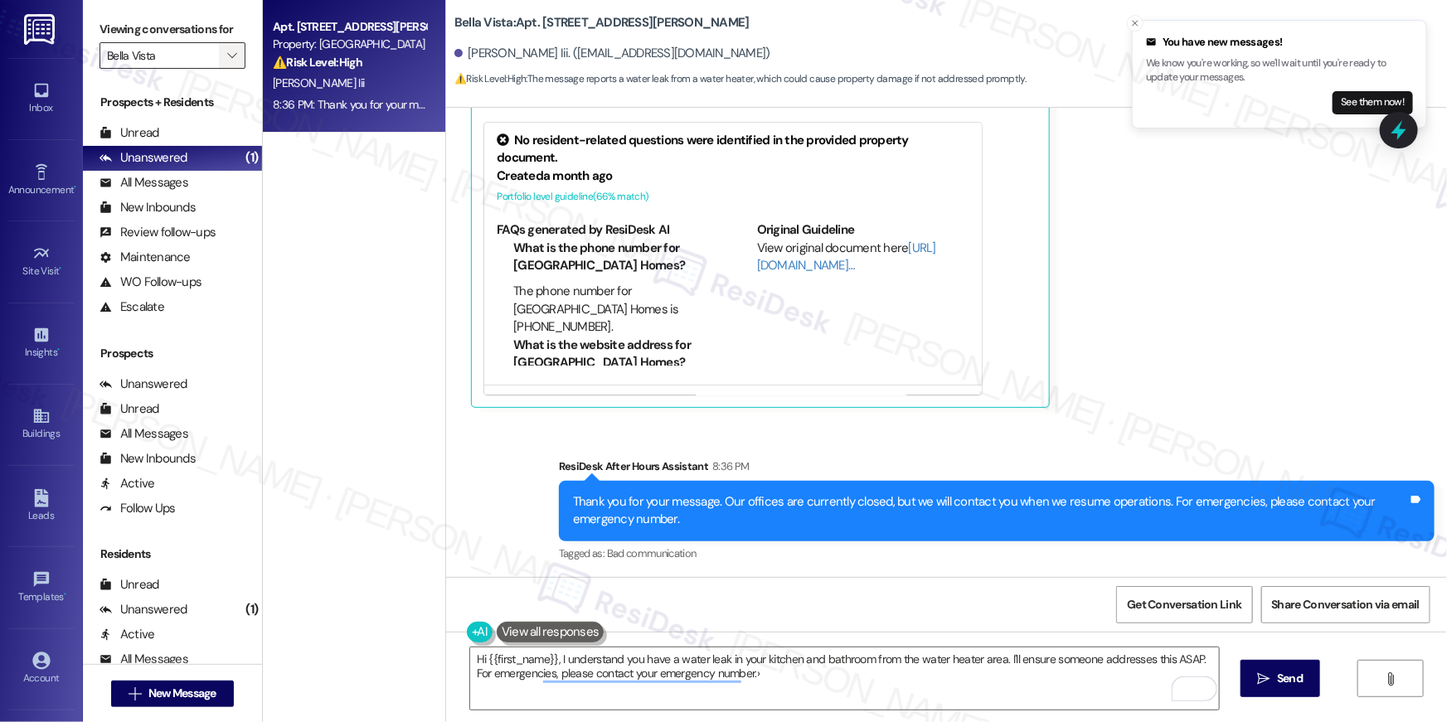
click at [219, 54] on button "" at bounding box center [232, 55] width 27 height 27
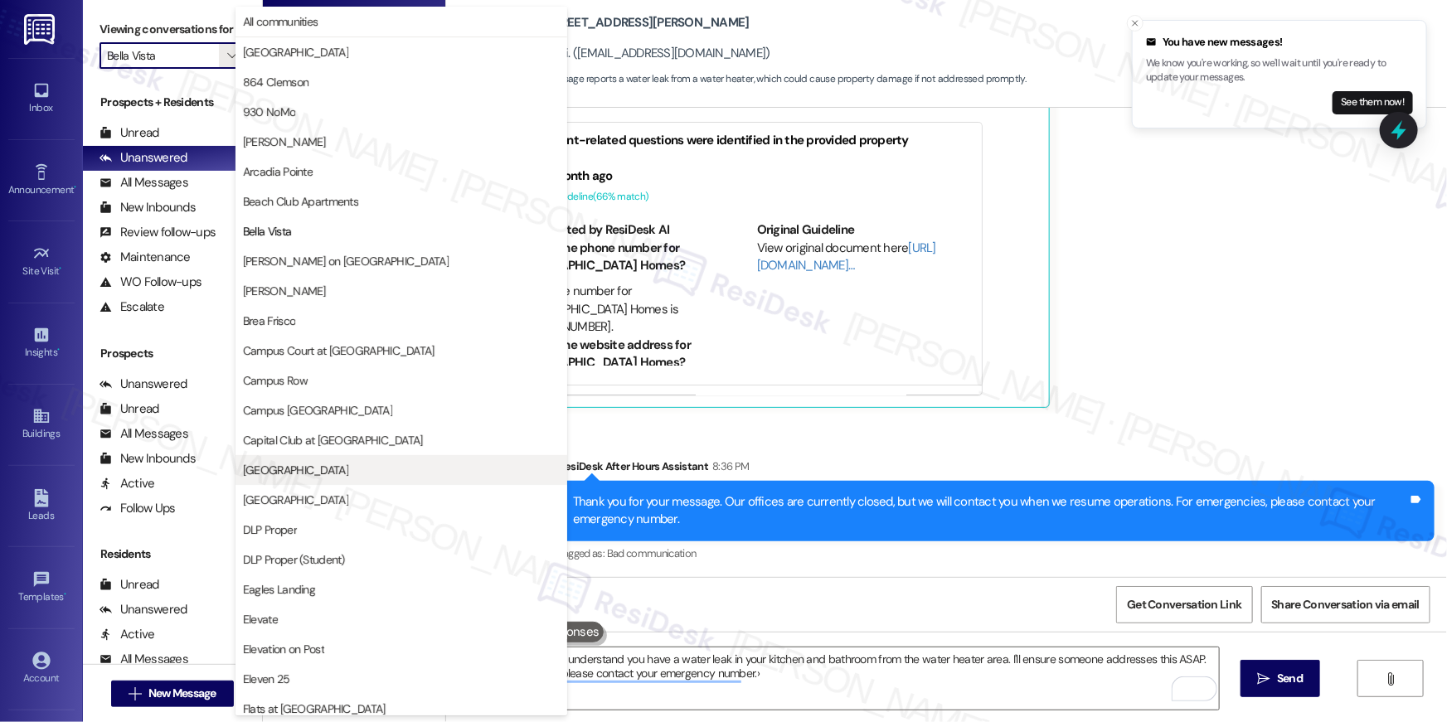
click at [386, 473] on span "Crescent Ridge" at bounding box center [401, 470] width 317 height 17
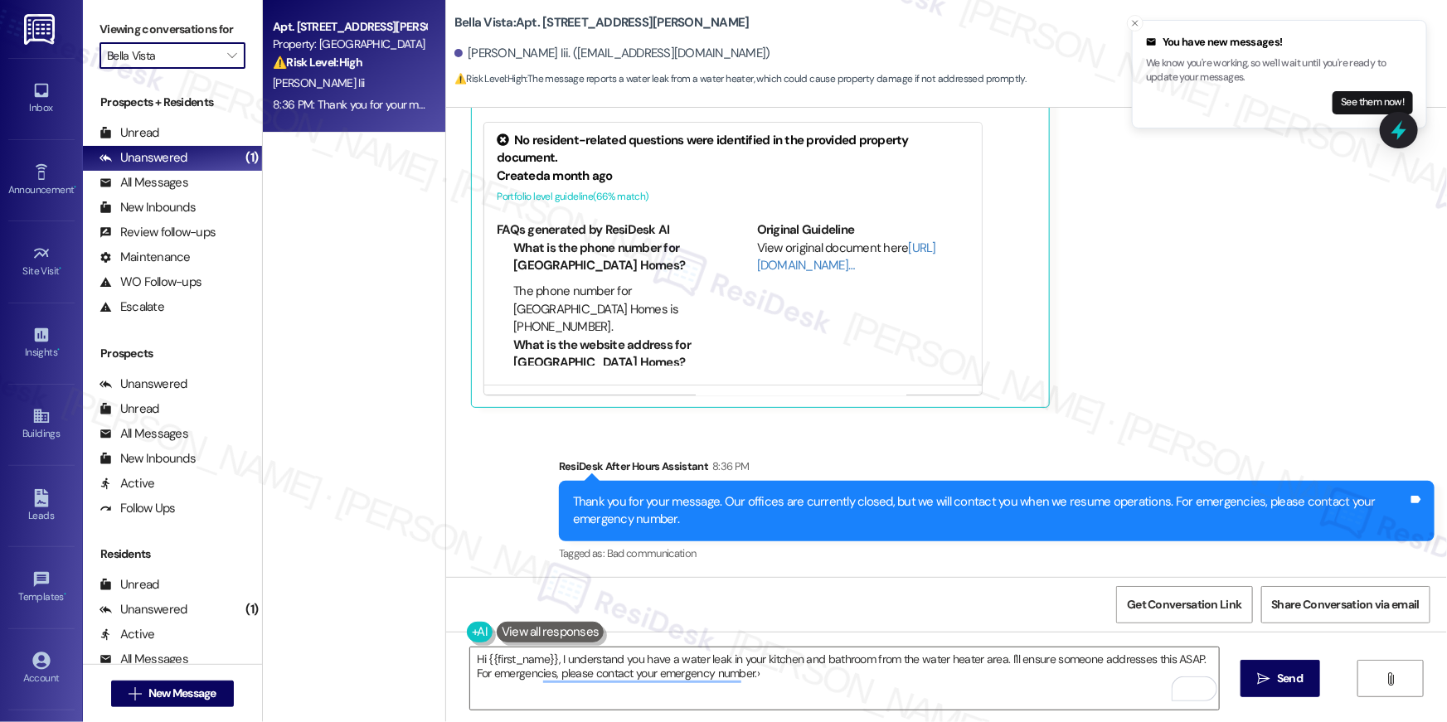
type input "Crescent Ridge"
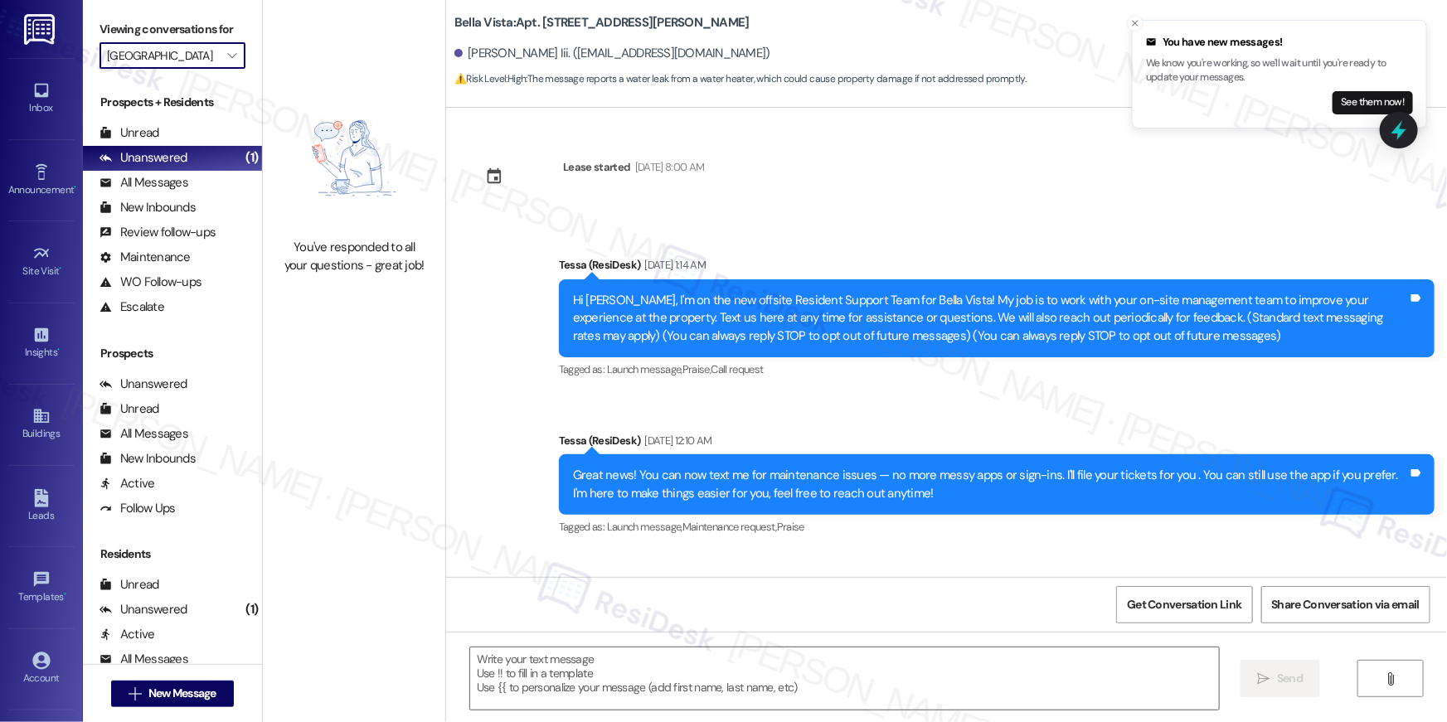
scroll to position [2345, 0]
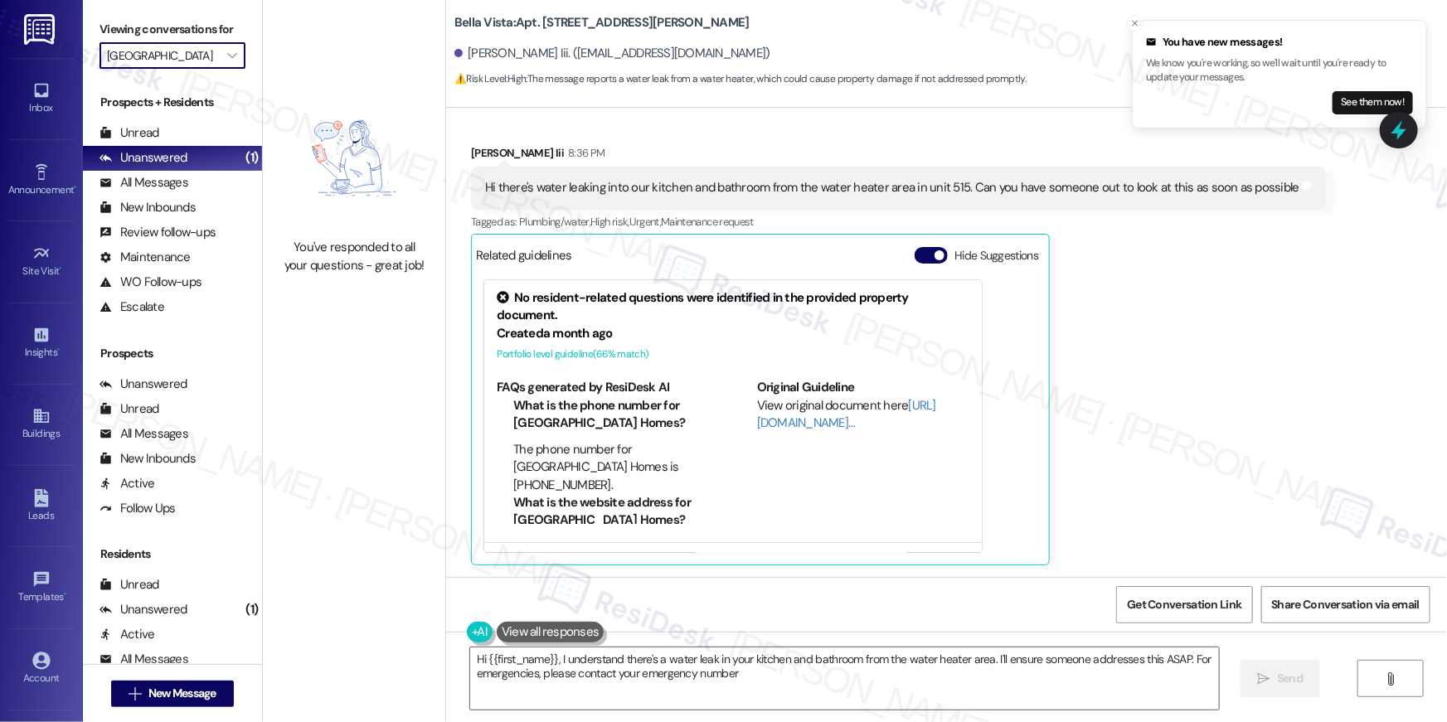
type textarea "Hi {{first_name}}, I understand there's a water leak in your kitchen and bathro…"
click at [227, 56] on icon "" at bounding box center [231, 55] width 9 height 13
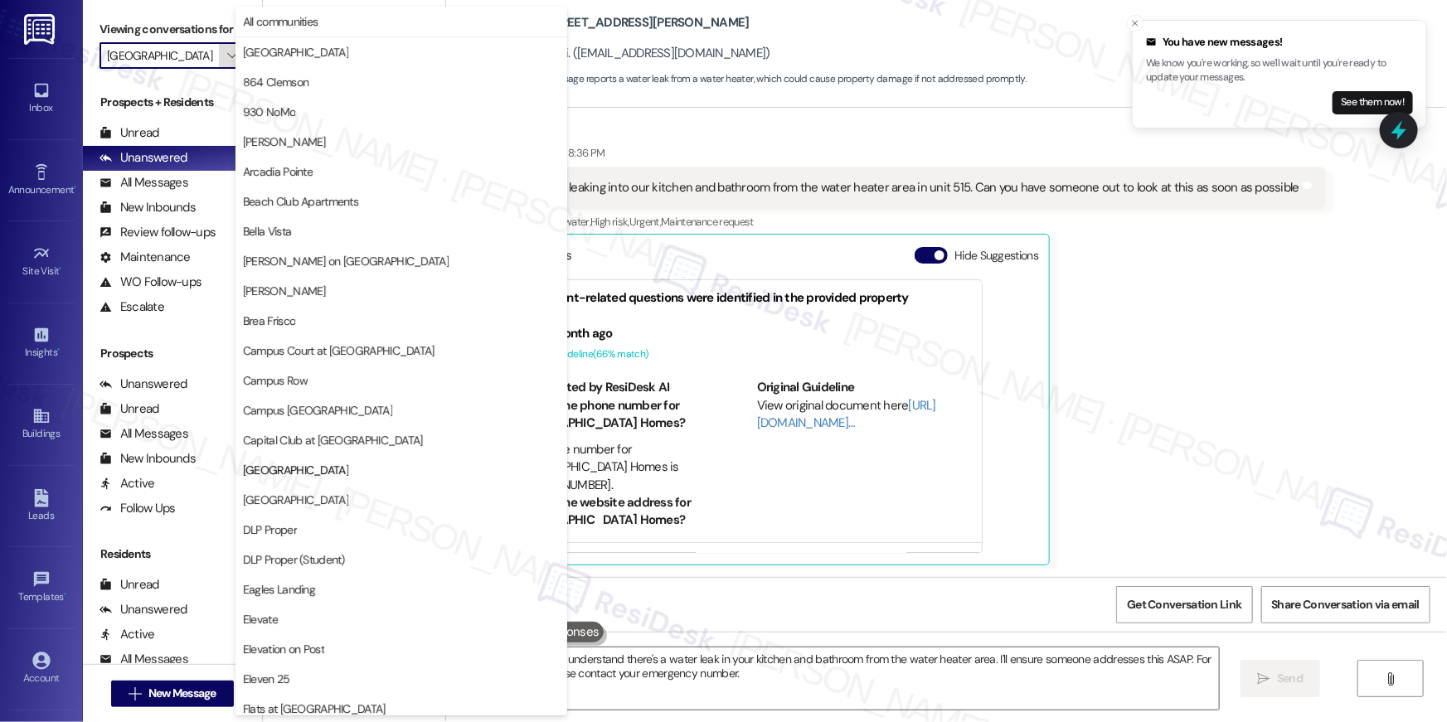
scroll to position [270, 0]
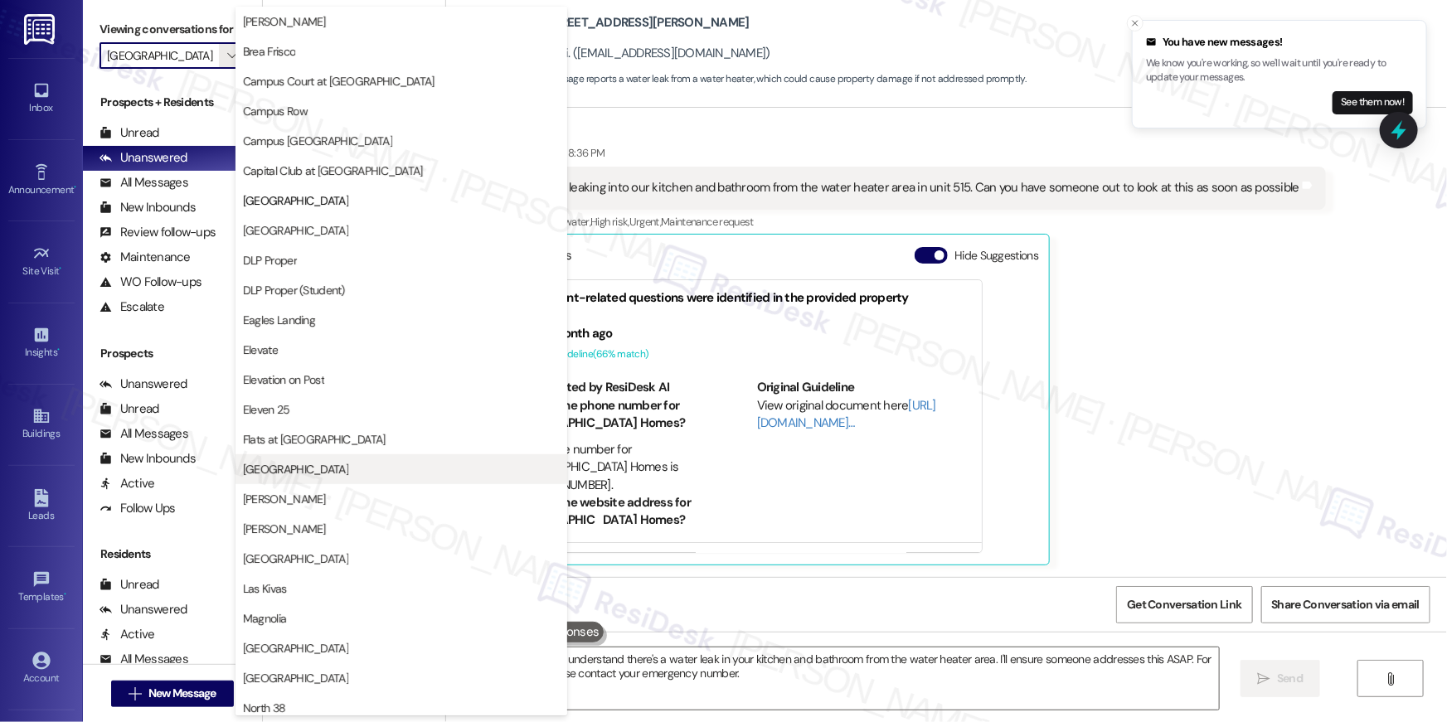
click at [324, 479] on button "Georgetown Oaks" at bounding box center [402, 469] width 332 height 30
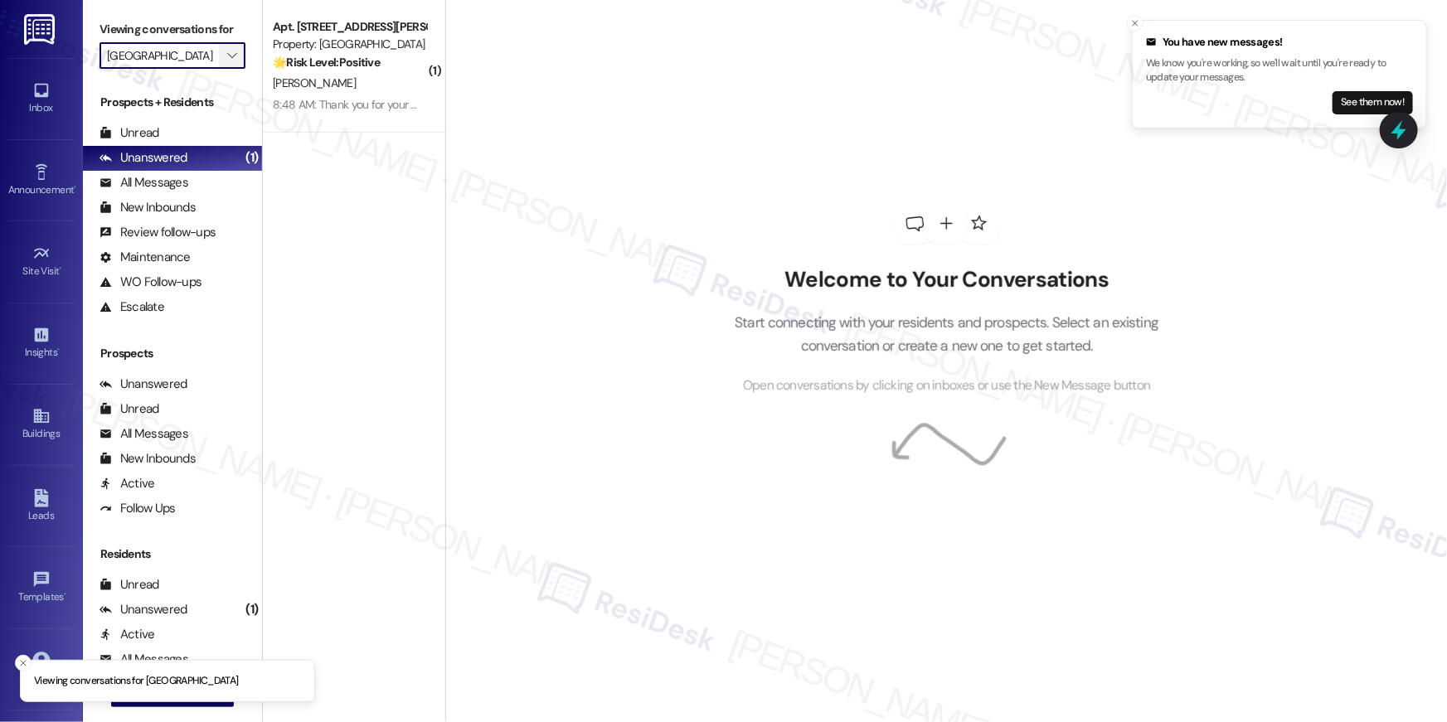
type input "Georgetown Oaks"
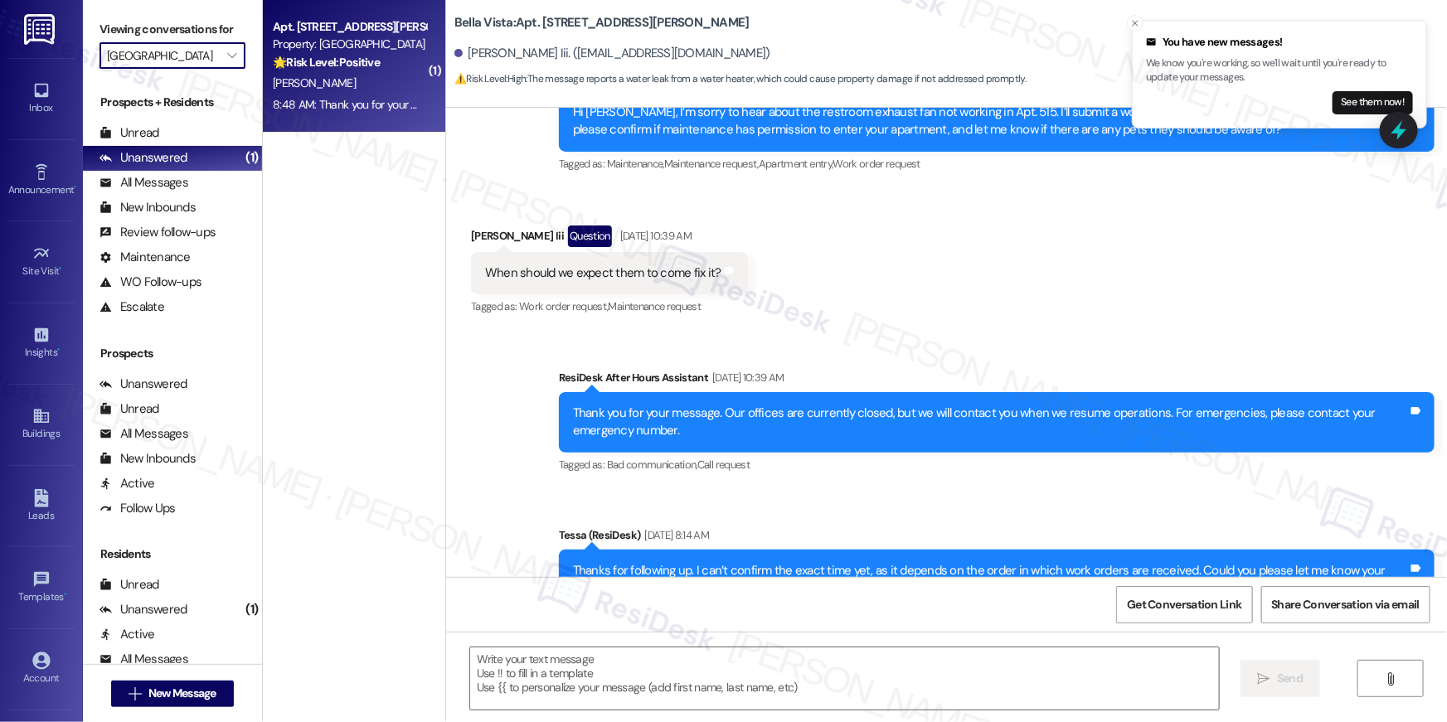
click at [307, 73] on div "R. Koshar" at bounding box center [349, 83] width 157 height 21
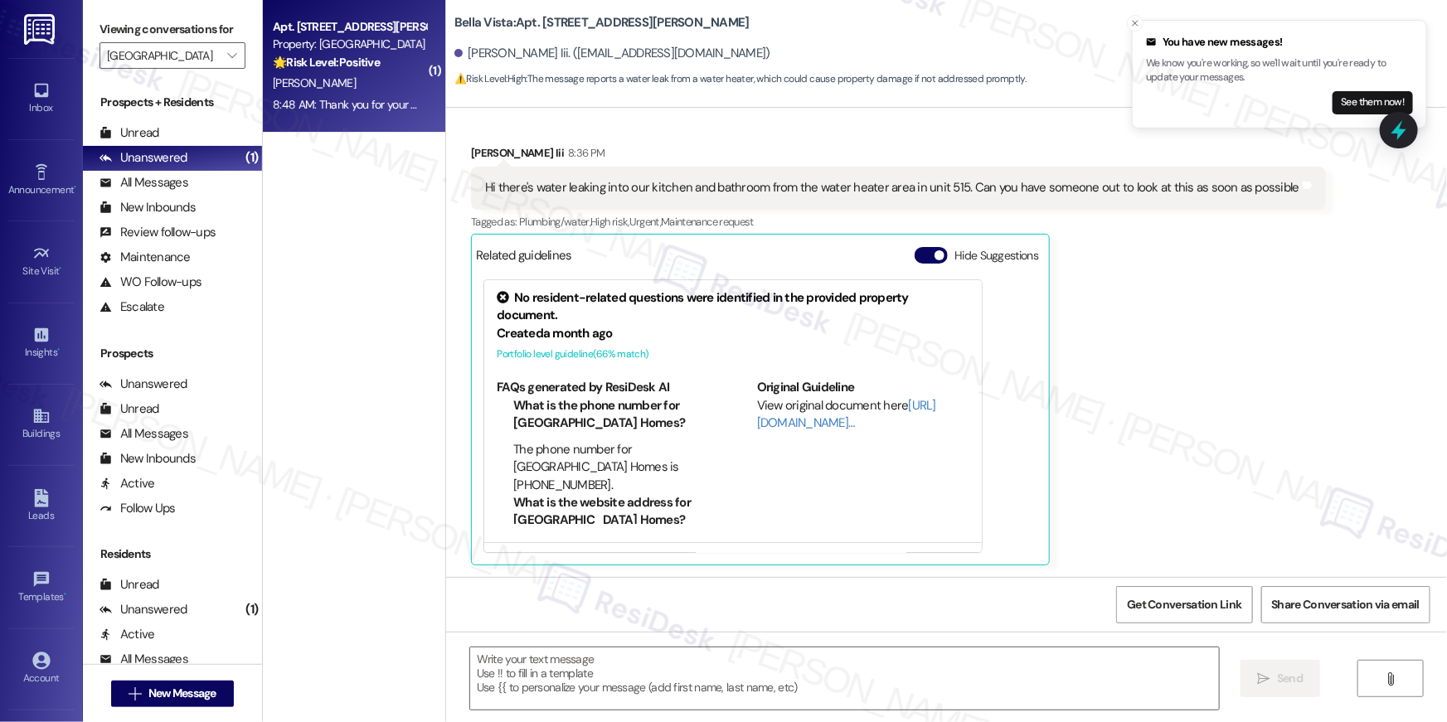
type textarea "Fetching suggested responses. Please feel free to read through the conversation…"
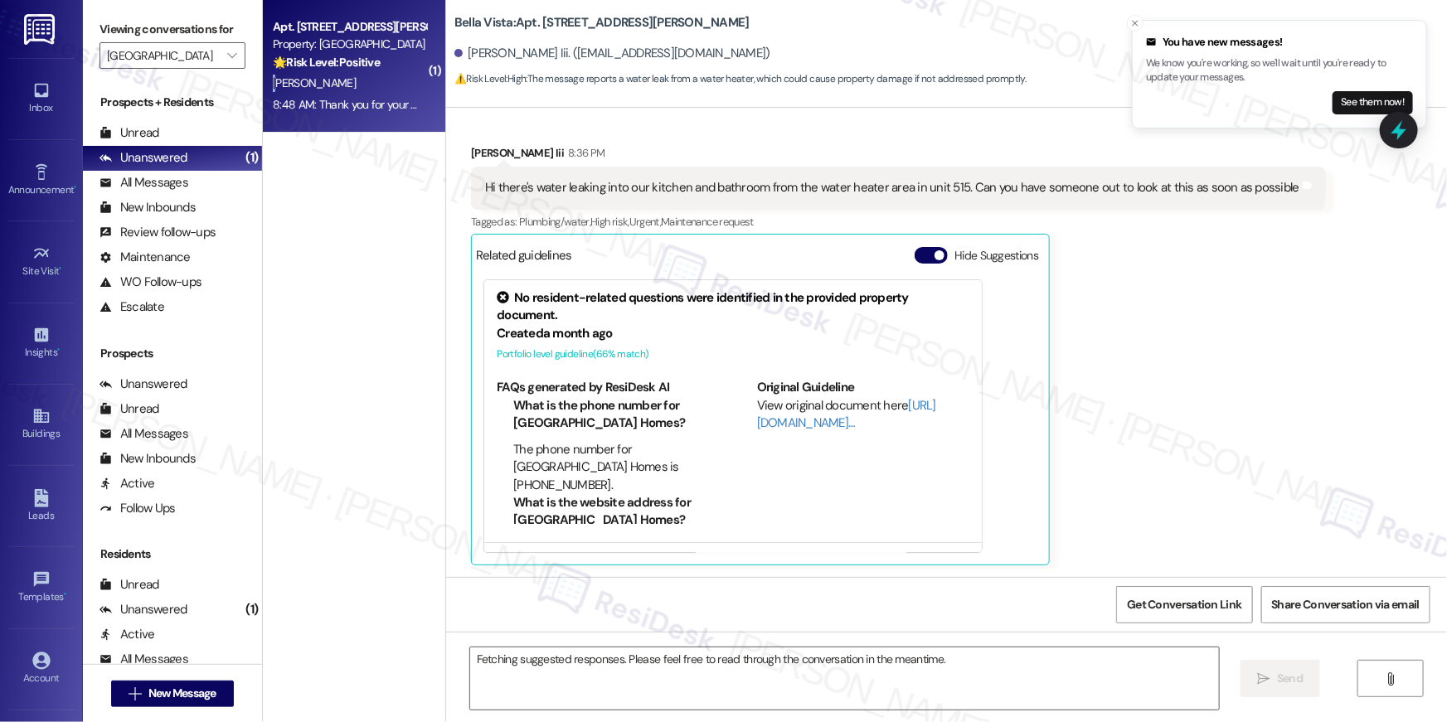
click at [307, 73] on div "R. Koshar" at bounding box center [349, 83] width 157 height 21
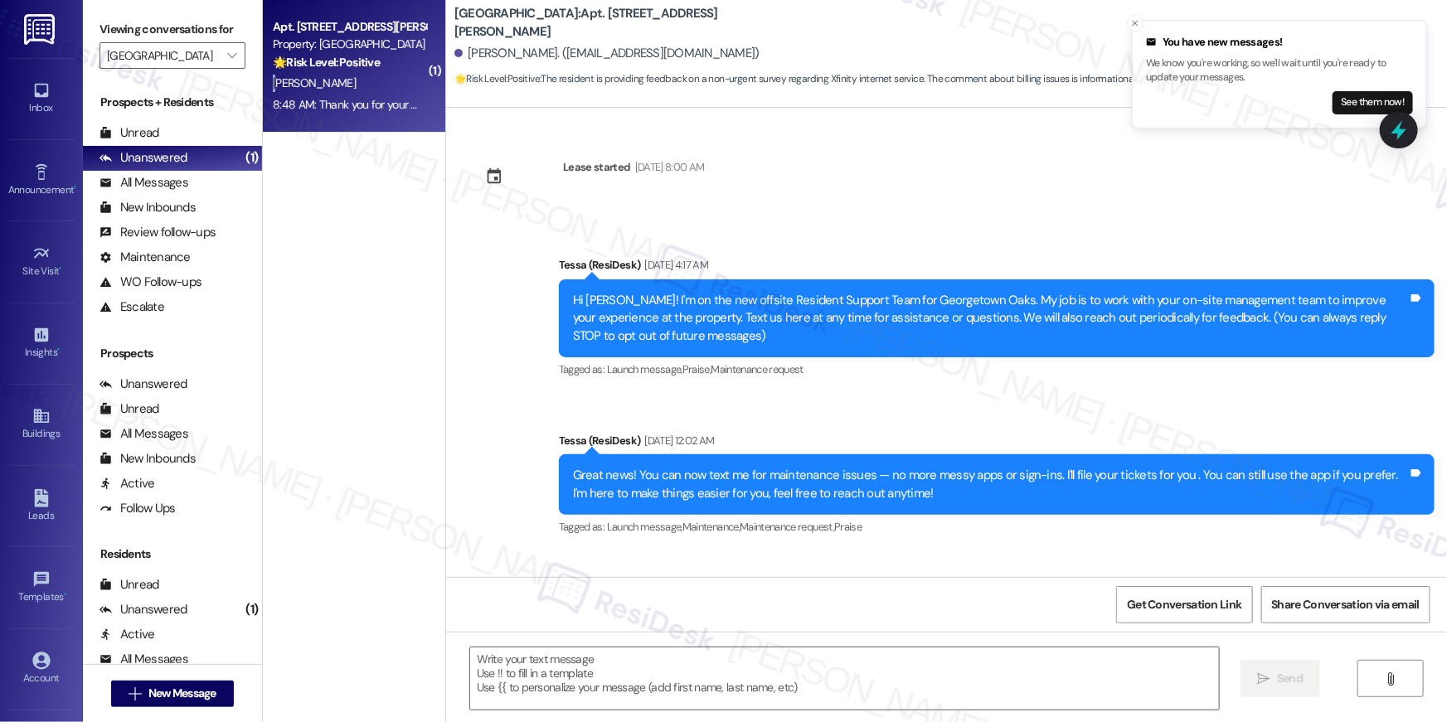
scroll to position [2116, 0]
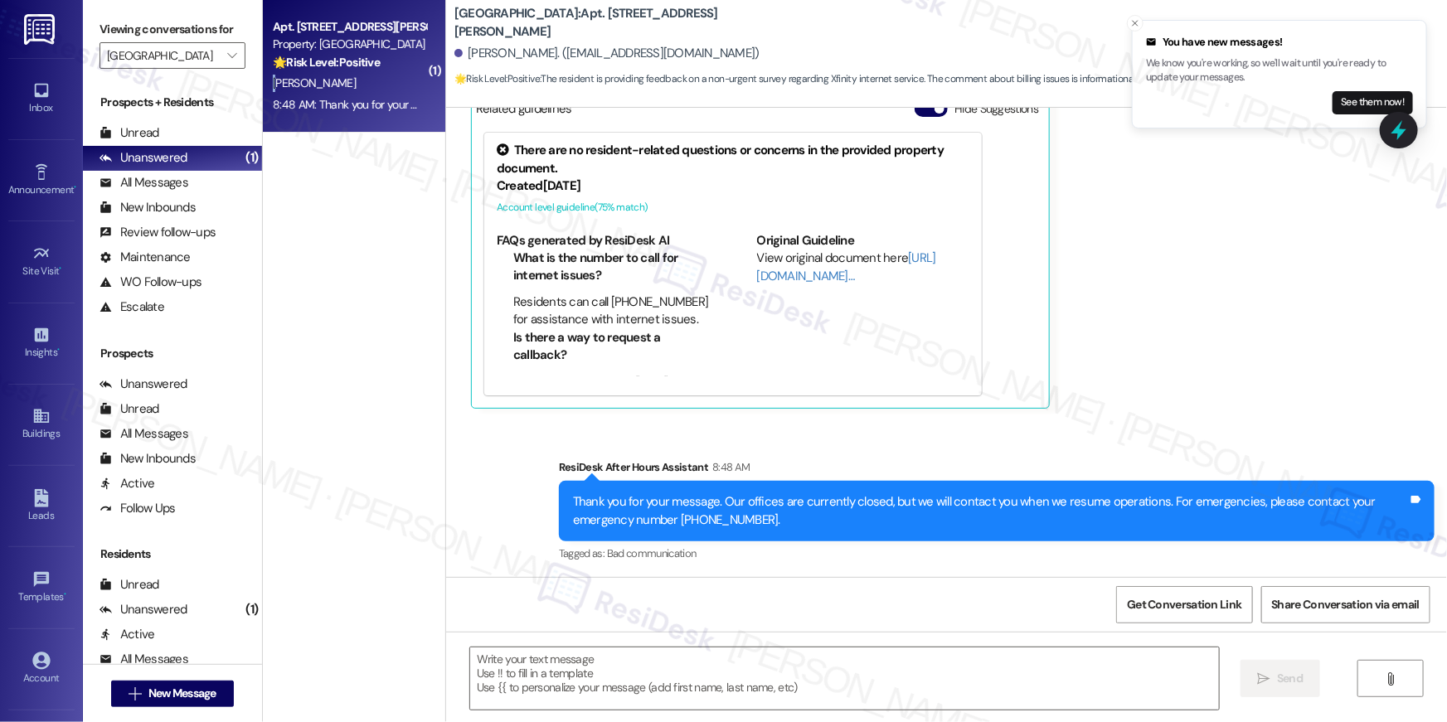
type textarea "Fetching suggested responses. Please feel free to read through the conversation…"
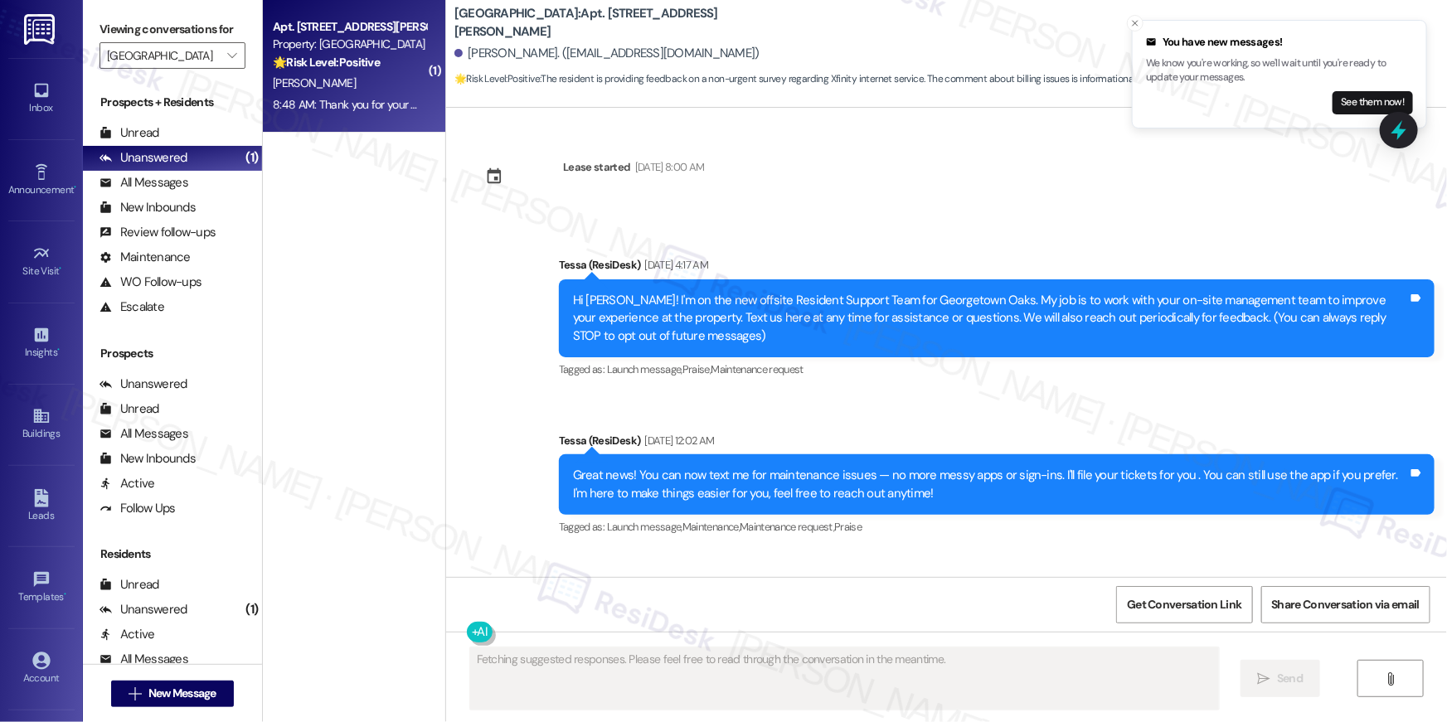
scroll to position [2116, 0]
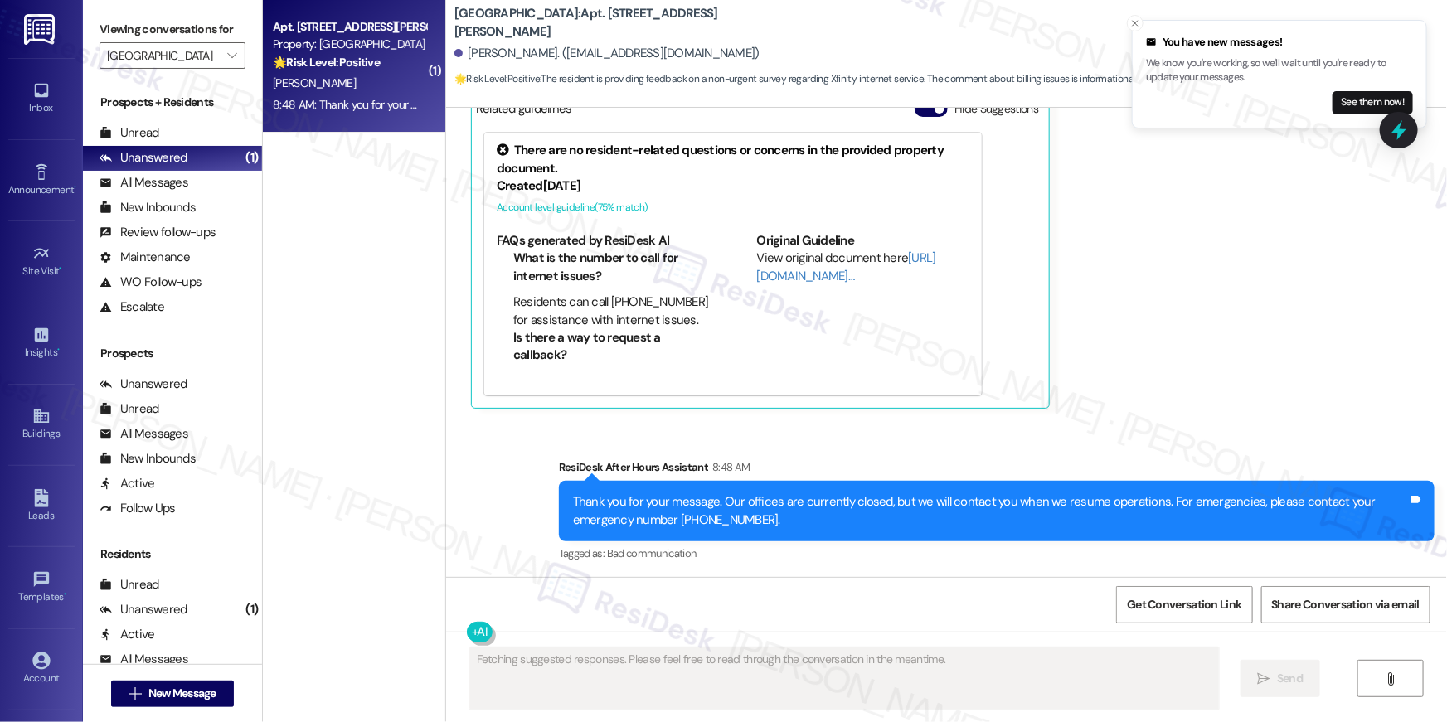
click at [307, 73] on div "[PERSON_NAME]" at bounding box center [349, 83] width 157 height 21
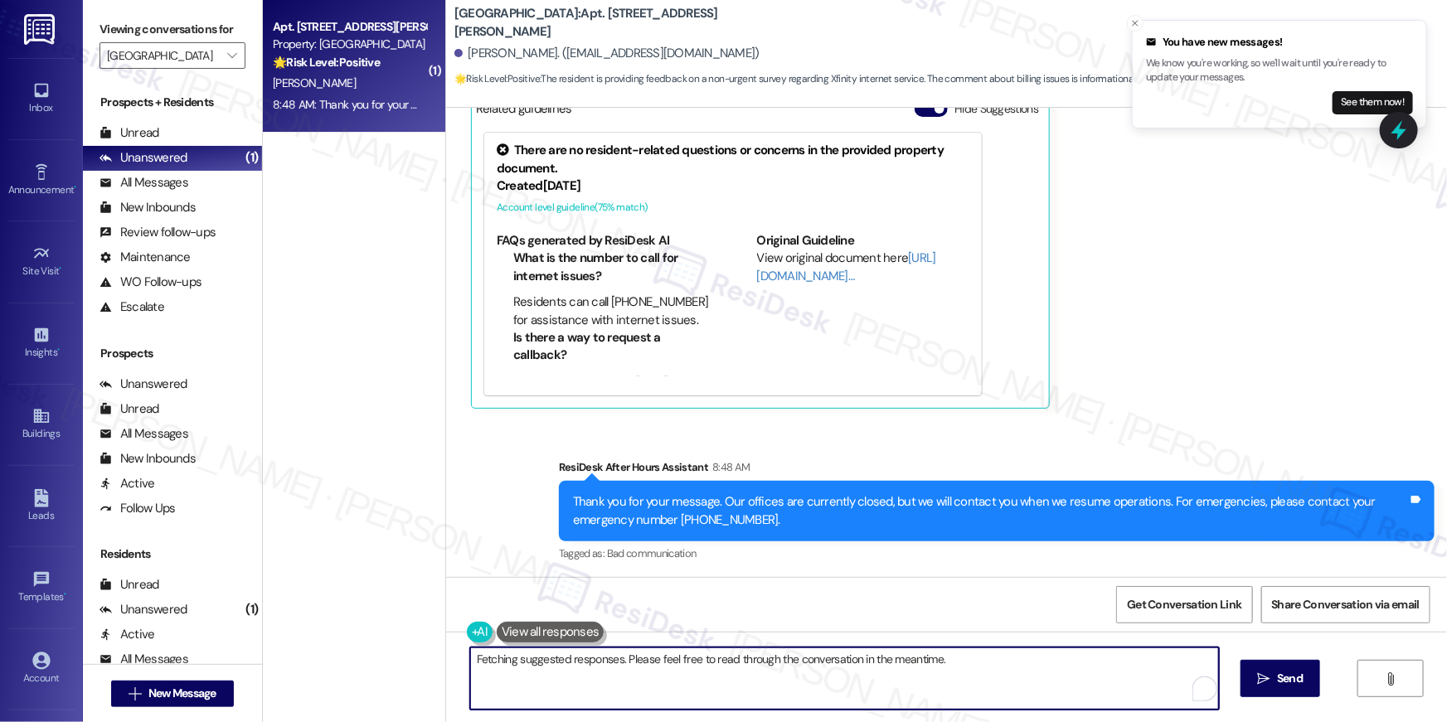
drag, startPoint x: 692, startPoint y: 658, endPoint x: 707, endPoint y: 681, distance: 27.6
click at [691, 661] on textarea "Hi {{first_name}}! I'm happy to share that Xfinity has a direct line for intern…" at bounding box center [844, 679] width 749 height 62
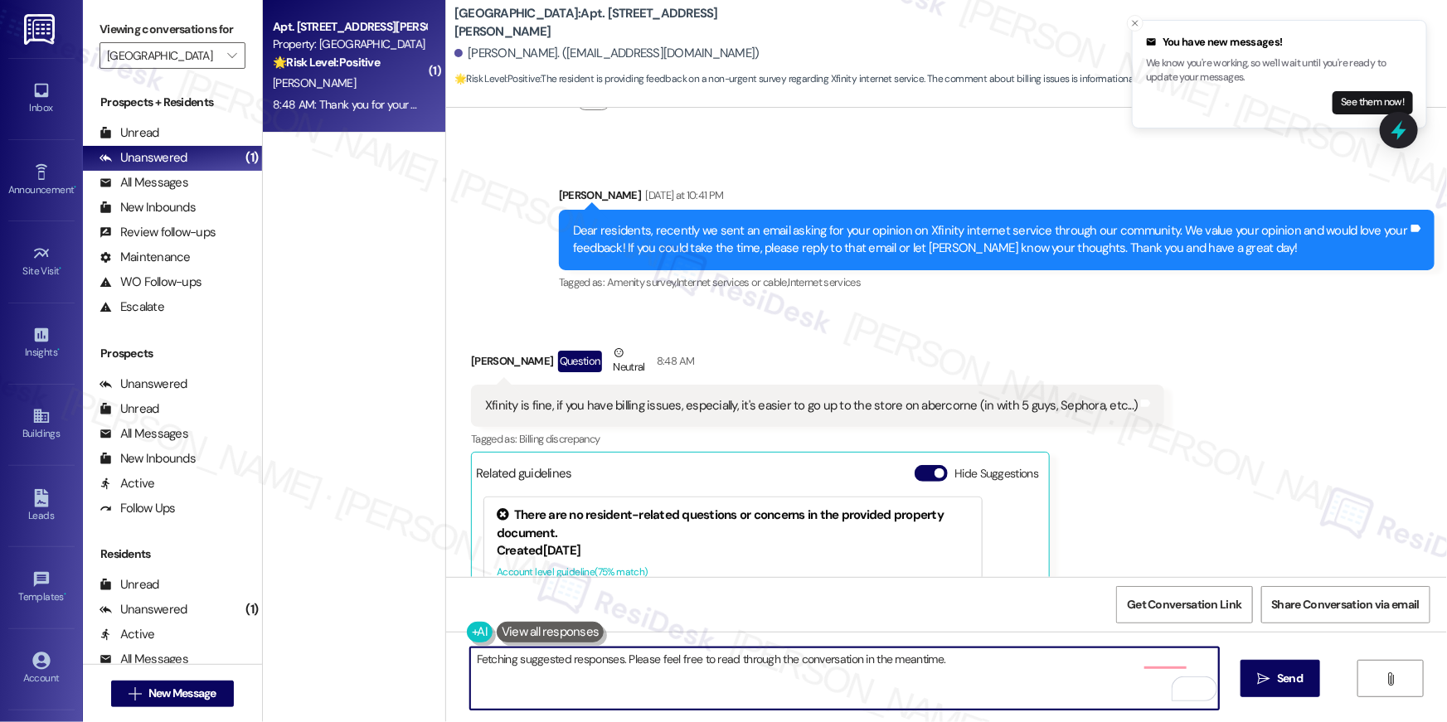
drag, startPoint x: 671, startPoint y: 668, endPoint x: 275, endPoint y: 653, distance: 395.9
click at [275, 653] on div "( 1 ) Apt. 417, 1015 King George Blvd Property: Georgetown Oaks 🌟 Risk Level: P…" at bounding box center [855, 361] width 1184 height 722
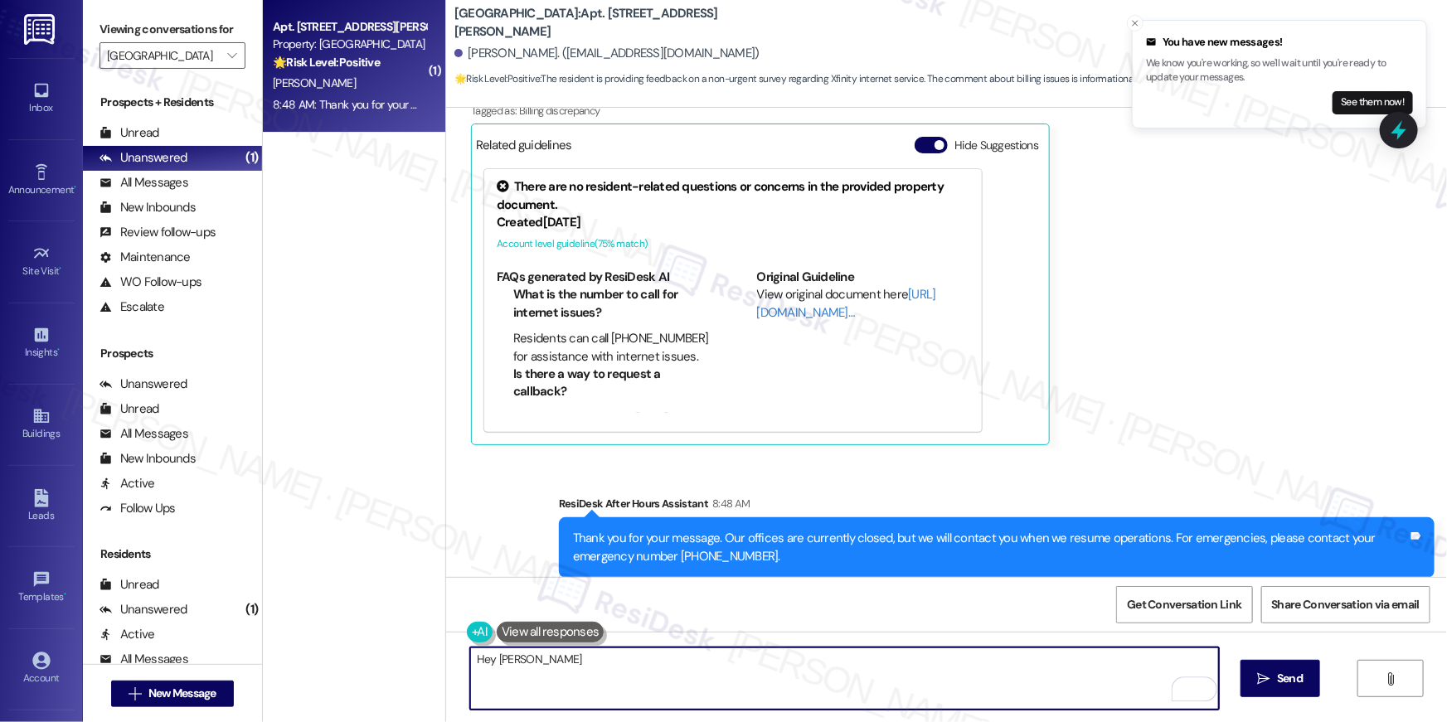
scroll to position [2116, 0]
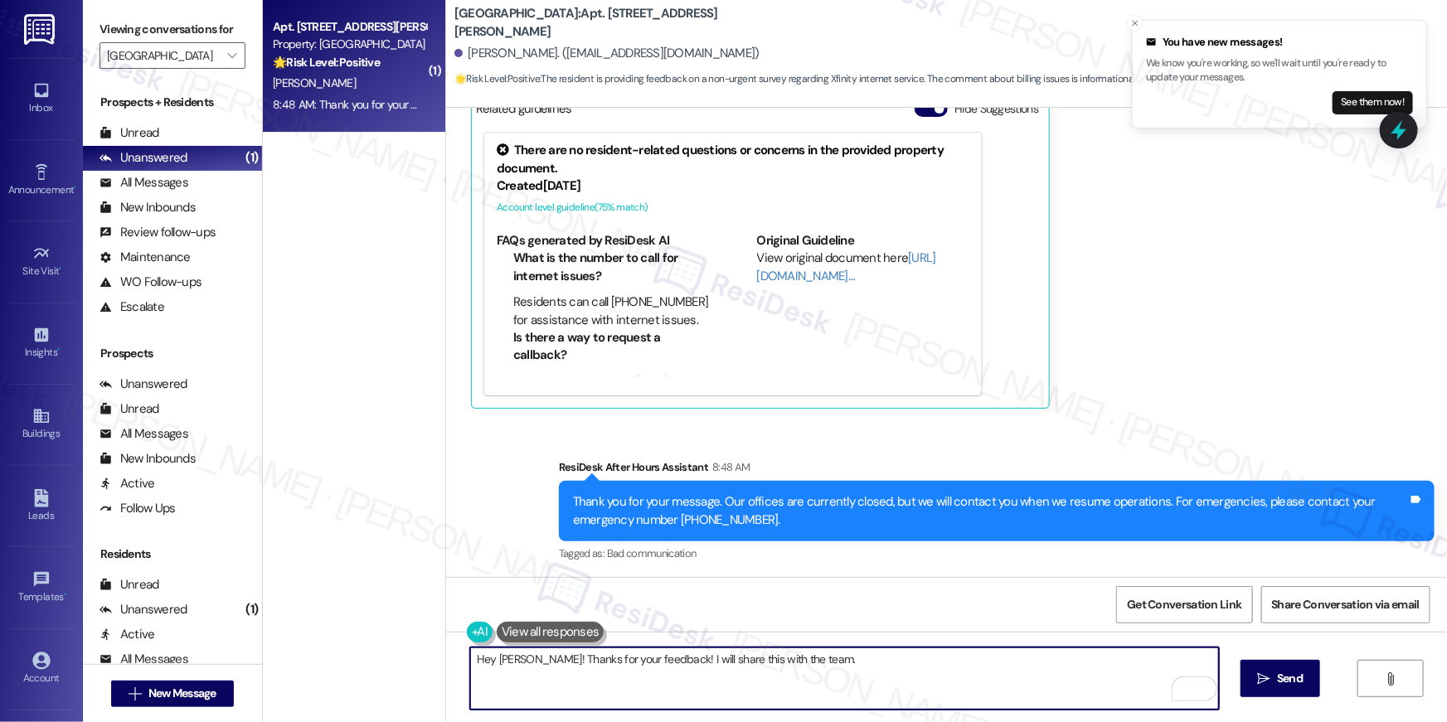
click at [646, 656] on textarea "Hey Robert! Thanks for your feedback! I will share this with the team." at bounding box center [844, 679] width 749 height 62
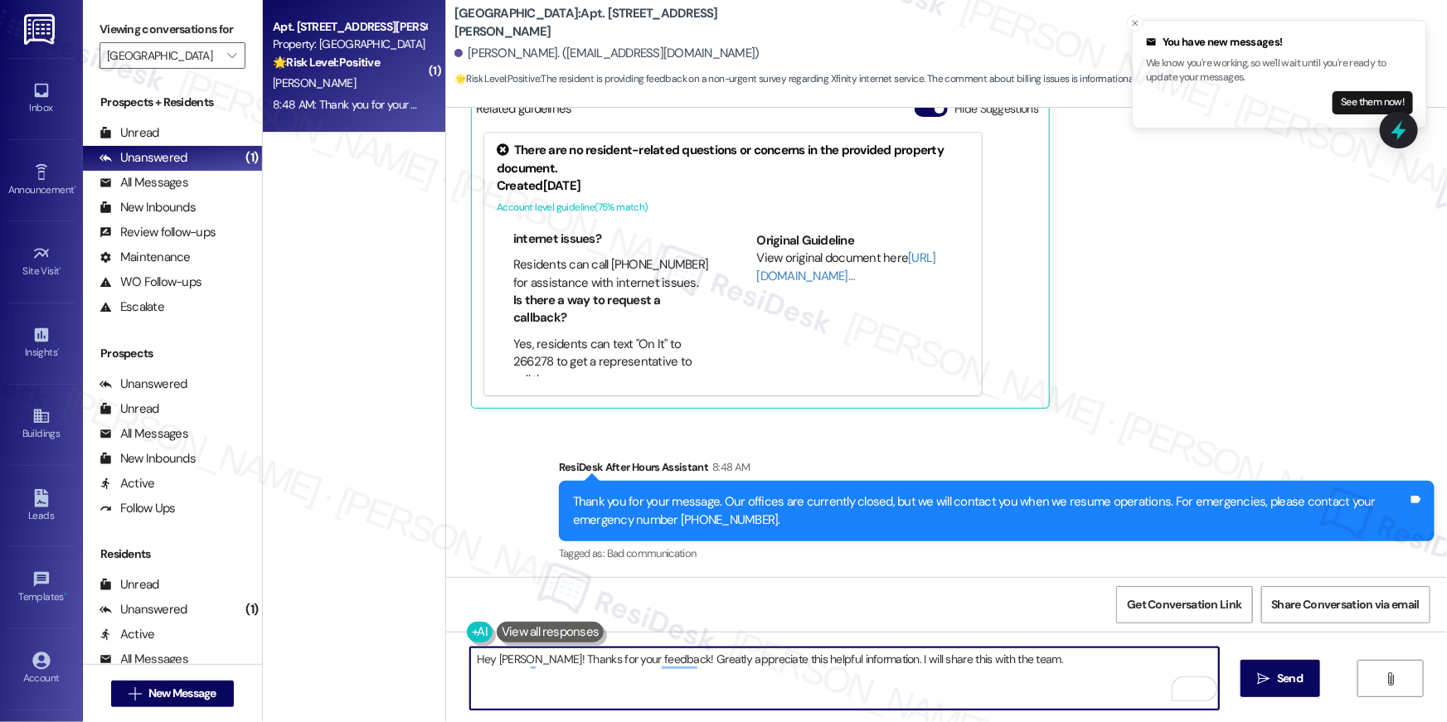
scroll to position [58, 0]
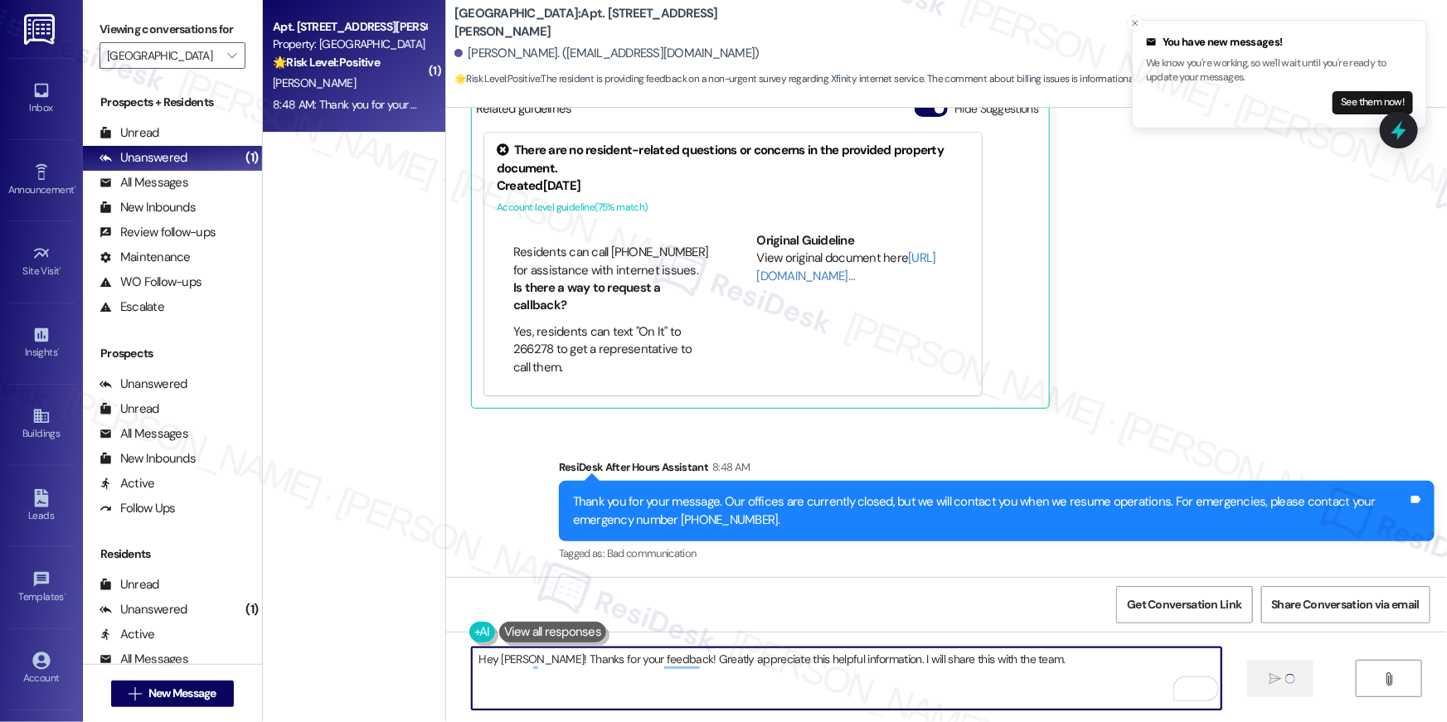
type textarea "Hey Robert! Thanks for your feedback! Greatly appreciate this helpful informati…"
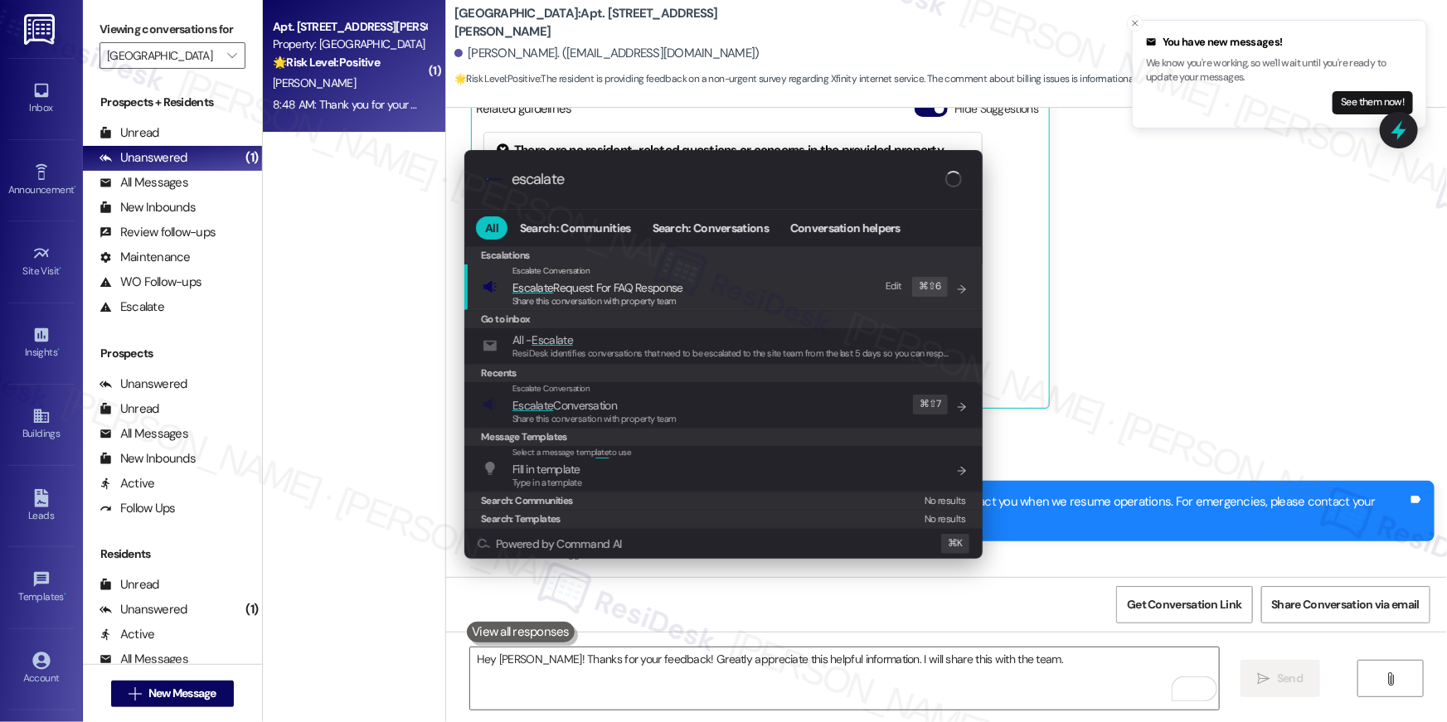
scroll to position [1957, 0]
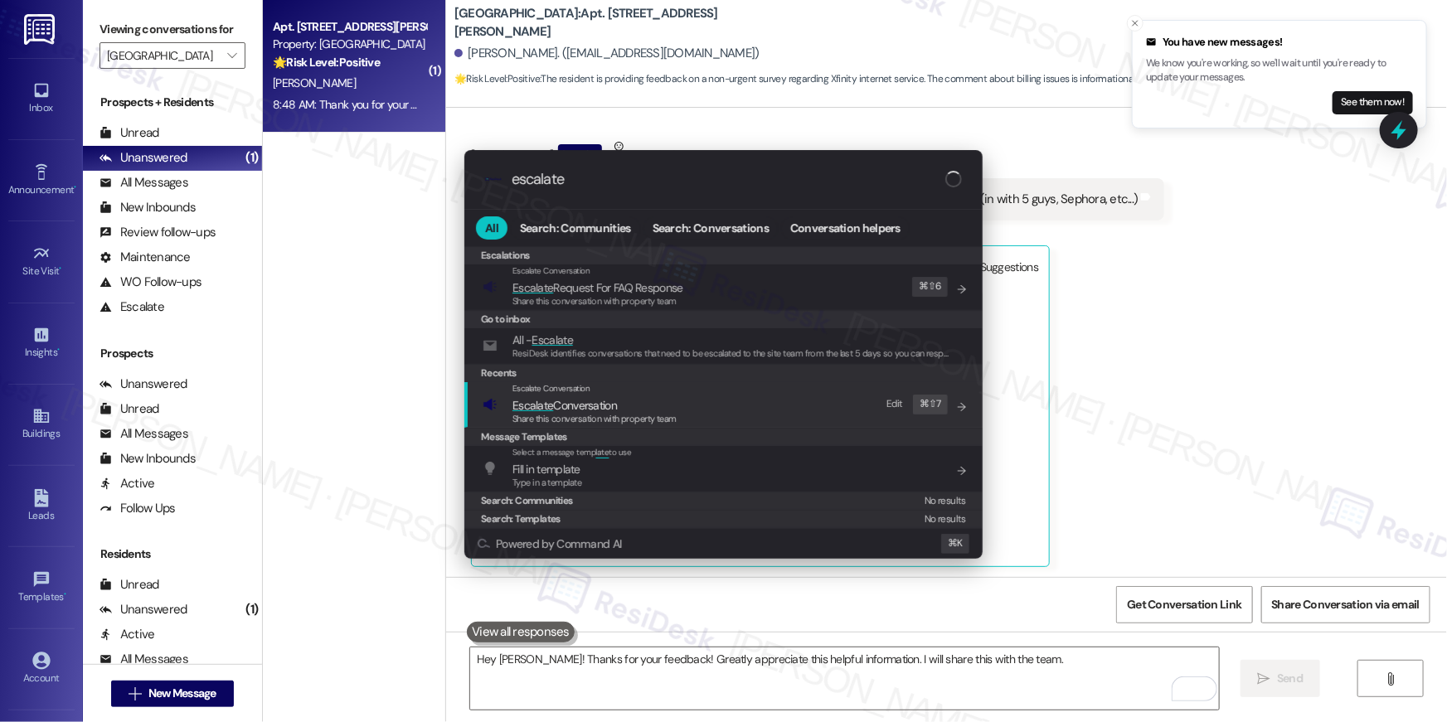
type input "escalate"
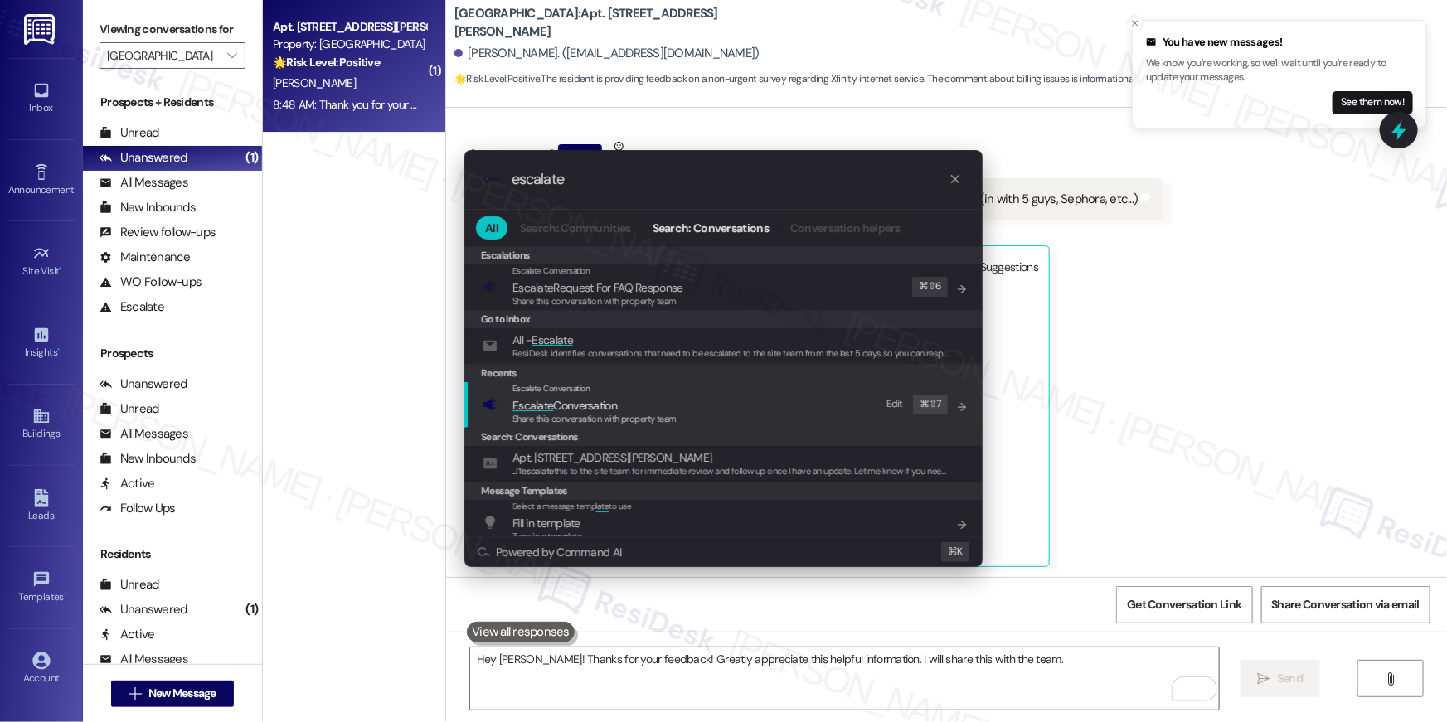
drag, startPoint x: 631, startPoint y: 406, endPoint x: 1215, endPoint y: 355, distance: 586.0
click at [1215, 355] on div ".cls-1{fill:#0a055f;}.cls-2{fill:#0cc4c4;} resideskLogoBlueOrange escalate All …" at bounding box center [723, 361] width 1447 height 722
click at [1210, 357] on div ".cls-1{fill:#0a055f;}.cls-2{fill:#0cc4c4;} resideskLogoBlueOrange escalate All …" at bounding box center [723, 361] width 1447 height 722
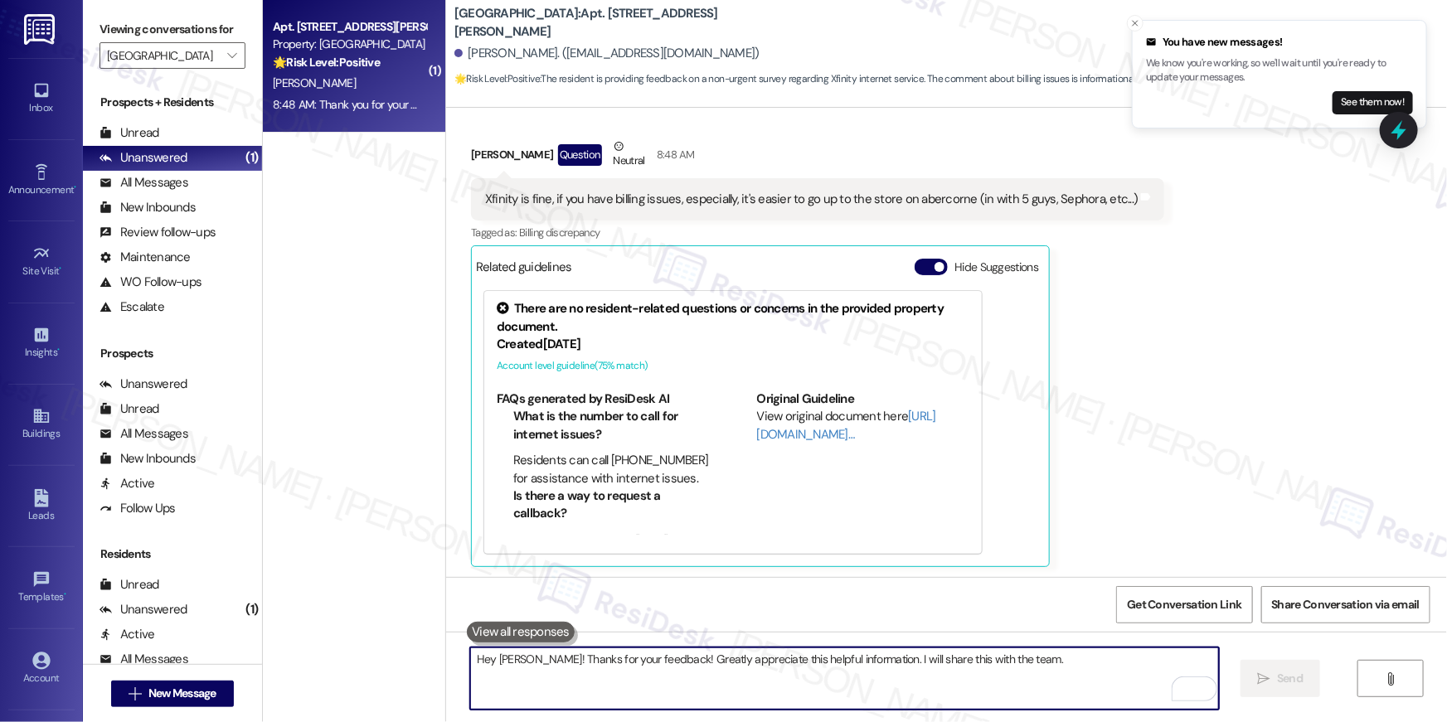
click at [890, 696] on textarea "Hey Robert! Thanks for your feedback! Greatly appreciate this helpful informati…" at bounding box center [844, 679] width 749 height 62
type textarea "If there's anything else you wish to share, please feel free to reach out anyti…"
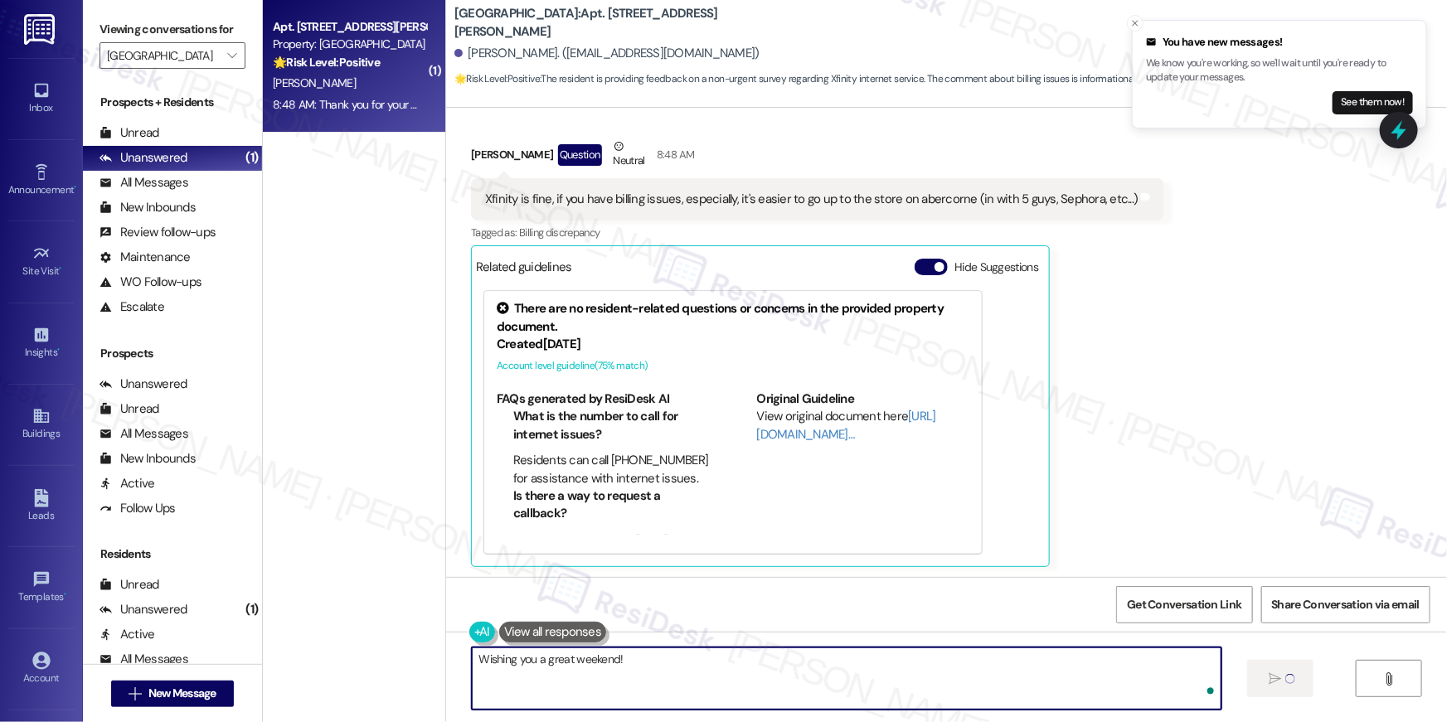
type textarea "Wishing you a great weekend!"
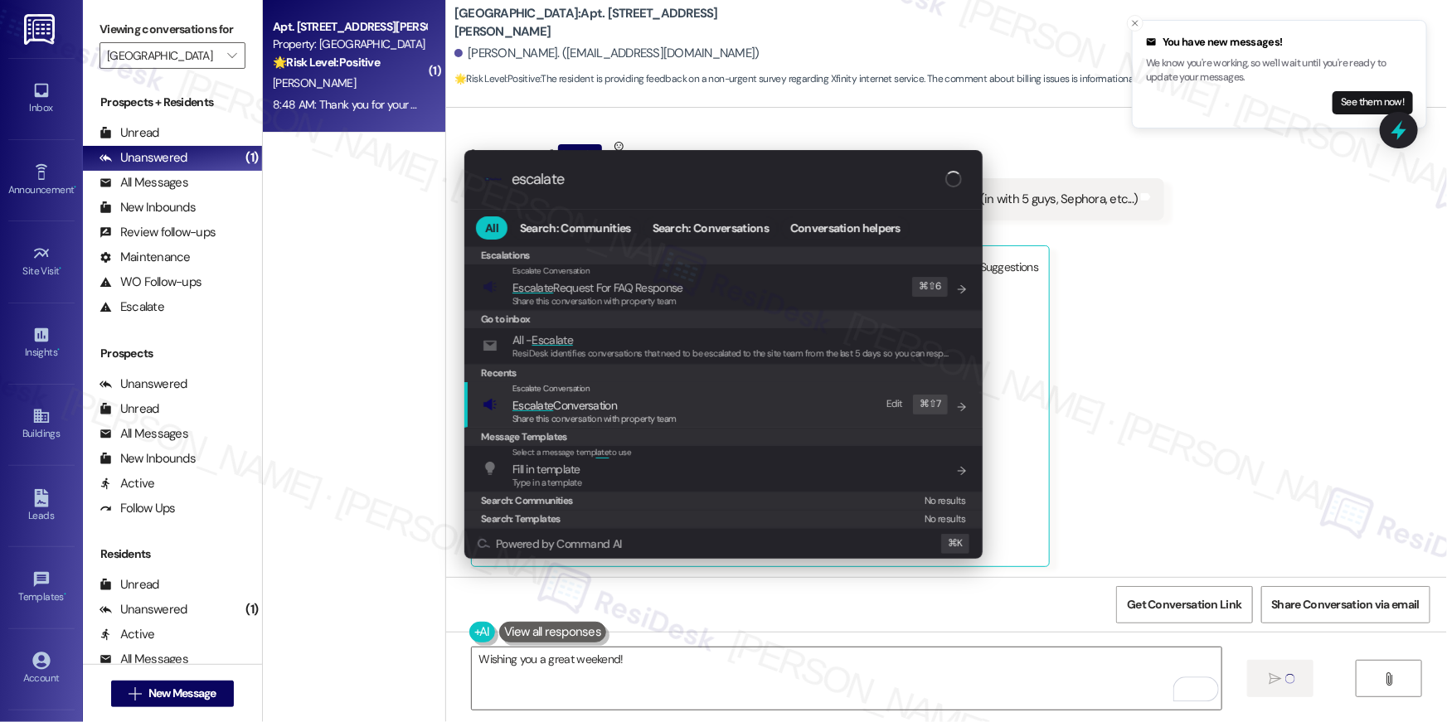
type input "escalate"
click at [551, 400] on span "Escalate Conversation" at bounding box center [565, 405] width 104 height 15
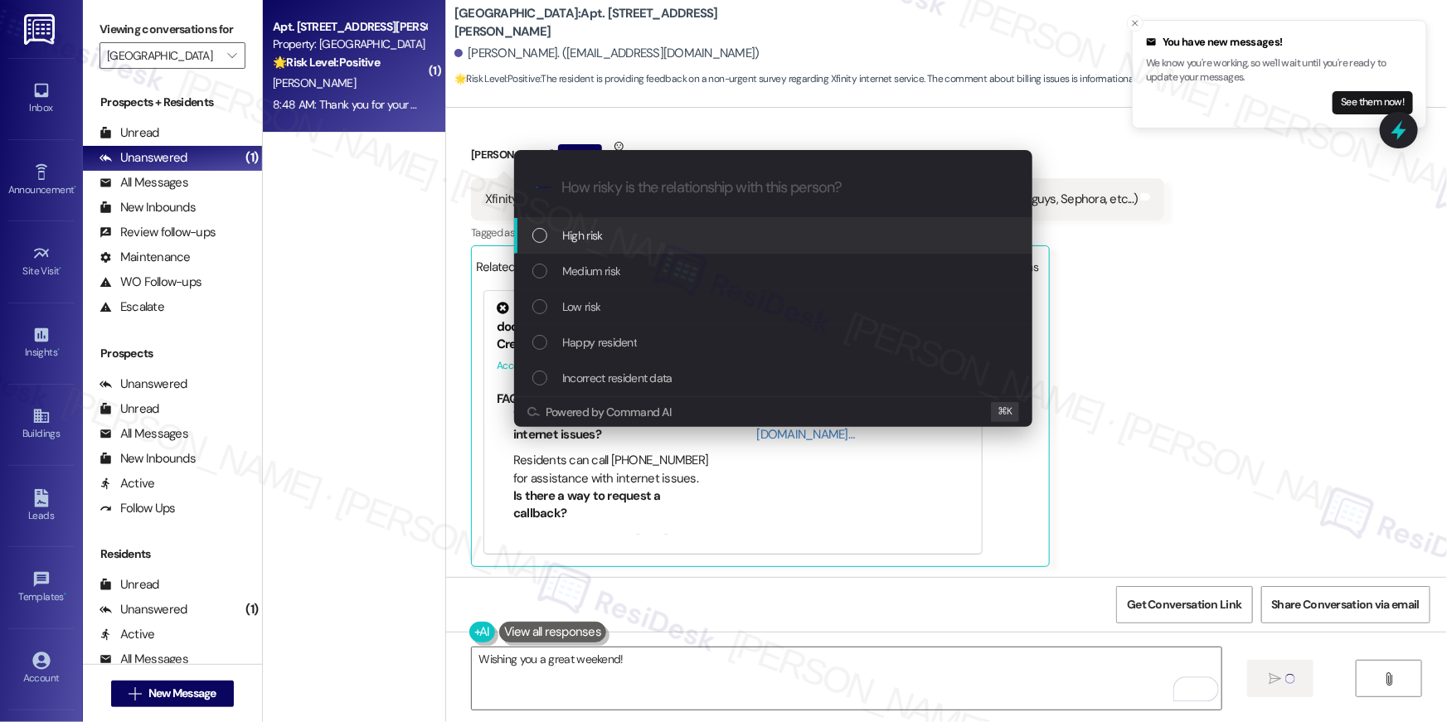
click at [577, 304] on span "Low risk" at bounding box center [581, 307] width 38 height 18
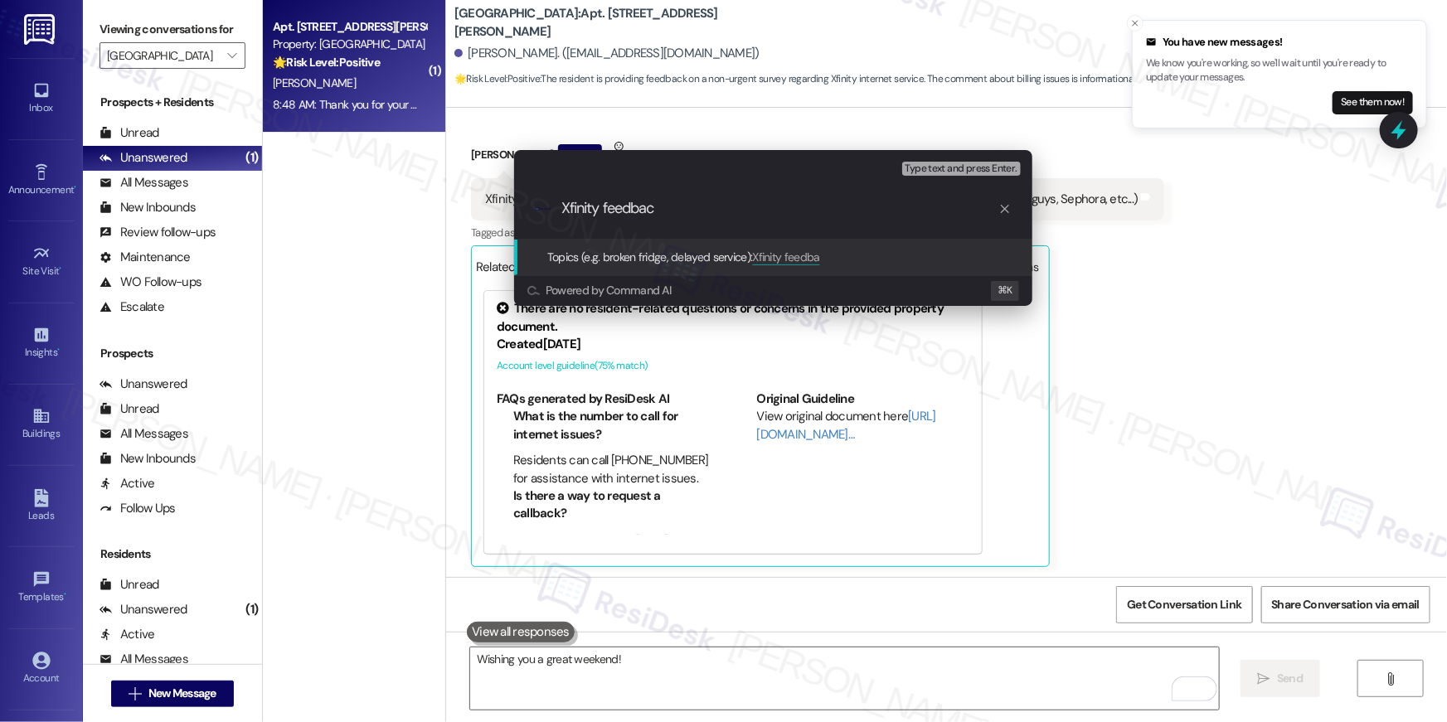
type input "Xfinity feedback"
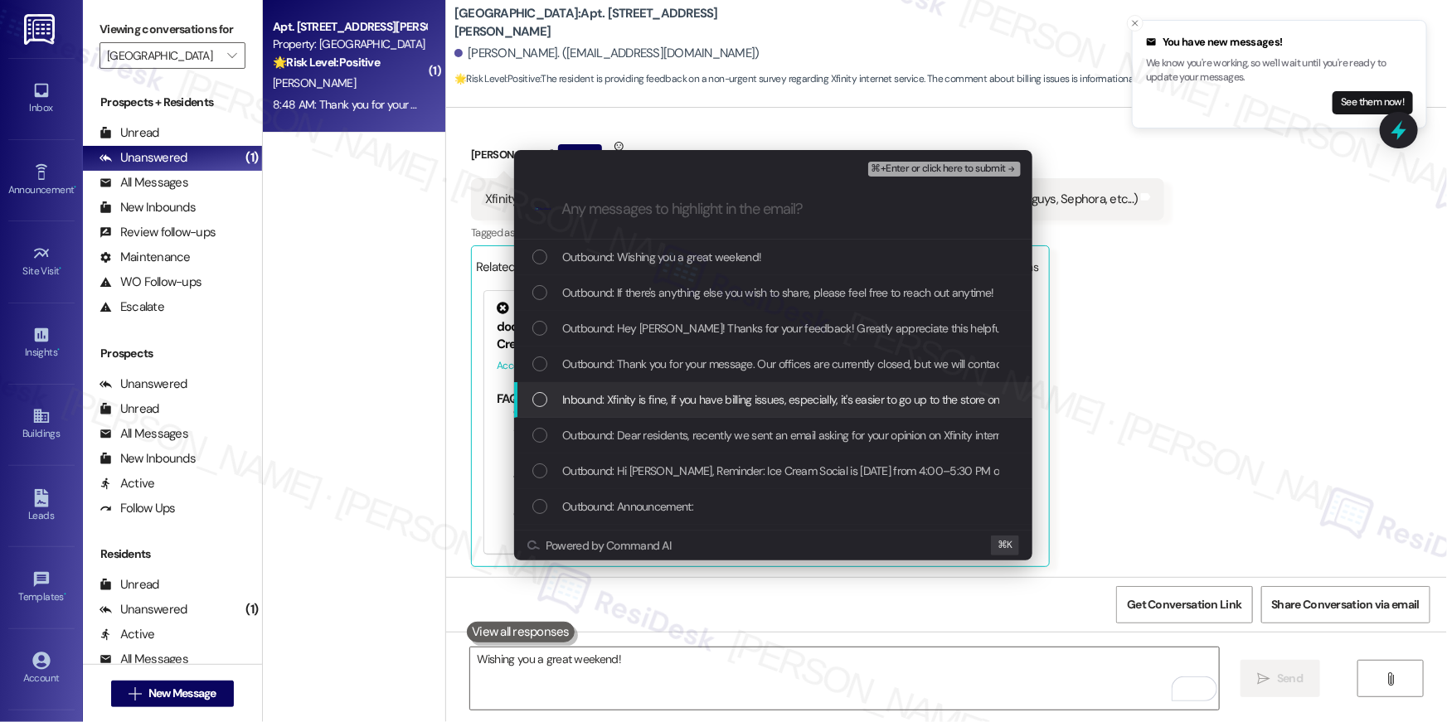
click at [678, 395] on span "Inbound: Xfinity is fine, if you have billing issues, especially, it's easier t…" at bounding box center [881, 400] width 639 height 18
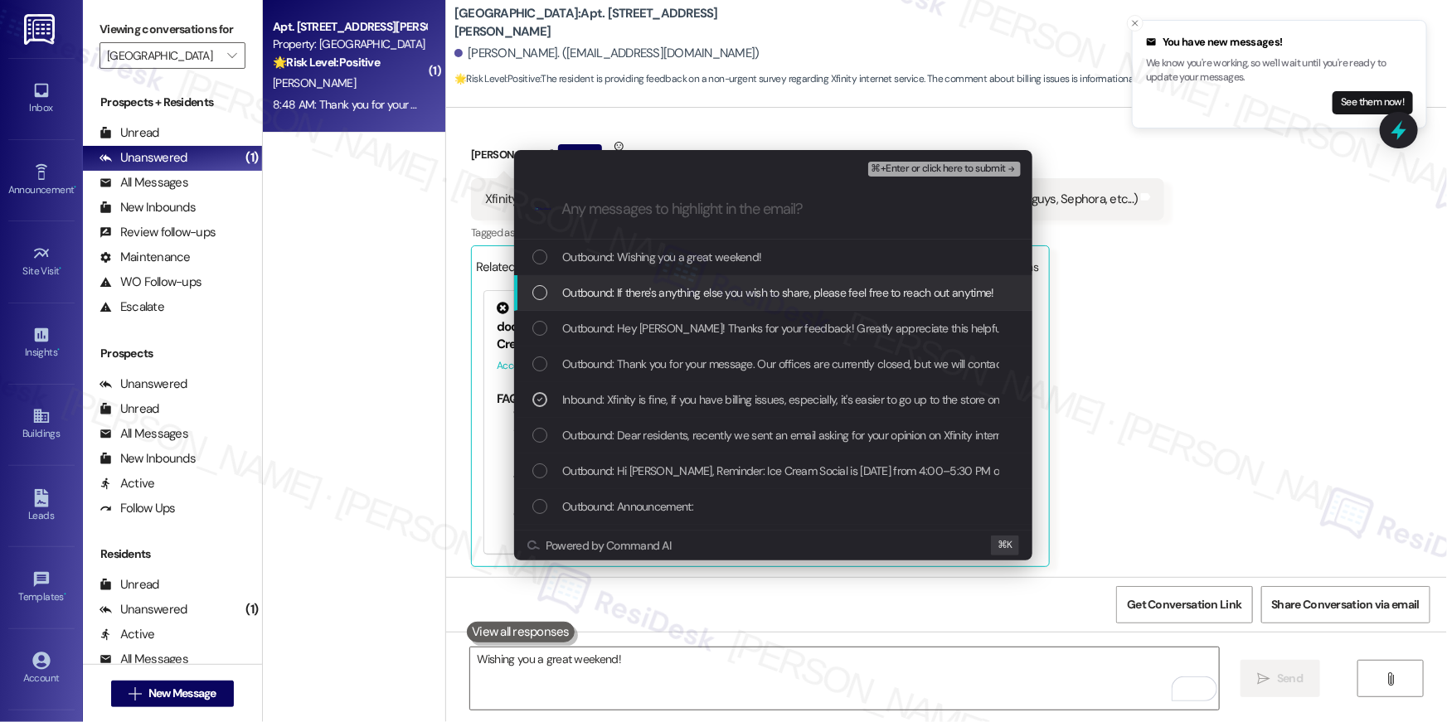
click at [950, 165] on span "⌘+Enter or click here to submit" at bounding box center [939, 169] width 134 height 12
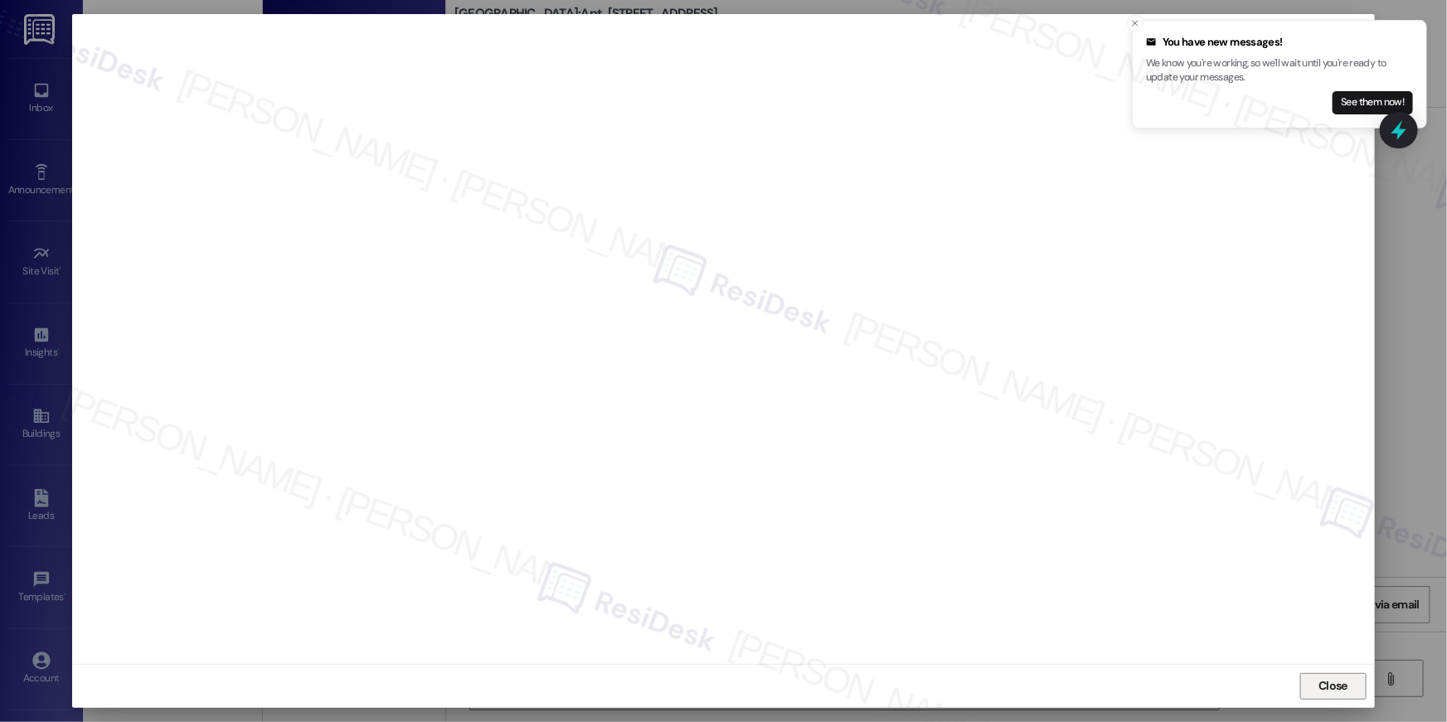
click at [1324, 684] on span "Close" at bounding box center [1333, 686] width 29 height 17
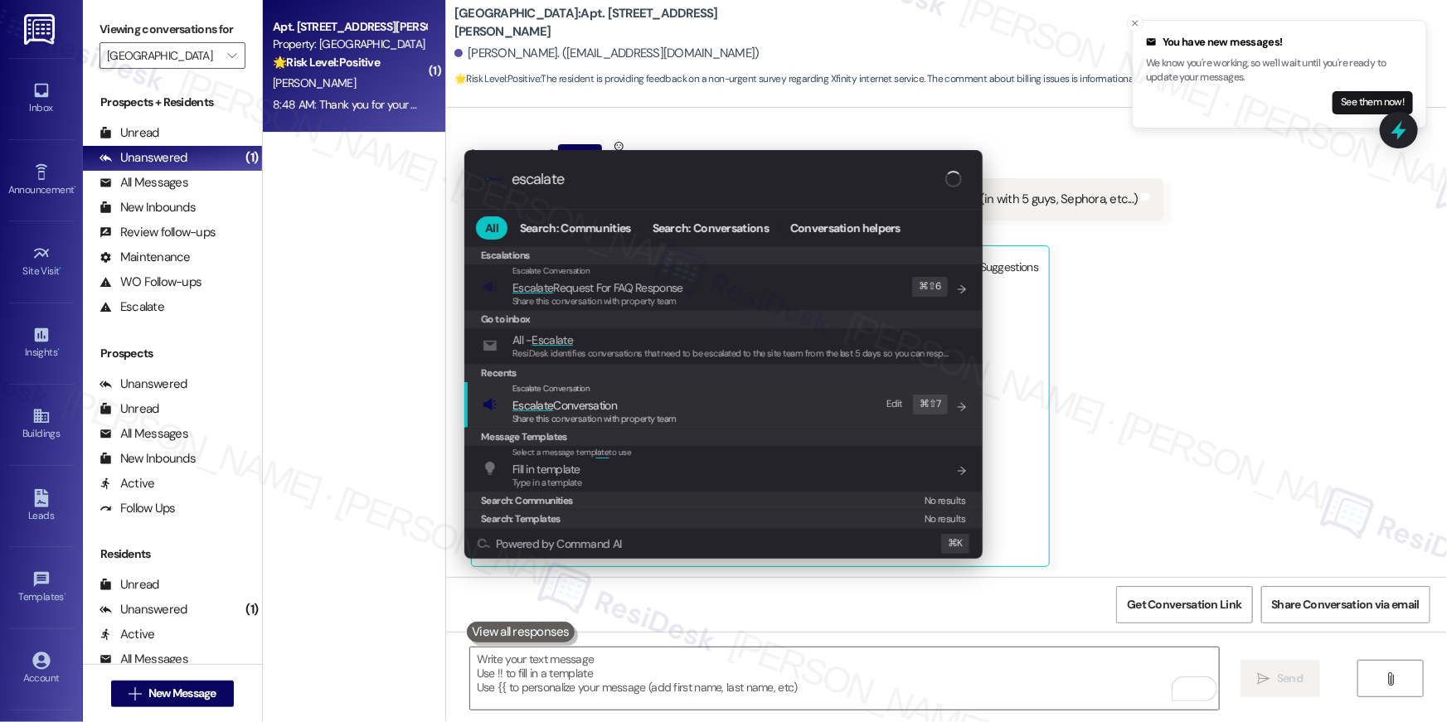
type input "escalate"
click at [634, 406] on span "Escalate Conversation" at bounding box center [595, 405] width 164 height 18
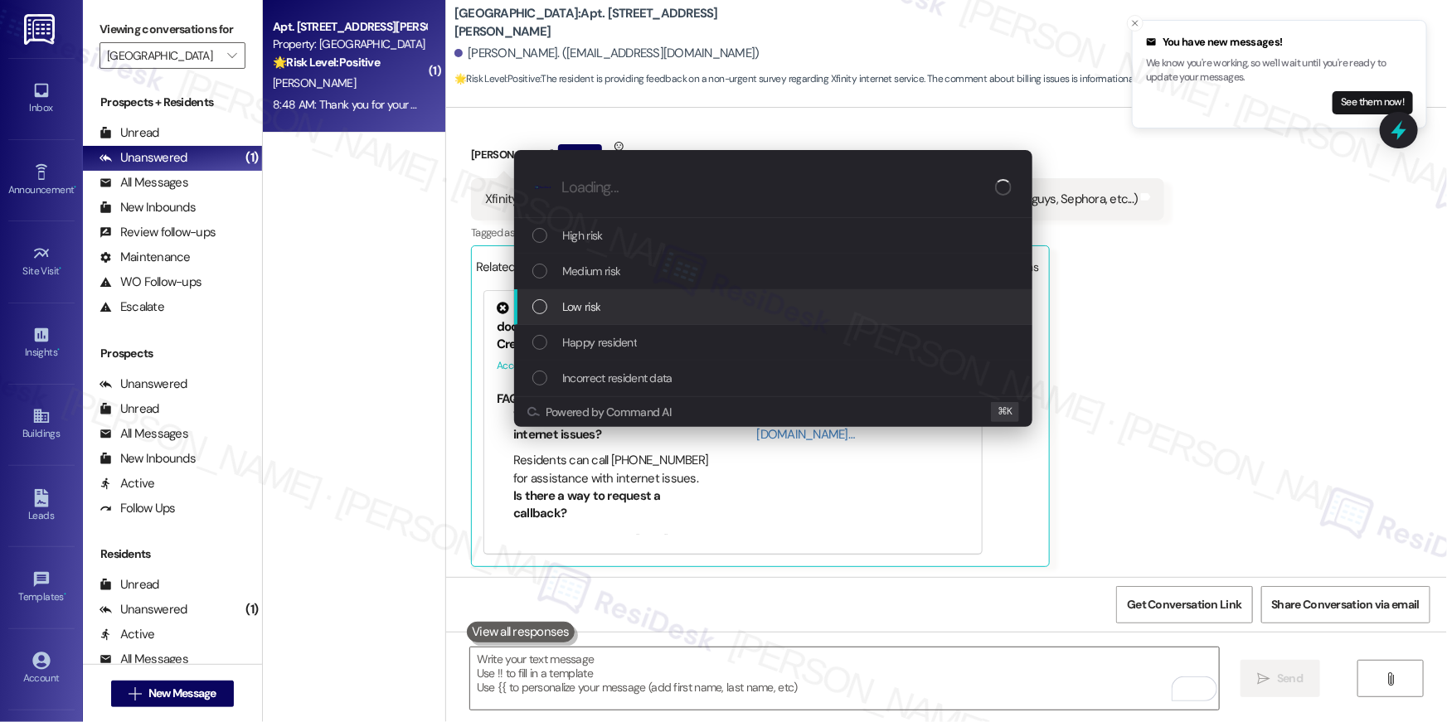
click at [620, 318] on div "Low risk" at bounding box center [773, 307] width 518 height 36
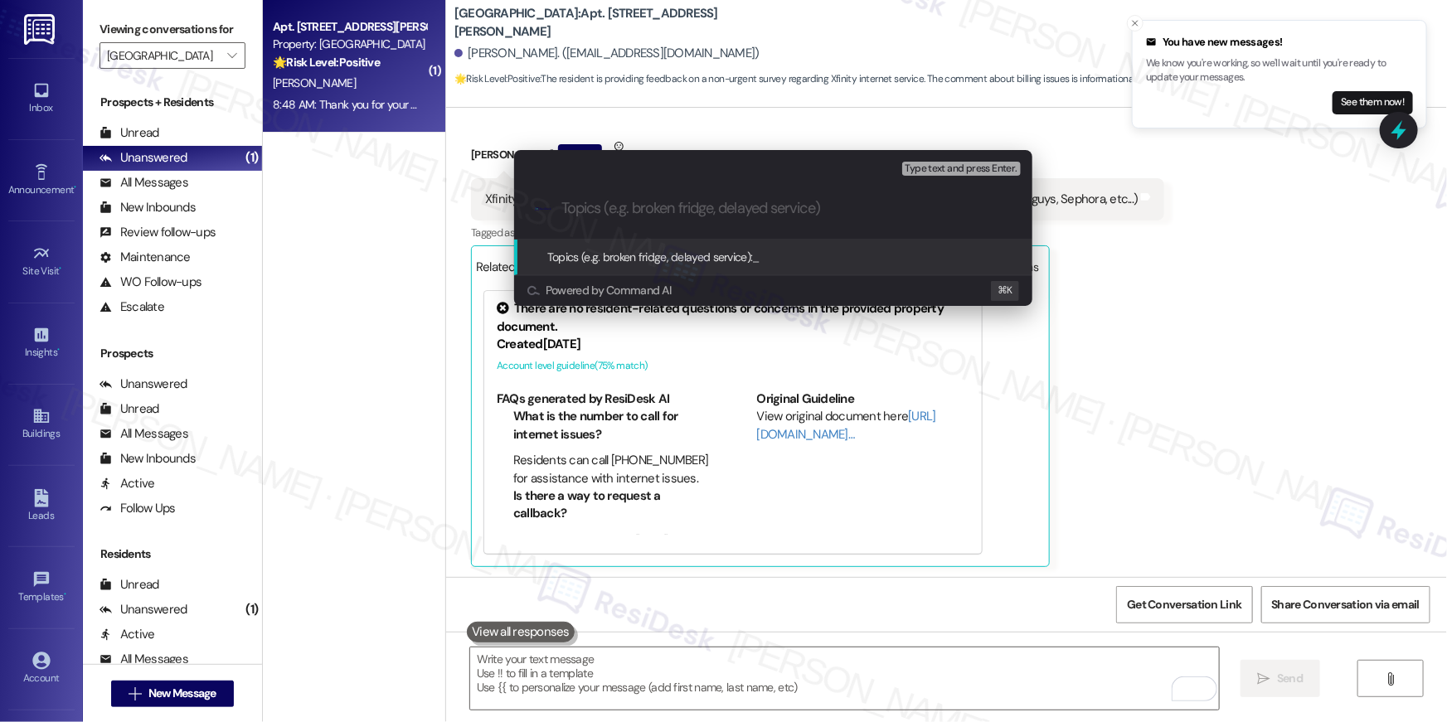
paste input "Xfinity feedback"
type input "Xfinity feedback"
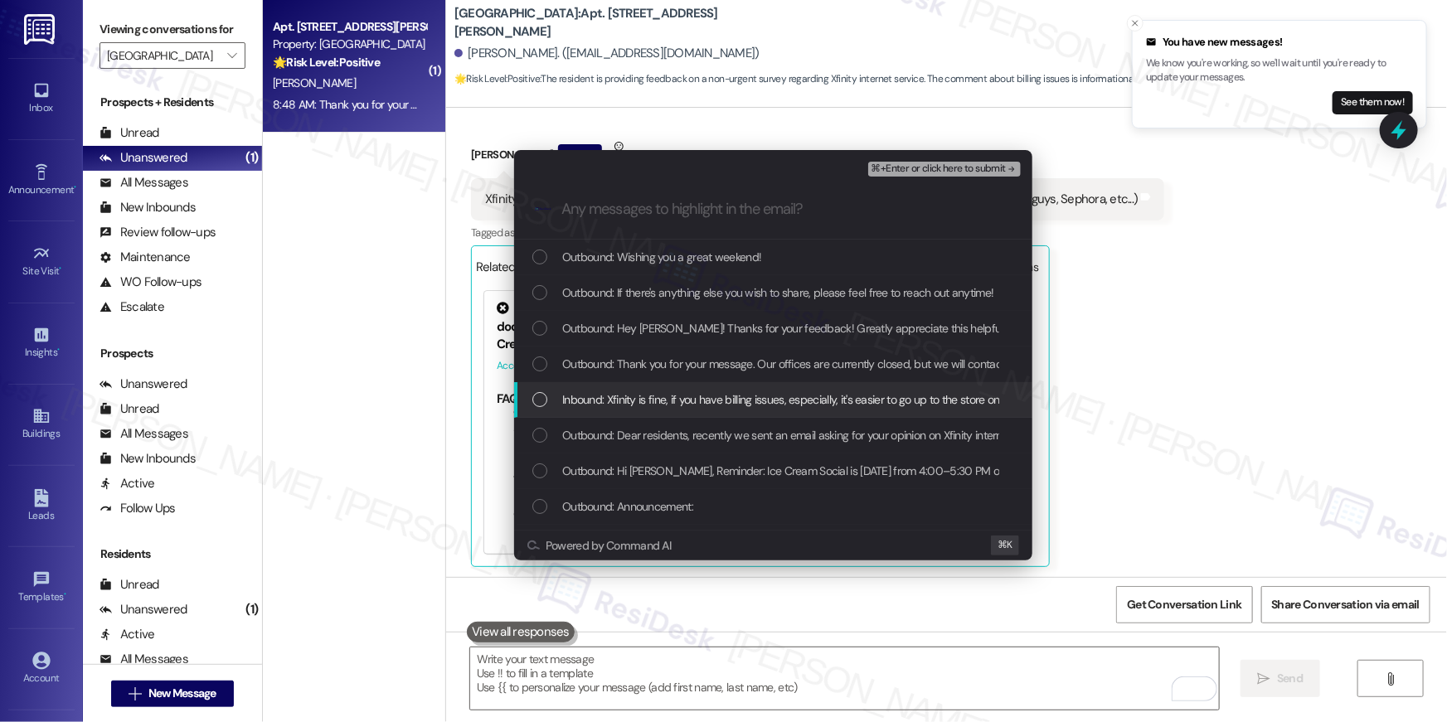
click at [650, 398] on span "Inbound: Xfinity is fine, if you have billing issues, especially, it's easier t…" at bounding box center [881, 400] width 639 height 18
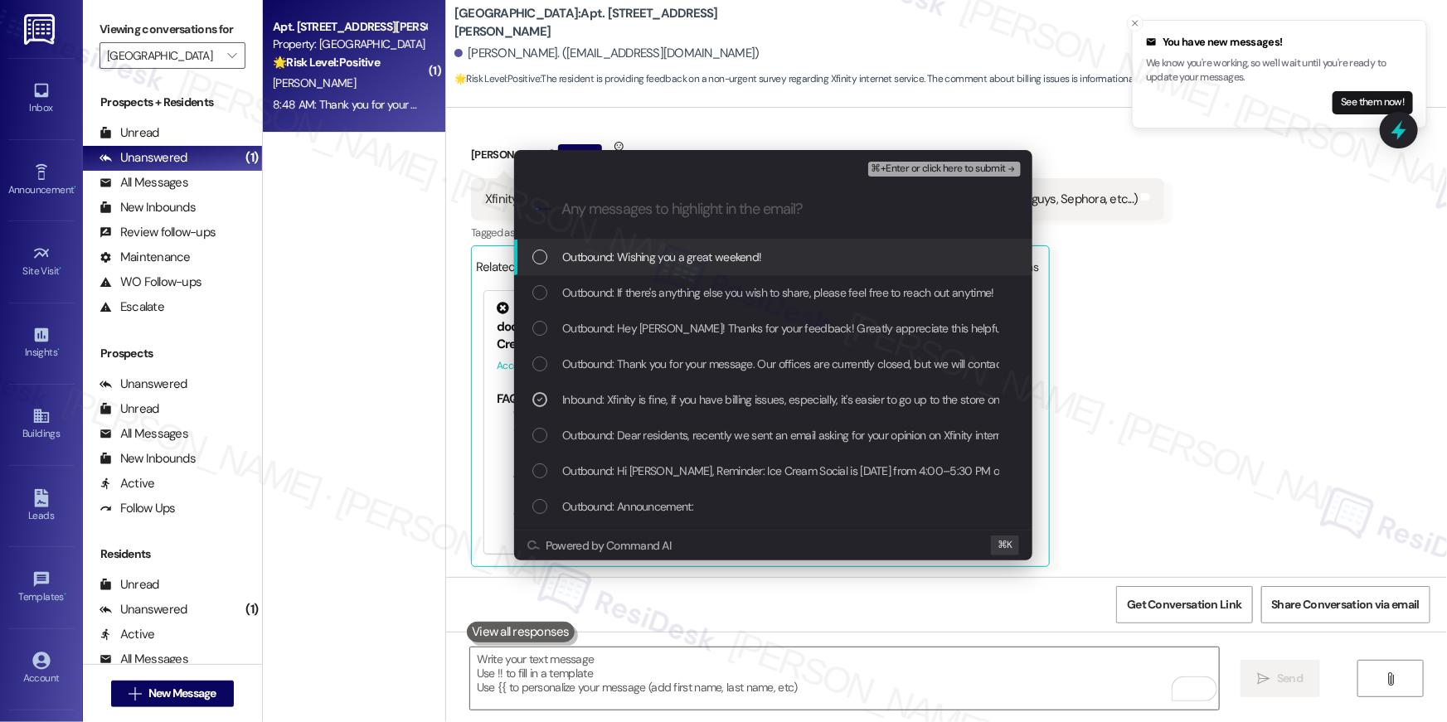
click at [906, 170] on span "⌘+Enter or click here to submit" at bounding box center [939, 169] width 134 height 12
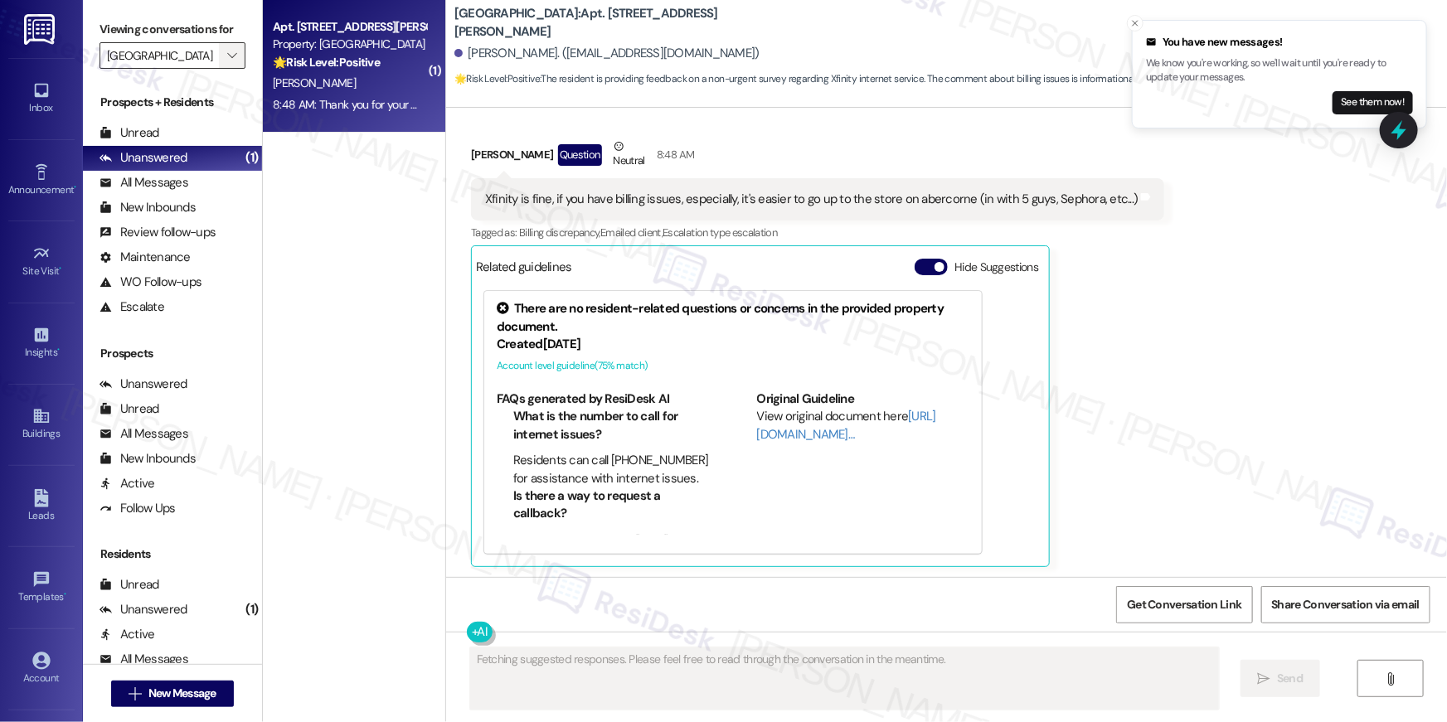
click at [227, 49] on icon "" at bounding box center [231, 55] width 9 height 13
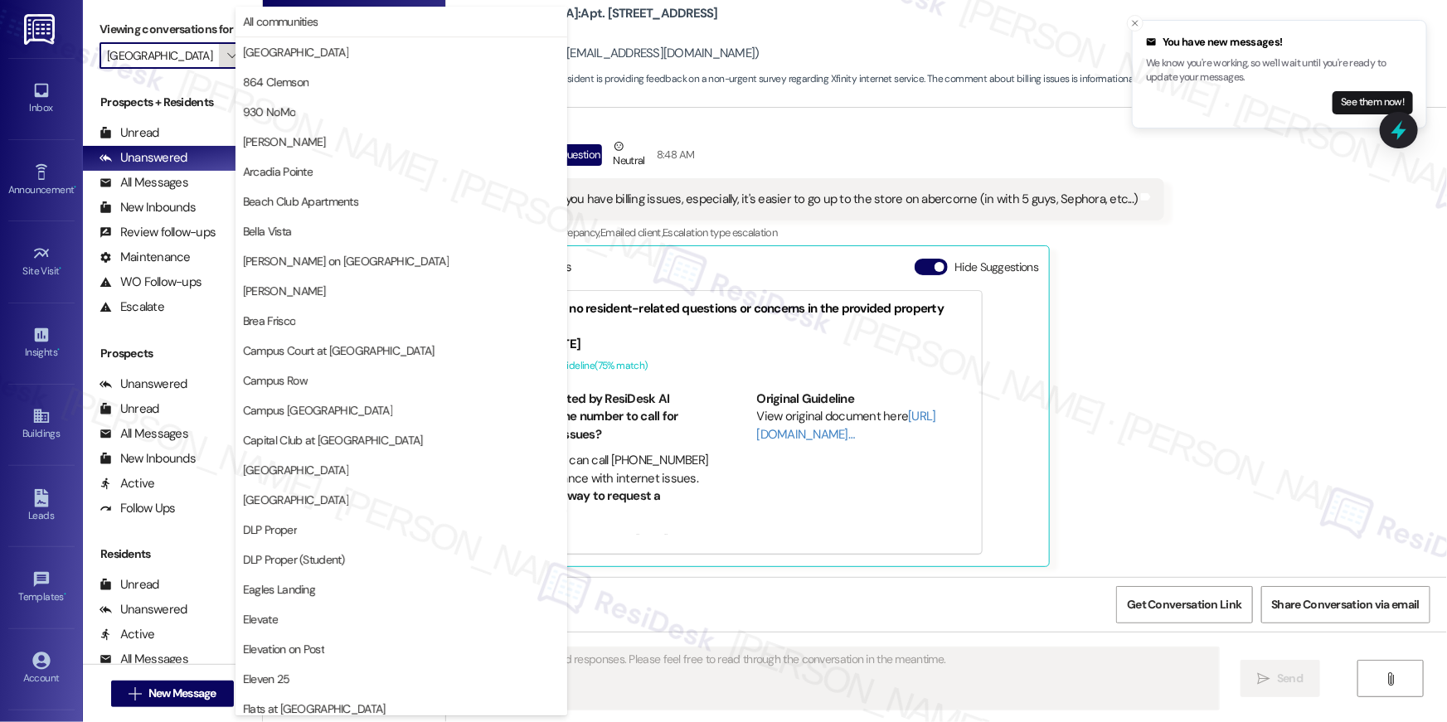
scroll to position [568, 0]
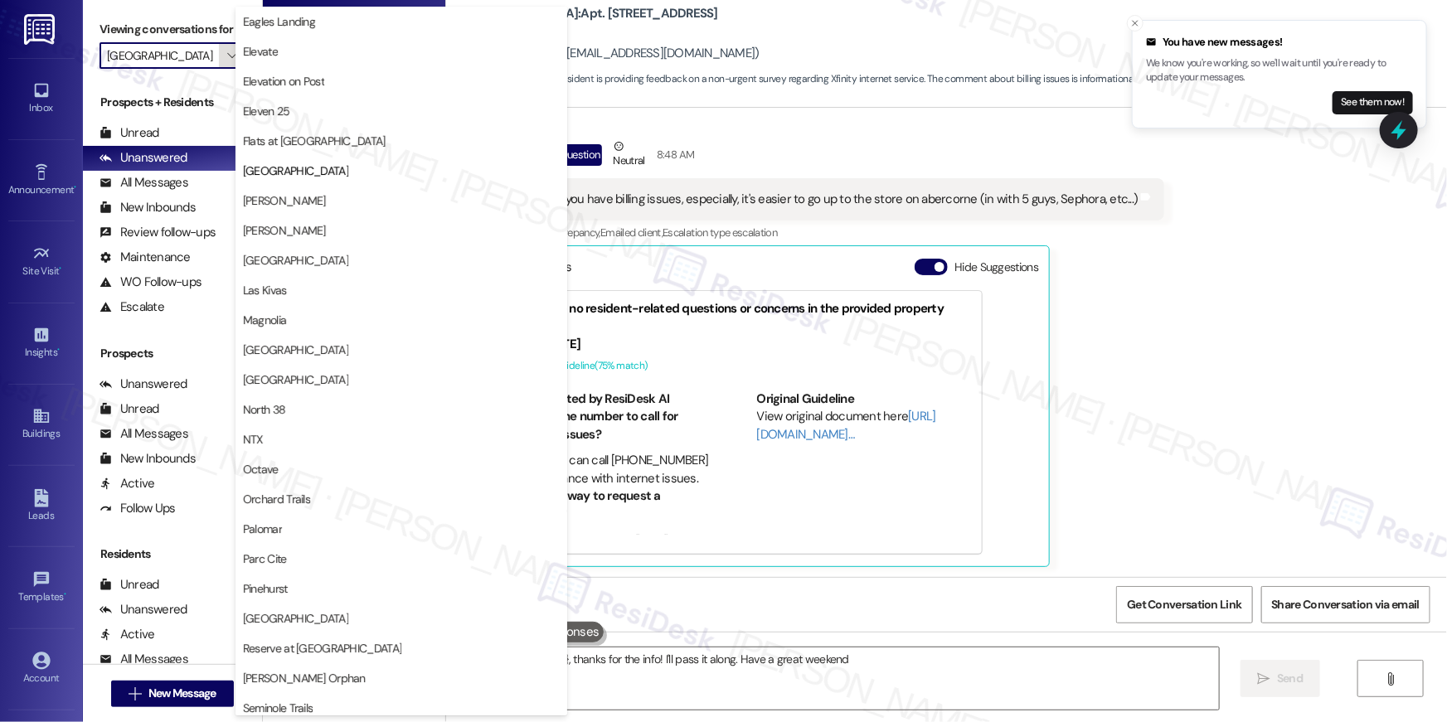
type textarea "Hey {{first_name}}, thanks for the info! I'll pass it along. Have a great weeke…"
click at [326, 264] on span "Lakeview Oaks" at bounding box center [401, 260] width 317 height 17
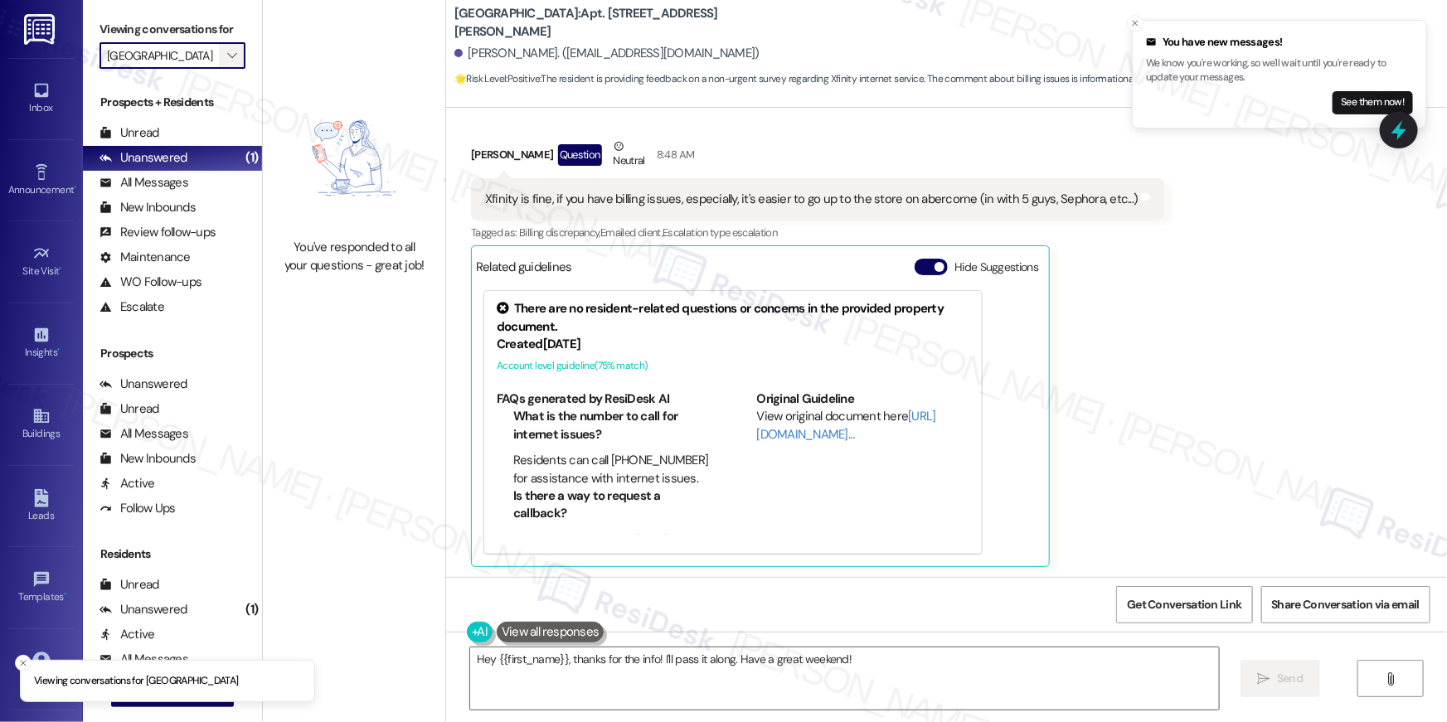
click at [227, 56] on icon "" at bounding box center [231, 55] width 9 height 13
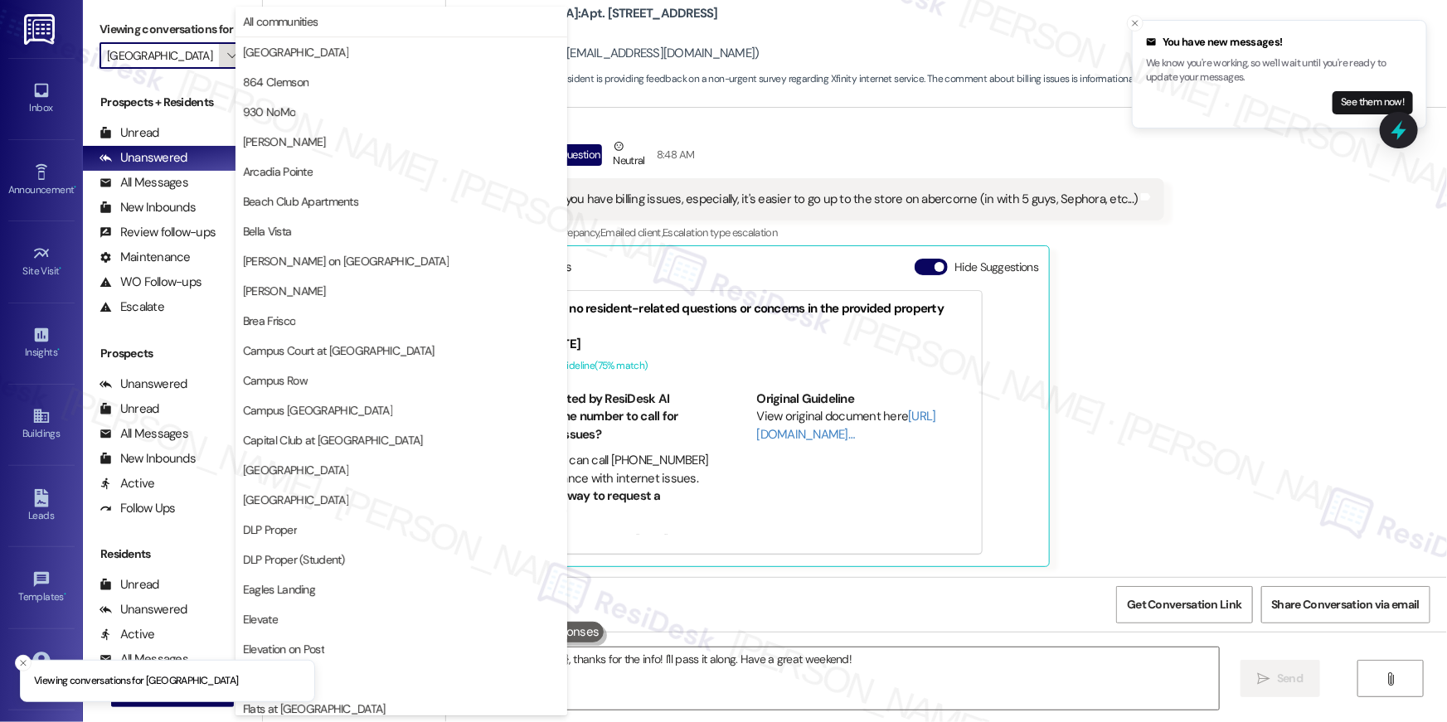
scroll to position [568, 0]
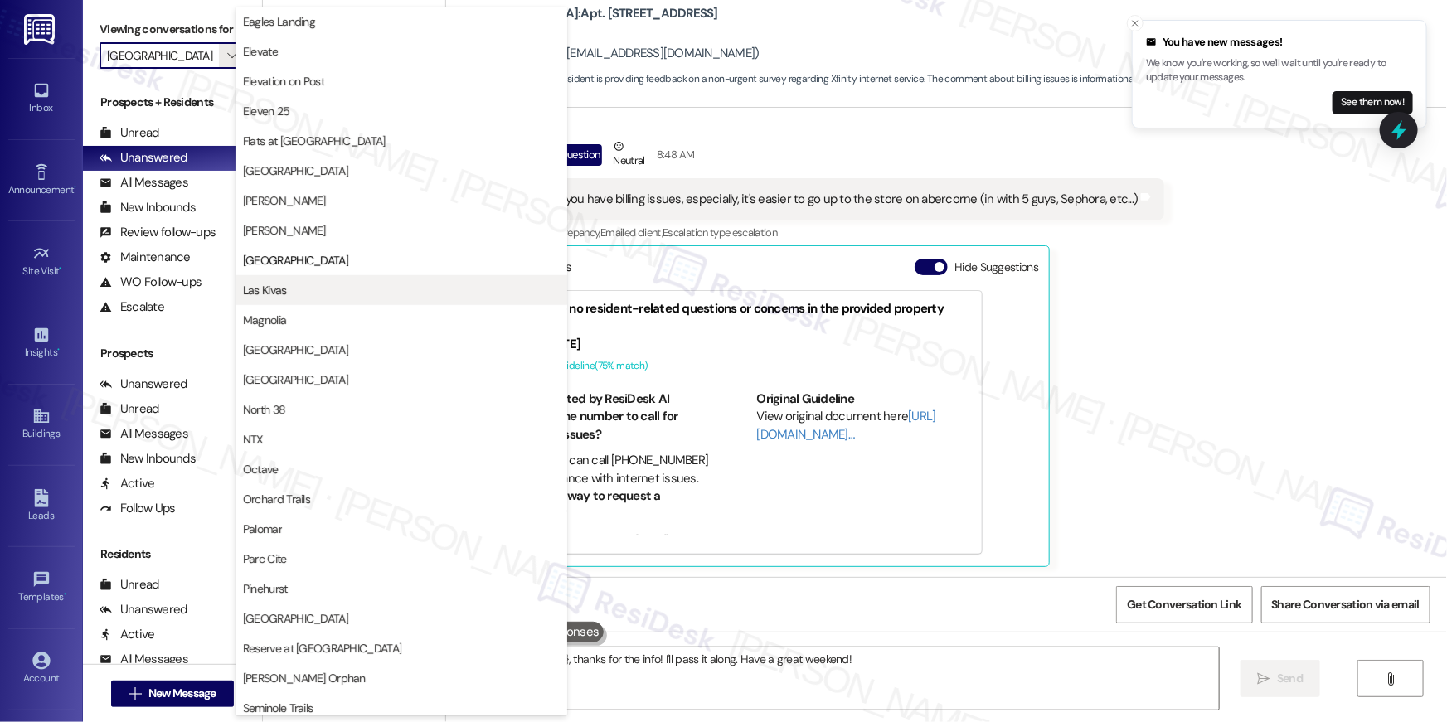
click at [330, 299] on button "Las Kivas" at bounding box center [402, 290] width 332 height 30
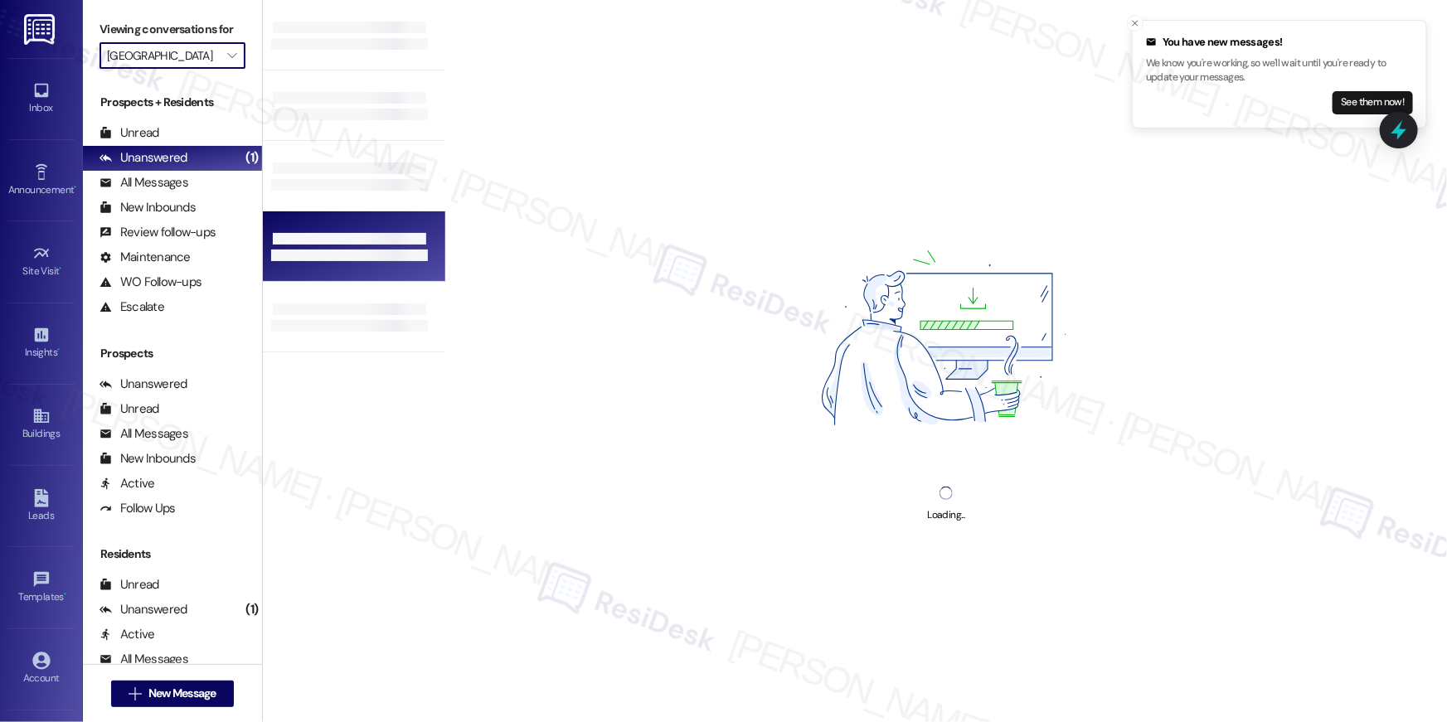
type input "Las Kivas"
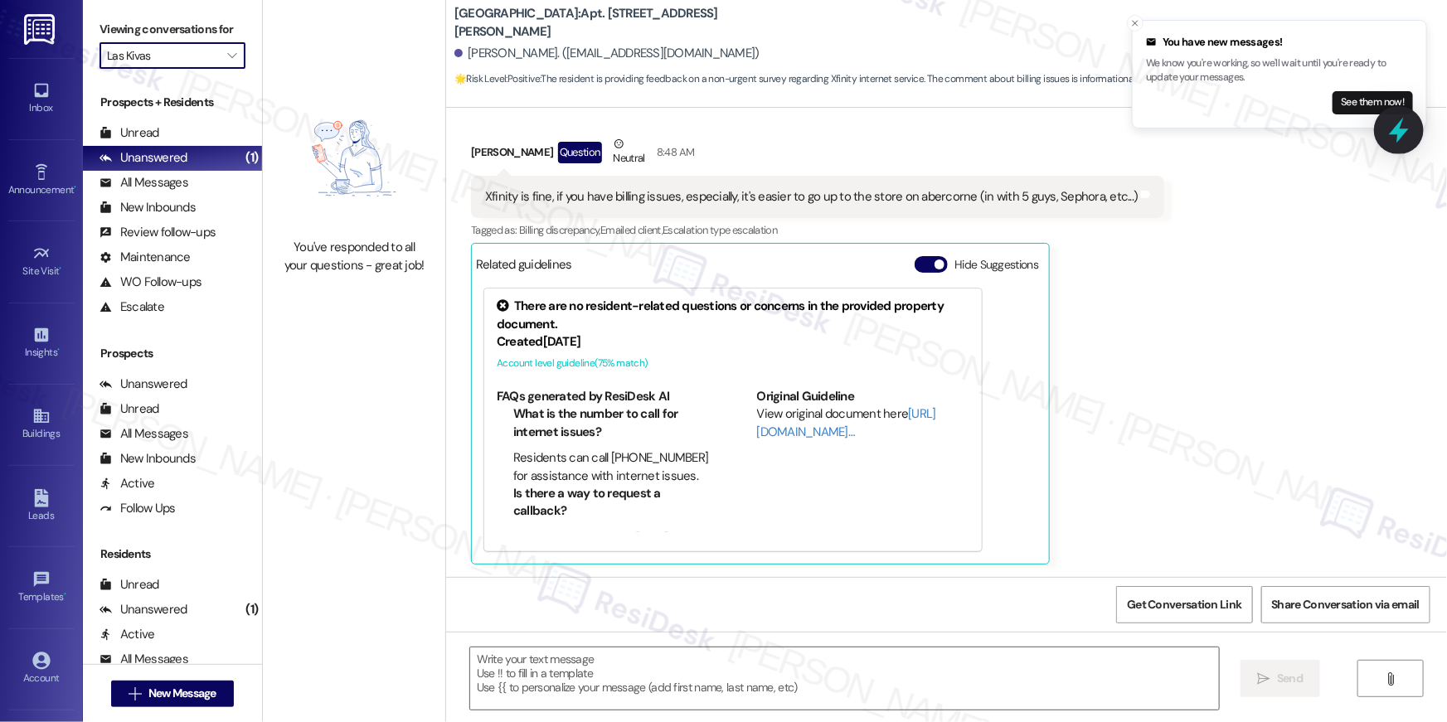
scroll to position [1957, 0]
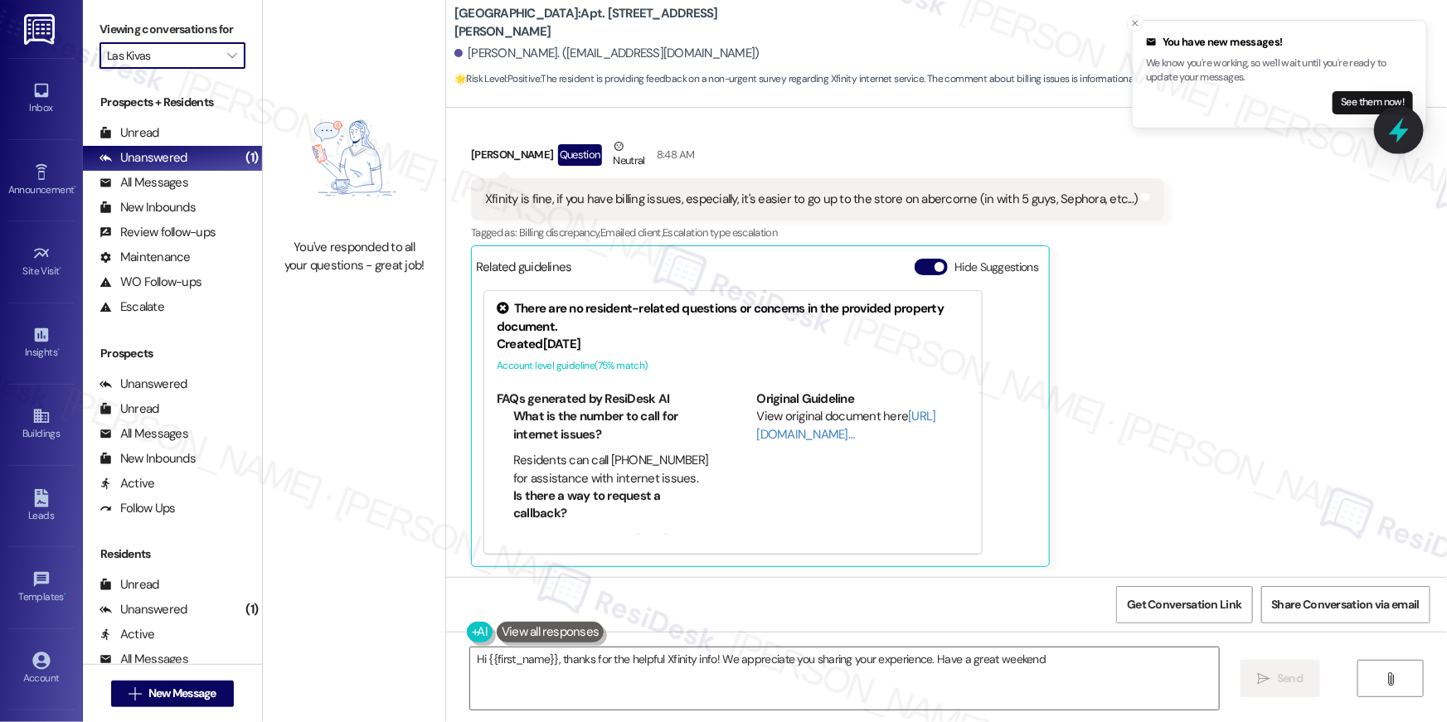
type textarea "Hi {{first_name}}, thanks for the helpful Xfinity info! We appreciate you shari…"
click at [227, 45] on span "" at bounding box center [232, 55] width 16 height 27
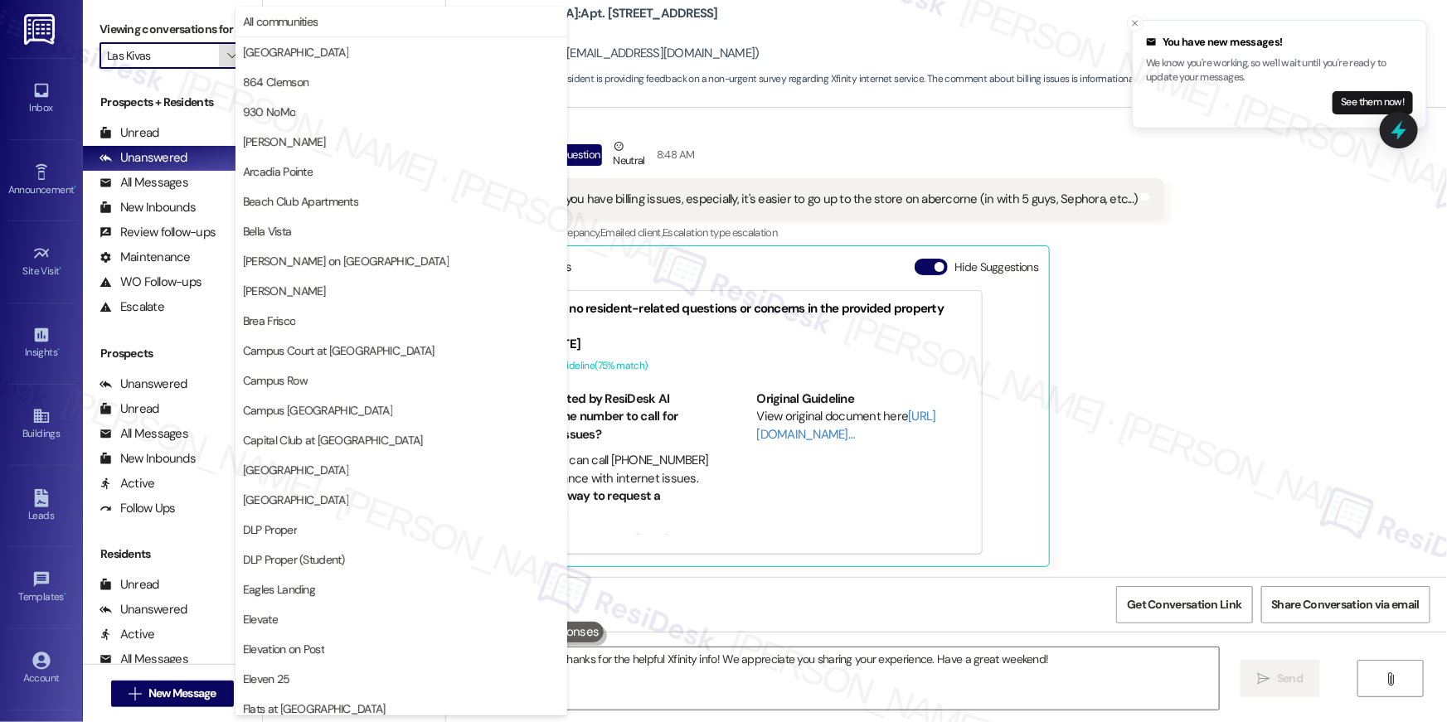
scroll to position [568, 0]
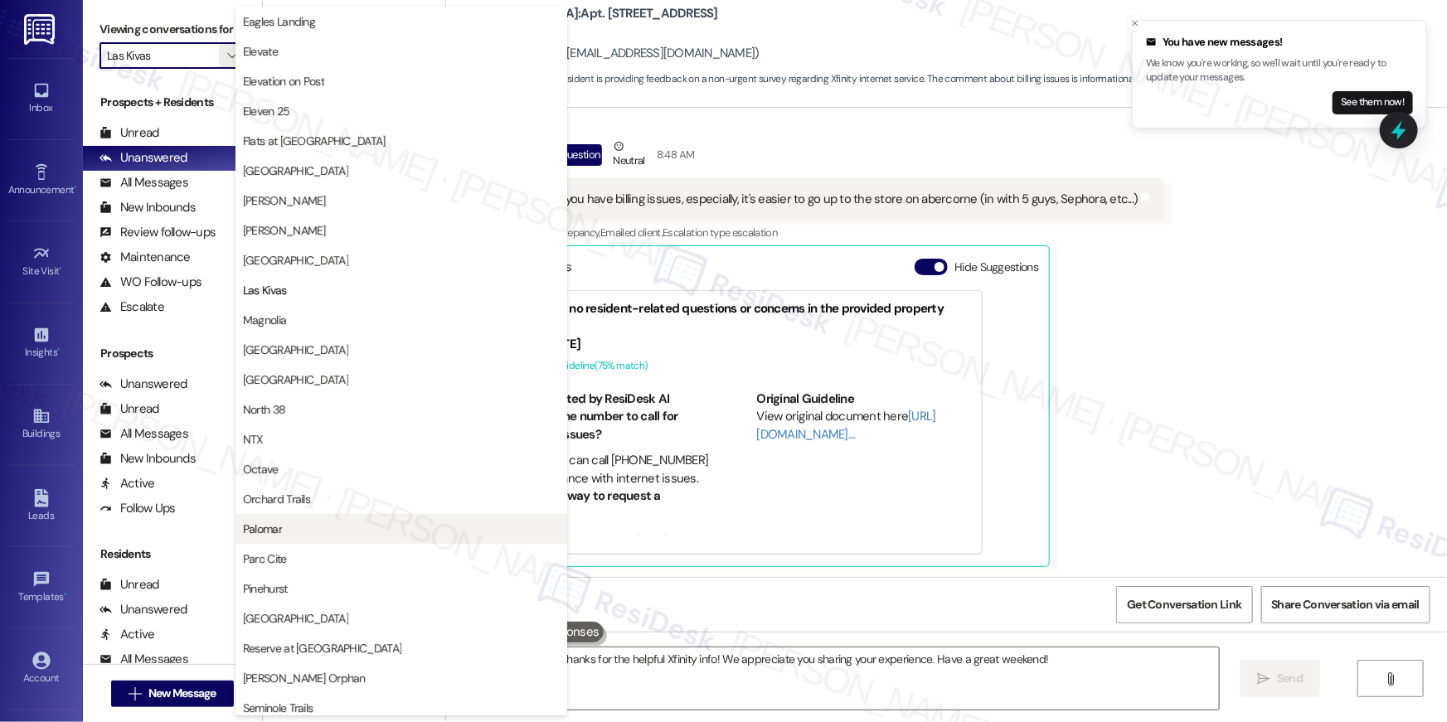
click at [265, 528] on span "Palomar" at bounding box center [262, 529] width 39 height 17
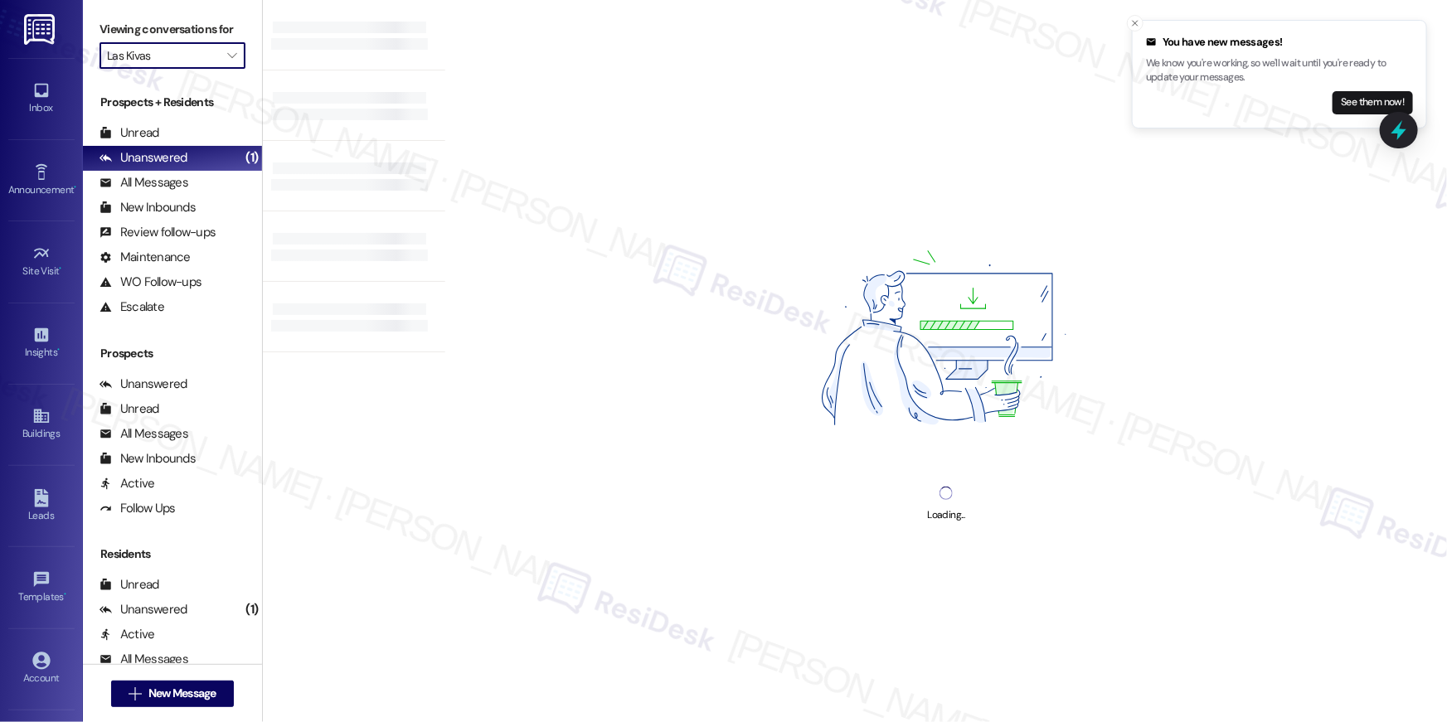
type input "Palomar"
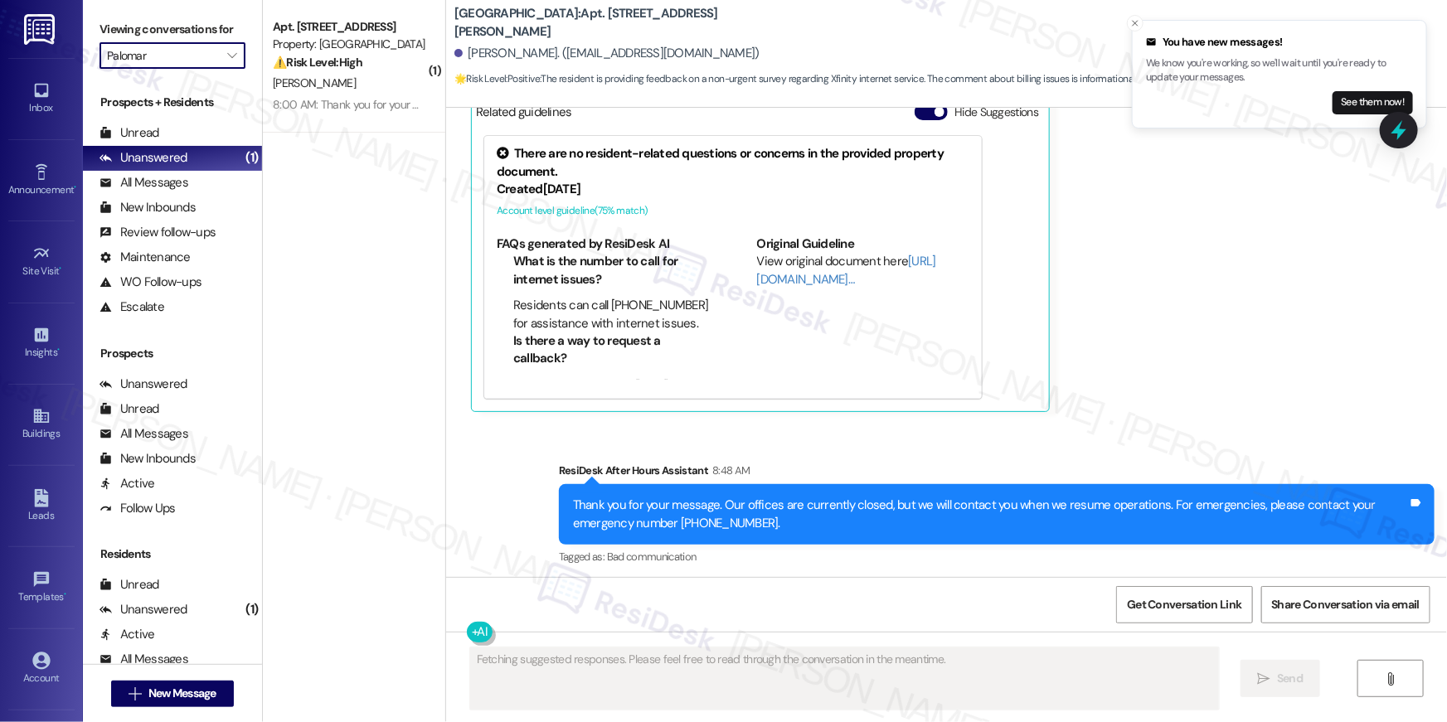
scroll to position [1957, 0]
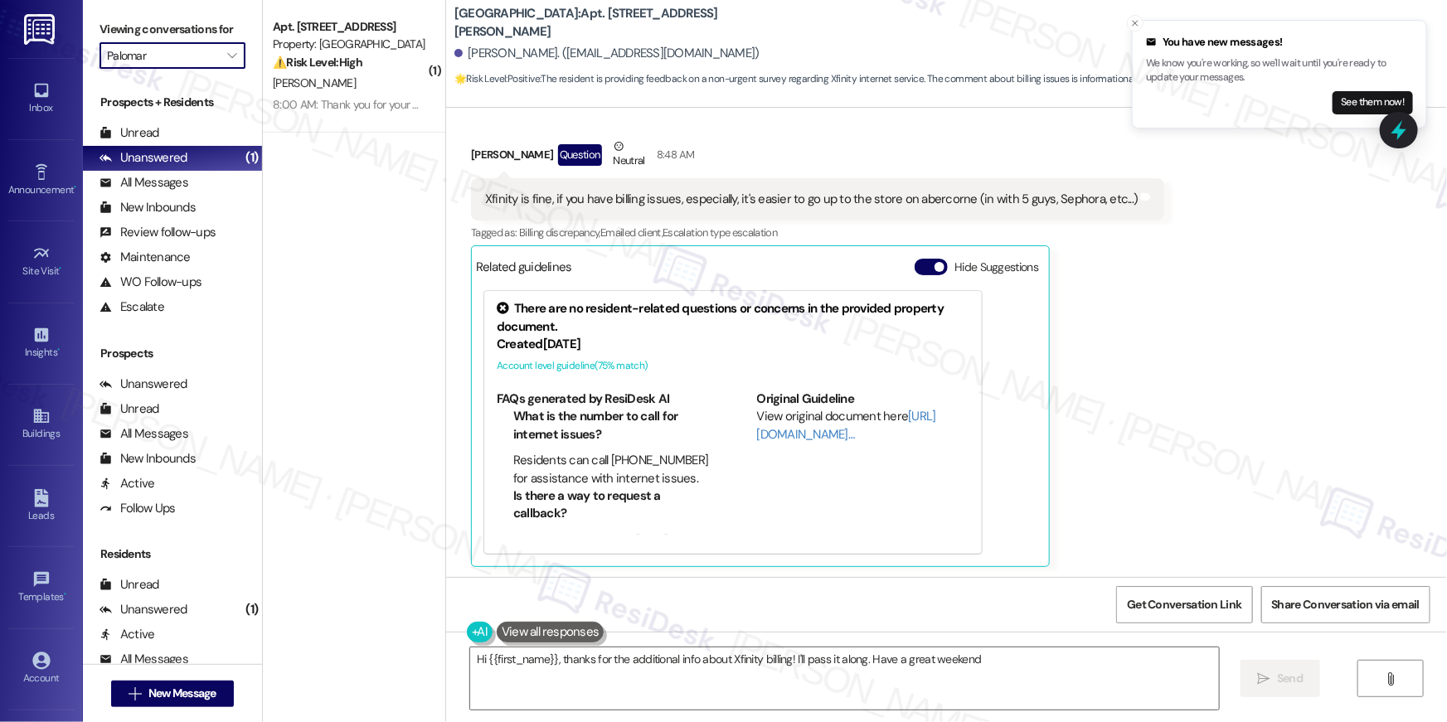
type textarea "Hi {{first_name}}, thanks for the additional info about Xfinity billing! I'll p…"
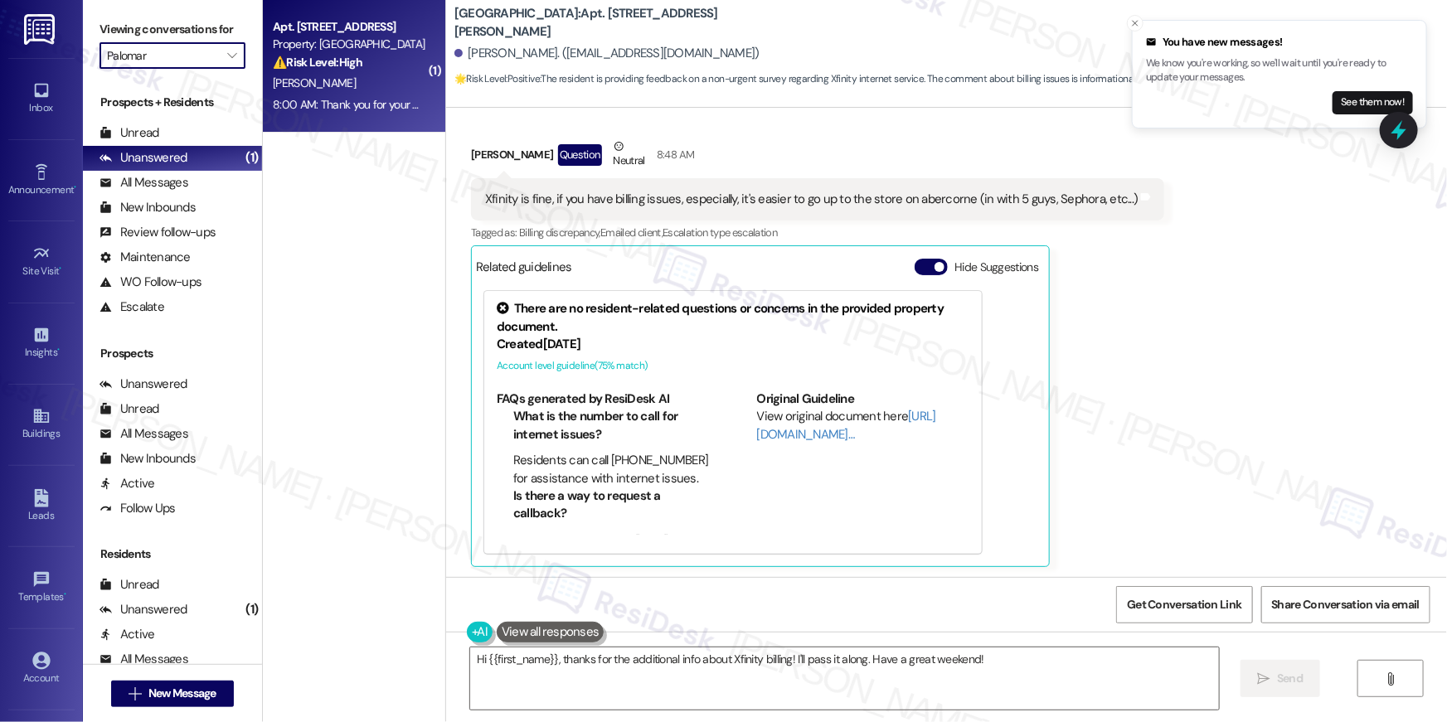
click at [383, 76] on div "[PERSON_NAME]" at bounding box center [349, 83] width 157 height 21
click at [351, 78] on div "[PERSON_NAME]" at bounding box center [349, 83] width 157 height 21
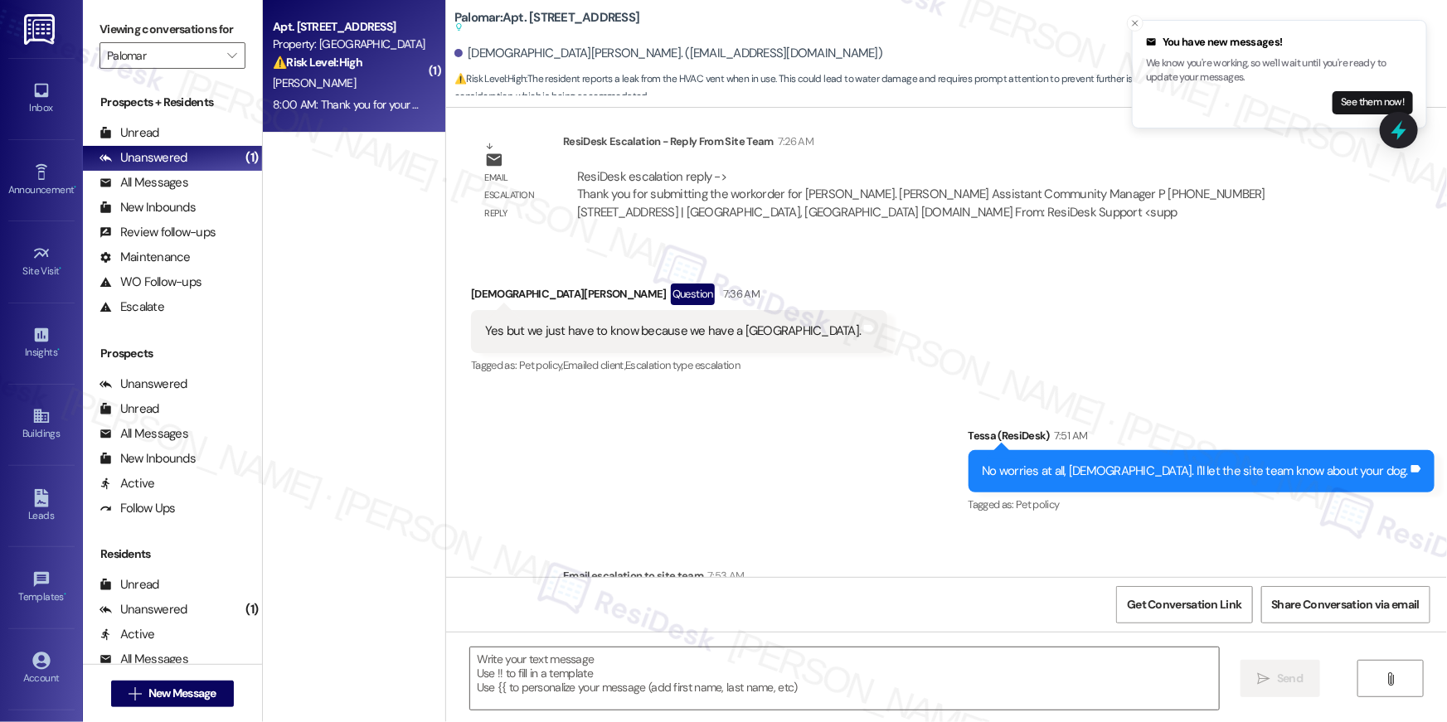
scroll to position [1396, 0]
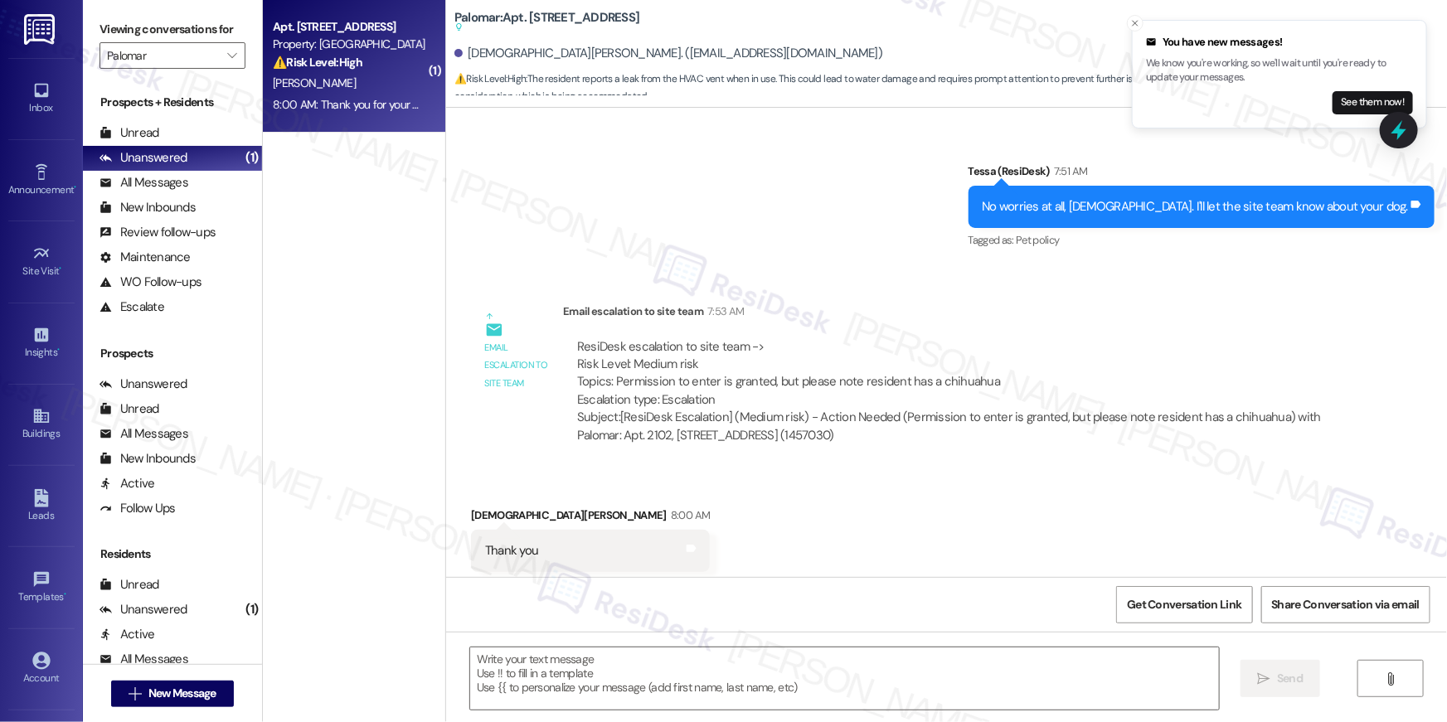
type textarea "Fetching suggested responses. Please feel free to read through the conversation…"
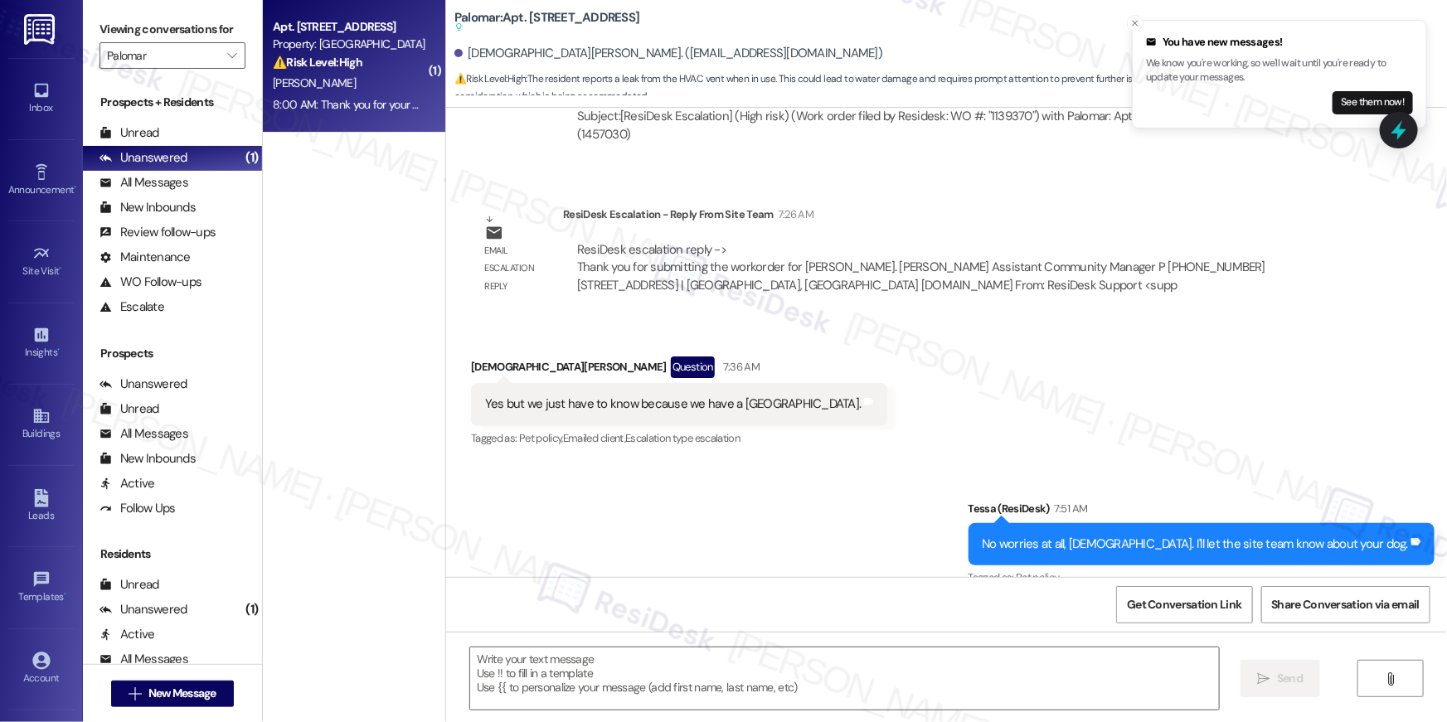
scroll to position [747, 0]
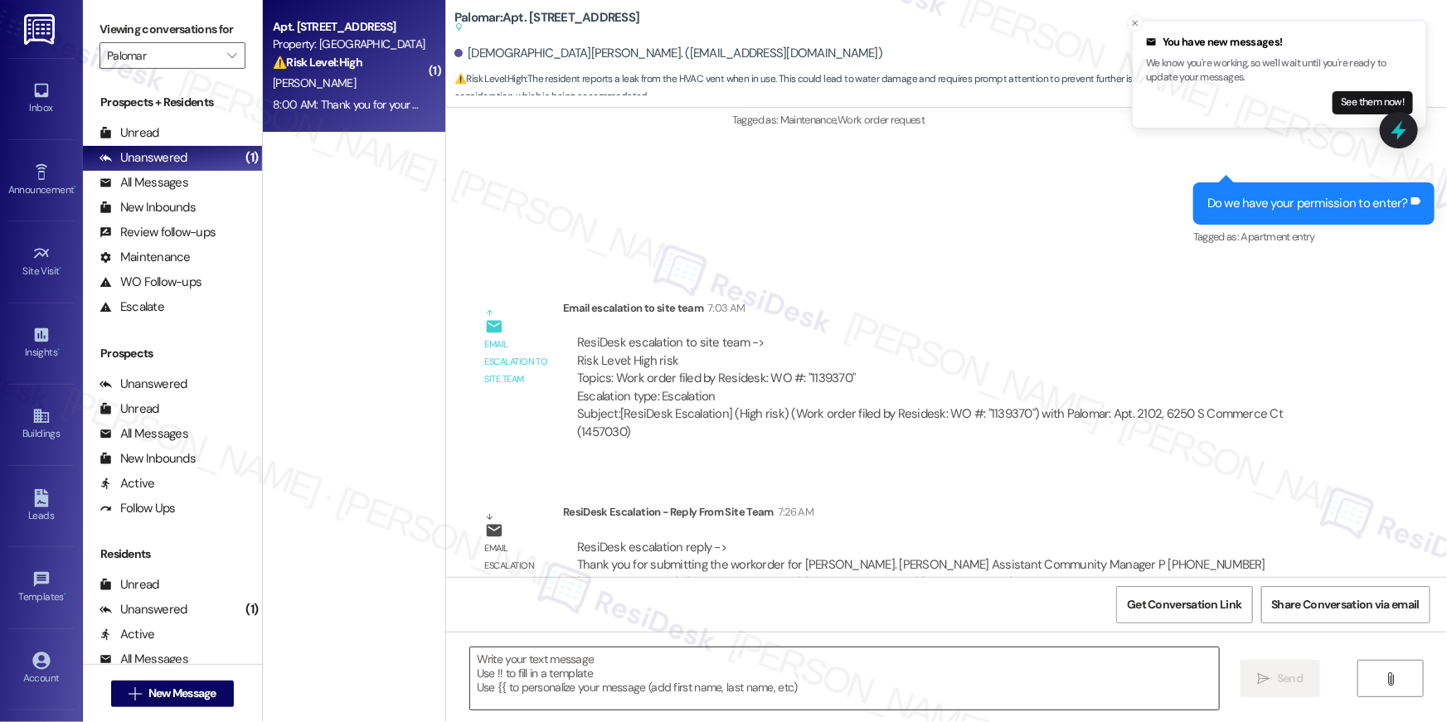
click at [1116, 675] on textarea at bounding box center [844, 679] width 749 height 62
paste textarea "Thank you, {{first_name}}! I’ve submitted your request, and our maintenance tea…"
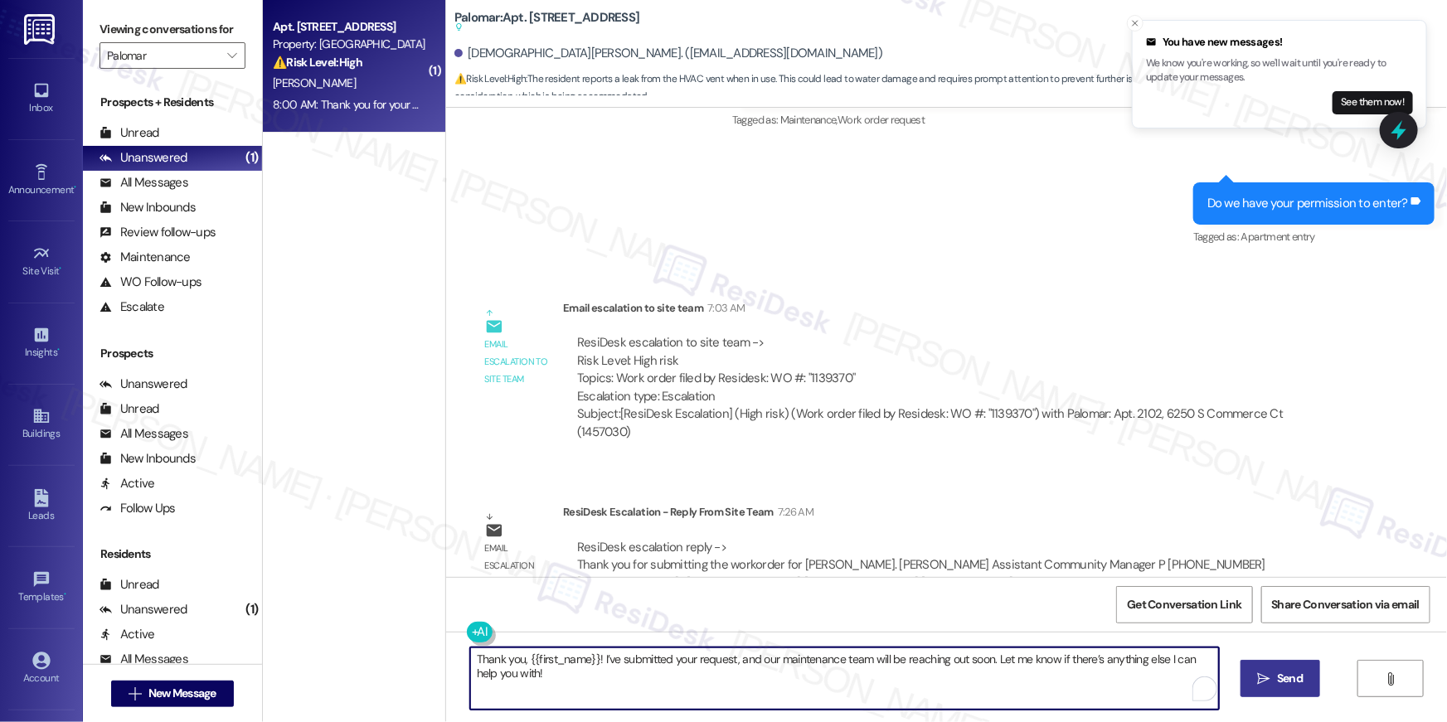
type textarea "Thank you, {{first_name}}! I’ve submitted your request, and our maintenance tea…"
click at [1290, 682] on span "Send" at bounding box center [1290, 678] width 26 height 17
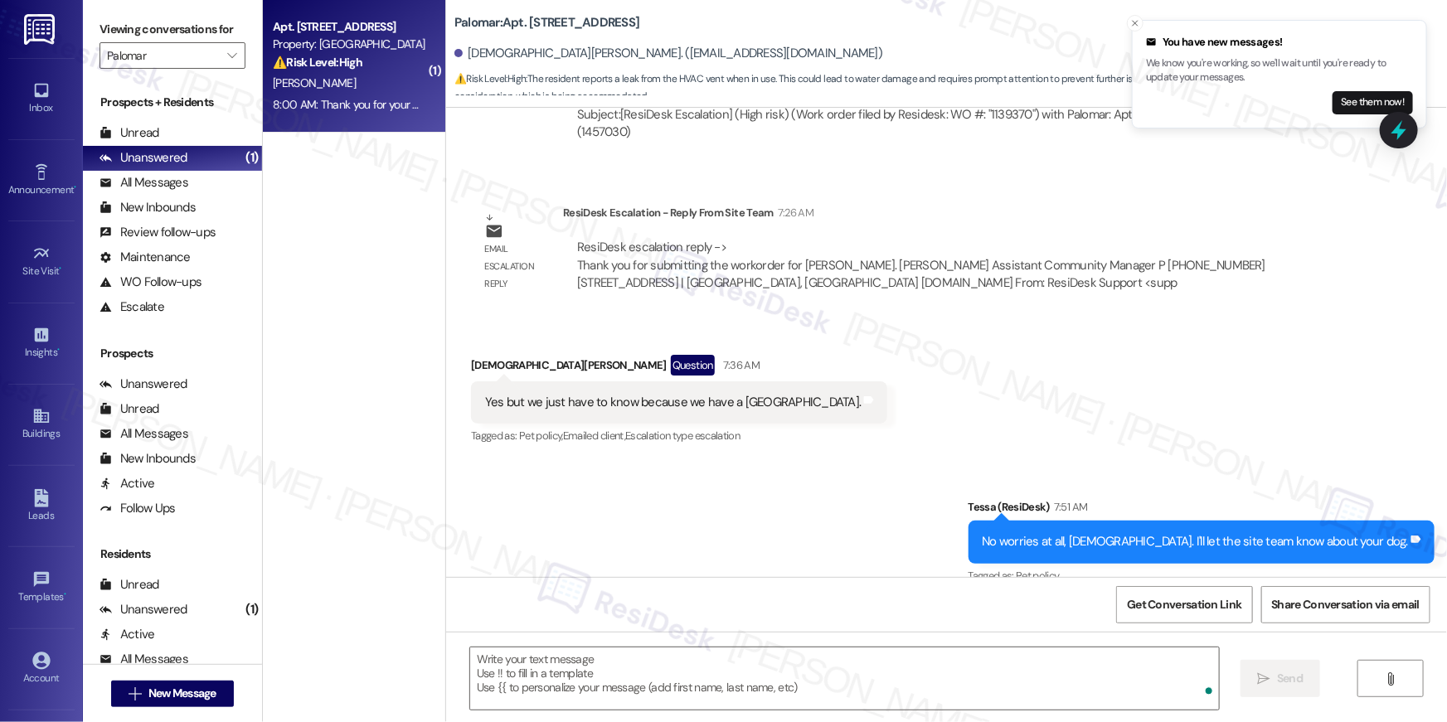
scroll to position [1353, 0]
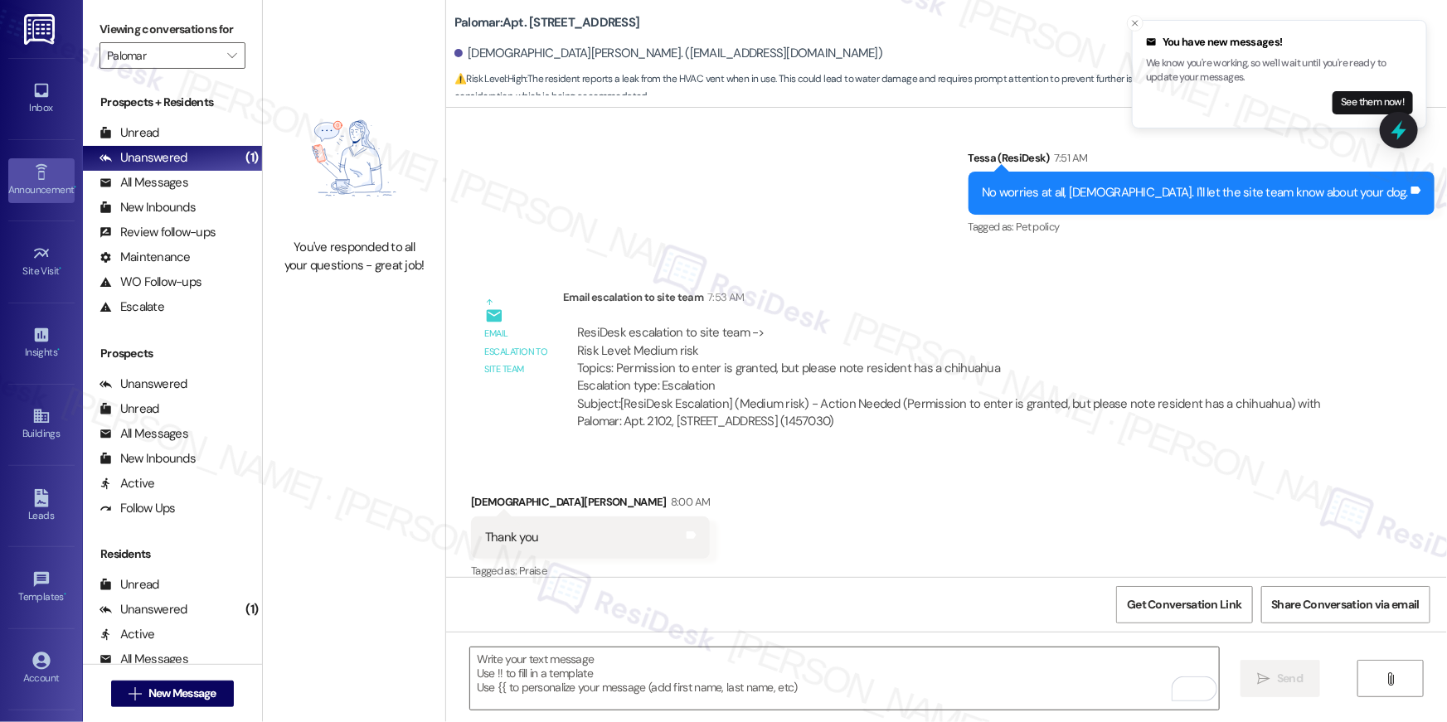
click at [42, 184] on div "Announcement •" at bounding box center [41, 190] width 83 height 17
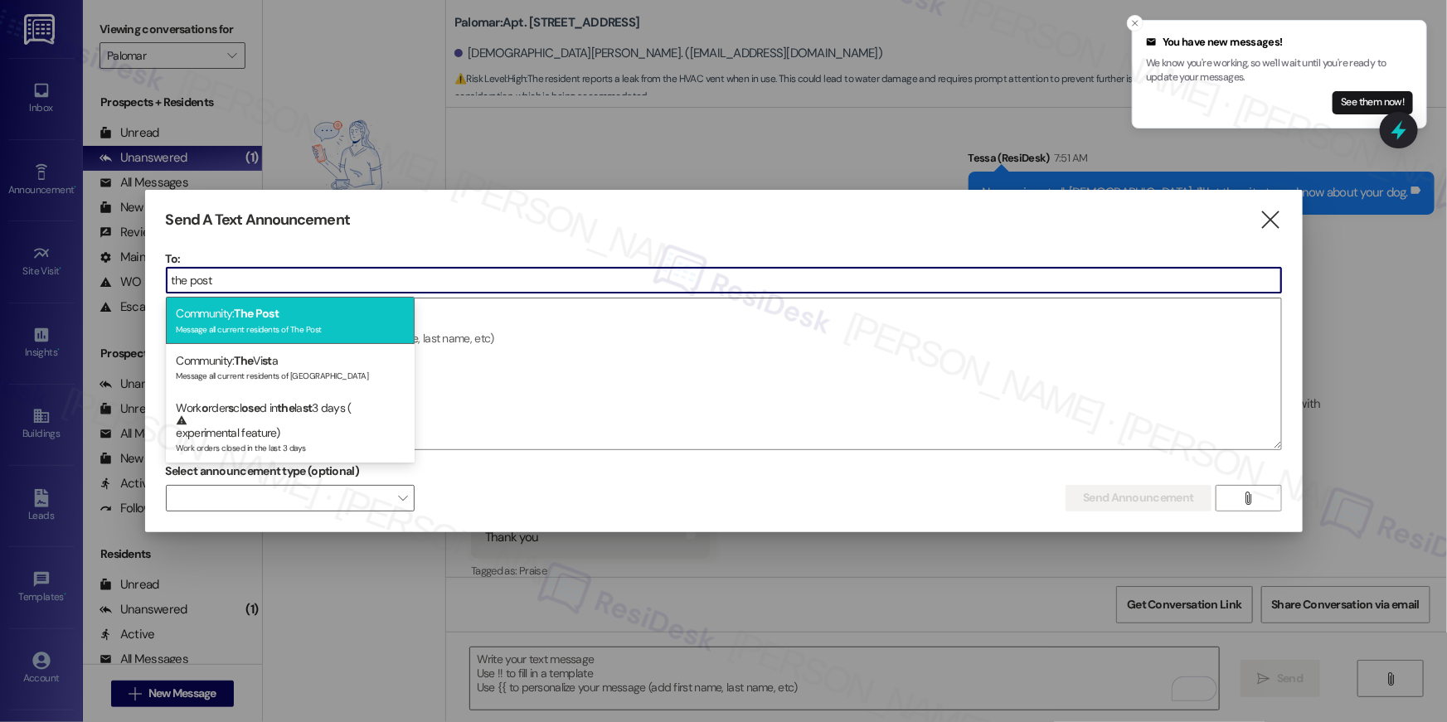
type input "the post"
click at [299, 323] on div "Message all current residents of The Post" at bounding box center [290, 328] width 229 height 14
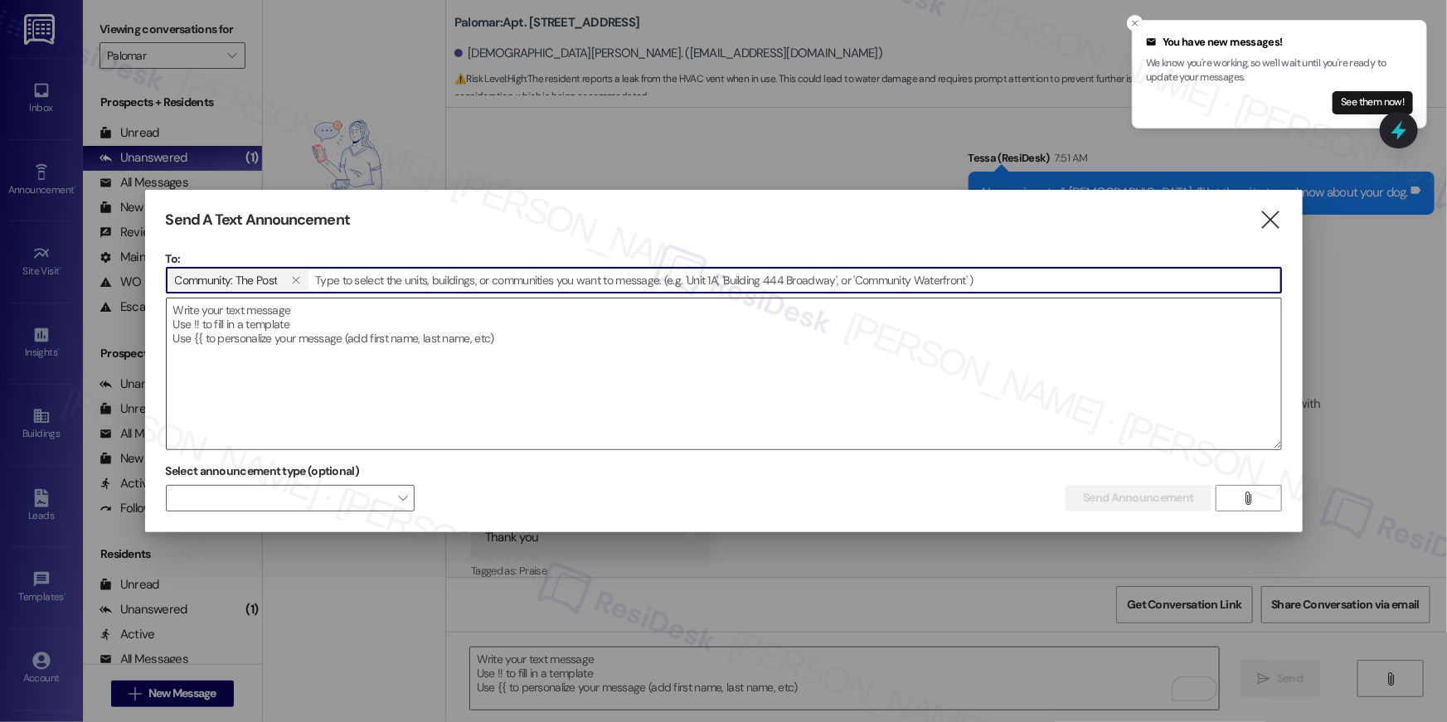
click at [297, 334] on textarea at bounding box center [724, 374] width 1115 height 151
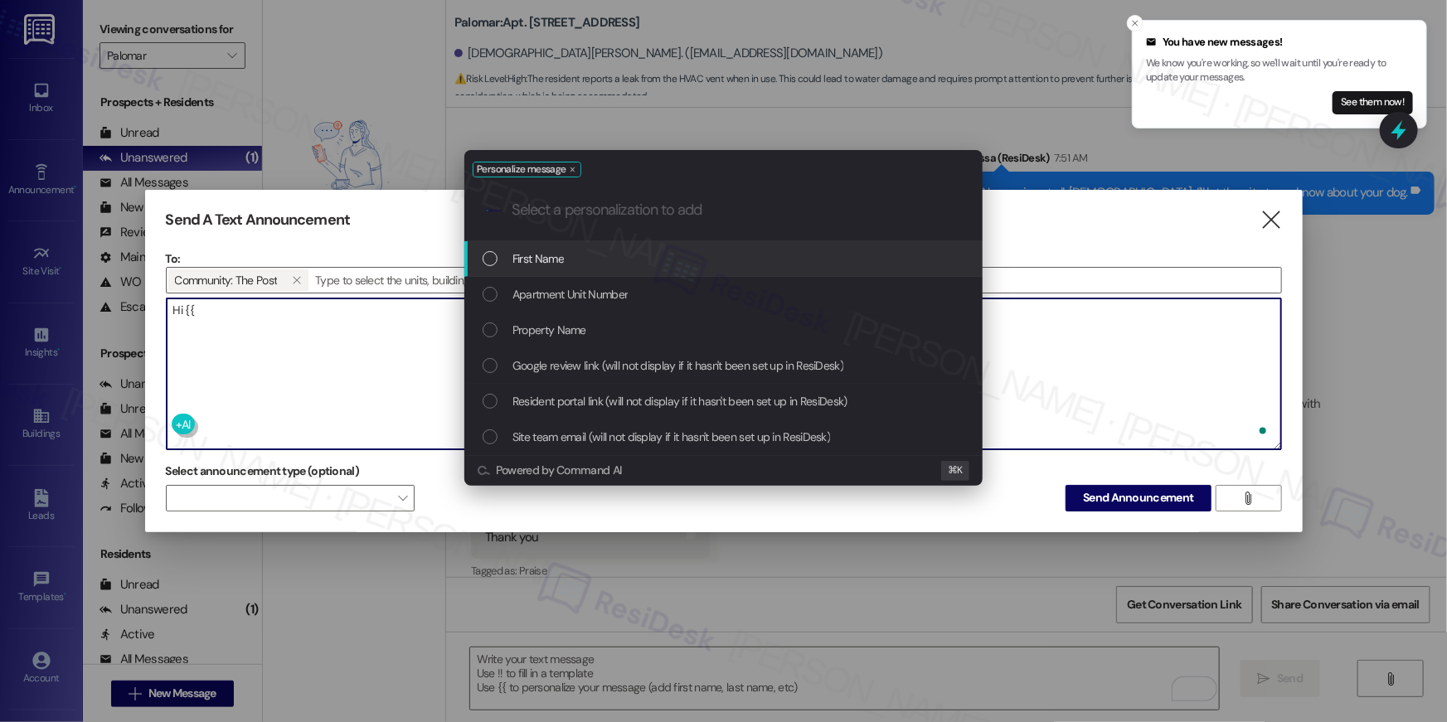
click at [531, 254] on span "First Name" at bounding box center [538, 259] width 51 height 18
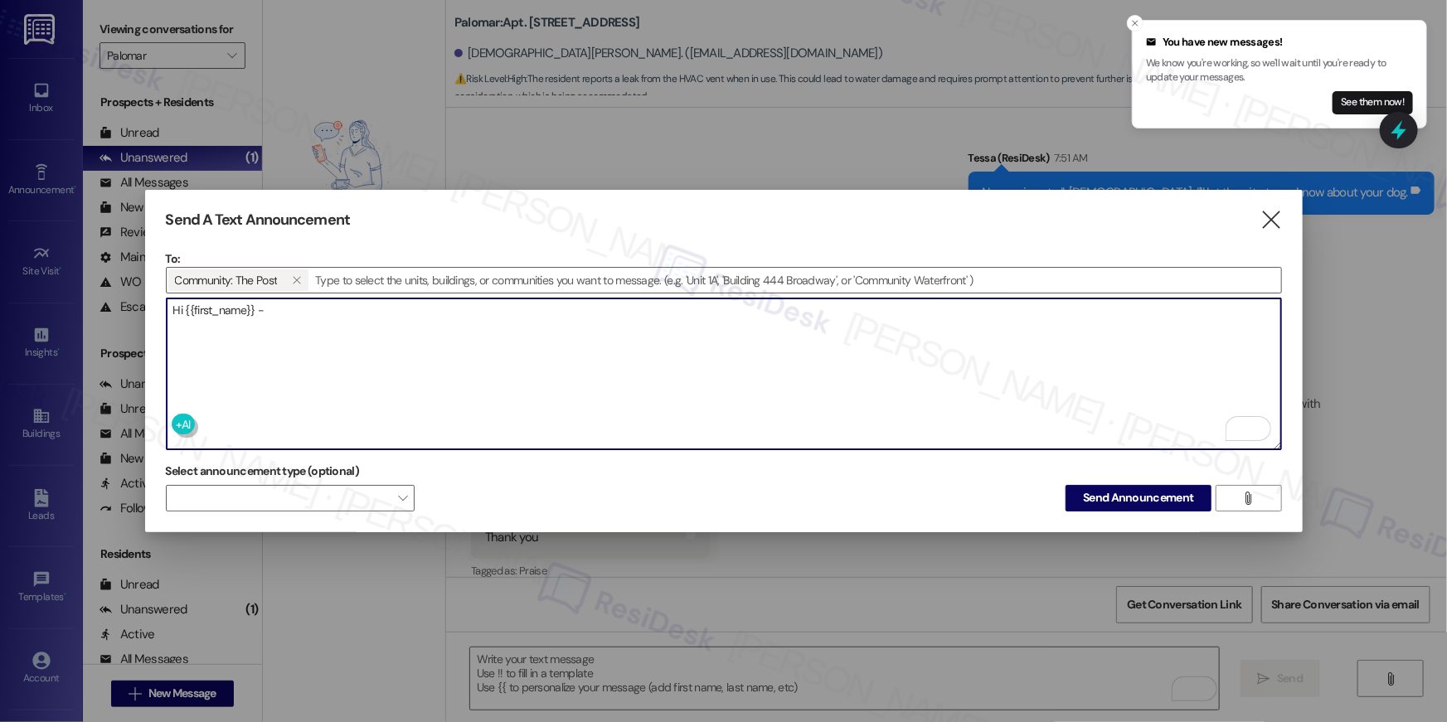
paste textarea "as of this week, {{property}} will no longer be offering this texting service. …"
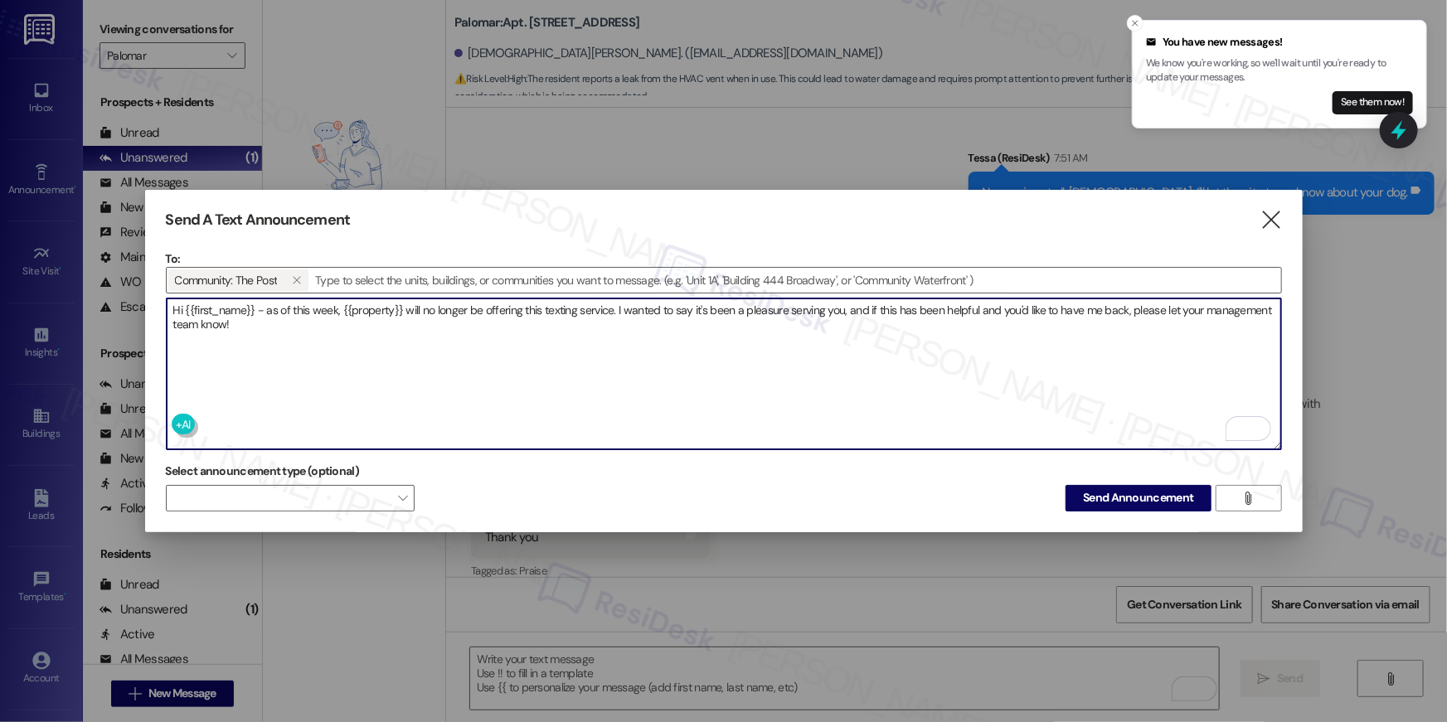
click at [406, 304] on textarea "Hi {{first_name}} - as of this week, {{property}} will no longer be offering th…" at bounding box center [724, 374] width 1115 height 151
drag, startPoint x: 352, startPoint y: 318, endPoint x: 387, endPoint y: 372, distance: 65.3
click at [387, 372] on textarea "Hi {{first_name}} - as of this week, {{property}} will no longer be offering th…" at bounding box center [724, 374] width 1115 height 151
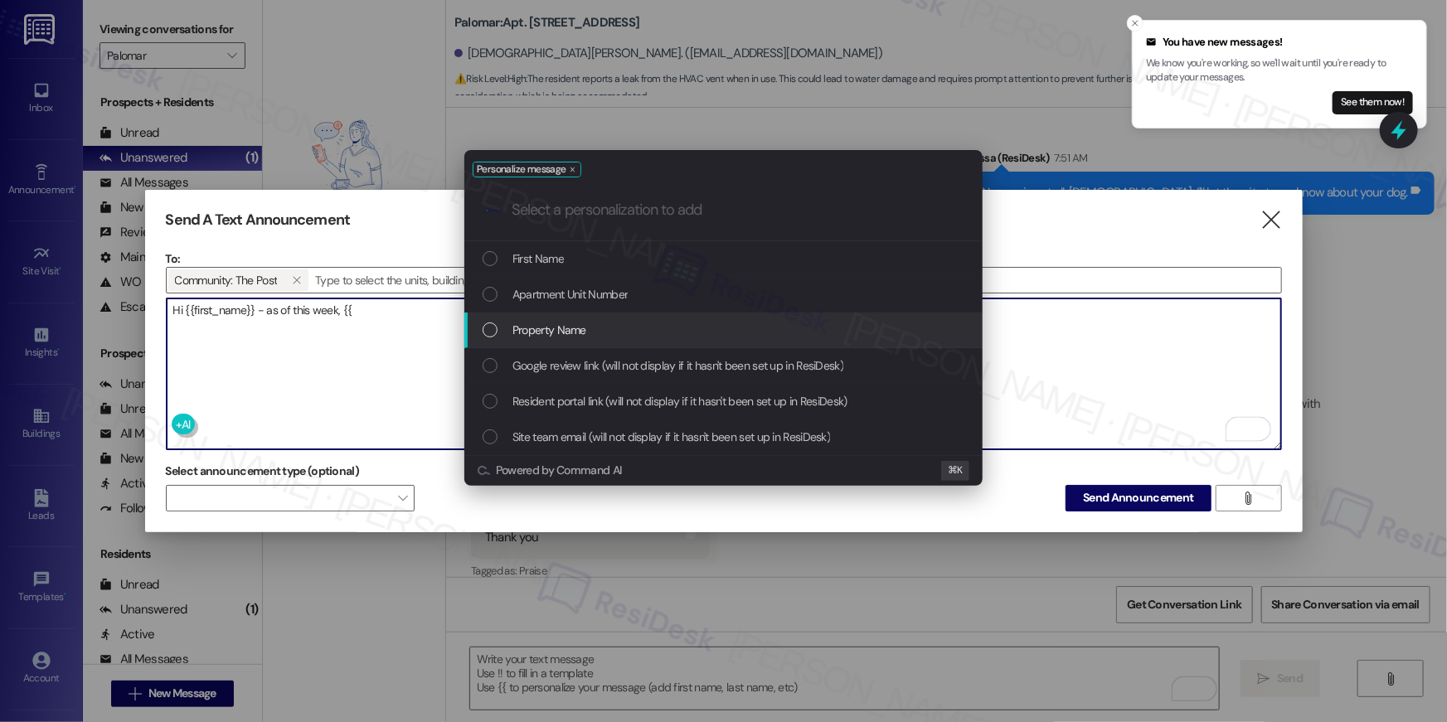
click at [627, 334] on div "Property Name" at bounding box center [725, 330] width 485 height 18
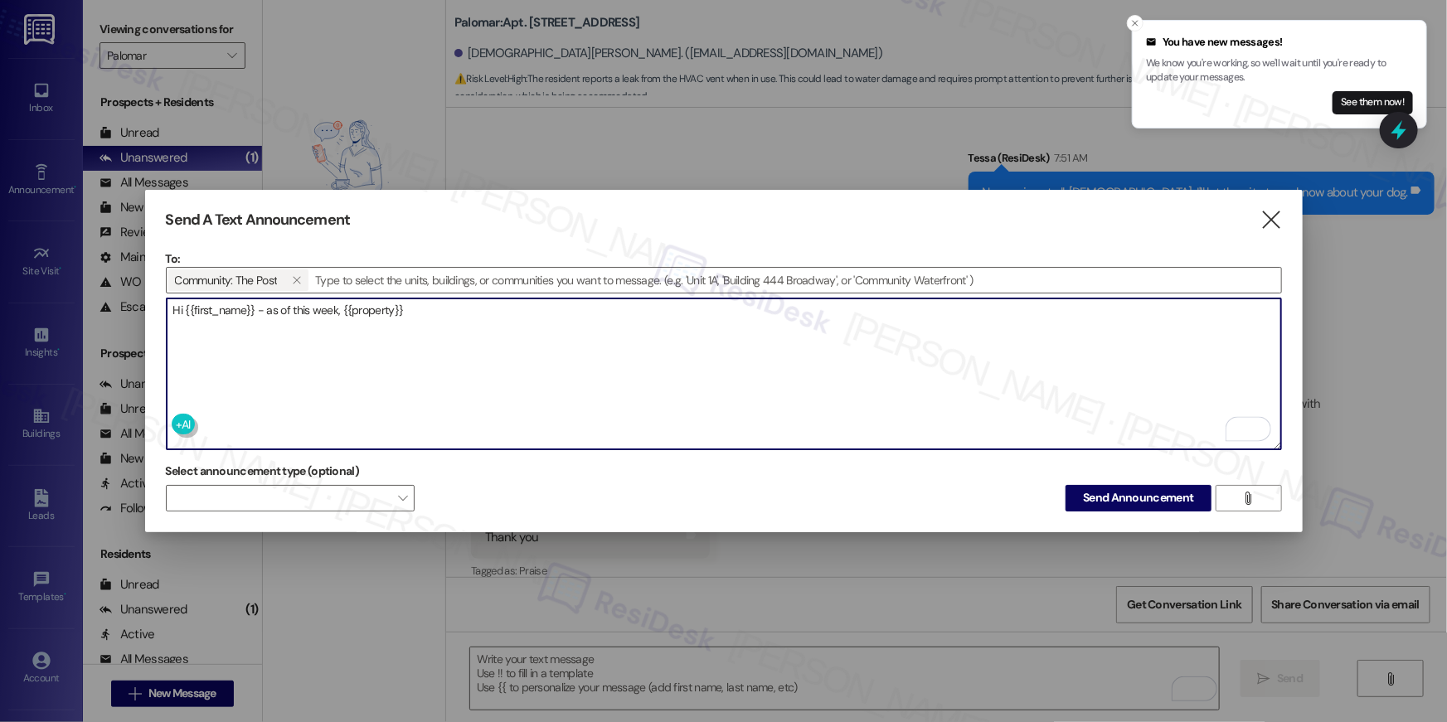
paste textarea "as of this week, {{property}} will no longer be offering this texting service. …"
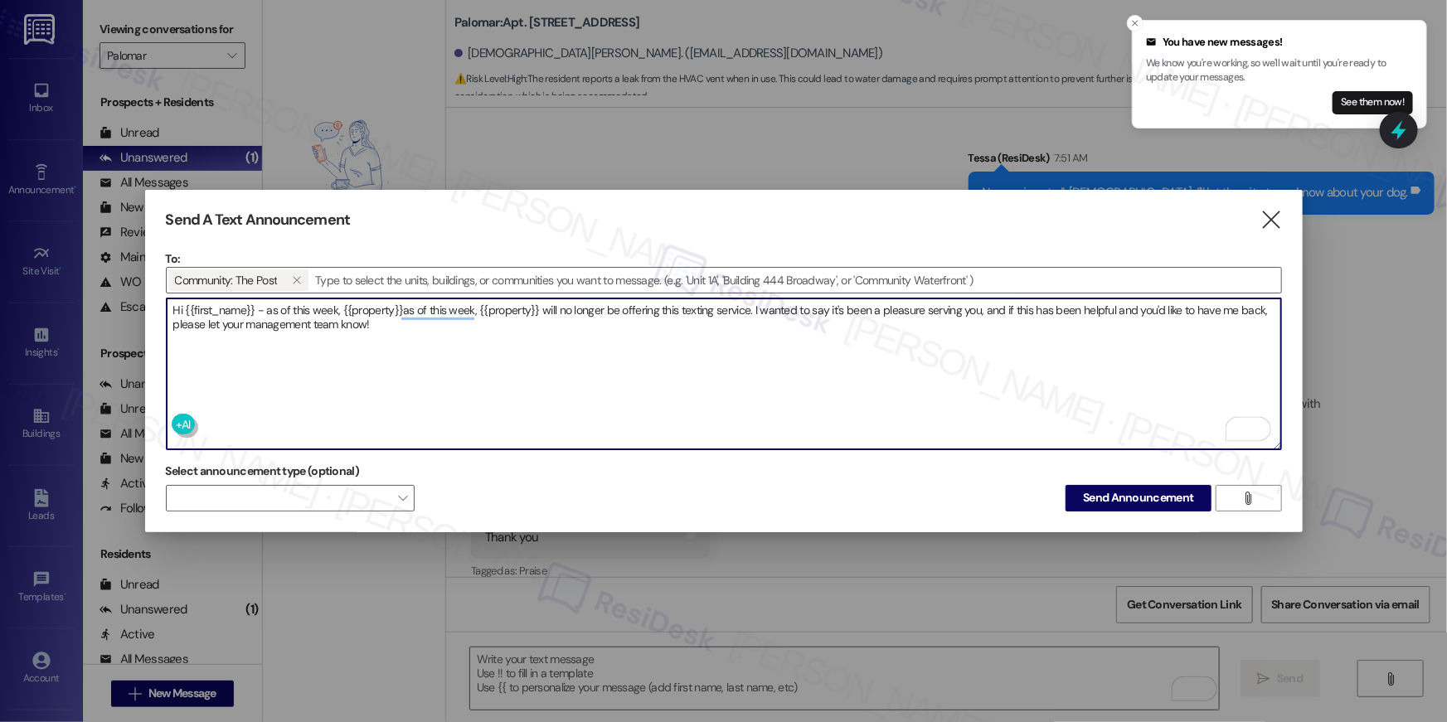
drag, startPoint x: 401, startPoint y: 308, endPoint x: 542, endPoint y: 313, distance: 141.1
click at [542, 313] on textarea "Hi {{first_name}} - as of this week, {{property}}as of this week, {{property}} …" at bounding box center [724, 374] width 1115 height 151
click at [618, 306] on textarea "Hi {{first_name}} - as of this week, {{property}} will no longer be offering th…" at bounding box center [724, 374] width 1115 height 151
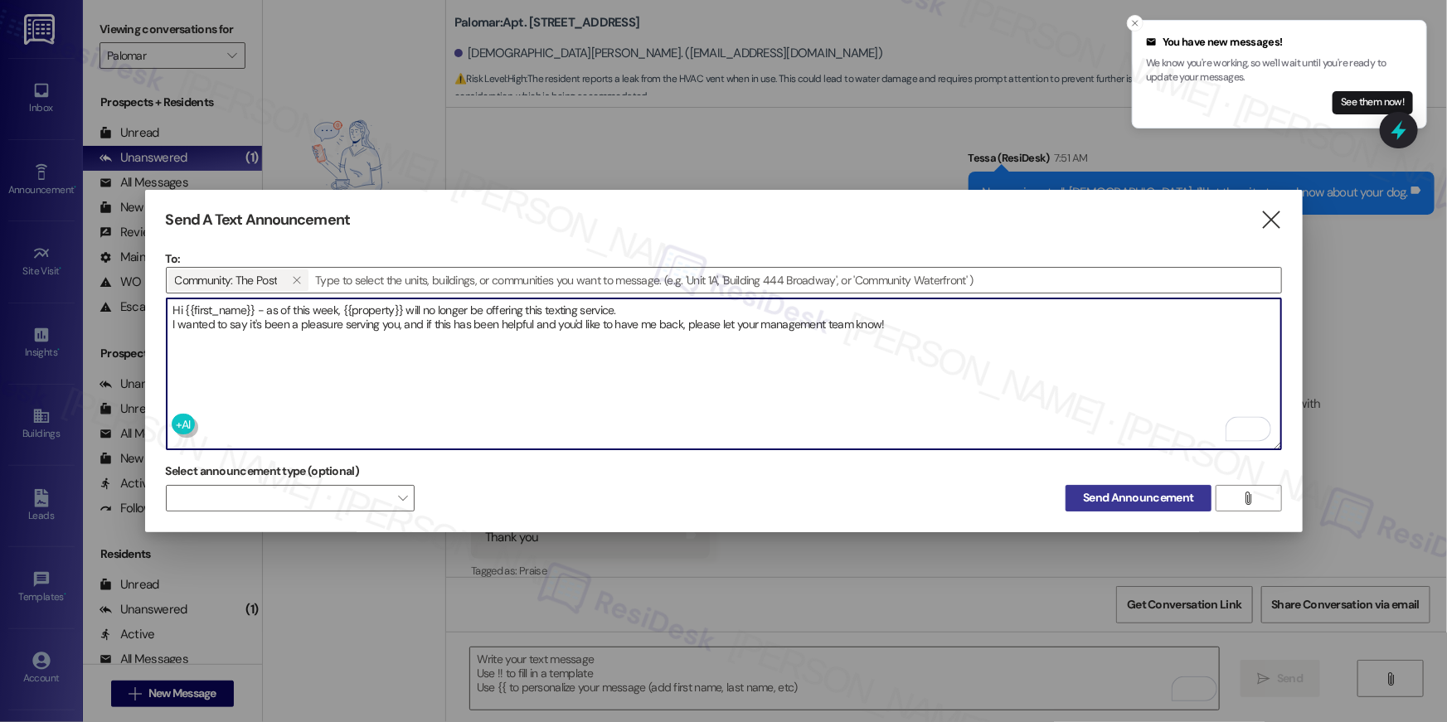
type textarea "Hi {{first_name}} - as of this week, {{property}} will no longer be offering th…"
click at [1100, 492] on span "Send Announcement" at bounding box center [1138, 497] width 110 height 17
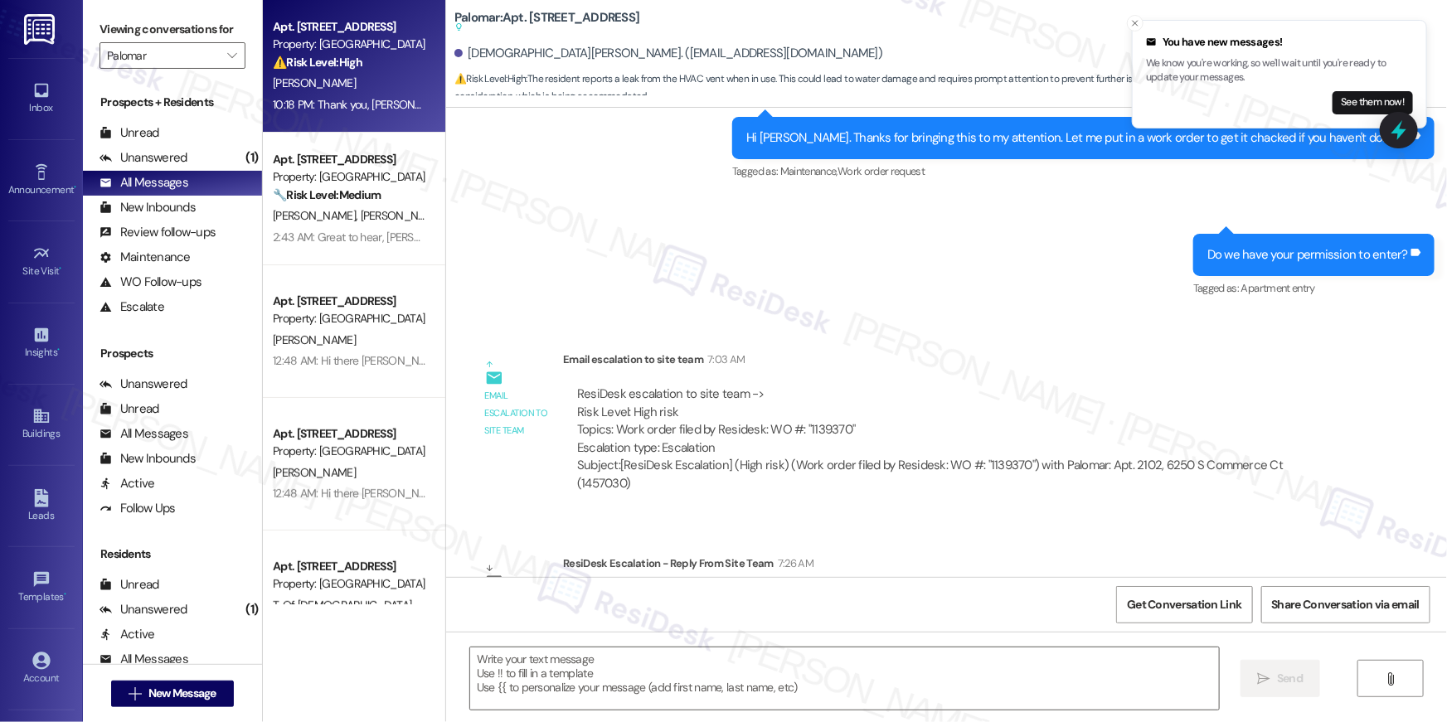
type textarea "Fetching suggested responses. Please feel free to read through the conversation…"
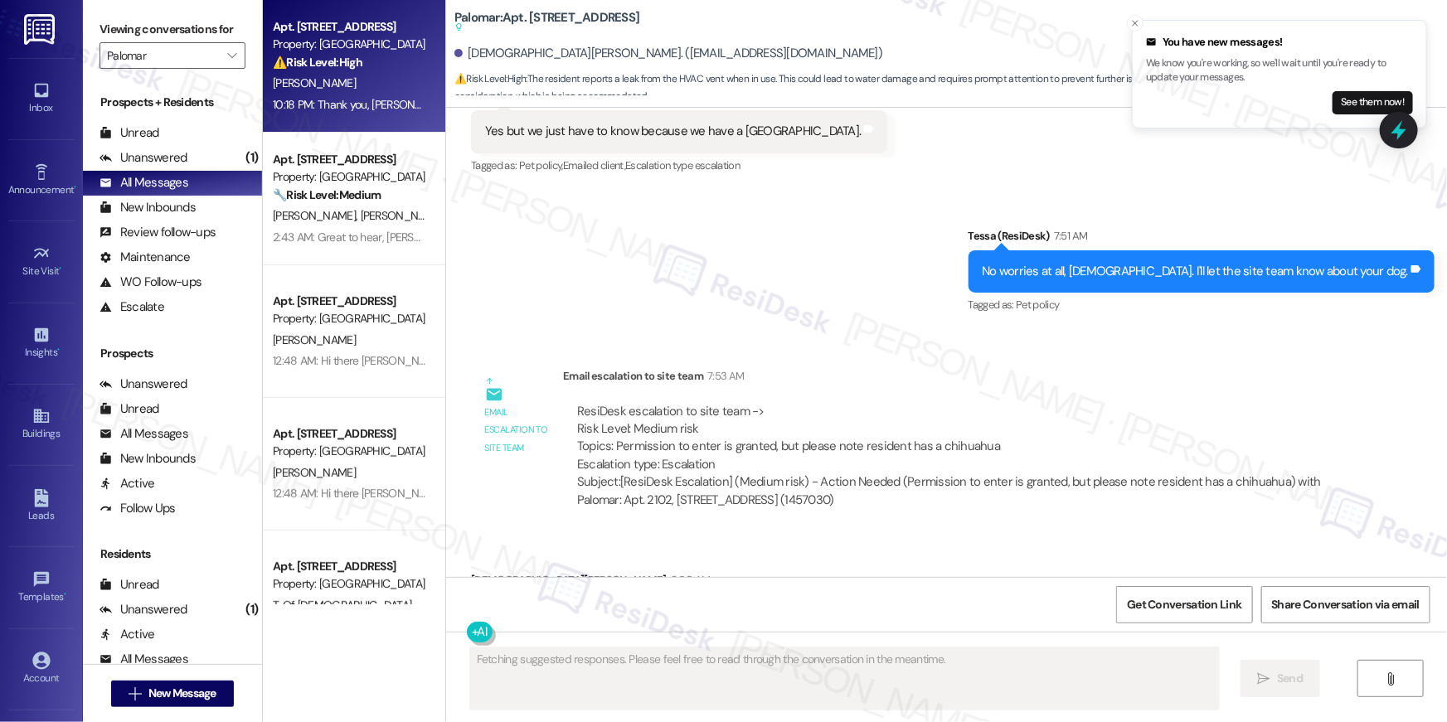
scroll to position [1396, 0]
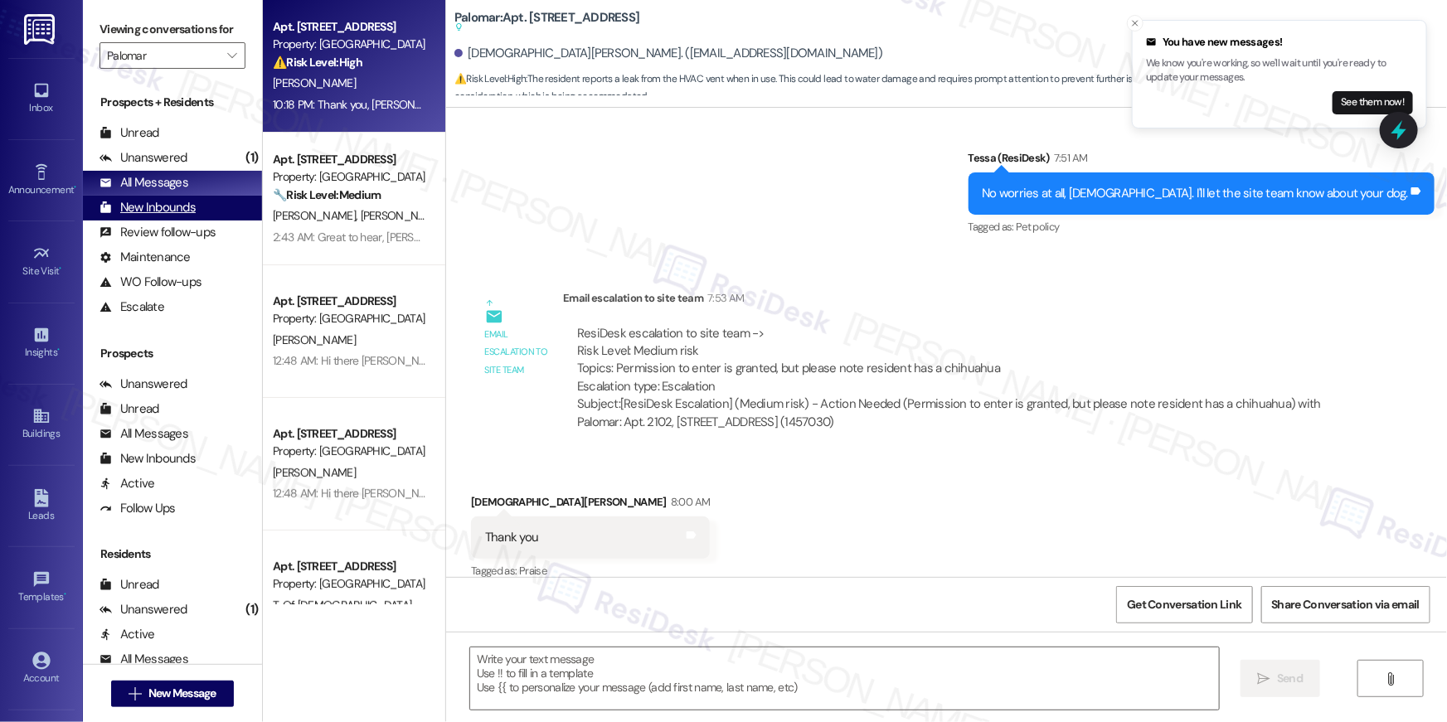
click at [158, 211] on div "New Inbounds" at bounding box center [148, 207] width 96 height 17
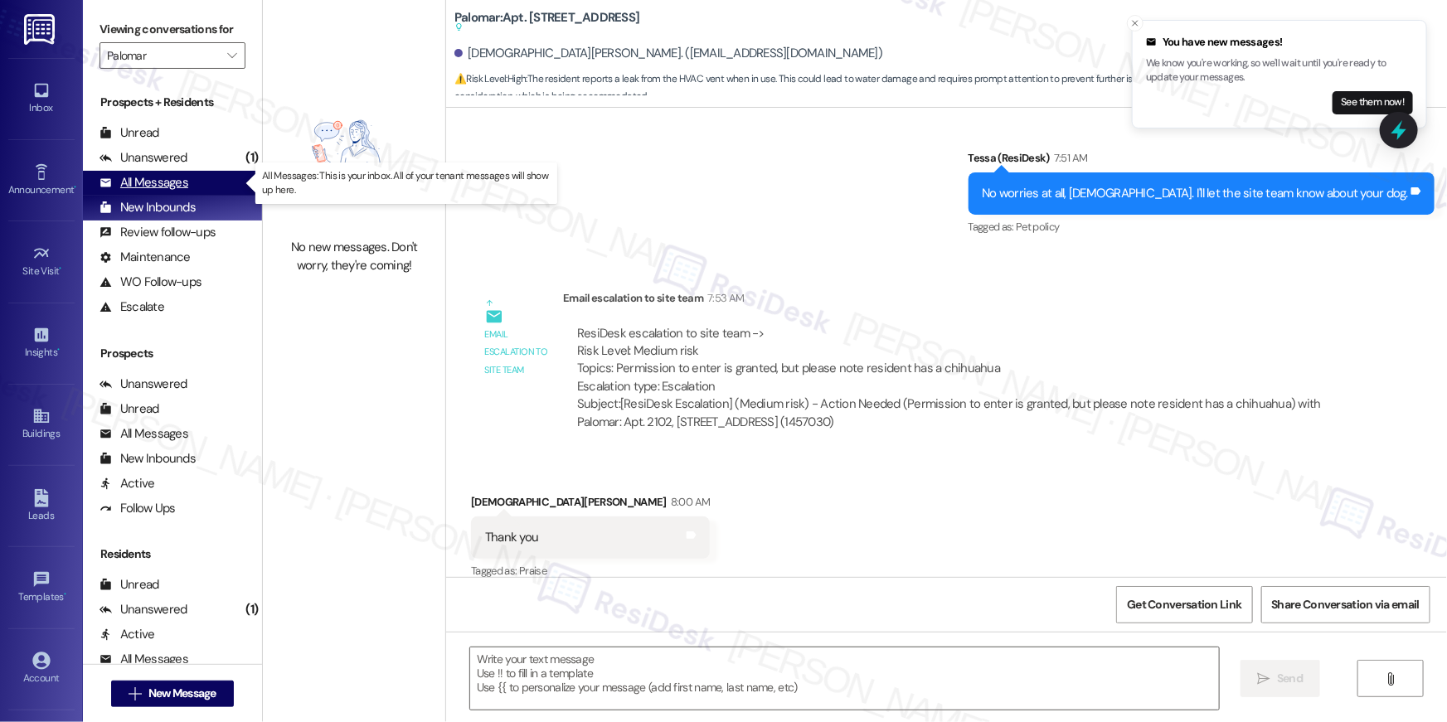
click at [157, 188] on div "All Messages" at bounding box center [144, 182] width 89 height 17
